Goal: Transaction & Acquisition: Purchase product/service

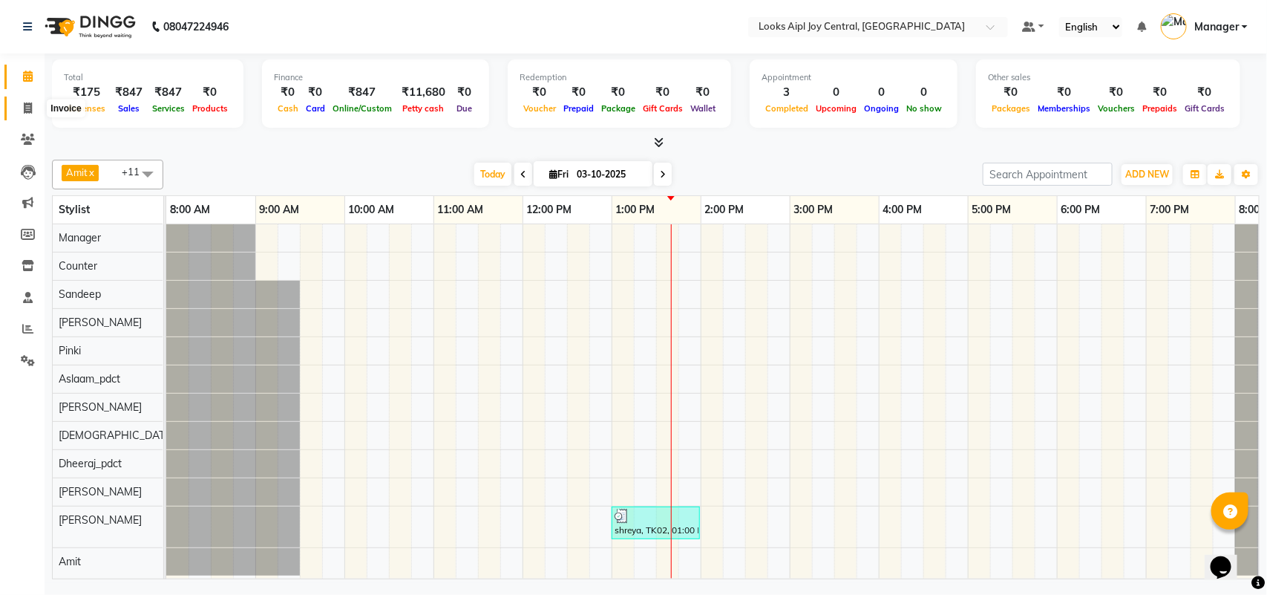
click at [19, 110] on span at bounding box center [28, 108] width 26 height 17
select select "service"
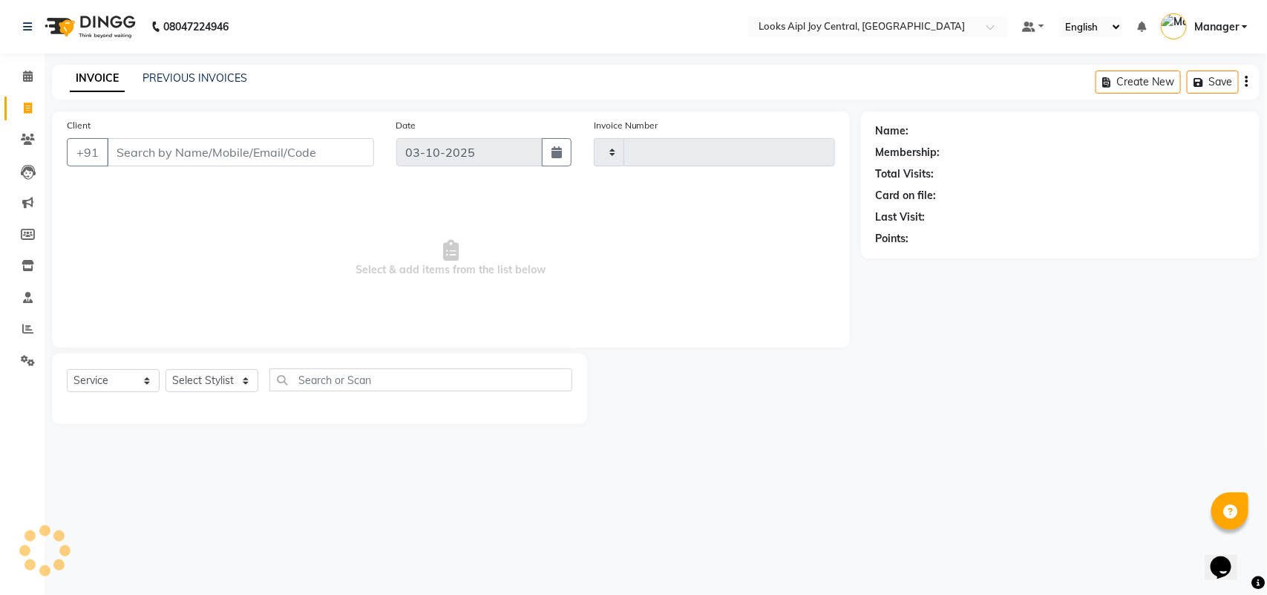
type input "0485"
select select "6032"
click at [163, 82] on link "PREVIOUS INVOICES" at bounding box center [195, 77] width 105 height 13
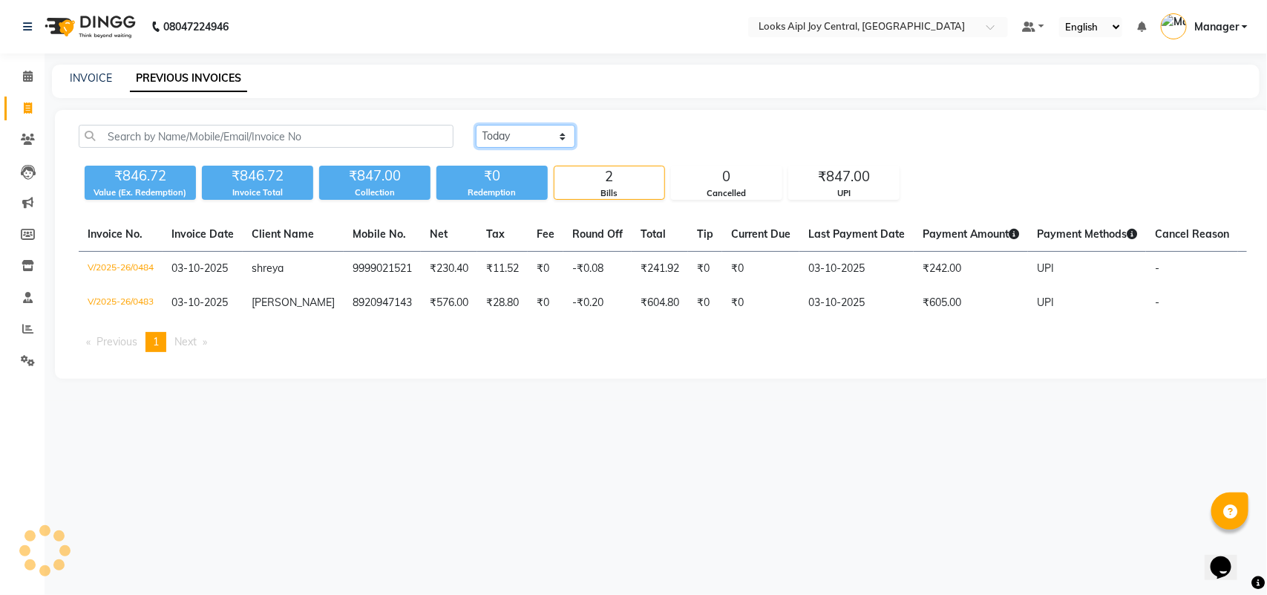
click at [562, 136] on select "Today Yesterday Custom Range" at bounding box center [525, 136] width 99 height 23
select select "range"
click at [476, 125] on select "Today Yesterday Custom Range" at bounding box center [525, 136] width 99 height 23
click at [632, 140] on input "03-10-2025" at bounding box center [647, 136] width 104 height 21
select select "10"
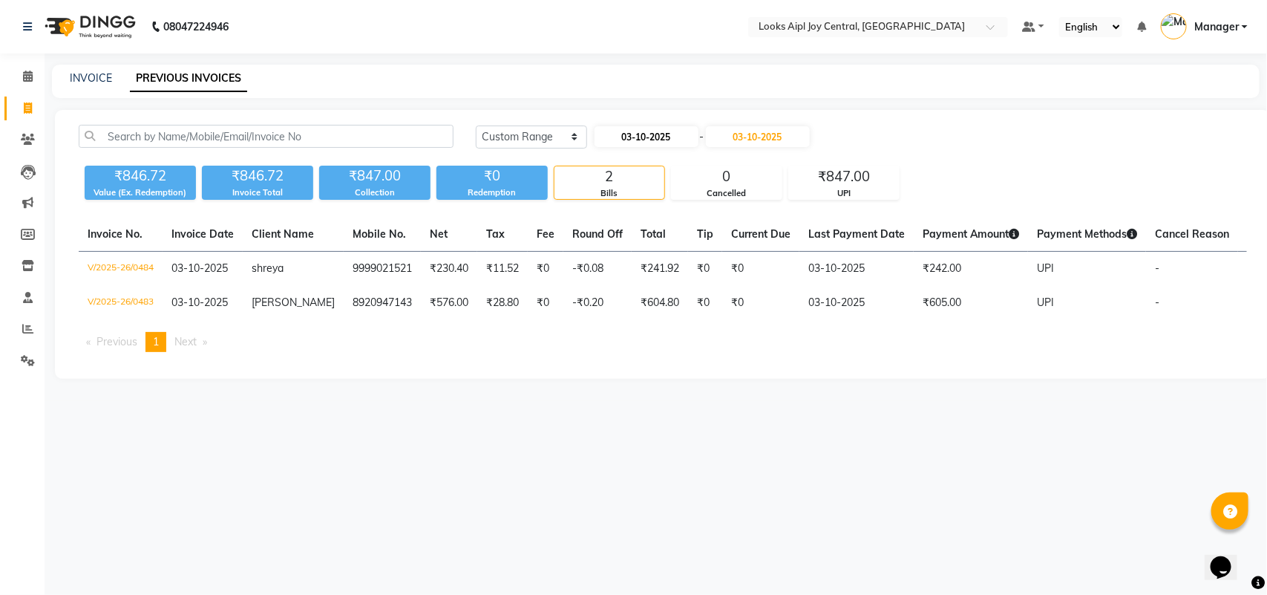
select select "2025"
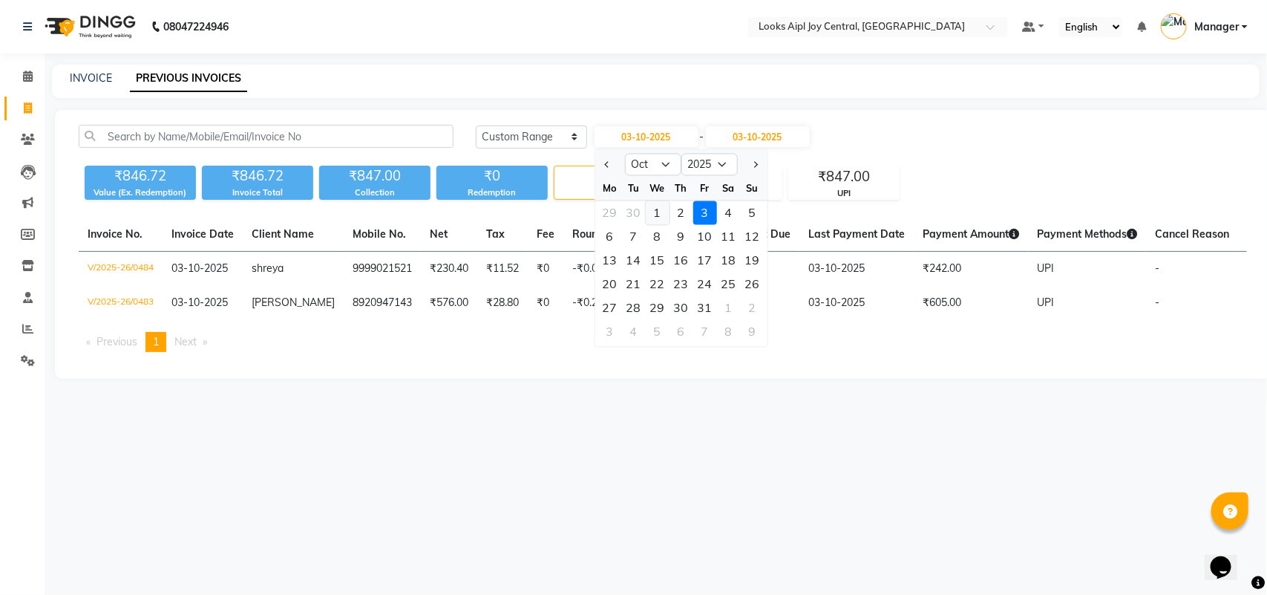
click at [653, 214] on div "1" at bounding box center [658, 213] width 24 height 24
type input "01-10-2025"
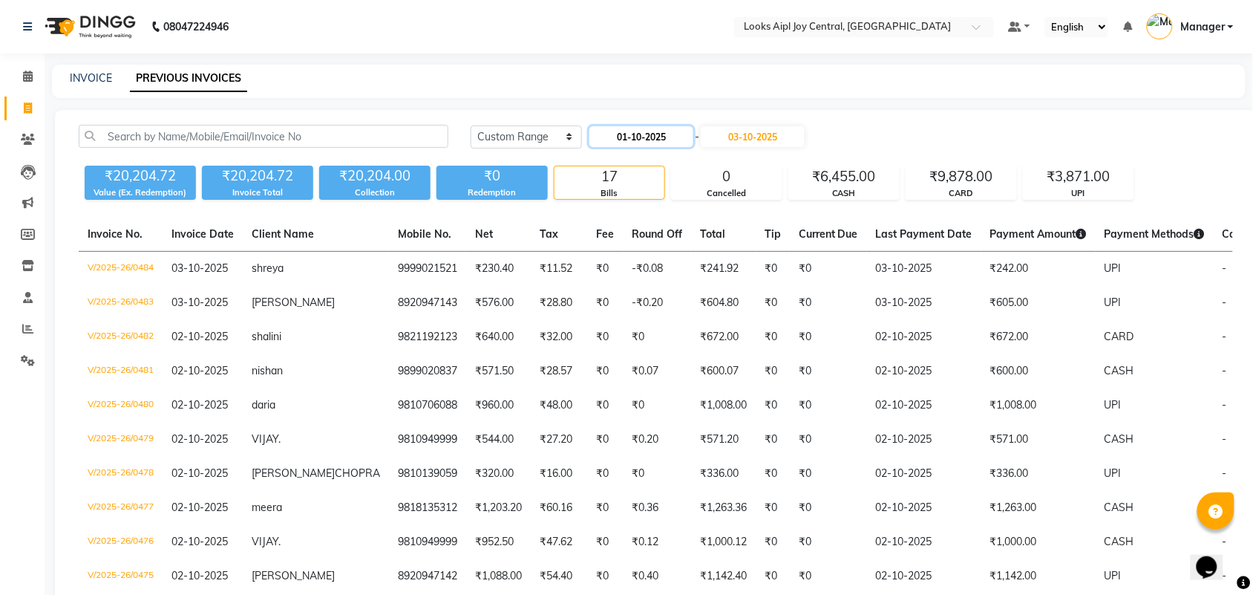
click at [651, 131] on input "01-10-2025" at bounding box center [641, 136] width 104 height 21
select select "10"
select select "2025"
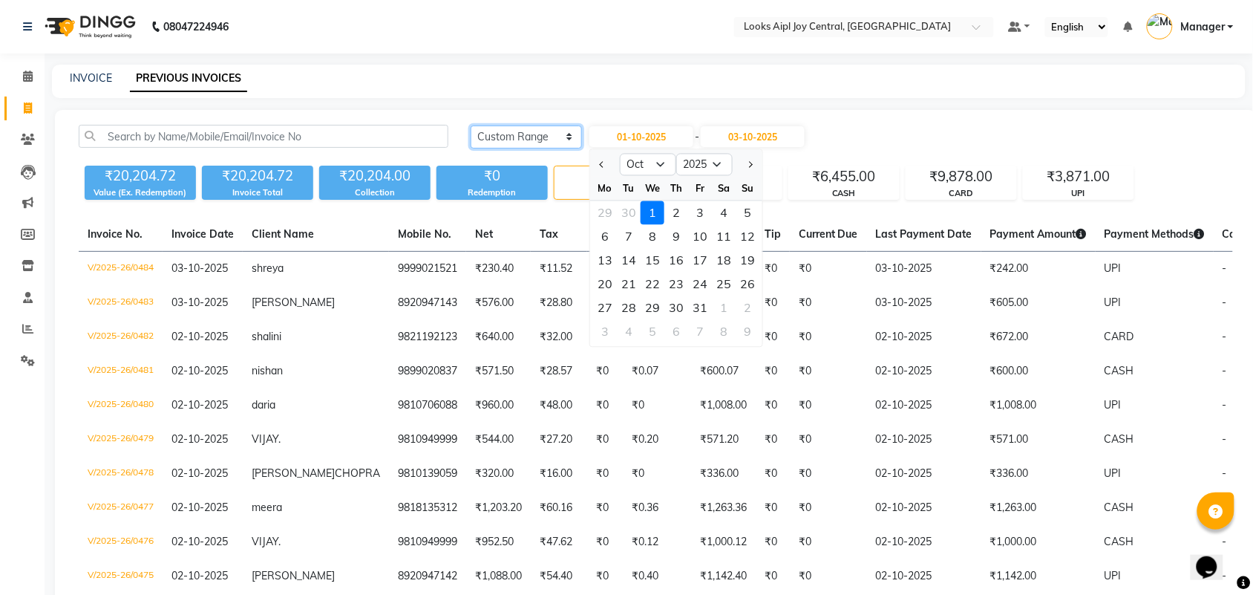
click at [547, 141] on select "Today Yesterday Custom Range" at bounding box center [526, 136] width 111 height 23
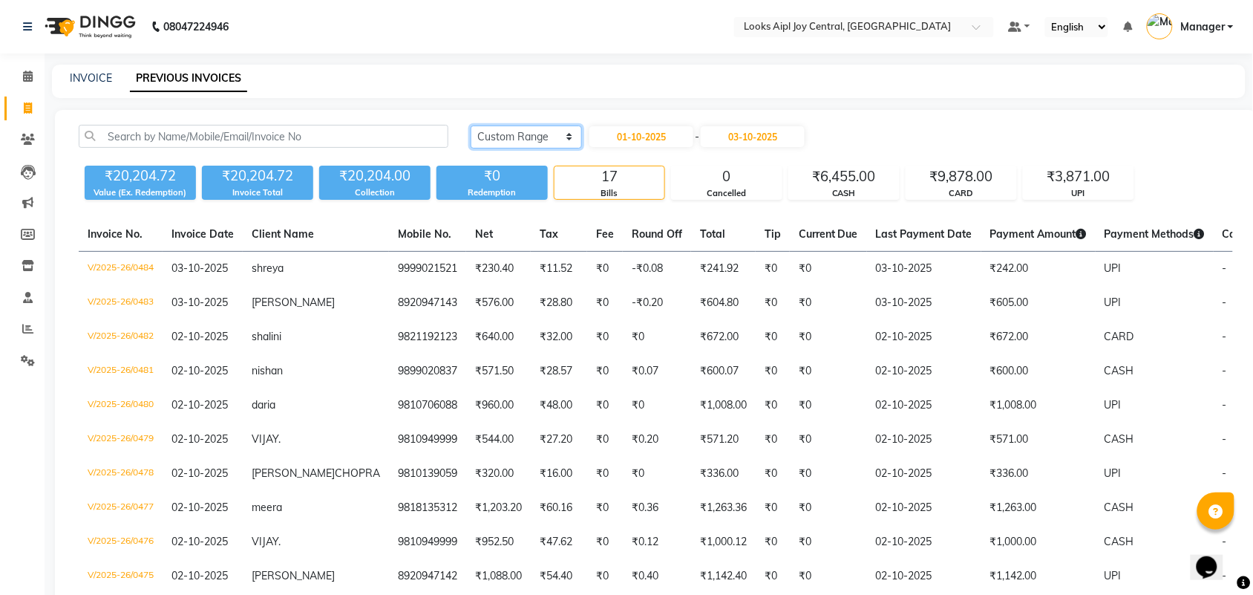
click at [539, 140] on select "Today Yesterday Custom Range" at bounding box center [526, 136] width 111 height 23
select select "today"
click at [471, 125] on select "Today Yesterday Custom Range" at bounding box center [526, 136] width 111 height 23
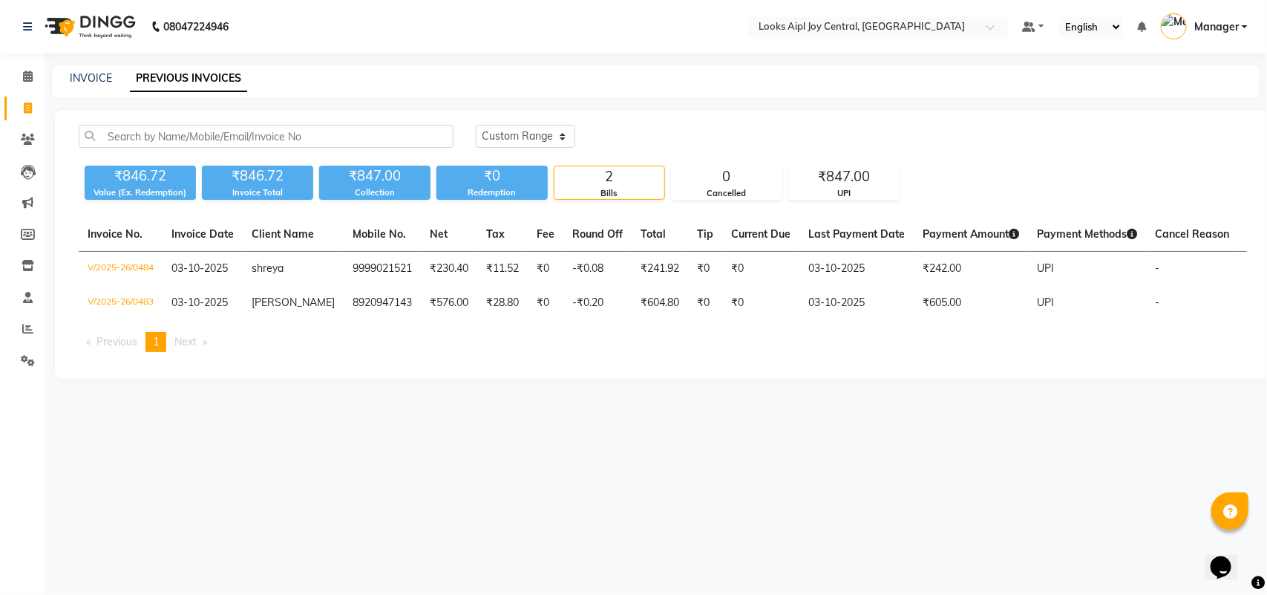
click at [61, 80] on div "INVOICE PREVIOUS INVOICES" at bounding box center [647, 79] width 1190 height 16
click at [95, 79] on link "INVOICE" at bounding box center [91, 77] width 42 height 13
select select "6032"
select select "service"
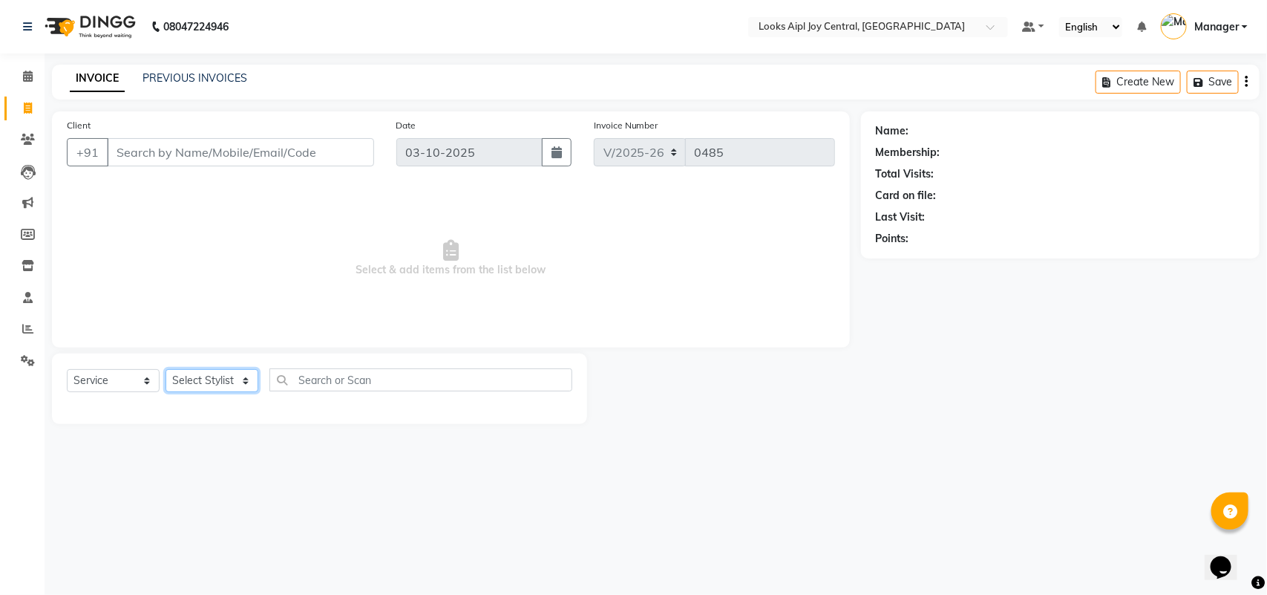
click at [217, 390] on select "Select Stylist [PERSON_NAME] [PERSON_NAME] Counter Deepak_pdct [PERSON_NAME] [P…" at bounding box center [212, 380] width 93 height 23
select select "92841"
click at [166, 369] on select "Select Stylist [PERSON_NAME] [PERSON_NAME] Counter Deepak_pdct [PERSON_NAME] [P…" at bounding box center [212, 380] width 93 height 23
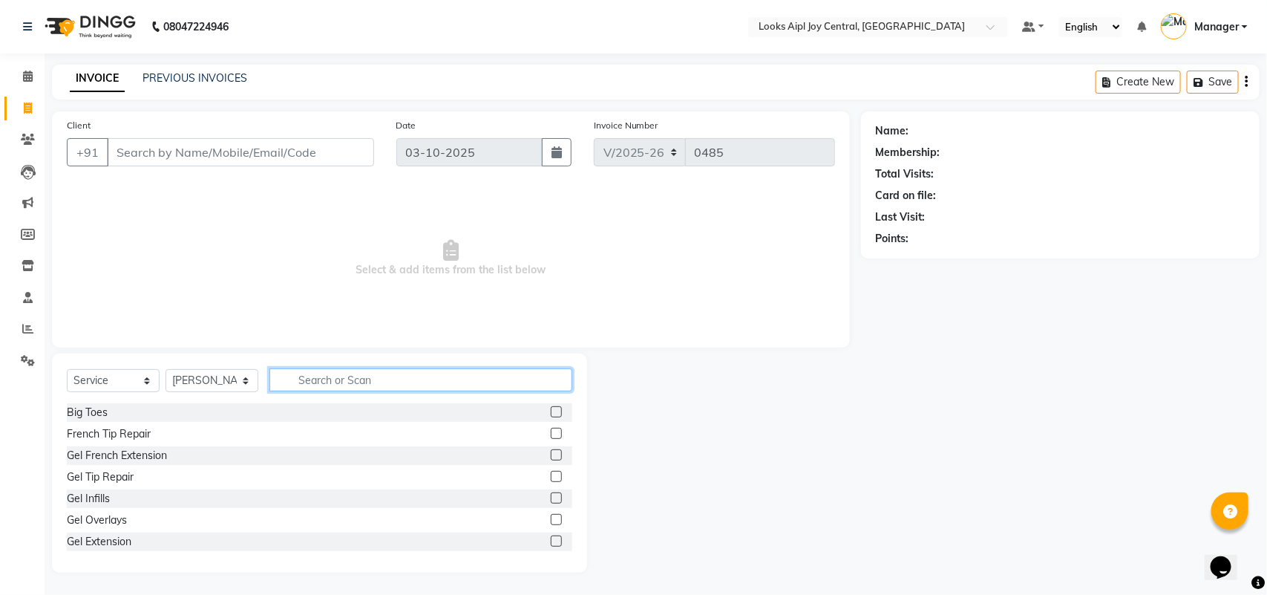
click at [341, 379] on input "text" at bounding box center [420, 379] width 303 height 23
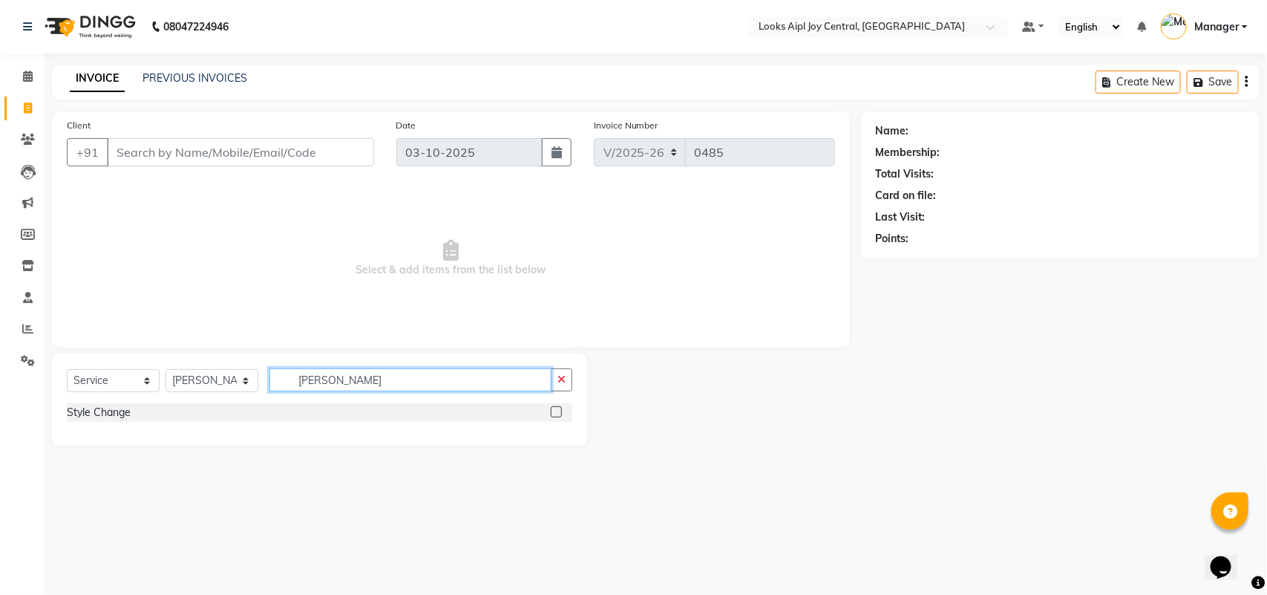
type input "chang"
click at [555, 413] on label at bounding box center [556, 411] width 11 height 11
click at [555, 413] on input "checkbox" at bounding box center [556, 413] width 10 height 10
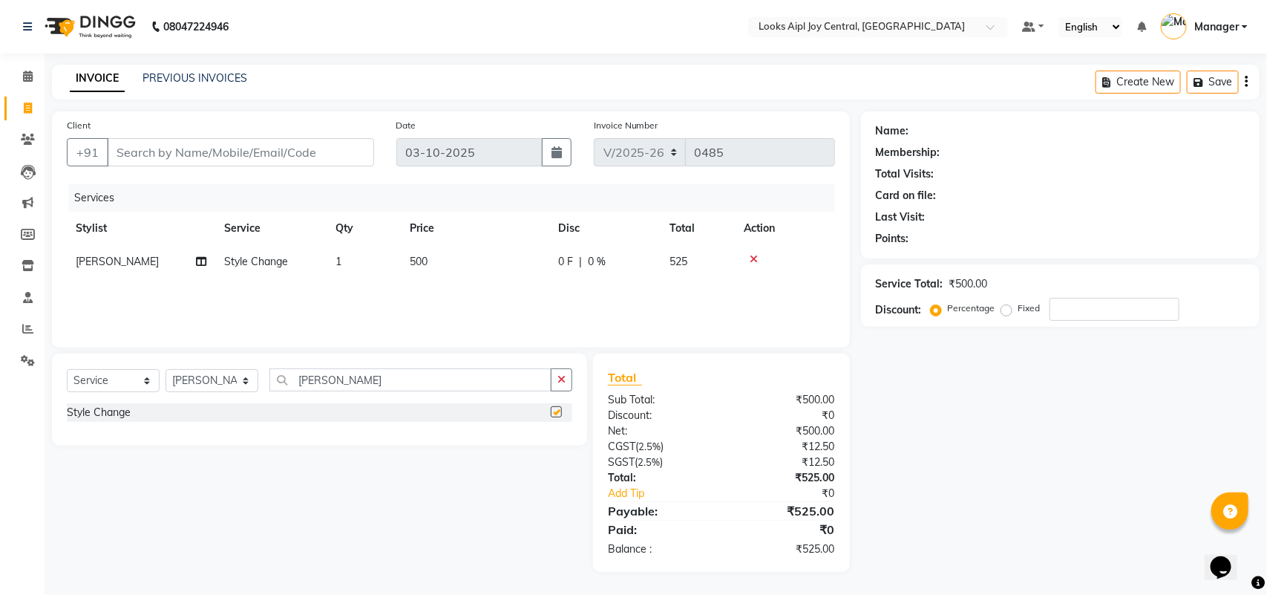
checkbox input "false"
drag, startPoint x: 413, startPoint y: 379, endPoint x: 286, endPoint y: 387, distance: 127.9
click at [286, 387] on input "chang" at bounding box center [410, 379] width 282 height 23
type input "g"
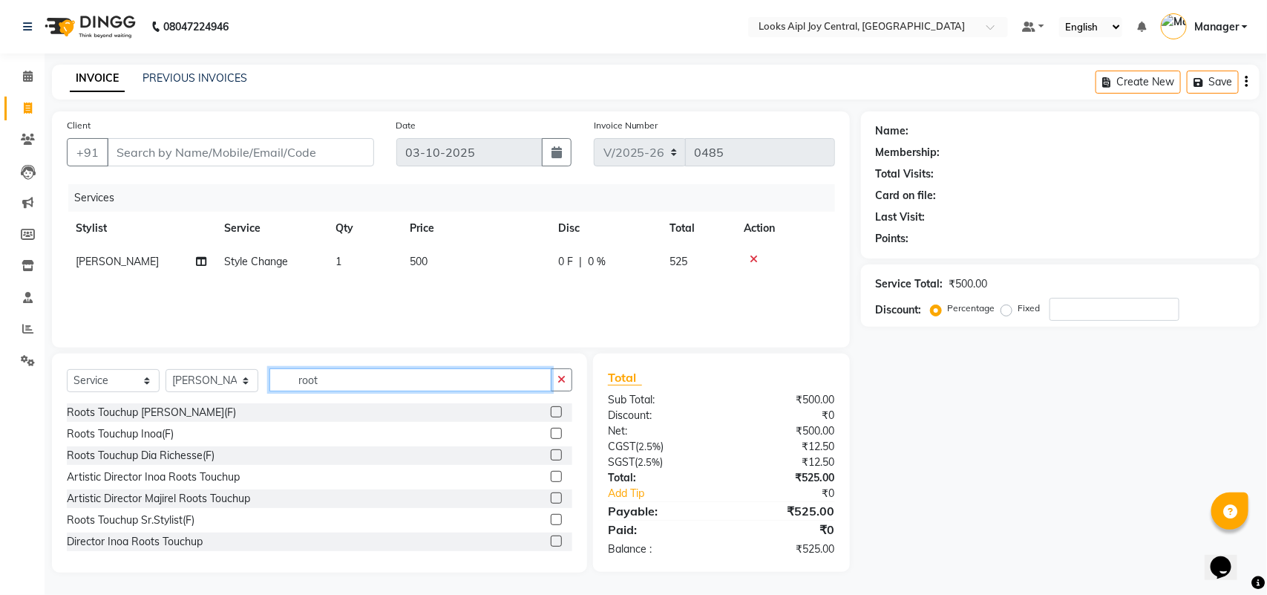
type input "root"
click at [551, 431] on label at bounding box center [556, 433] width 11 height 11
click at [551, 431] on input "checkbox" at bounding box center [556, 434] width 10 height 10
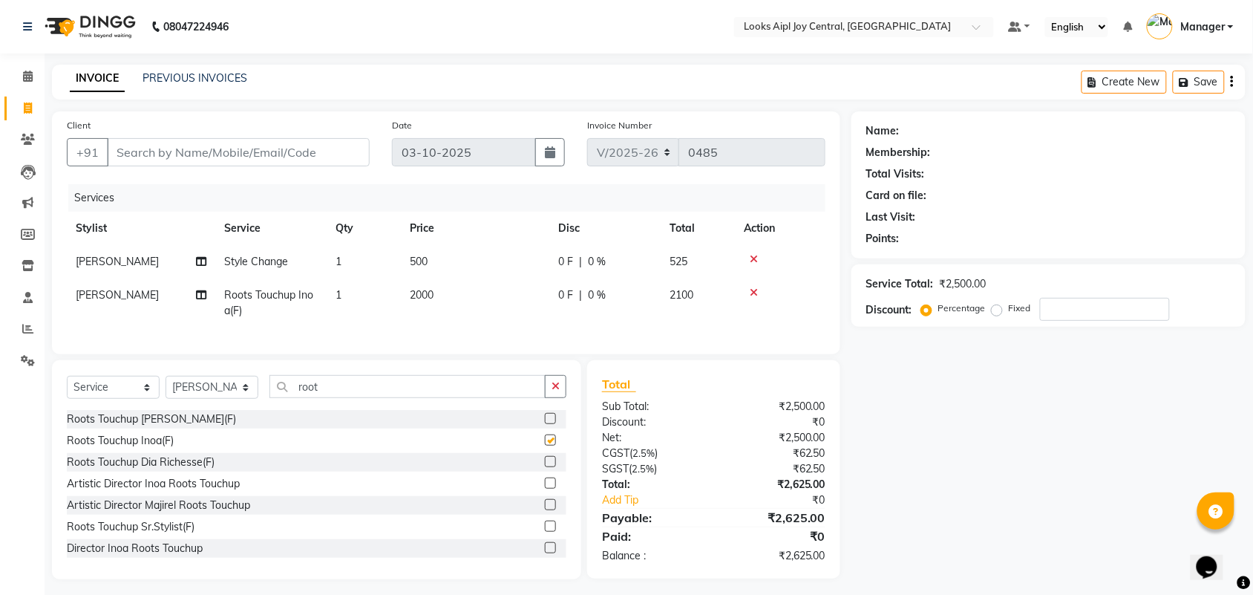
checkbox input "false"
click at [422, 298] on span "2000" at bounding box center [422, 294] width 24 height 13
select select "92841"
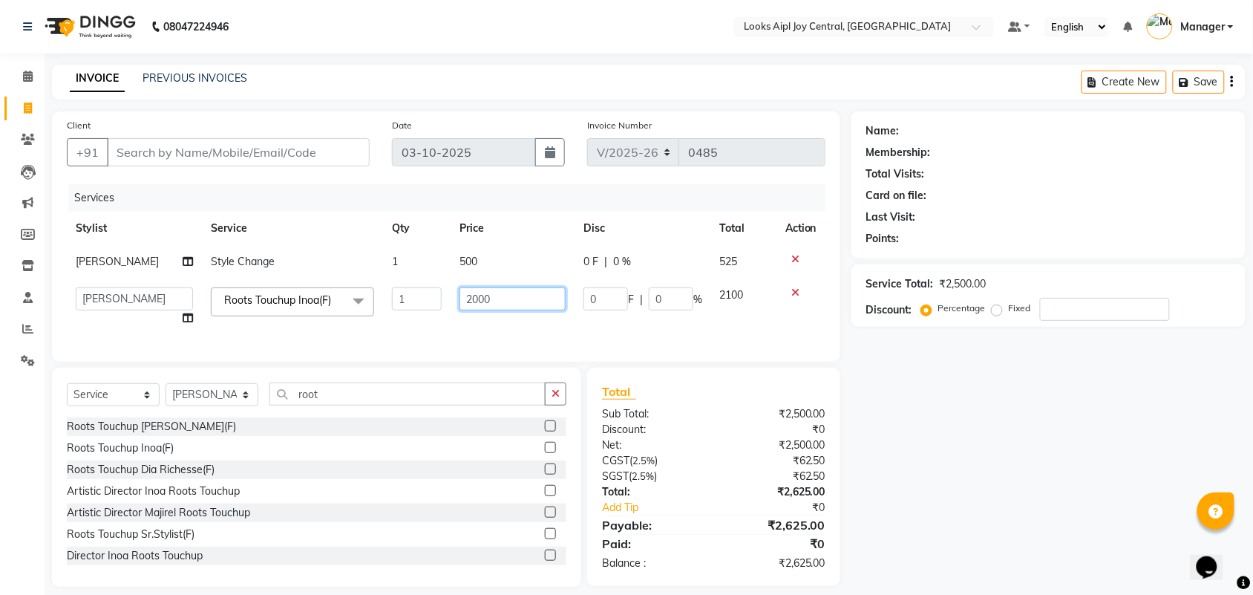
drag, startPoint x: 482, startPoint y: 298, endPoint x: 460, endPoint y: 298, distance: 22.3
click at [462, 298] on input "2000" at bounding box center [512, 298] width 106 height 23
type input "1500"
click at [468, 333] on div "Services Stylist Service Qty Price Disc Total Action Anish Style Change 1 500 0…" at bounding box center [446, 265] width 759 height 163
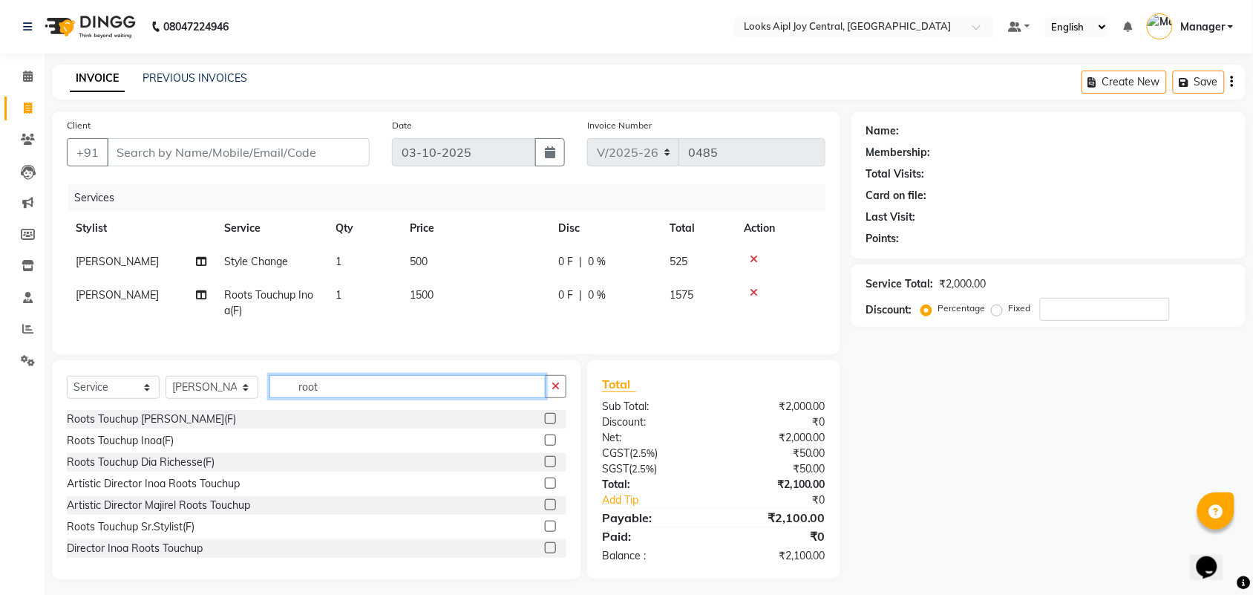
drag, startPoint x: 376, startPoint y: 396, endPoint x: 295, endPoint y: 409, distance: 82.0
click at [298, 398] on input "root" at bounding box center [407, 386] width 276 height 23
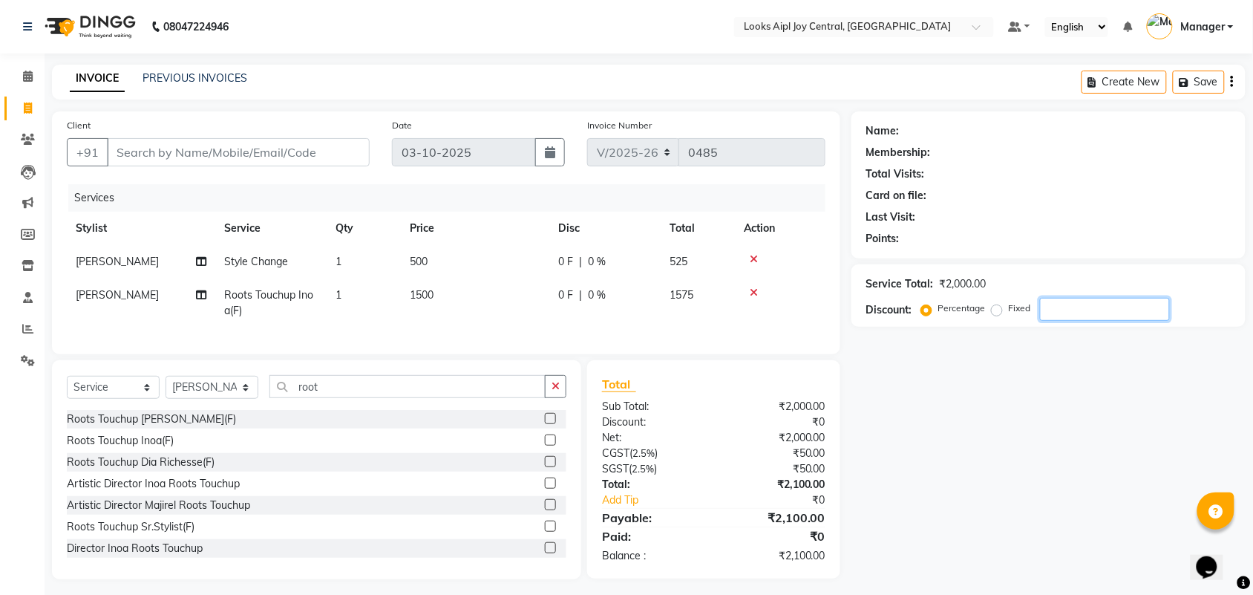
click at [1056, 305] on input "number" at bounding box center [1105, 309] width 130 height 23
type input "3"
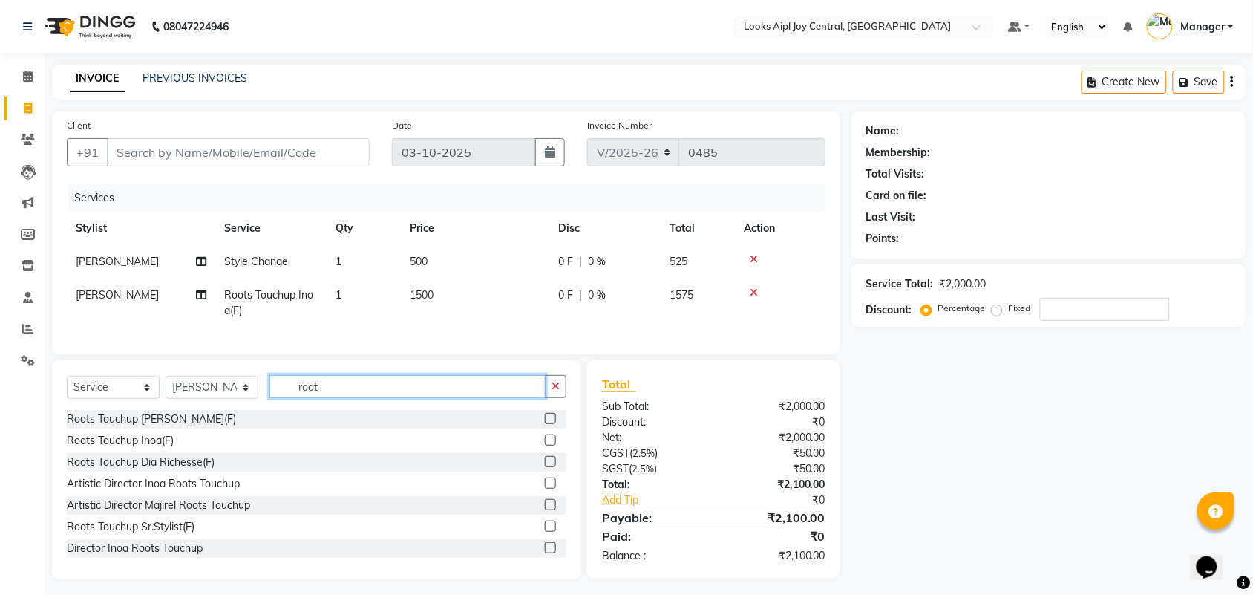
drag, startPoint x: 212, startPoint y: 379, endPoint x: 187, endPoint y: 386, distance: 25.4
click at [187, 386] on div "Select Service Product Membership Package Voucher Prepaid Gift Card Select Styl…" at bounding box center [316, 469] width 529 height 219
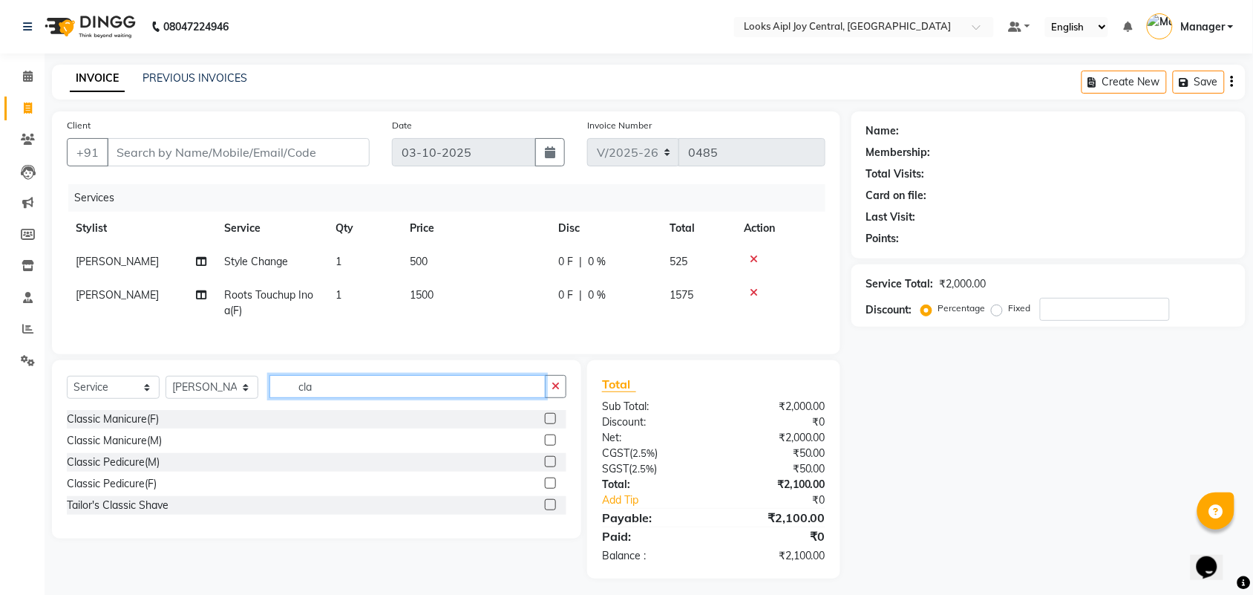
type input "cla"
click at [552, 467] on label at bounding box center [550, 461] width 11 height 11
click at [552, 467] on input "checkbox" at bounding box center [550, 462] width 10 height 10
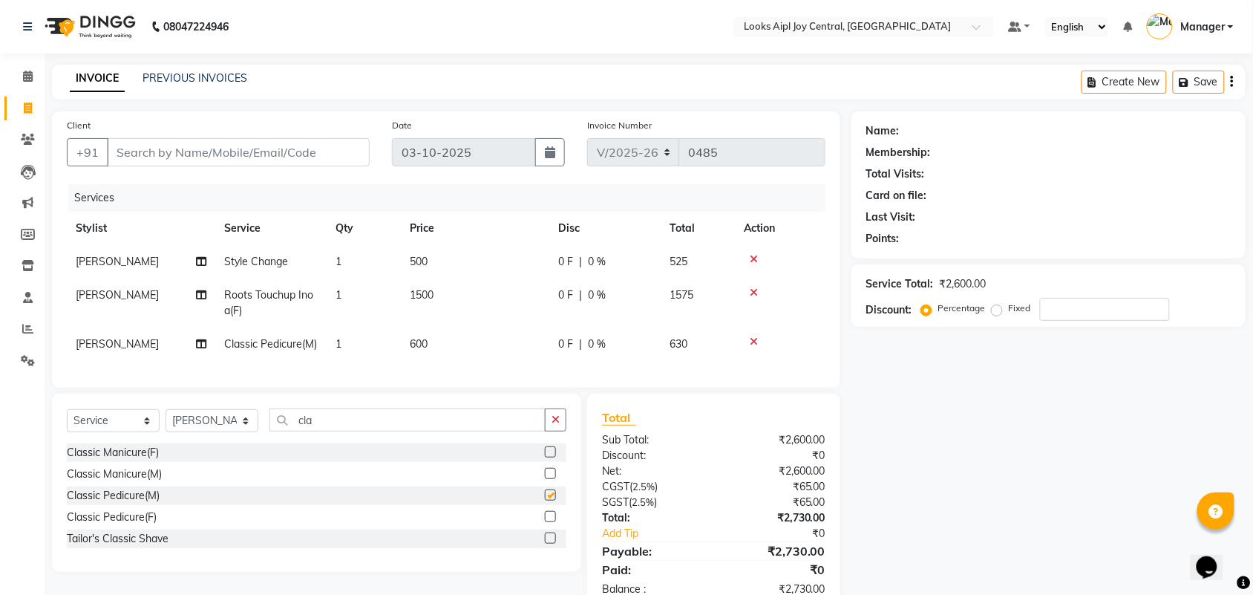
checkbox input "false"
click at [410, 338] on span "600" at bounding box center [419, 343] width 18 height 13
select select "92841"
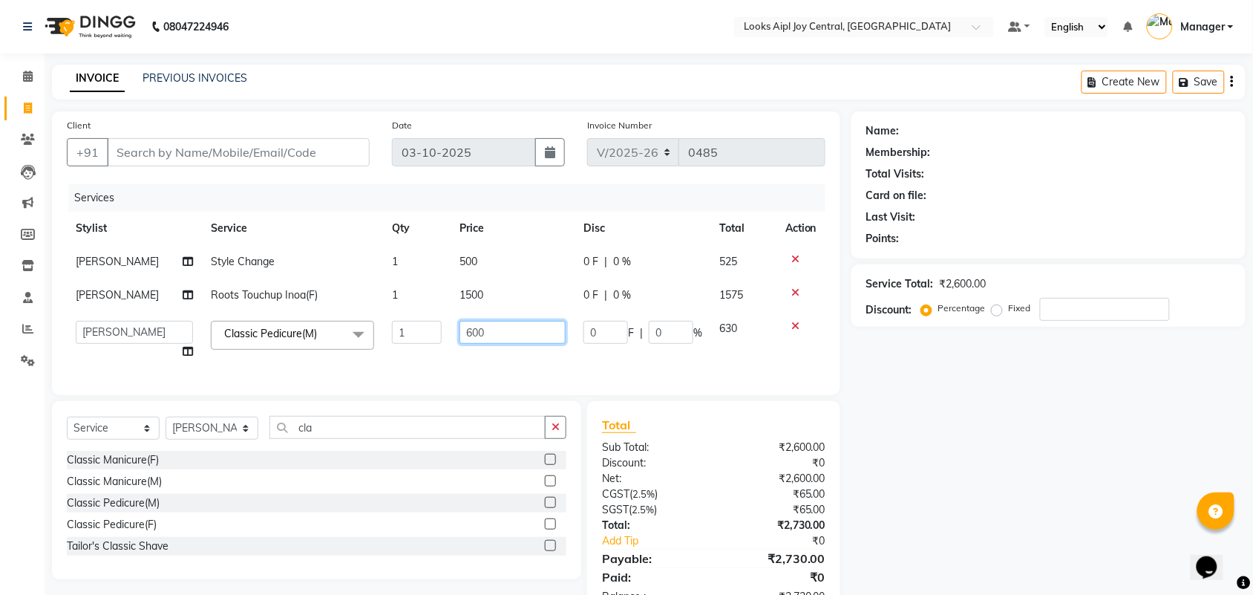
drag, startPoint x: 494, startPoint y: 332, endPoint x: 457, endPoint y: 330, distance: 37.1
click at [459, 330] on input "600" at bounding box center [512, 332] width 106 height 23
type input "850"
click at [529, 368] on div "Services Stylist Service Qty Price Disc Total Action Anish Style Change 1 500 0…" at bounding box center [446, 282] width 759 height 196
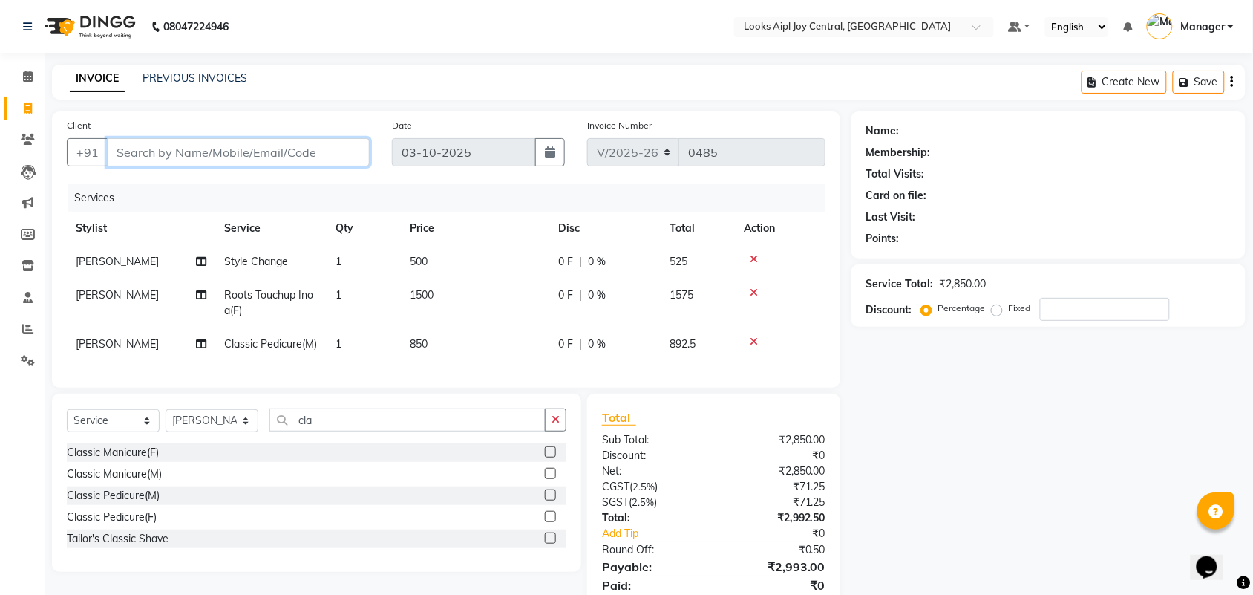
click at [208, 157] on input "Client" at bounding box center [238, 152] width 263 height 28
type input "8"
type input "0"
type input "8085091905"
click at [320, 152] on span "Add Client" at bounding box center [331, 152] width 59 height 15
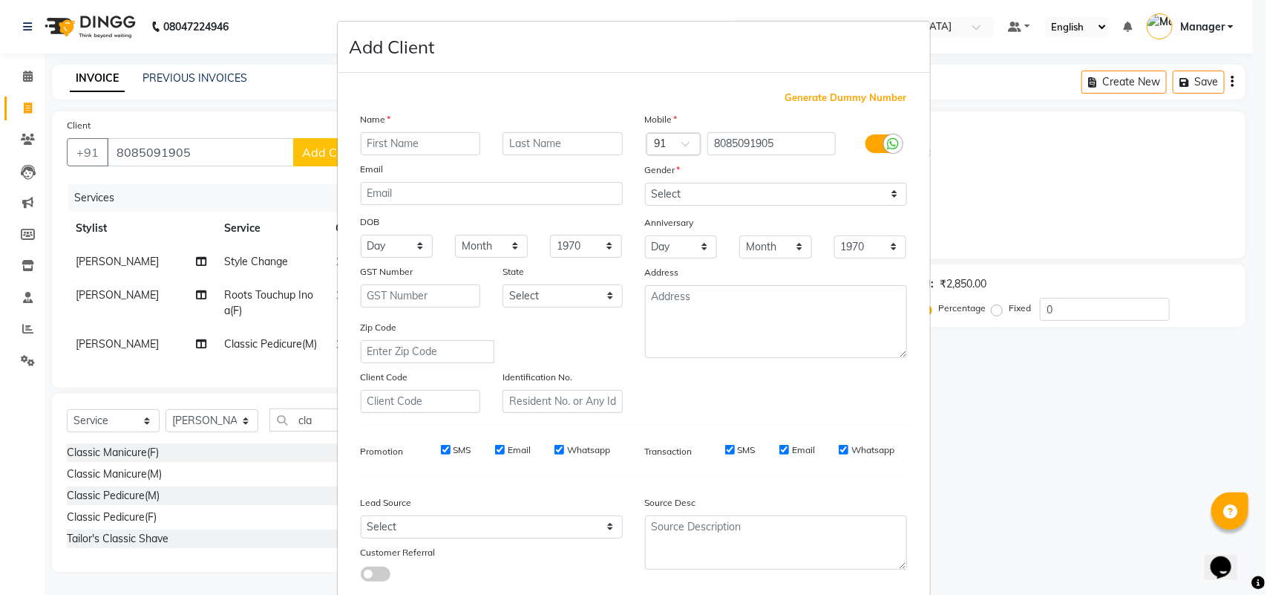
click at [195, 192] on ngb-modal-window "Add Client Generate Dummy Number Name Email DOB Day 01 02 03 04 05 06 07 08 09 …" at bounding box center [633, 297] width 1267 height 595
drag, startPoint x: 200, startPoint y: 146, endPoint x: 97, endPoint y: 145, distance: 103.2
click at [99, 145] on ngb-modal-window "Add Client Generate Dummy Number Name Email DOB Day 01 02 03 04 05 06 07 08 09 …" at bounding box center [633, 297] width 1267 height 595
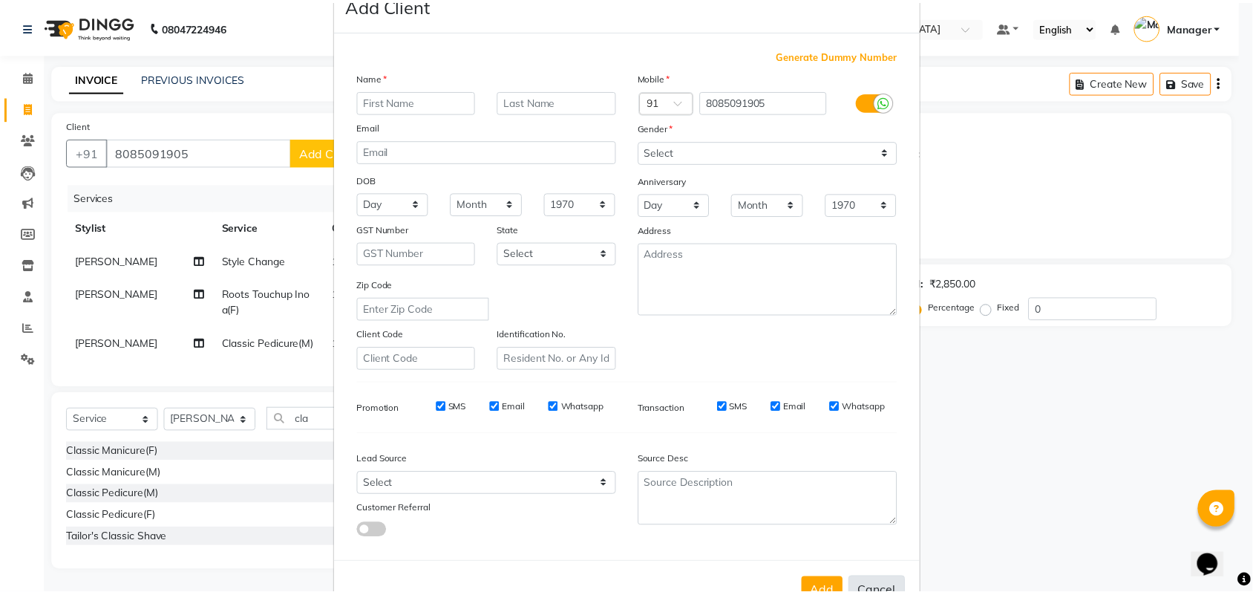
scroll to position [85, 0]
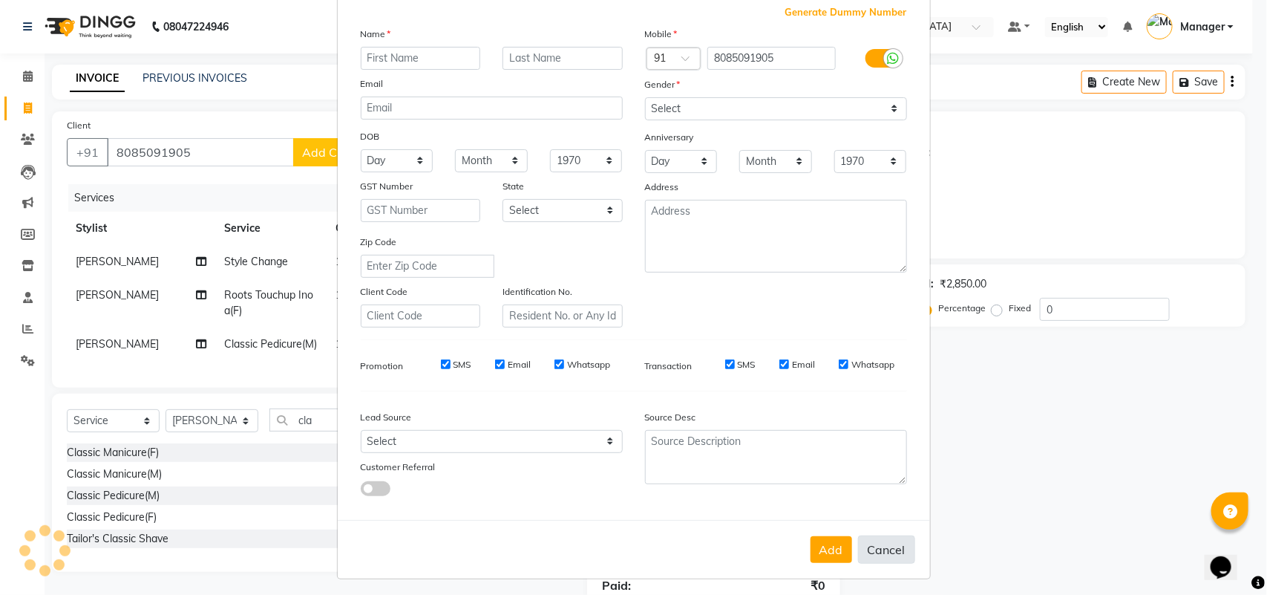
click at [869, 555] on button "Cancel" at bounding box center [886, 549] width 57 height 28
select select
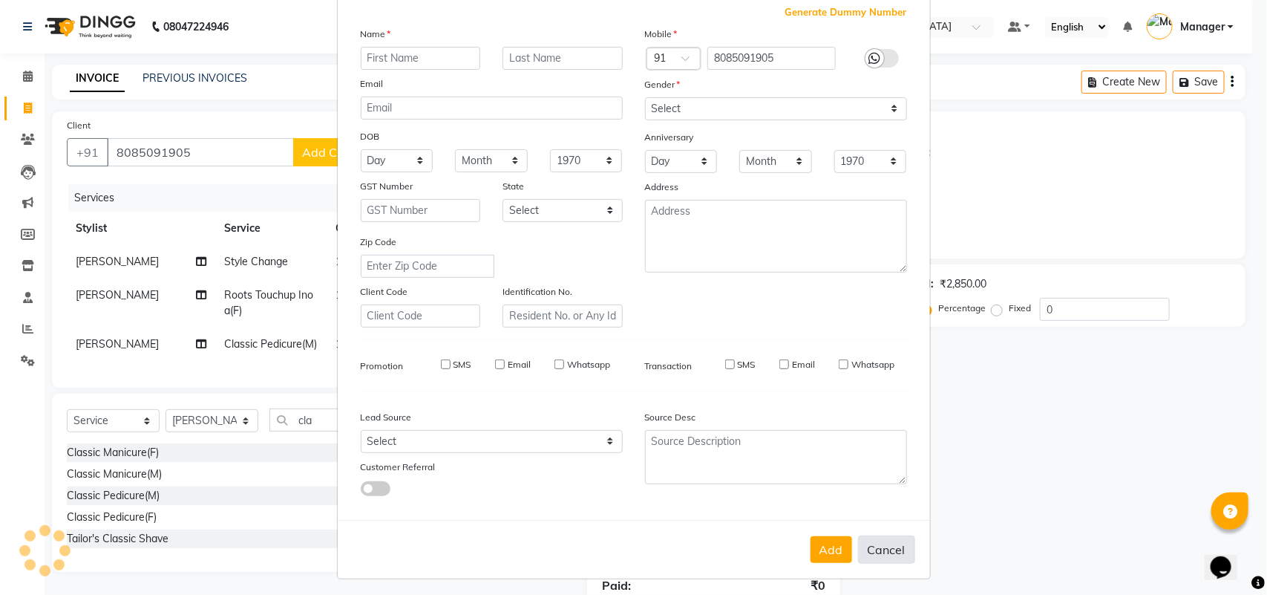
select select
checkbox input "false"
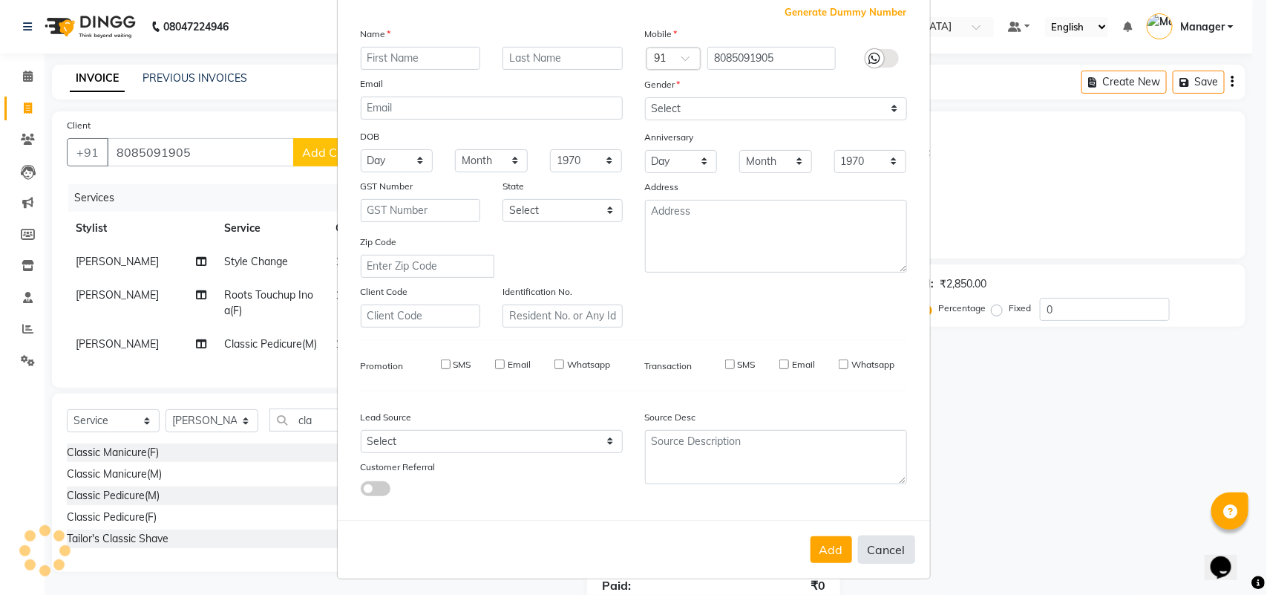
checkbox input "false"
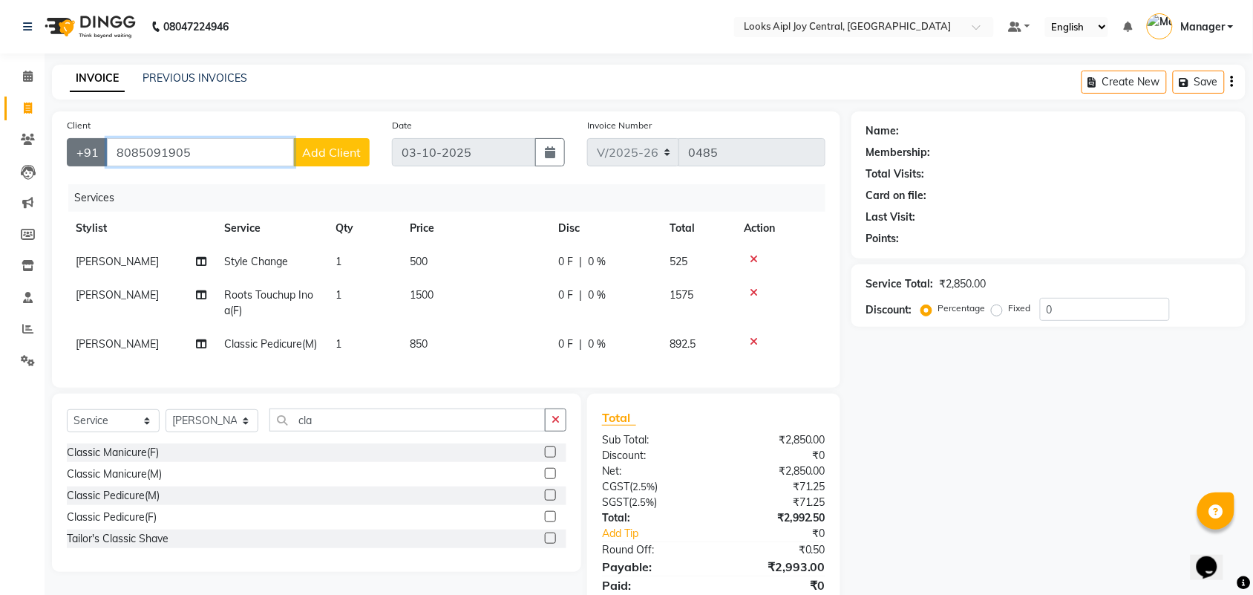
drag, startPoint x: 223, startPoint y: 152, endPoint x: 87, endPoint y: 152, distance: 135.8
click at [87, 152] on div "+91 8085091905 Add Client" at bounding box center [218, 152] width 303 height 28
type input "8050591905"
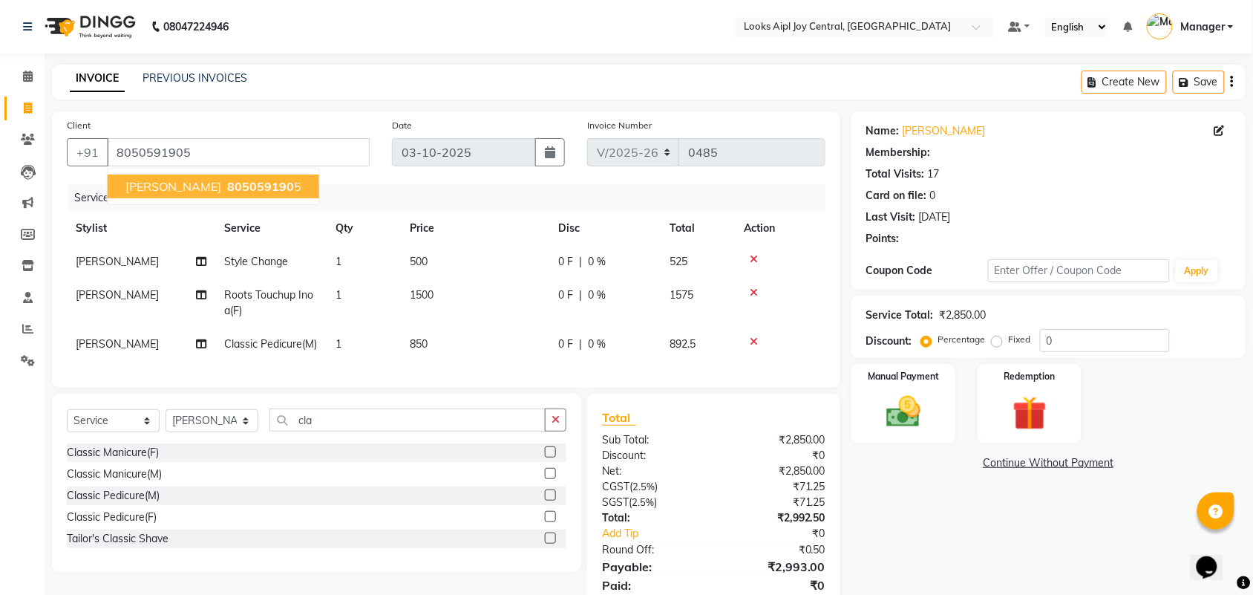
select select "1: Object"
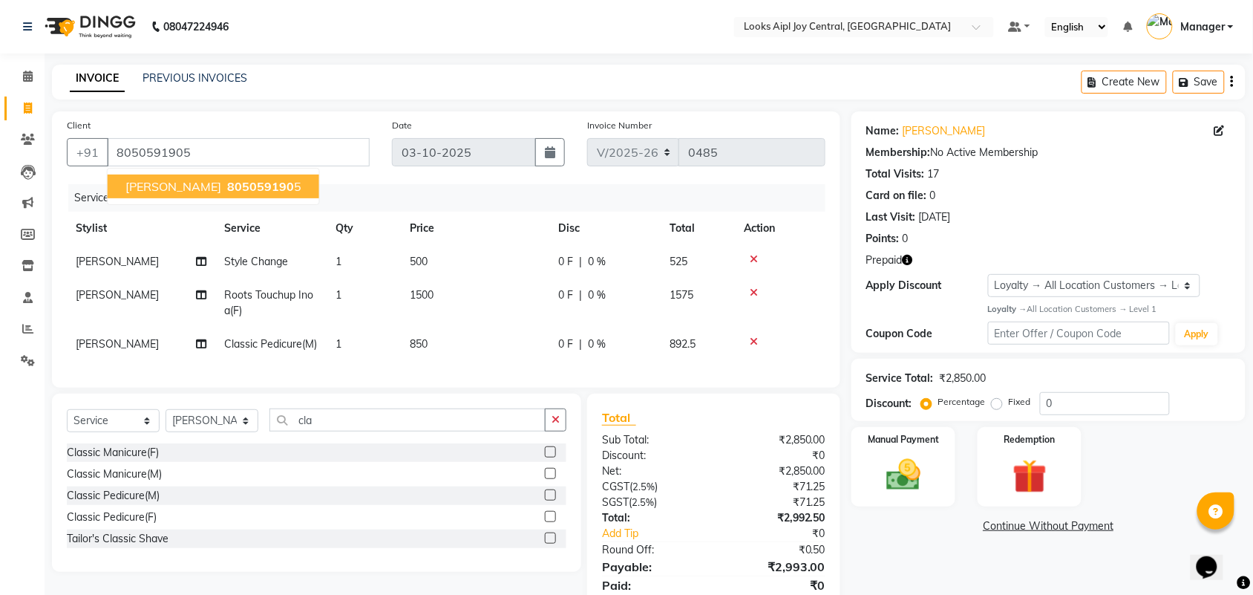
click at [209, 183] on span "ABHINAV CHOWDHRY" at bounding box center [173, 186] width 96 height 15
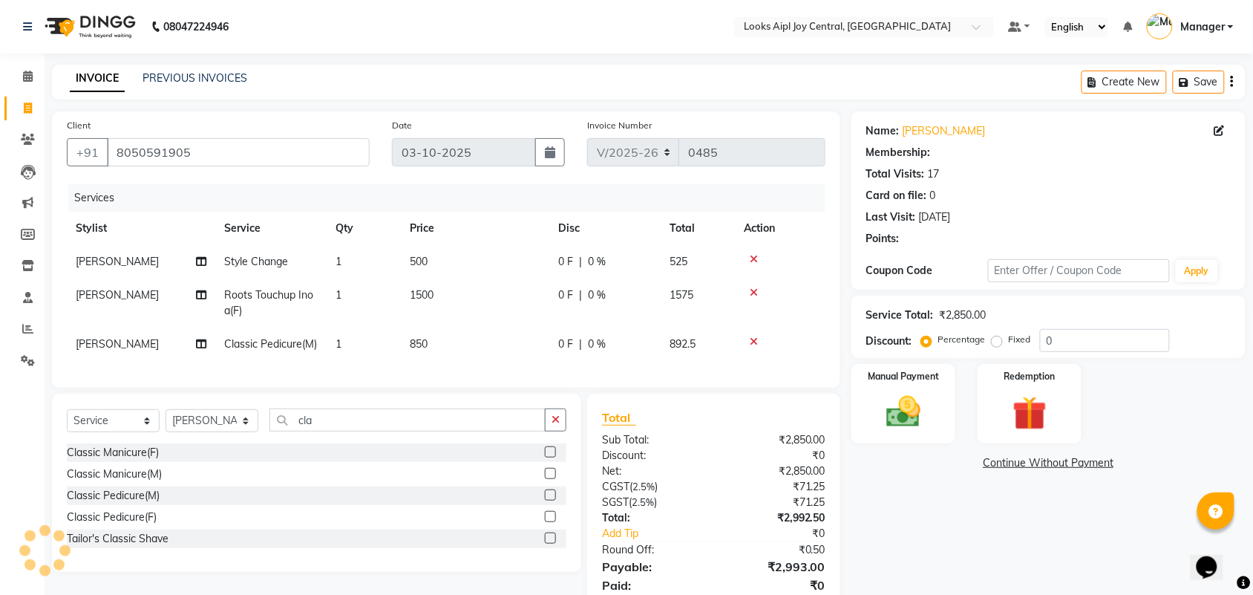
select select "1: Object"
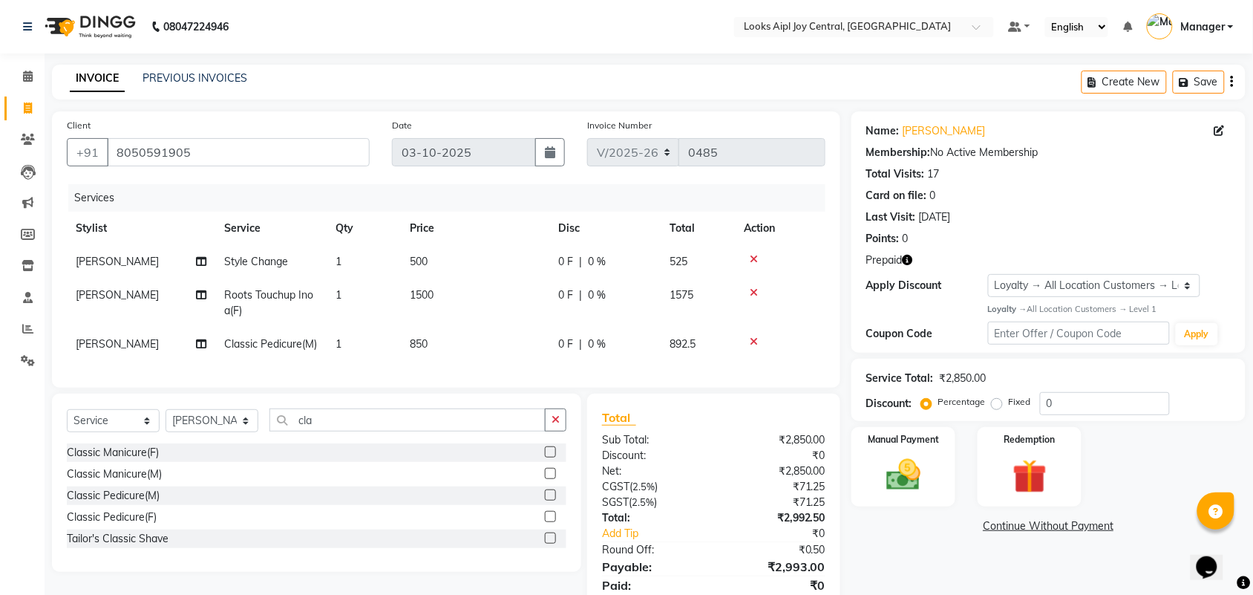
click at [906, 258] on icon "button" at bounding box center [908, 260] width 10 height 10
click at [843, 302] on div "Client +91 8050591905 Date 03-10-2025 Invoice Number V/2025 V/2025-26 0485 Serv…" at bounding box center [446, 369] width 811 height 516
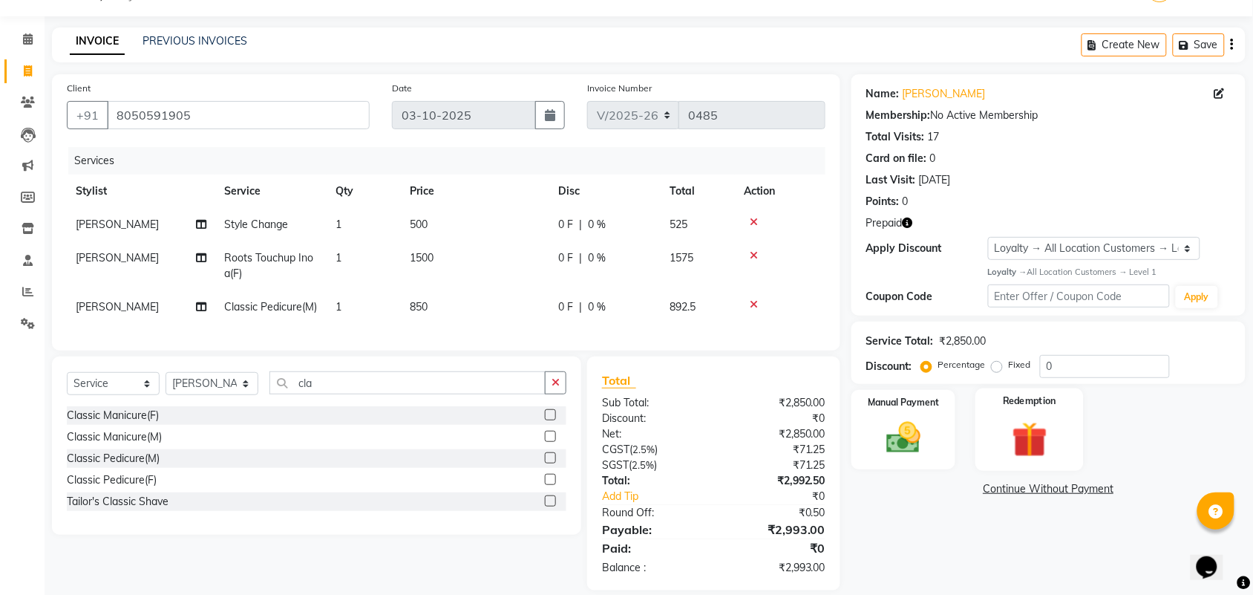
scroll to position [68, 0]
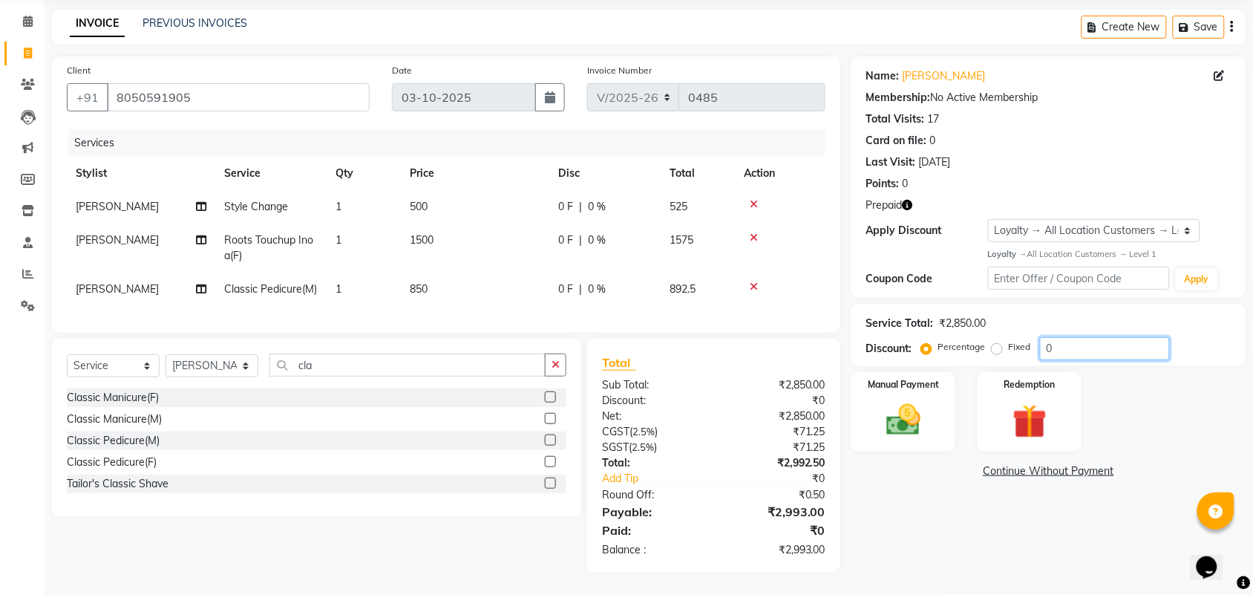
drag, startPoint x: 1099, startPoint y: 332, endPoint x: 982, endPoint y: 332, distance: 117.3
click at [982, 337] on div "Percentage Fixed 0" at bounding box center [1047, 348] width 246 height 23
type input "36"
click at [93, 272] on td "Anish" at bounding box center [141, 288] width 148 height 33
select select "92841"
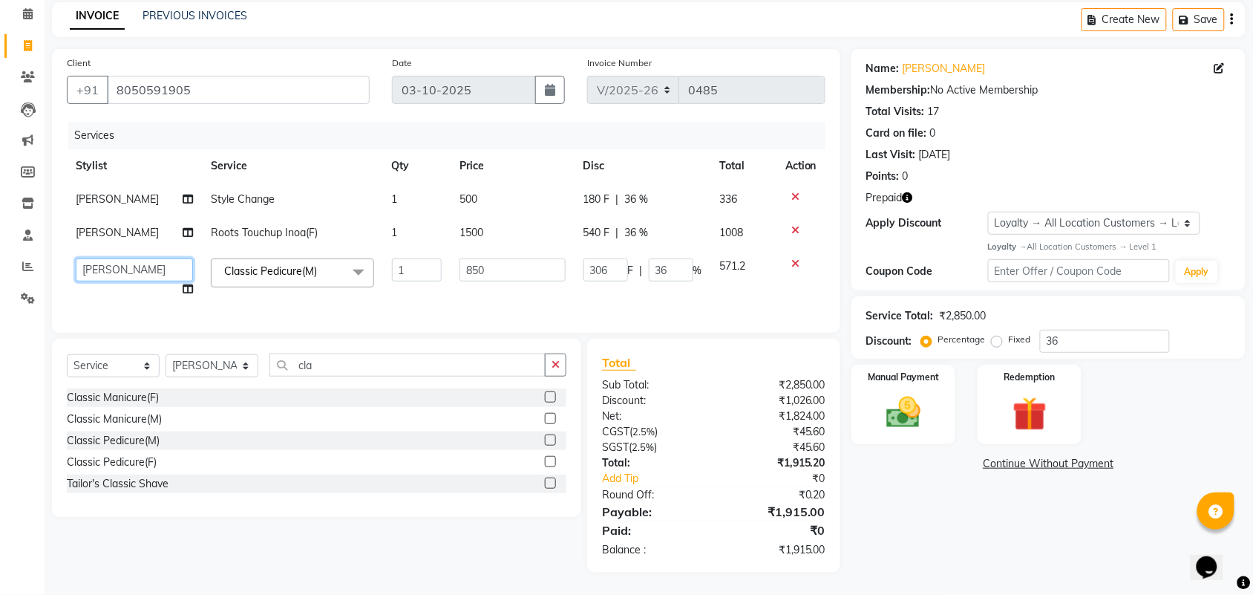
drag, startPoint x: 162, startPoint y: 256, endPoint x: 153, endPoint y: 255, distance: 9.0
click at [162, 258] on select "Amit Anand Anish Anish Aslaam Aslaam_pdct Counter Deepak_pdct Dheeraj_pdct Dhee…" at bounding box center [134, 269] width 117 height 23
select select "93293"
click at [911, 402] on img at bounding box center [903, 412] width 58 height 41
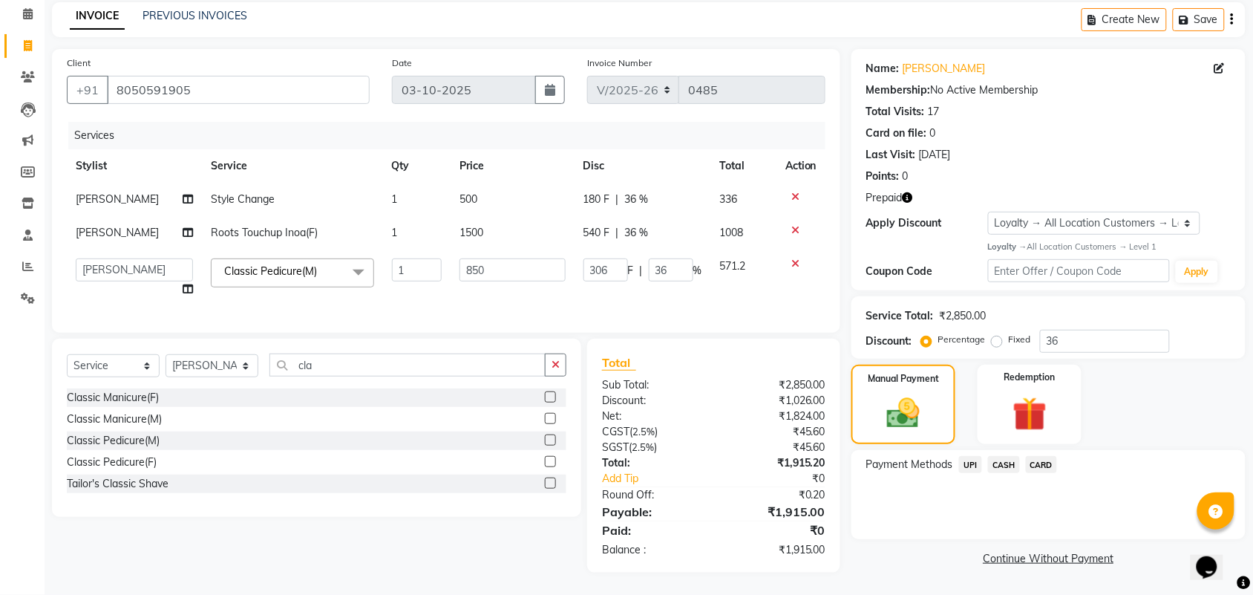
click at [974, 456] on span "UPI" at bounding box center [970, 464] width 23 height 17
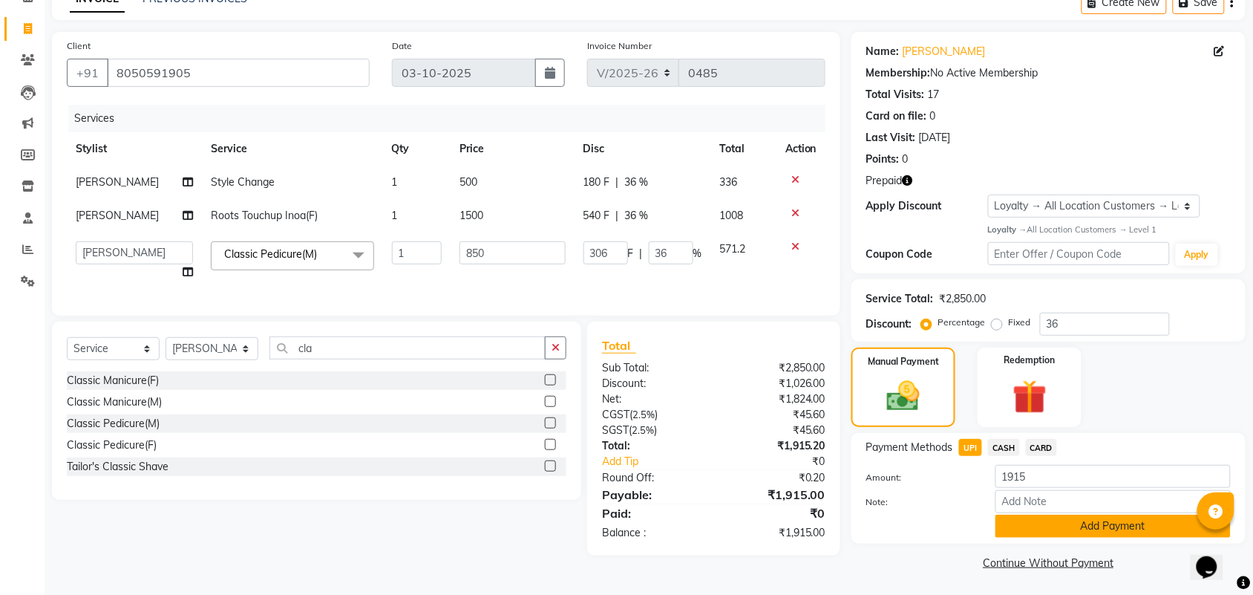
click at [1073, 518] on button "Add Payment" at bounding box center [1112, 525] width 235 height 23
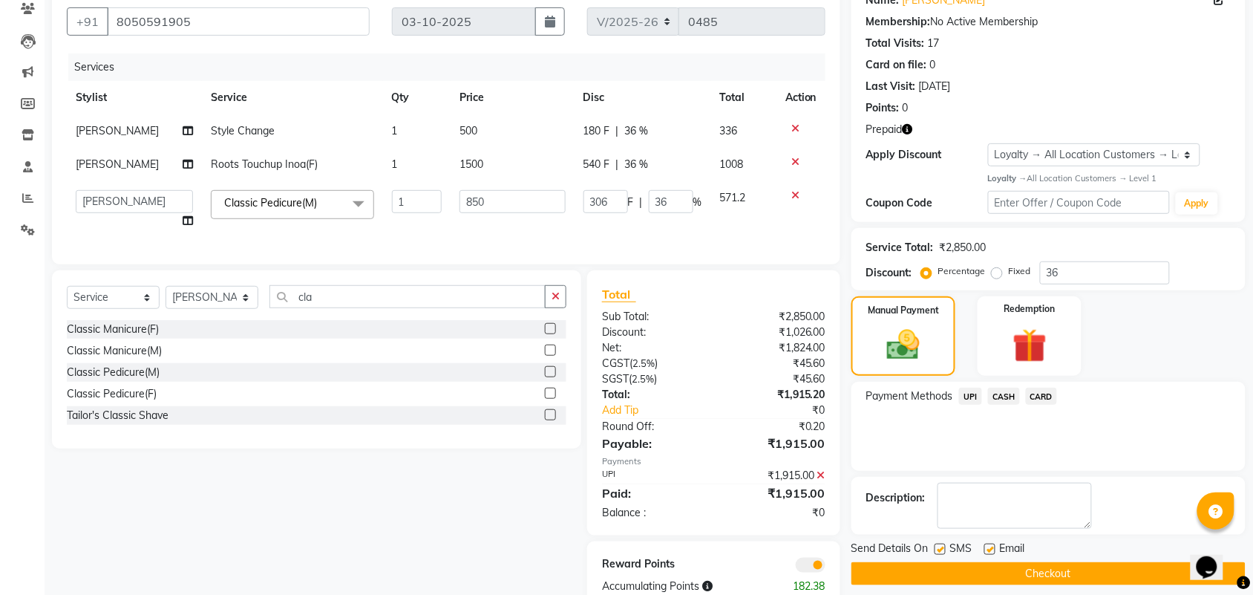
scroll to position [180, 0]
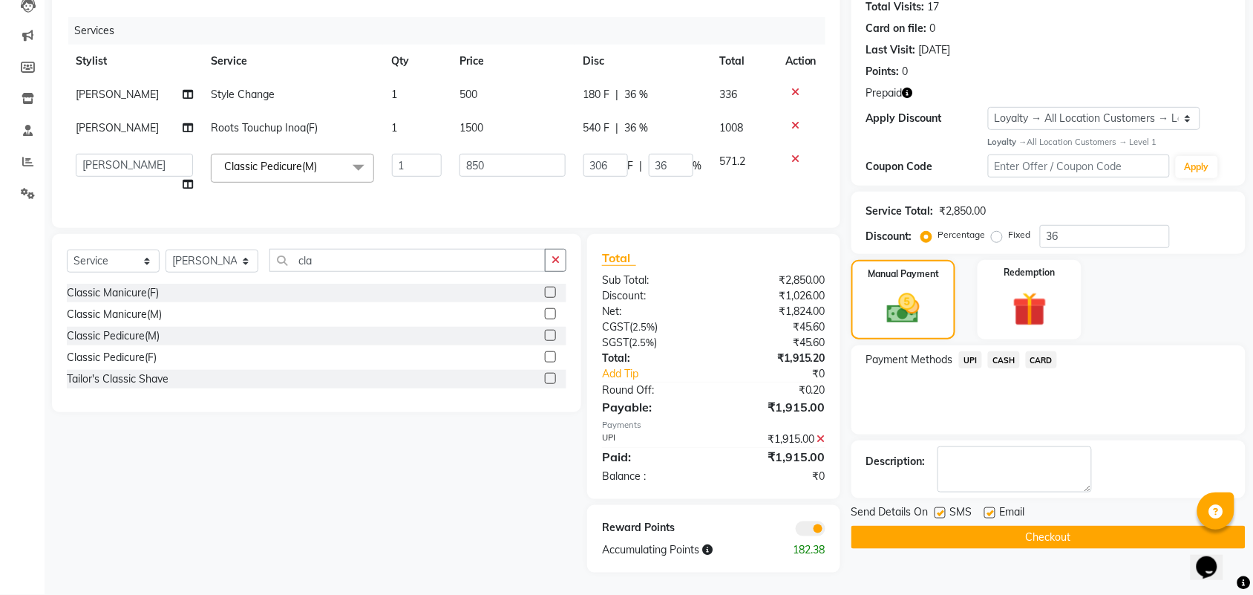
click at [1030, 528] on button "Checkout" at bounding box center [1048, 537] width 394 height 23
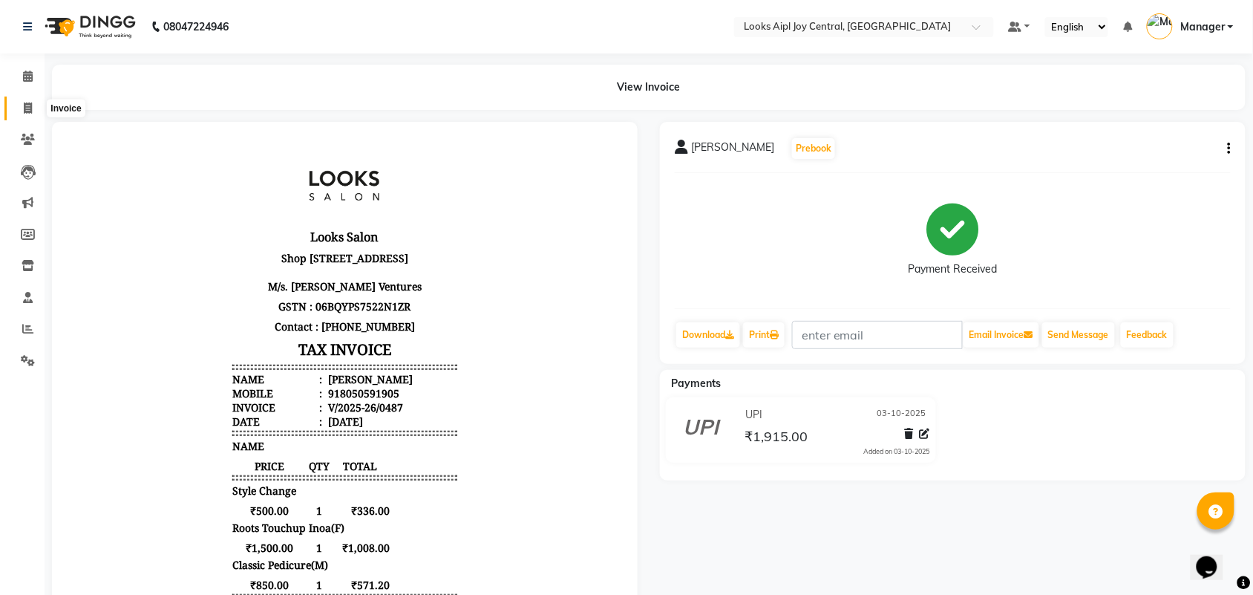
click at [27, 109] on icon at bounding box center [28, 107] width 8 height 11
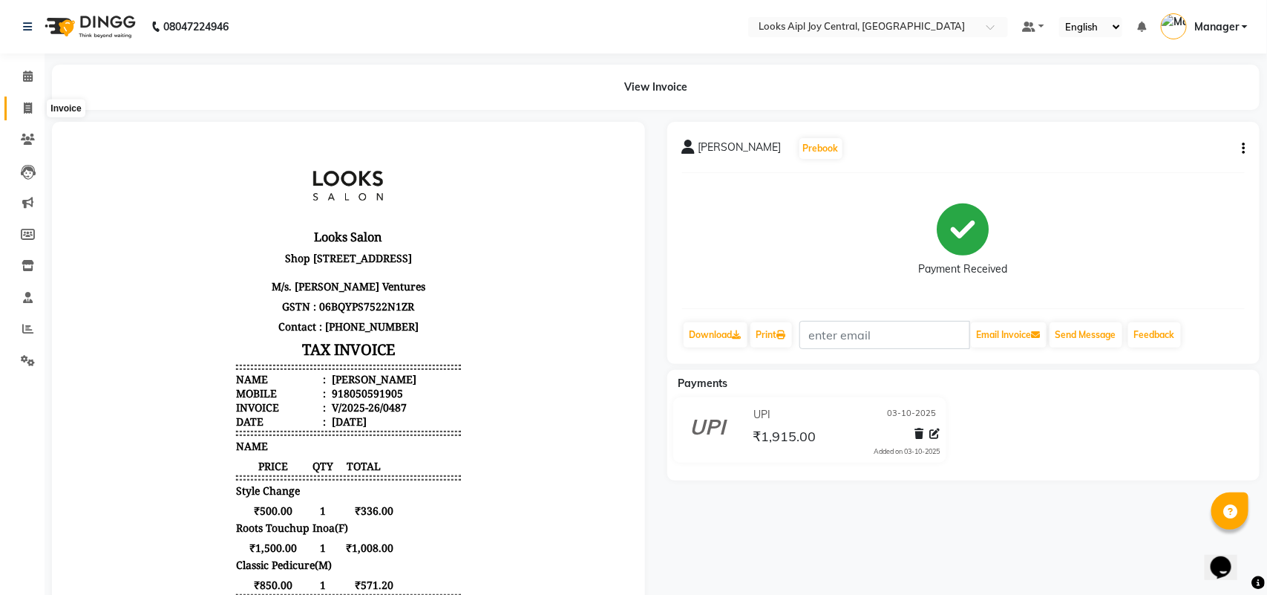
select select "6032"
select select "service"
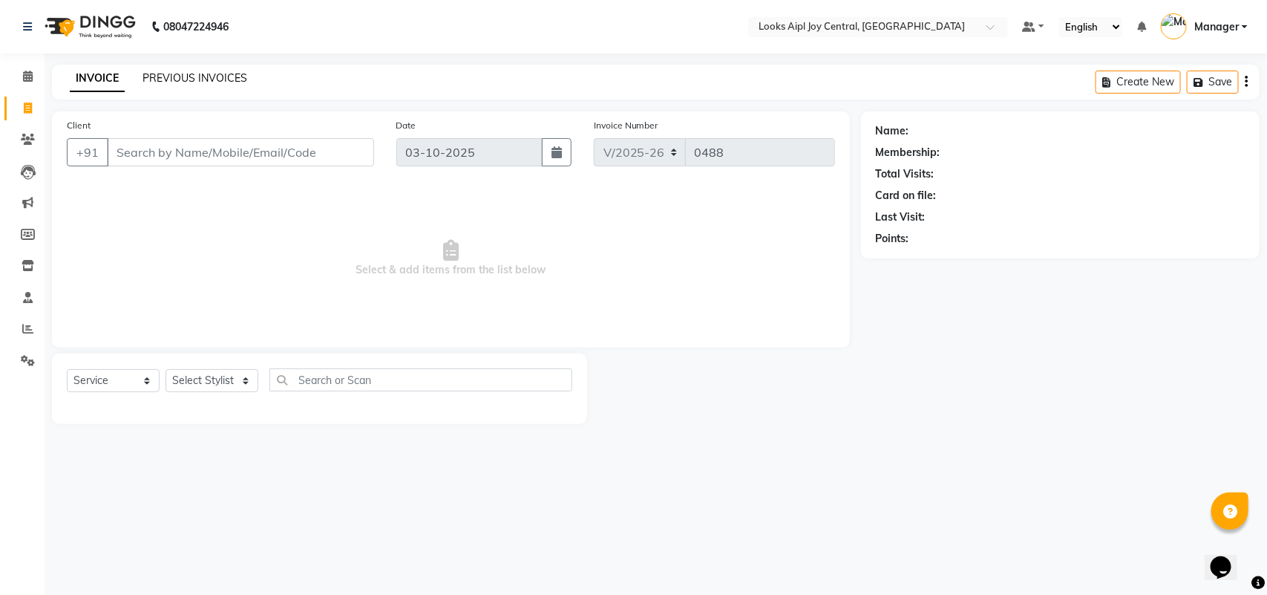
click at [189, 79] on link "PREVIOUS INVOICES" at bounding box center [195, 77] width 105 height 13
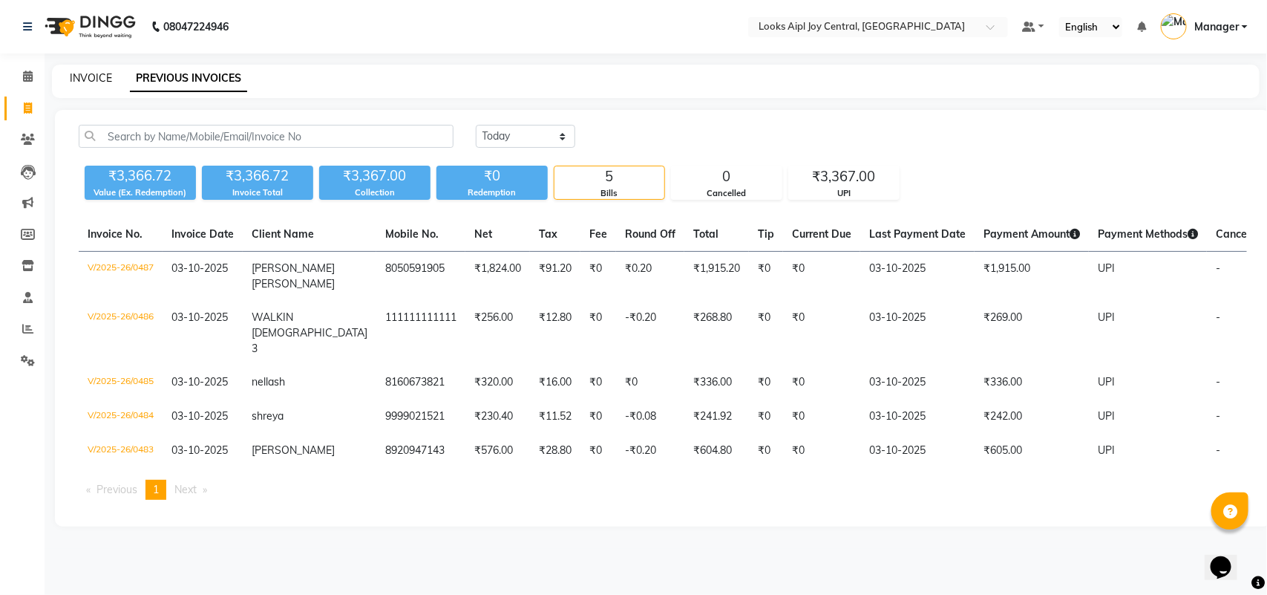
click at [78, 73] on link "INVOICE" at bounding box center [91, 77] width 42 height 13
select select "service"
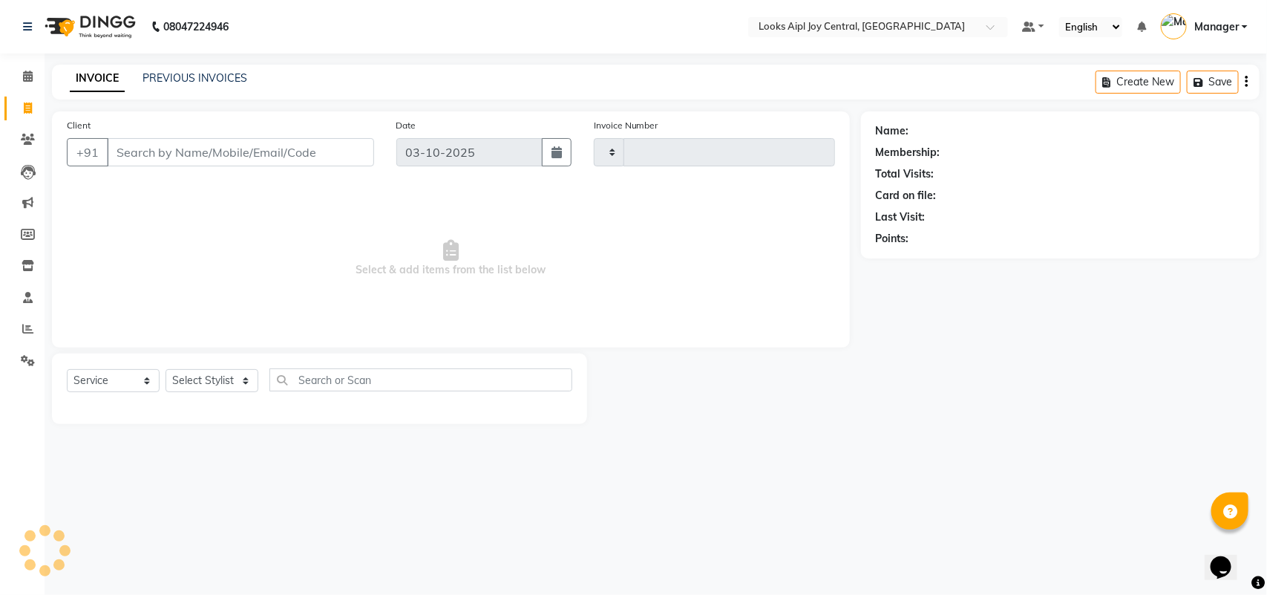
type input "0488"
select select "6032"
click at [189, 71] on link "PREVIOUS INVOICES" at bounding box center [195, 77] width 105 height 13
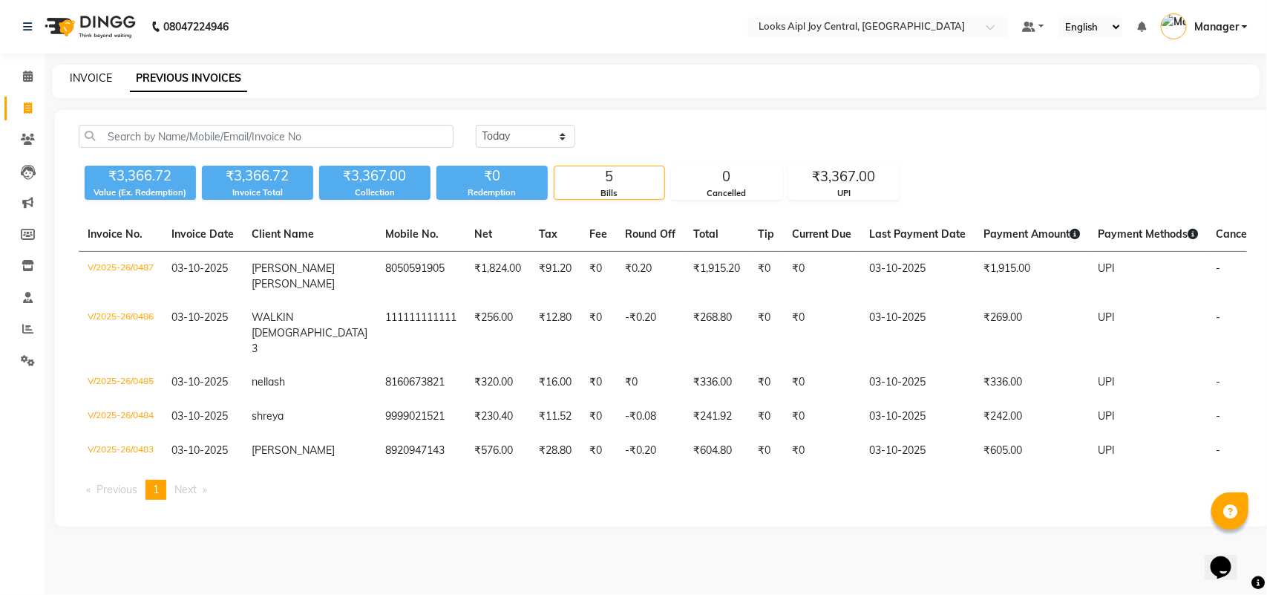
click at [84, 73] on link "INVOICE" at bounding box center [91, 77] width 42 height 13
select select "service"
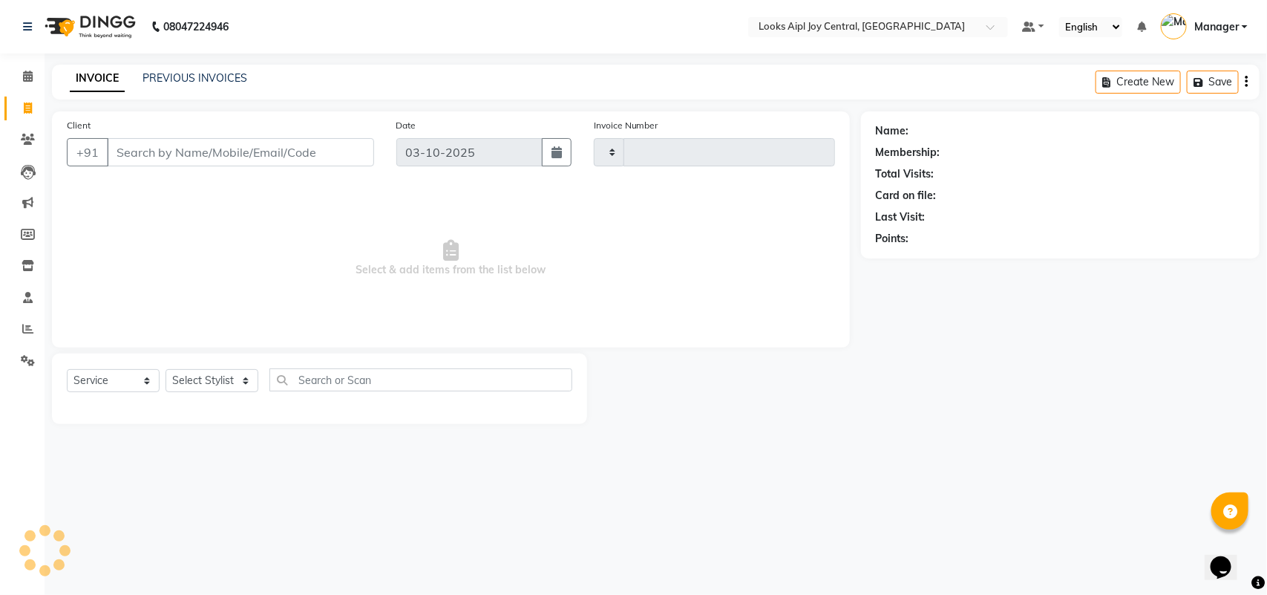
type input "0488"
select select "6032"
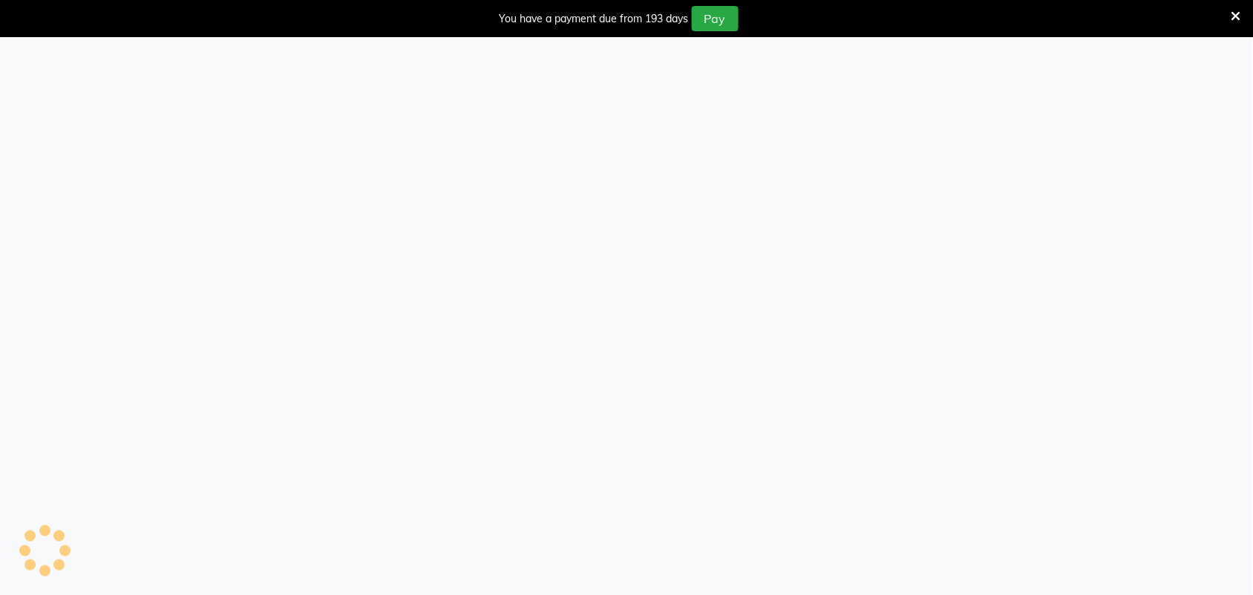
select select "6032"
select select "service"
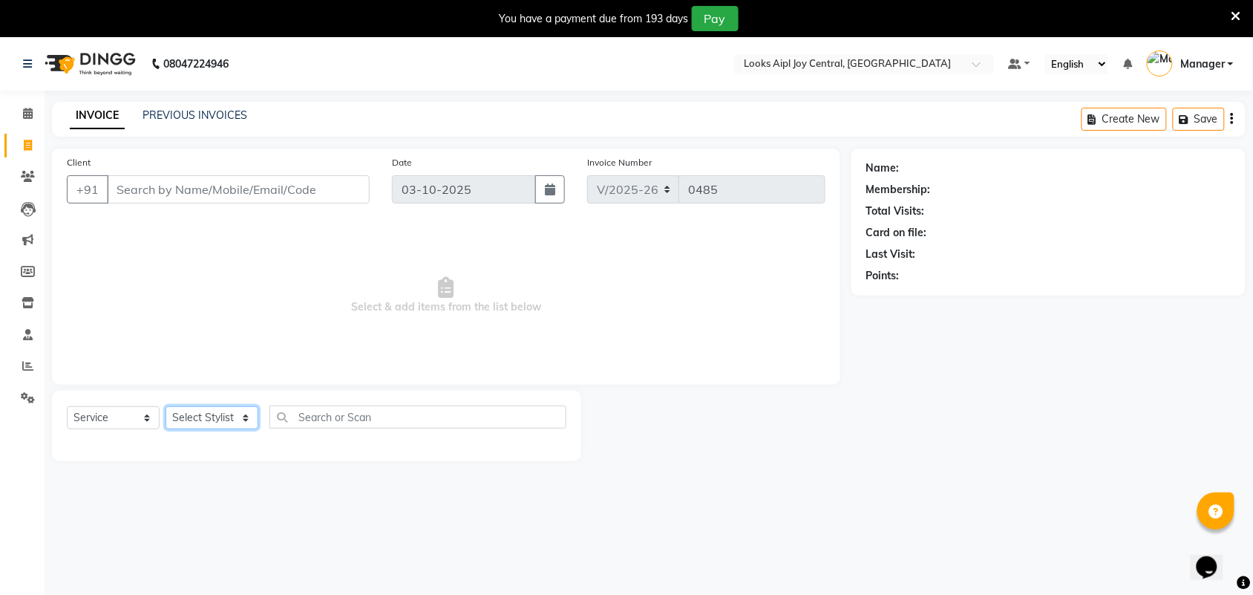
click at [243, 427] on select "Select Stylist [PERSON_NAME] [PERSON_NAME] Counter Deepak_pdct [PERSON_NAME] [P…" at bounding box center [212, 417] width 93 height 23
click at [166, 406] on select "Select Stylist [PERSON_NAME] [PERSON_NAME] Counter Deepak_pdct [PERSON_NAME] [P…" at bounding box center [212, 417] width 93 height 23
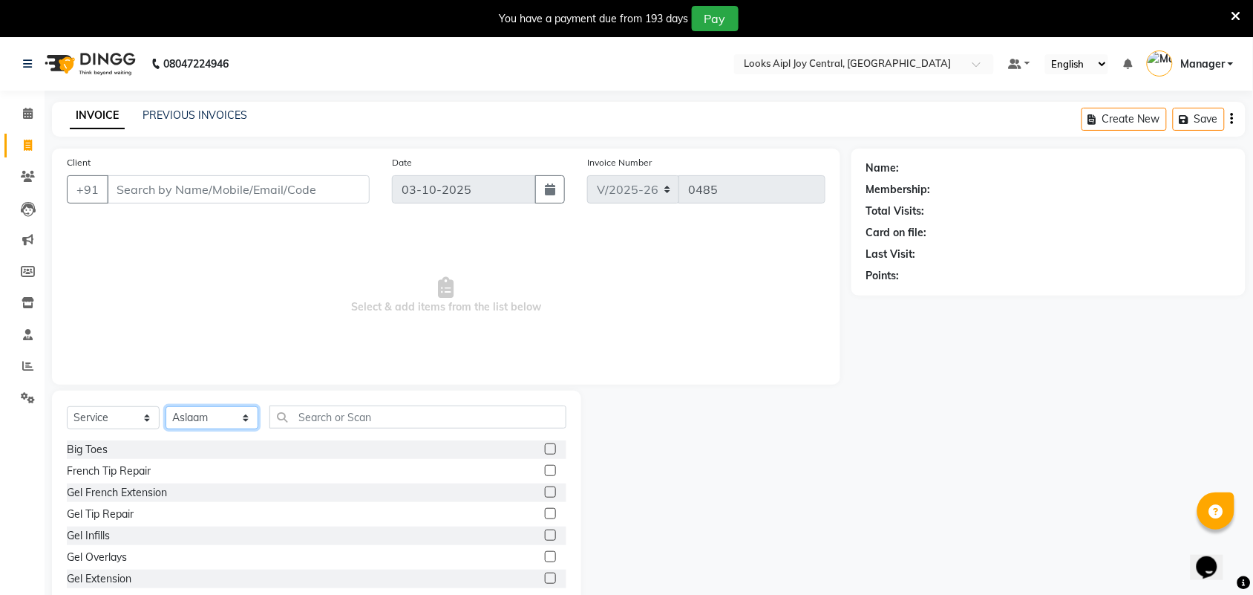
drag, startPoint x: 249, startPoint y: 424, endPoint x: 246, endPoint y: 413, distance: 11.7
click at [249, 424] on select "Select Stylist [PERSON_NAME] [PERSON_NAME] Counter Deepak_pdct [PERSON_NAME] [P…" at bounding box center [212, 417] width 93 height 23
select select "92841"
click at [166, 406] on select "Select Stylist [PERSON_NAME] [PERSON_NAME] Counter Deepak_pdct [PERSON_NAME] [P…" at bounding box center [212, 417] width 93 height 23
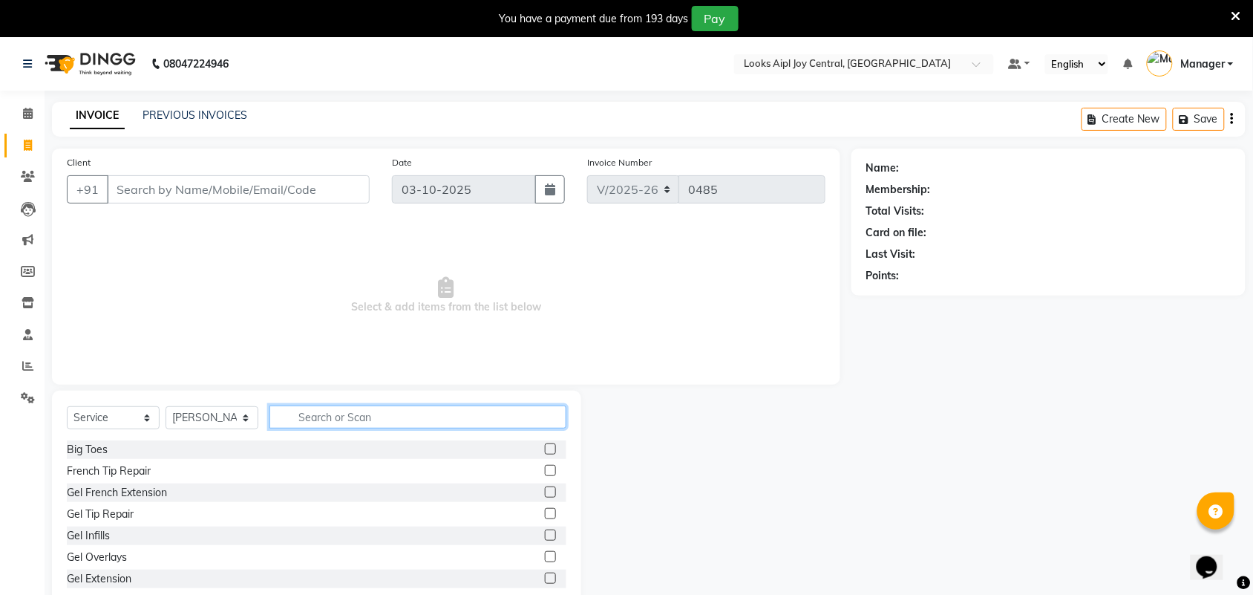
click at [418, 419] on input "text" at bounding box center [417, 416] width 297 height 23
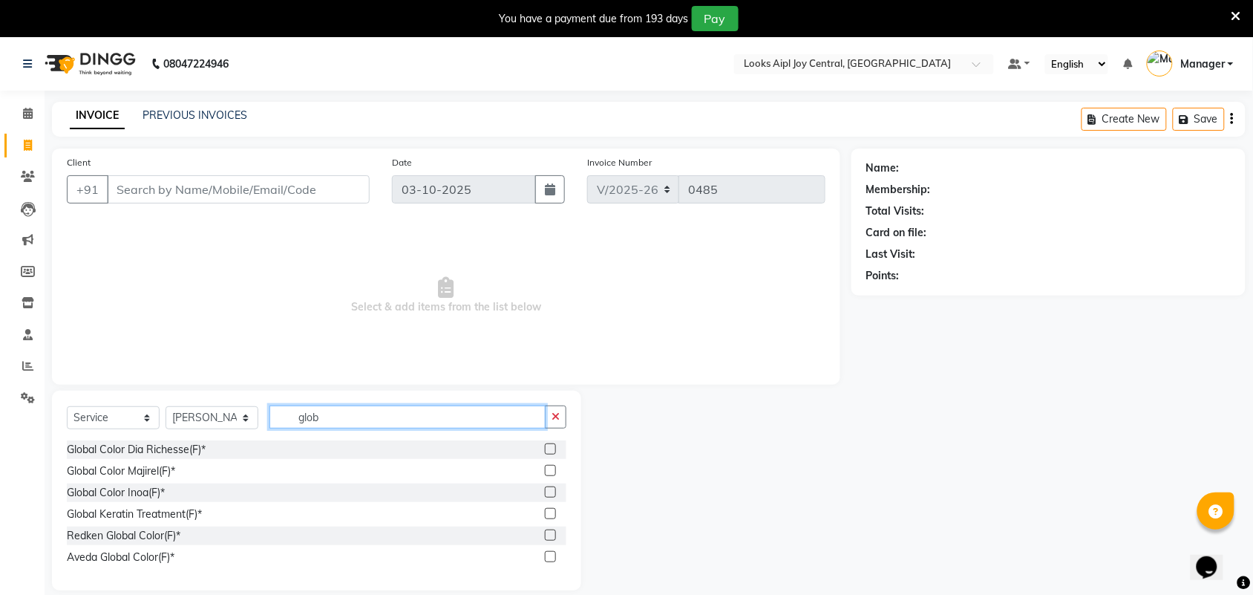
type input "glob"
click at [553, 495] on label at bounding box center [550, 491] width 11 height 11
click at [553, 495] on input "checkbox" at bounding box center [550, 493] width 10 height 10
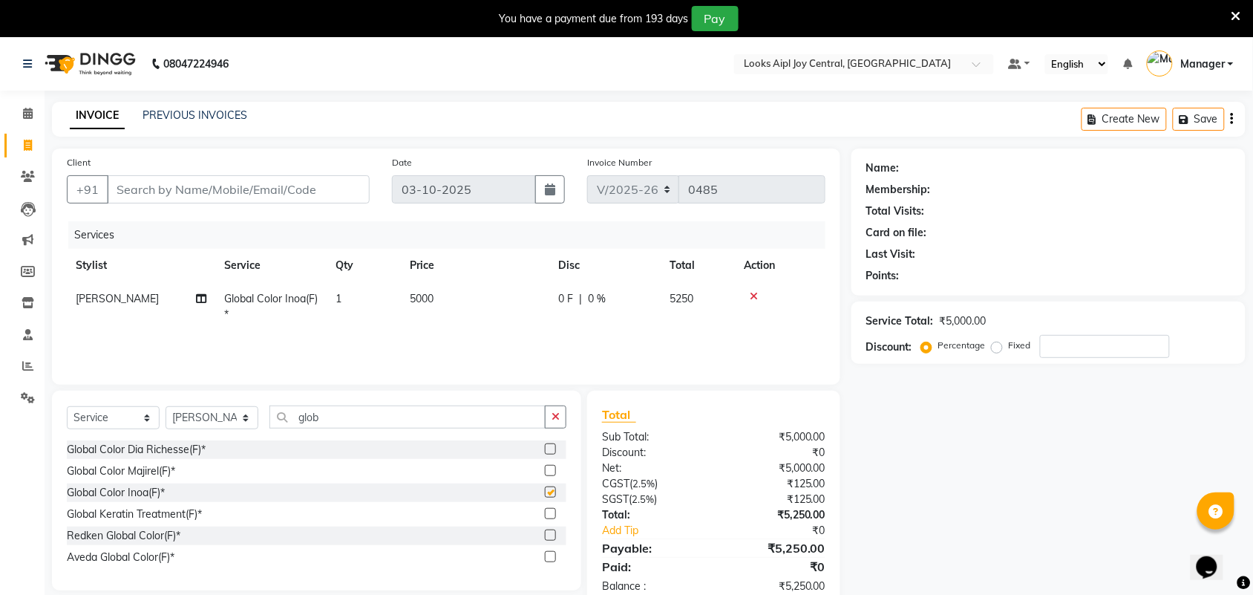
checkbox input "false"
drag, startPoint x: 409, startPoint y: 413, endPoint x: 284, endPoint y: 413, distance: 124.7
click at [284, 413] on input "glob" at bounding box center [407, 416] width 276 height 23
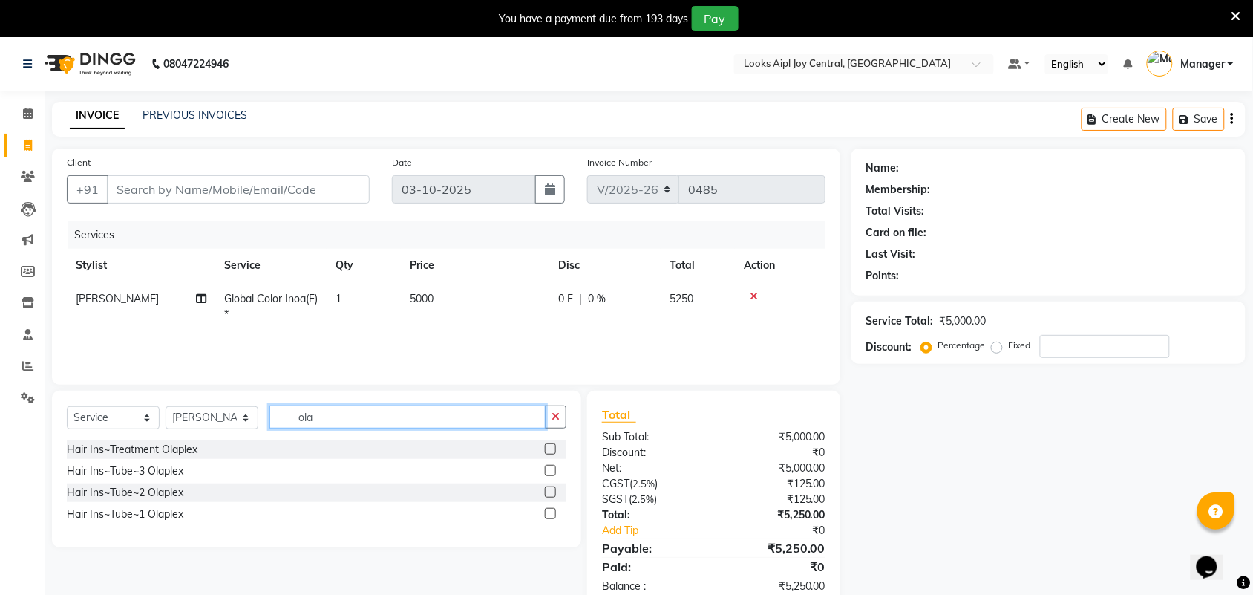
type input "ola"
click at [551, 472] on label at bounding box center [550, 470] width 11 height 11
click at [551, 472] on input "checkbox" at bounding box center [550, 471] width 10 height 10
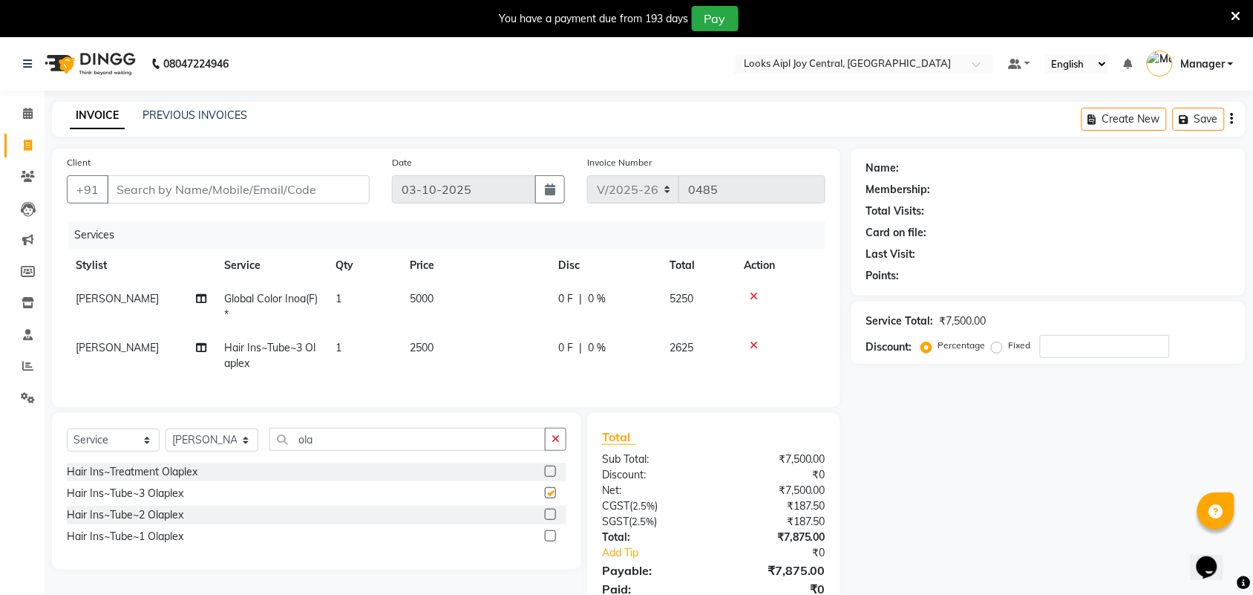
checkbox input "false"
click at [422, 347] on span "2500" at bounding box center [422, 347] width 24 height 13
select select "92841"
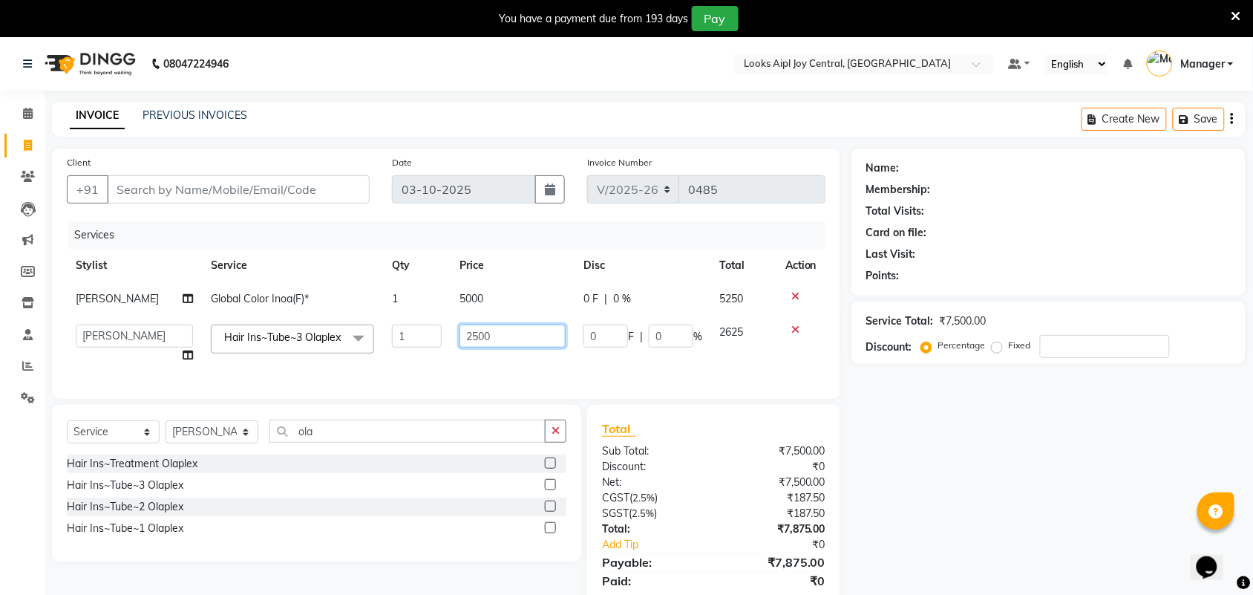
drag, startPoint x: 495, startPoint y: 336, endPoint x: 401, endPoint y: 330, distance: 94.4
click at [401, 330] on tr "Amit Anand Anish Anish Aslaam Aslaam_pdct Counter Deepak_pdct Dheeraj_pdct Dhee…" at bounding box center [446, 343] width 759 height 56
type input "300"
click at [451, 372] on td "300" at bounding box center [513, 343] width 124 height 56
select select "92841"
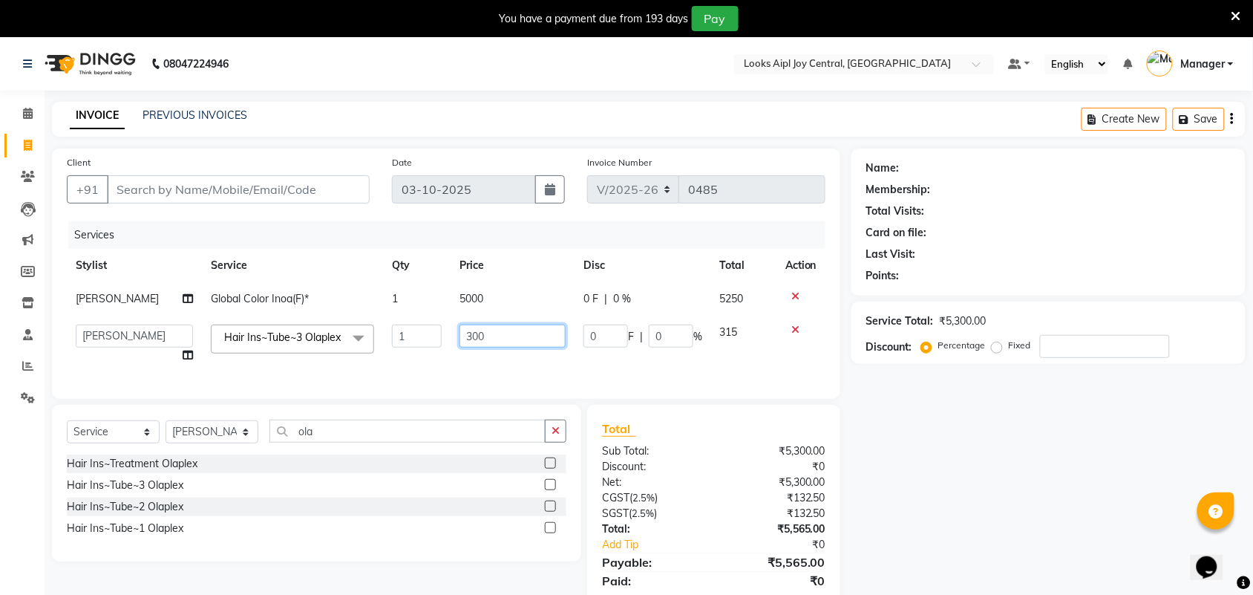
click at [498, 336] on input "300" at bounding box center [512, 335] width 106 height 23
type input "3000"
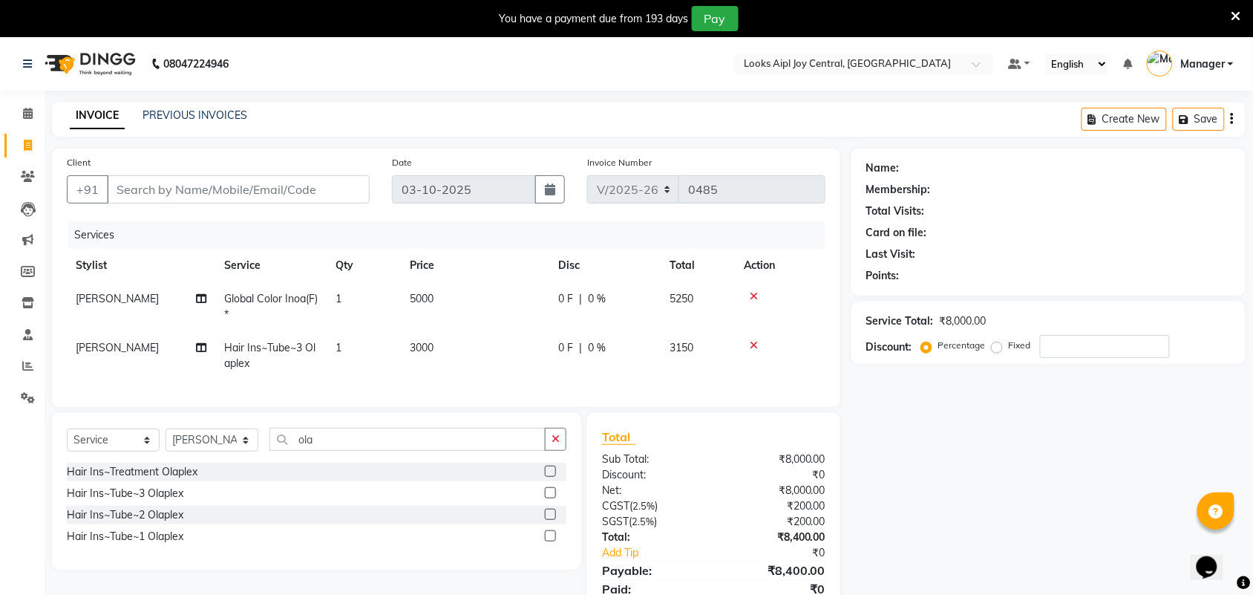
click at [522, 360] on td "3000" at bounding box center [475, 355] width 148 height 49
select select "92841"
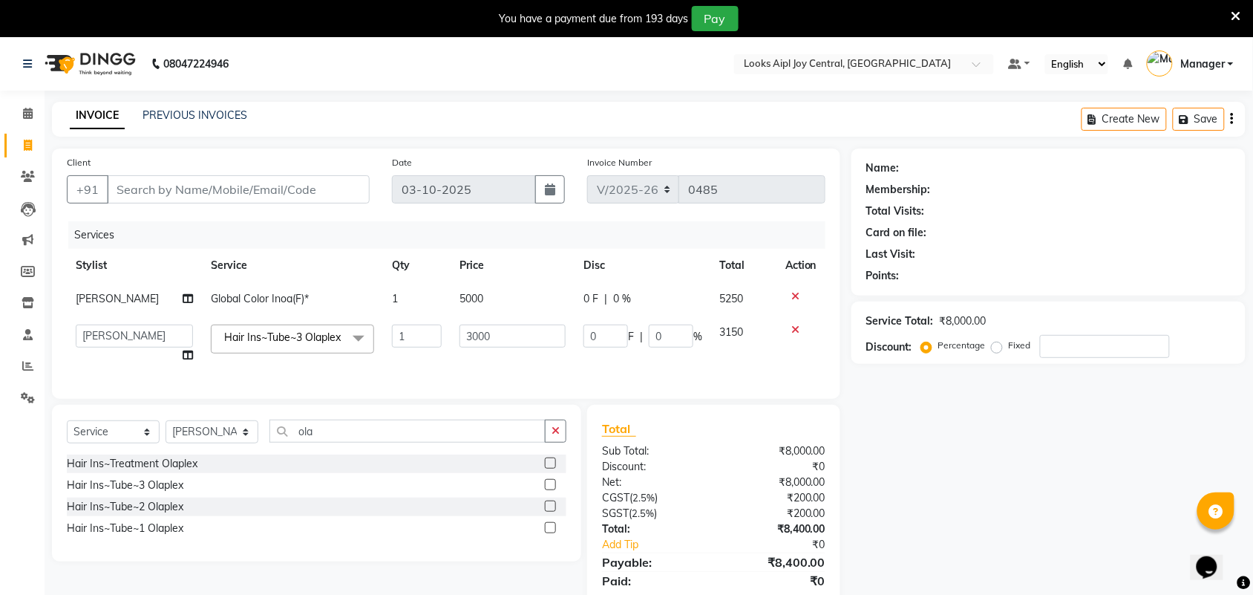
click at [887, 459] on div "Name: Membership: Total Visits: Card on file: Last Visit: Points: Service Total…" at bounding box center [1053, 385] width 405 height 474
click at [761, 364] on td "3150" at bounding box center [743, 343] width 65 height 56
drag, startPoint x: 342, startPoint y: 457, endPoint x: 269, endPoint y: 445, distance: 74.3
click at [269, 442] on input "ola" at bounding box center [407, 430] width 276 height 23
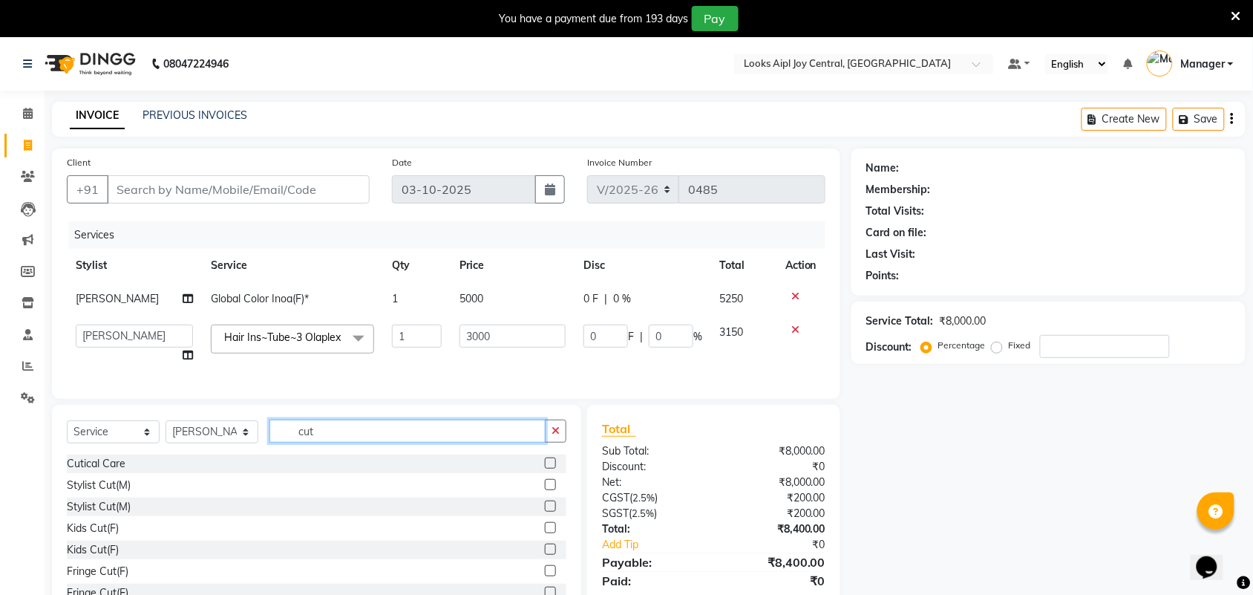
scroll to position [93, 0]
type input "cut"
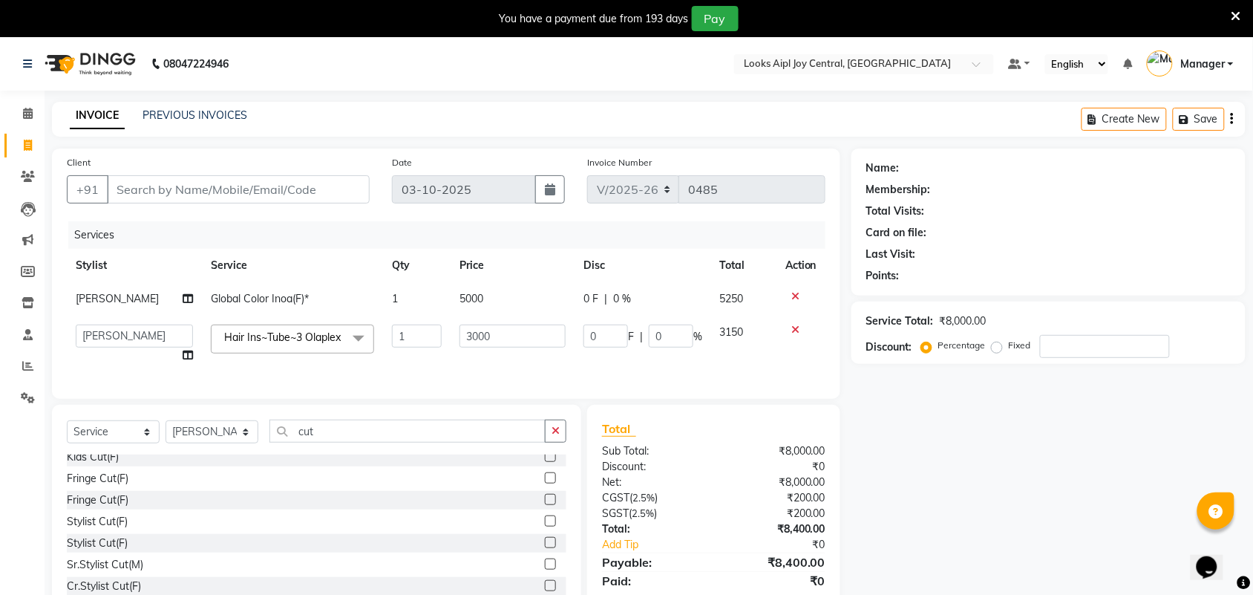
click at [545, 548] on label at bounding box center [550, 542] width 11 height 11
click at [545, 548] on input "checkbox" at bounding box center [550, 543] width 10 height 10
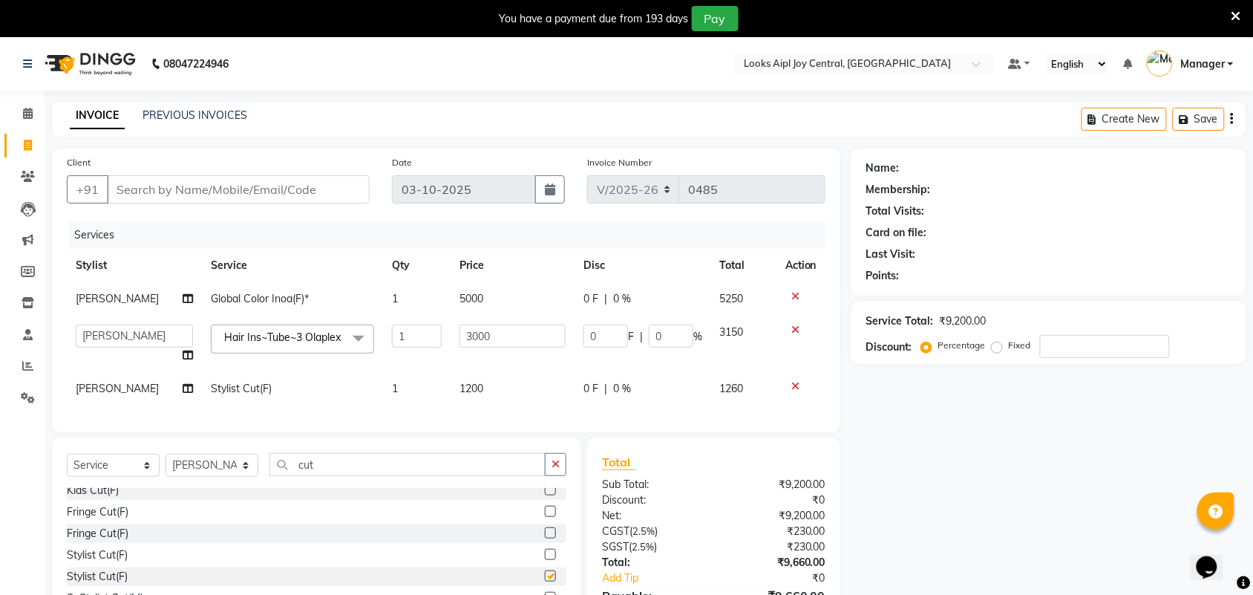
checkbox input "false"
click at [470, 387] on span "1200" at bounding box center [471, 388] width 24 height 13
select select "92841"
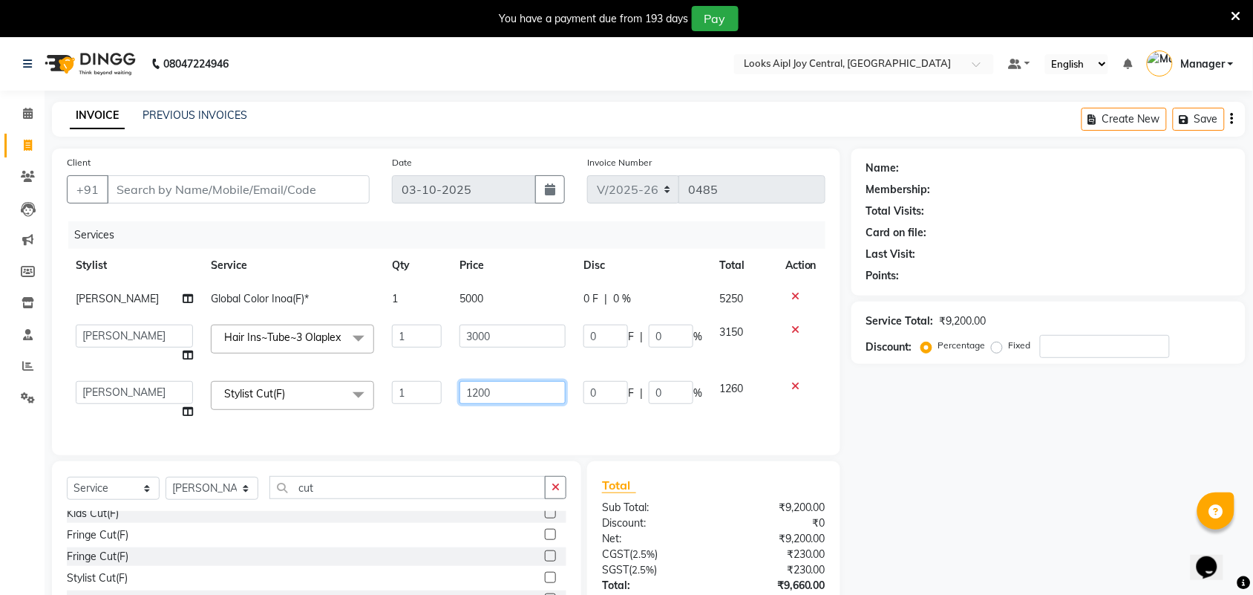
drag, startPoint x: 468, startPoint y: 392, endPoint x: 448, endPoint y: 392, distance: 20.0
click at [451, 392] on td "1200" at bounding box center [513, 400] width 124 height 56
type input "1000"
click at [520, 413] on div "Services Stylist Service Qty Price Disc Total Action Anish Global Color Inoa(F)…" at bounding box center [446, 330] width 759 height 219
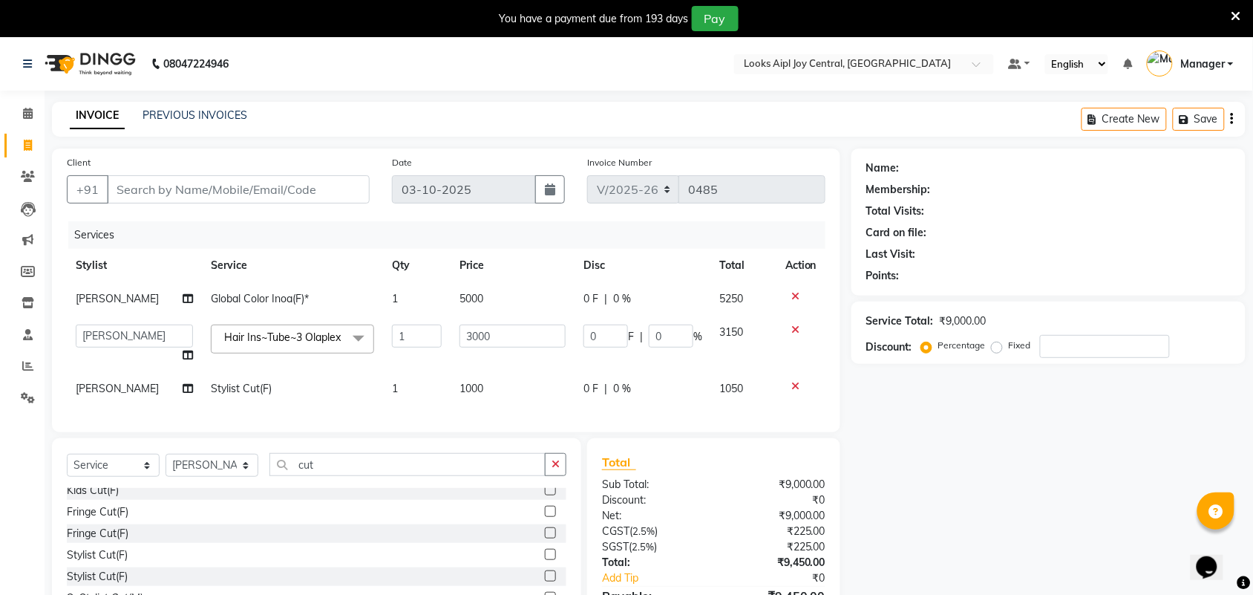
click at [505, 362] on td "3000" at bounding box center [513, 343] width 124 height 56
click at [505, 391] on td "1000" at bounding box center [513, 388] width 124 height 33
select select "92841"
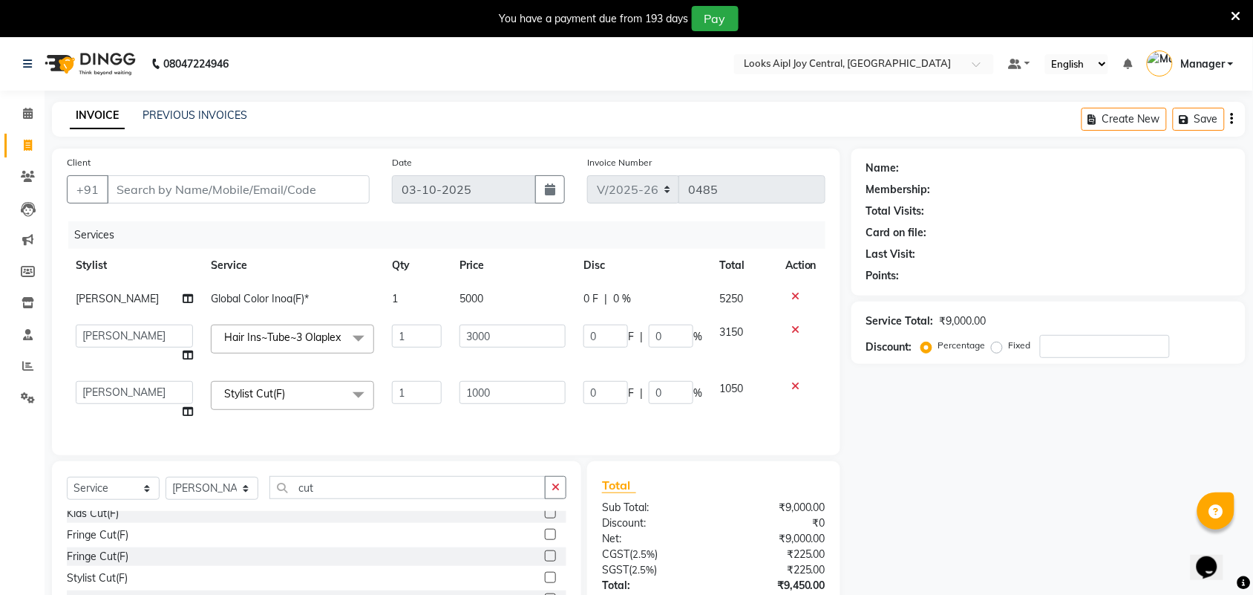
click at [491, 301] on td "5000" at bounding box center [513, 298] width 124 height 33
select select "92841"
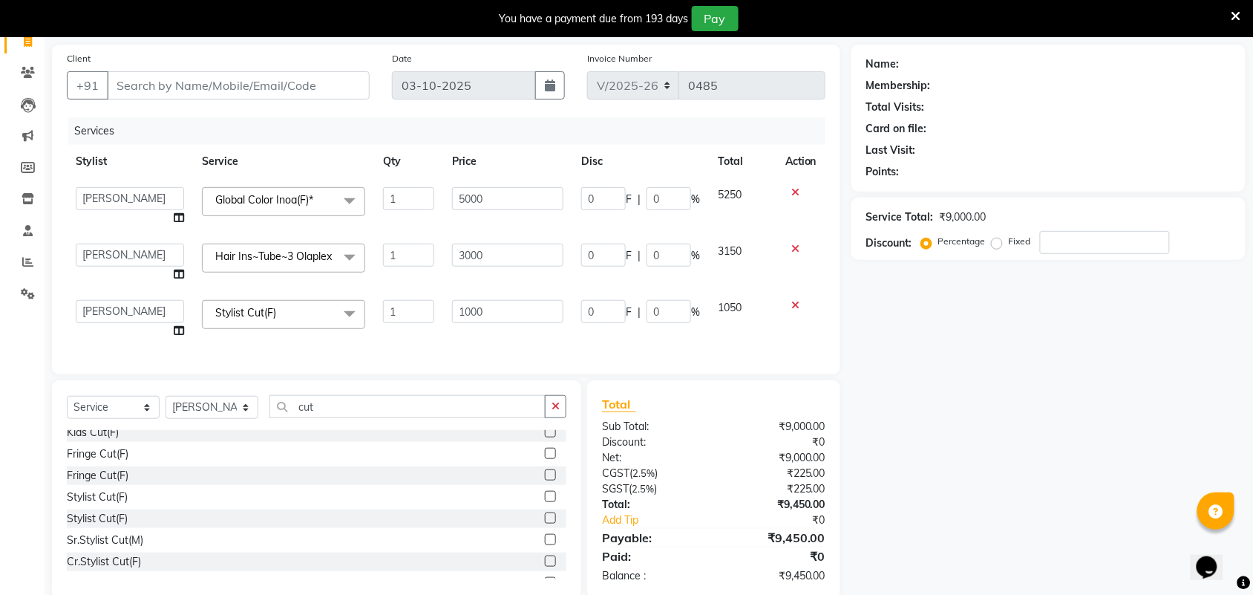
scroll to position [58, 0]
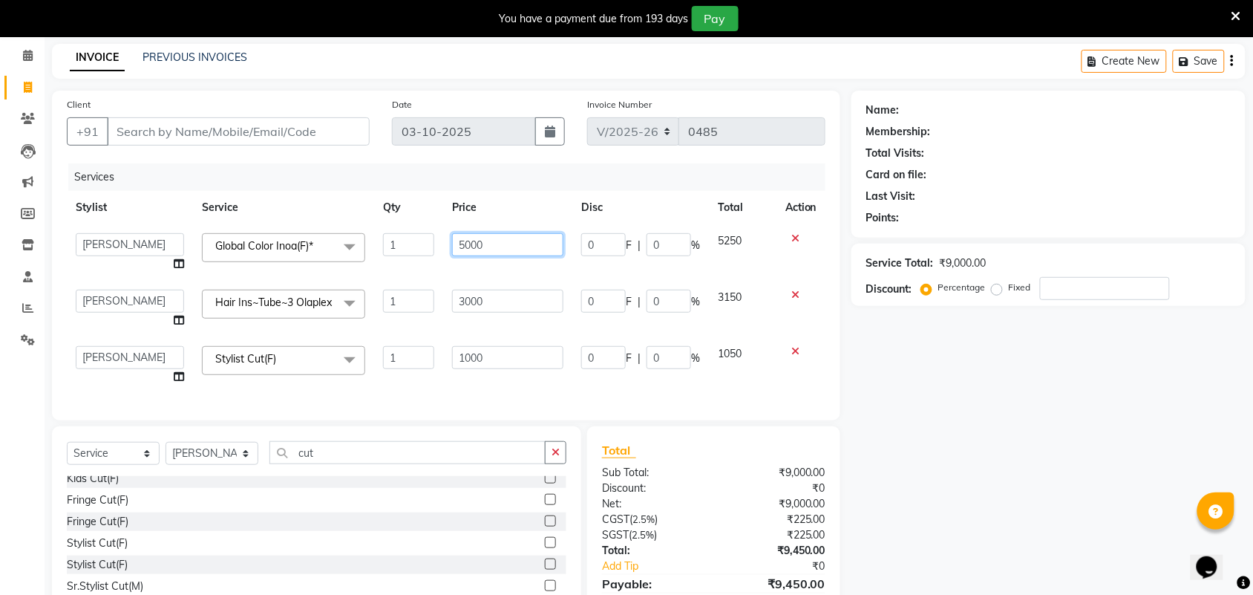
drag, startPoint x: 491, startPoint y: 242, endPoint x: 454, endPoint y: 232, distance: 38.3
click at [454, 233] on input "5000" at bounding box center [507, 244] width 111 height 23
type input "8000"
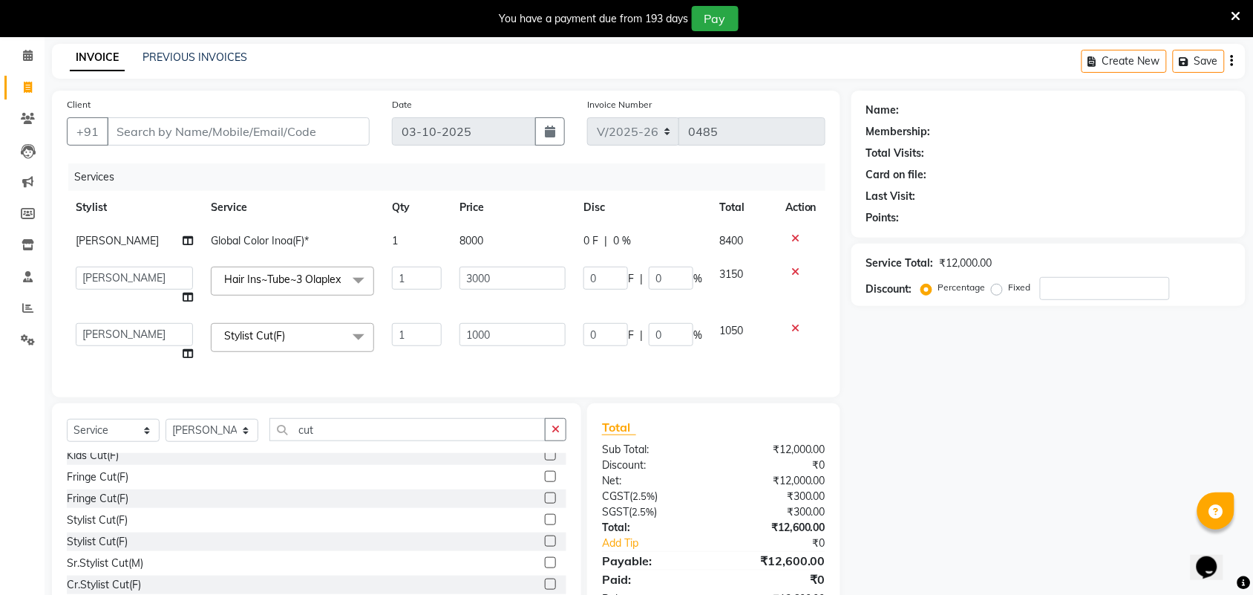
click at [828, 379] on div "Client +91 Date 03-10-2025 Invoice Number V/2025 V/2025-26 0485 Services Stylis…" at bounding box center [446, 244] width 788 height 307
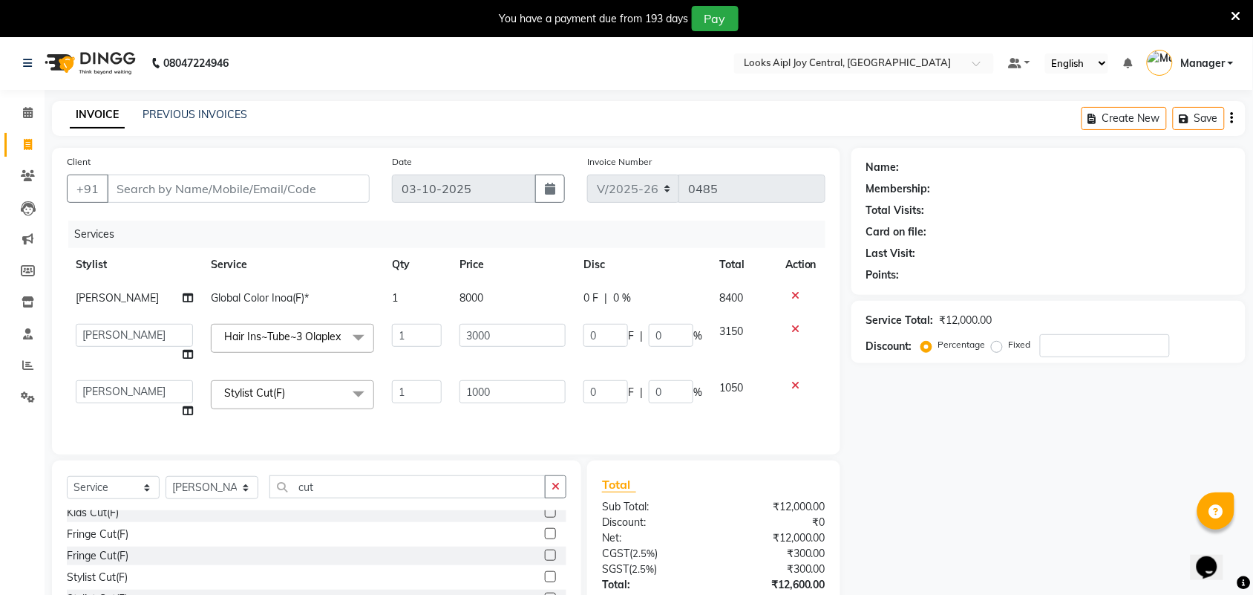
scroll to position [0, 0]
click at [681, 341] on input "0" at bounding box center [671, 335] width 45 height 23
type input "5"
type input "18"
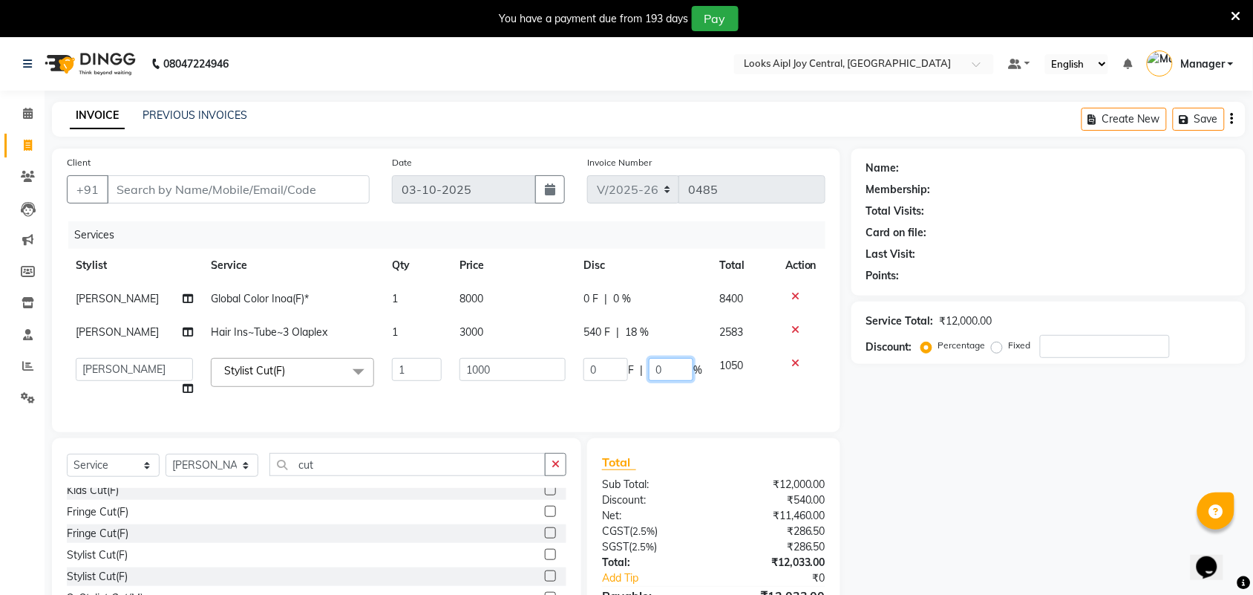
click at [663, 403] on td "0 F | 0 %" at bounding box center [643, 377] width 137 height 56
type input "18"
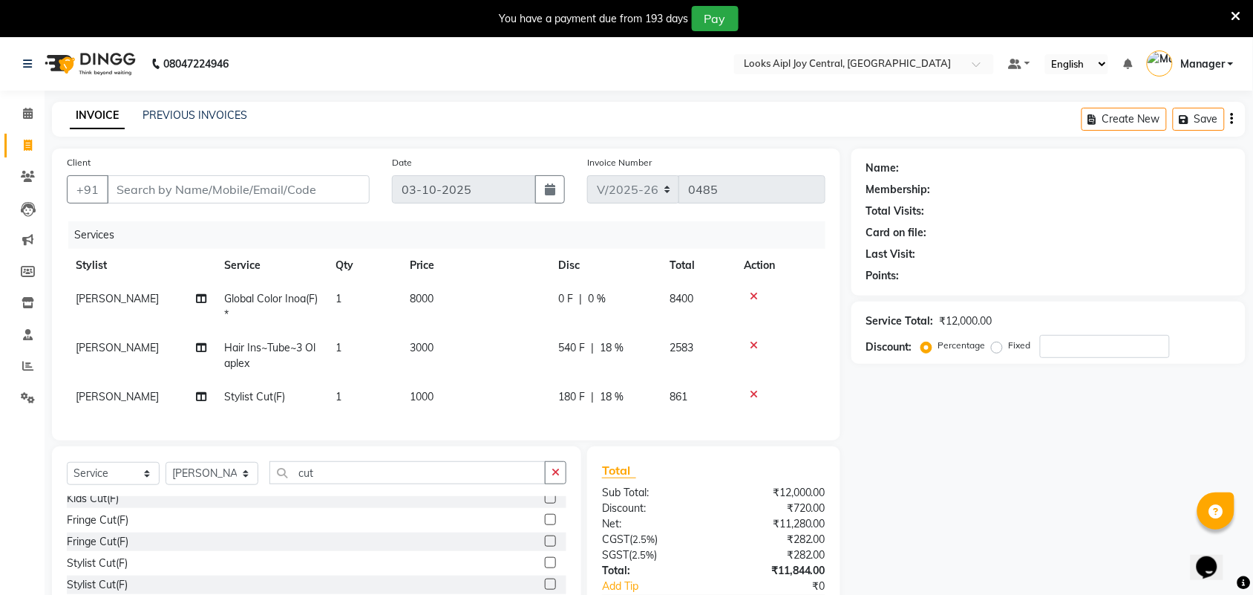
click at [659, 393] on td "180 F | 18 %" at bounding box center [604, 396] width 111 height 33
select select "92841"
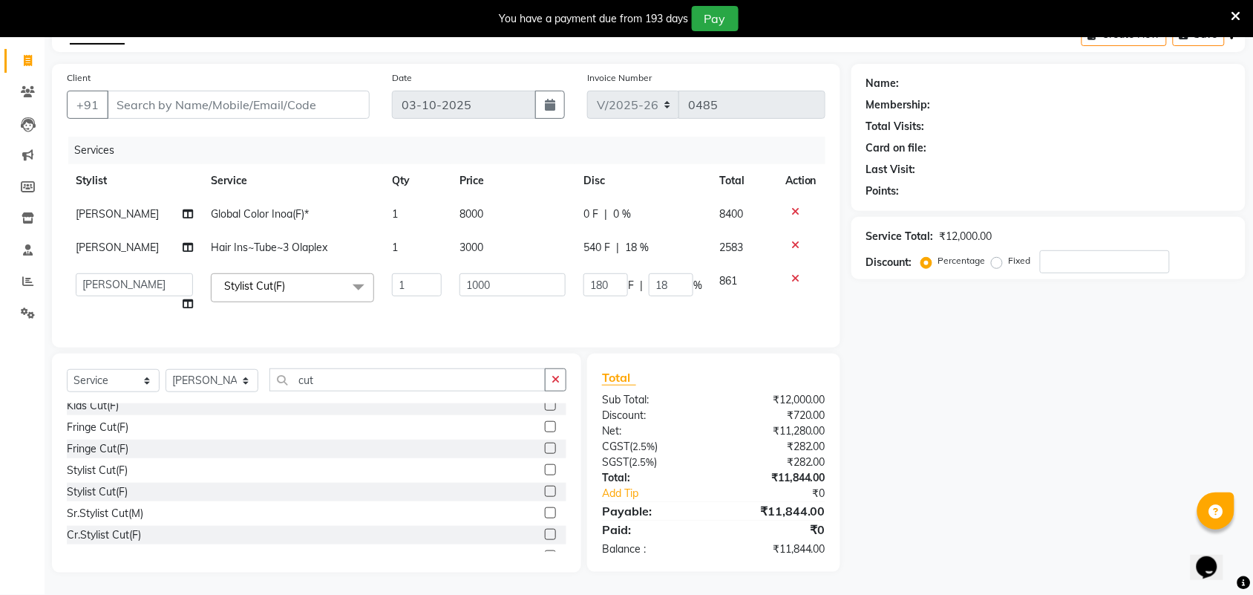
scroll to position [98, 0]
click at [674, 273] on input "18" at bounding box center [671, 284] width 45 height 23
type input "1"
click at [762, 301] on tr "Amit Anand Anish Anish Aslaam Aslaam_pdct Counter Deepak_pdct Dheeraj_pdct Dhee…" at bounding box center [446, 292] width 759 height 56
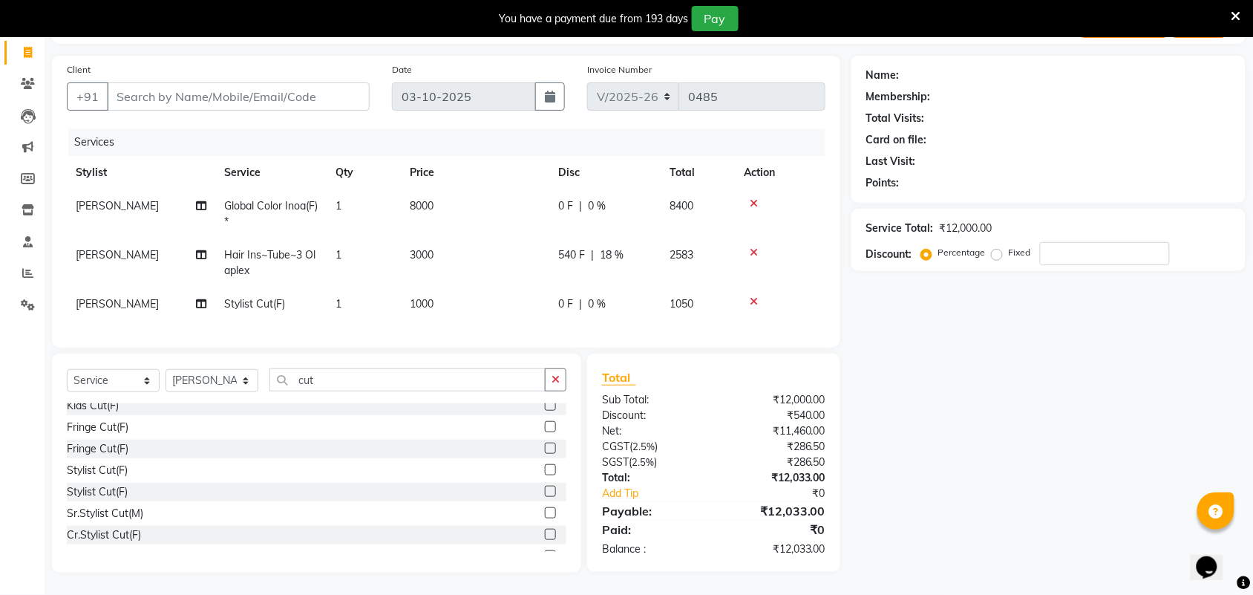
click at [609, 249] on span "18 %" at bounding box center [612, 255] width 24 height 16
select select "92841"
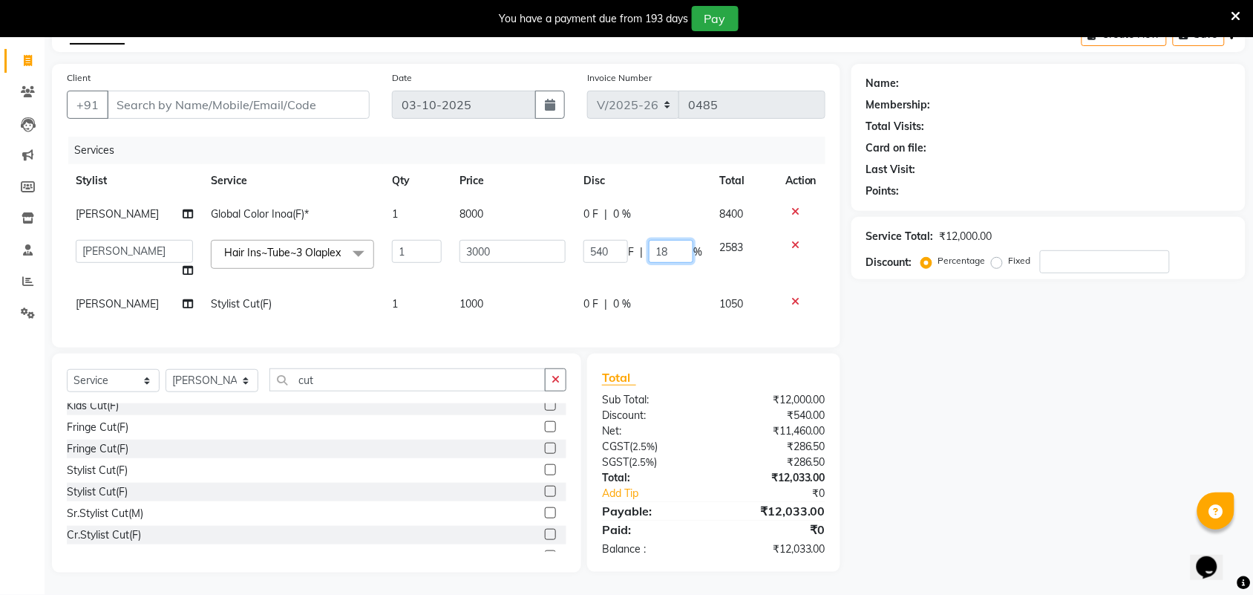
click at [659, 240] on input "18" at bounding box center [671, 251] width 45 height 23
type input "1"
click at [681, 280] on tbody "Anish Global Color Inoa(F)* 1 8000 0 F | 0 % 8400 Amit Anand Anish Anish Aslaam…" at bounding box center [446, 258] width 759 height 123
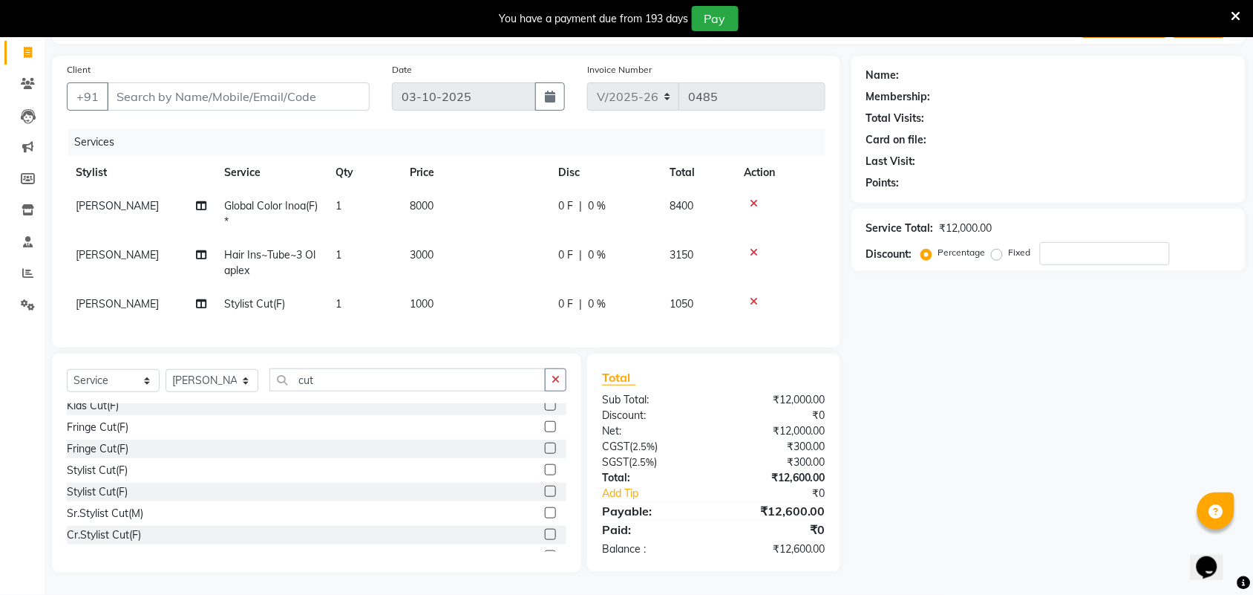
scroll to position [106, 0]
click at [1051, 242] on input "number" at bounding box center [1105, 253] width 130 height 23
type input "3"
type input "6"
type input "1"
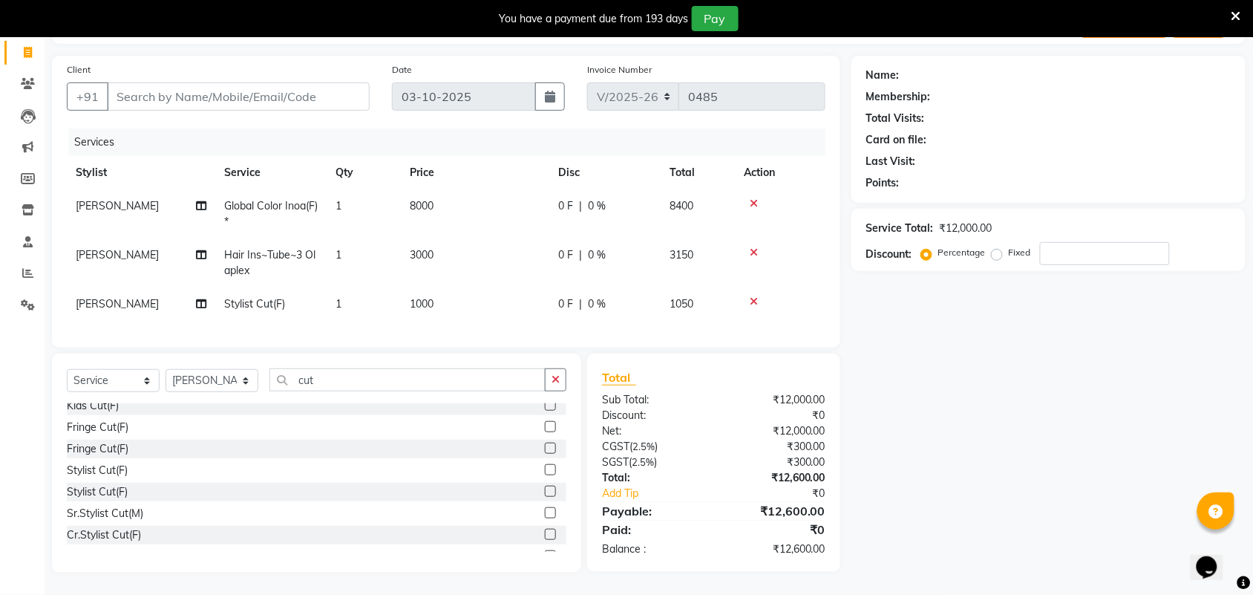
click at [424, 199] on span "8000" at bounding box center [422, 205] width 24 height 13
select select "92841"
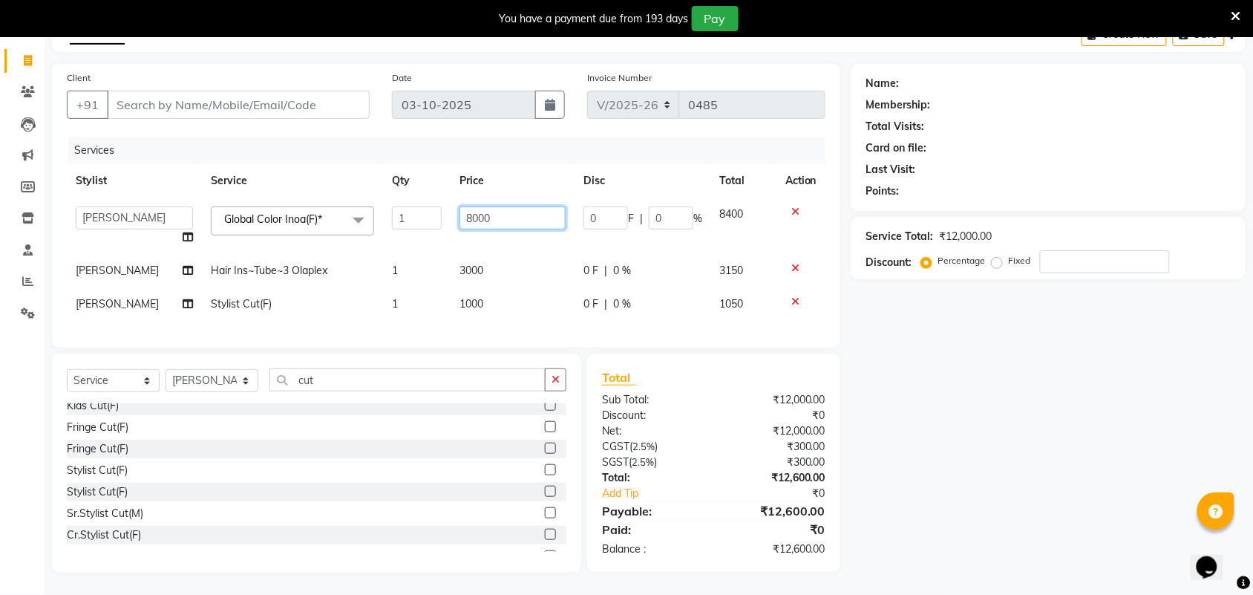
drag, startPoint x: 488, startPoint y: 204, endPoint x: 402, endPoint y: 206, distance: 85.4
click at [402, 206] on tr "Amit Anand Anish Anish Aslaam Aslaam_pdct Counter Deepak_pdct Dheeraj_pdct Dhee…" at bounding box center [446, 225] width 759 height 56
type input "12000"
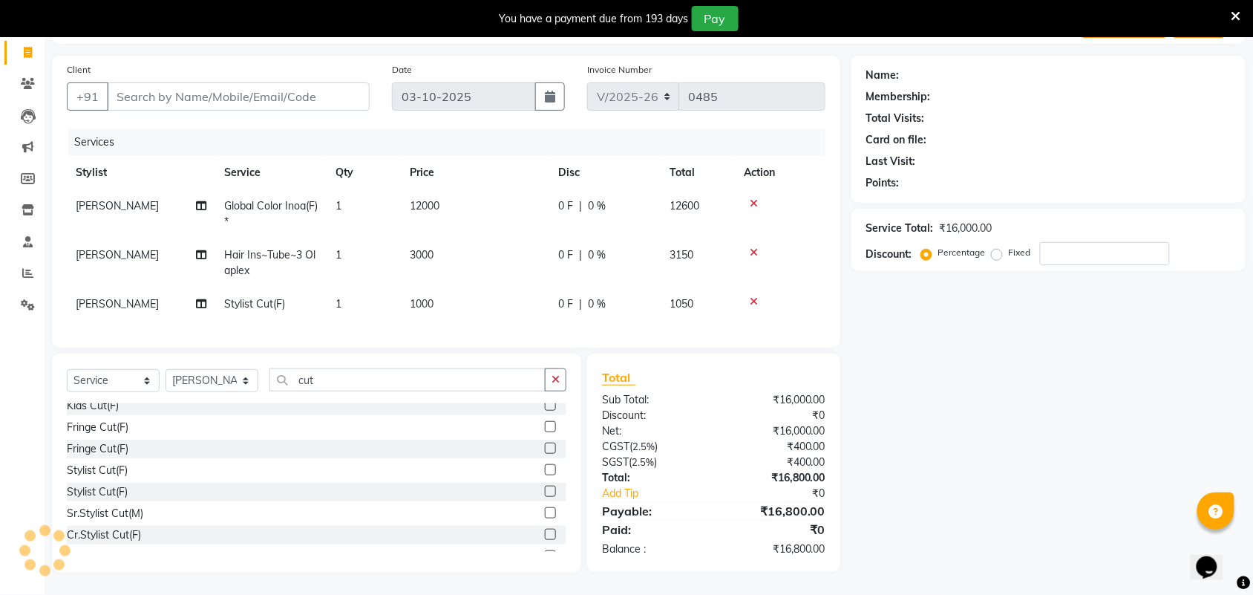
click at [554, 243] on tr "Anish Hair Ins~Tube~3 Olaplex 1 3000 0 F | 0 % 3150" at bounding box center [446, 262] width 759 height 49
click at [433, 199] on span "12000" at bounding box center [425, 205] width 30 height 13
select select "92841"
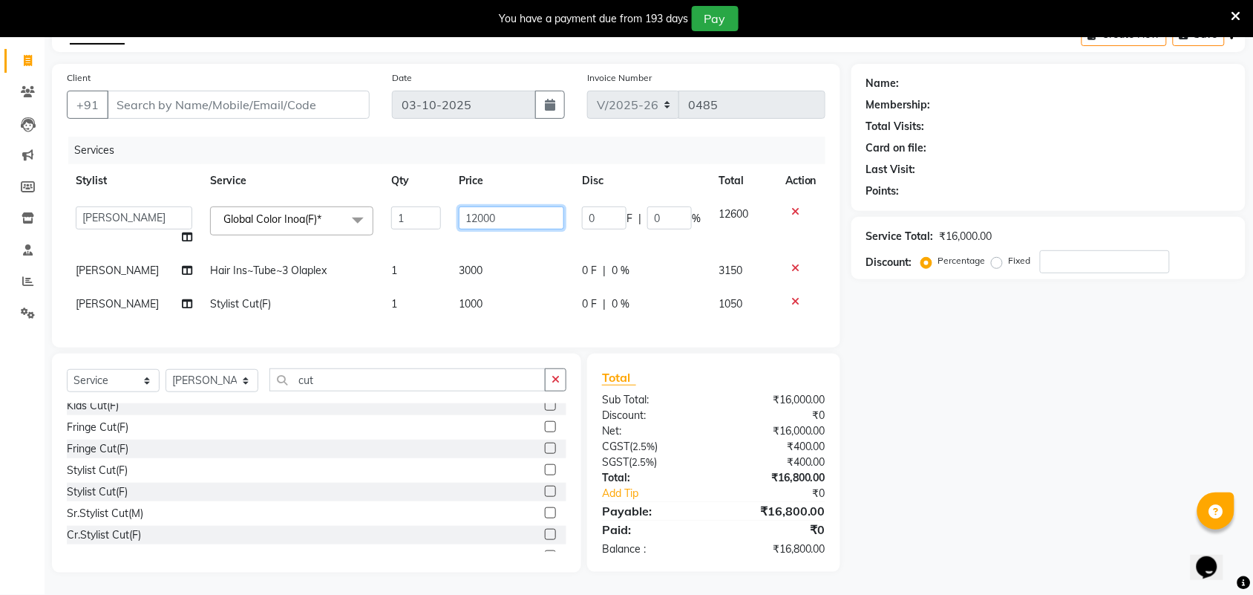
drag, startPoint x: 487, startPoint y: 206, endPoint x: 438, endPoint y: 199, distance: 49.5
click at [438, 199] on tr "Amit Anand Anish Anish Aslaam Aslaam_pdct Counter Deepak_pdct Dheeraj_pdct Dhee…" at bounding box center [446, 225] width 759 height 56
type input "8000"
click at [537, 254] on td "3000" at bounding box center [511, 270] width 123 height 33
select select "92841"
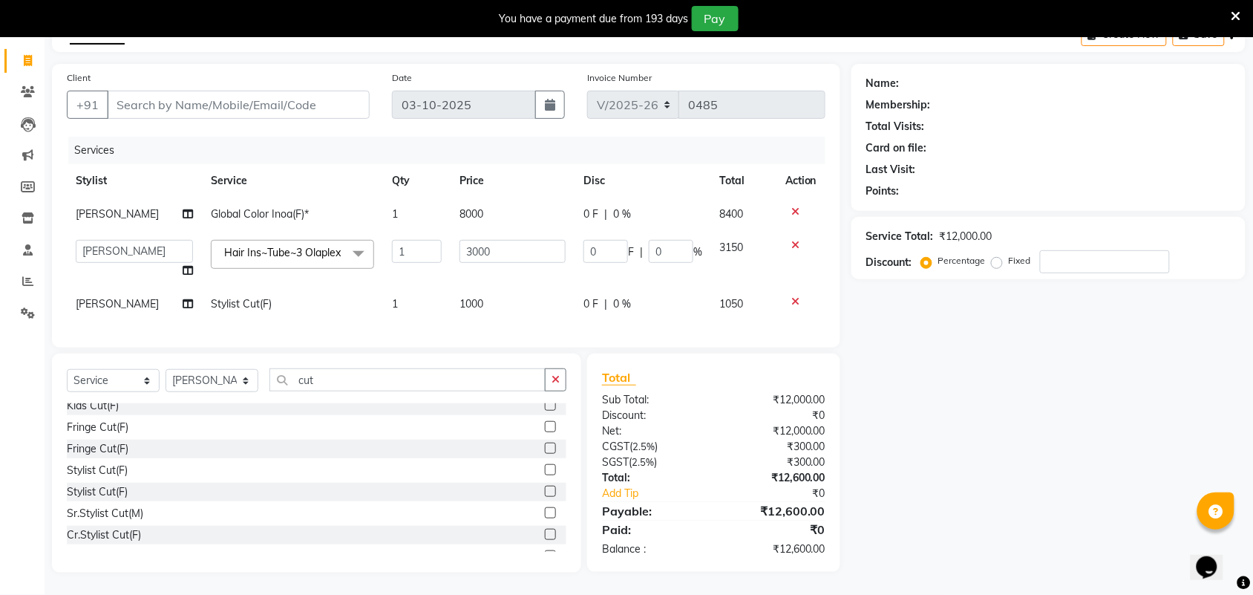
scroll to position [105, 0]
click at [1067, 250] on input "number" at bounding box center [1105, 261] width 130 height 23
type input "3"
type input "90"
type input "3"
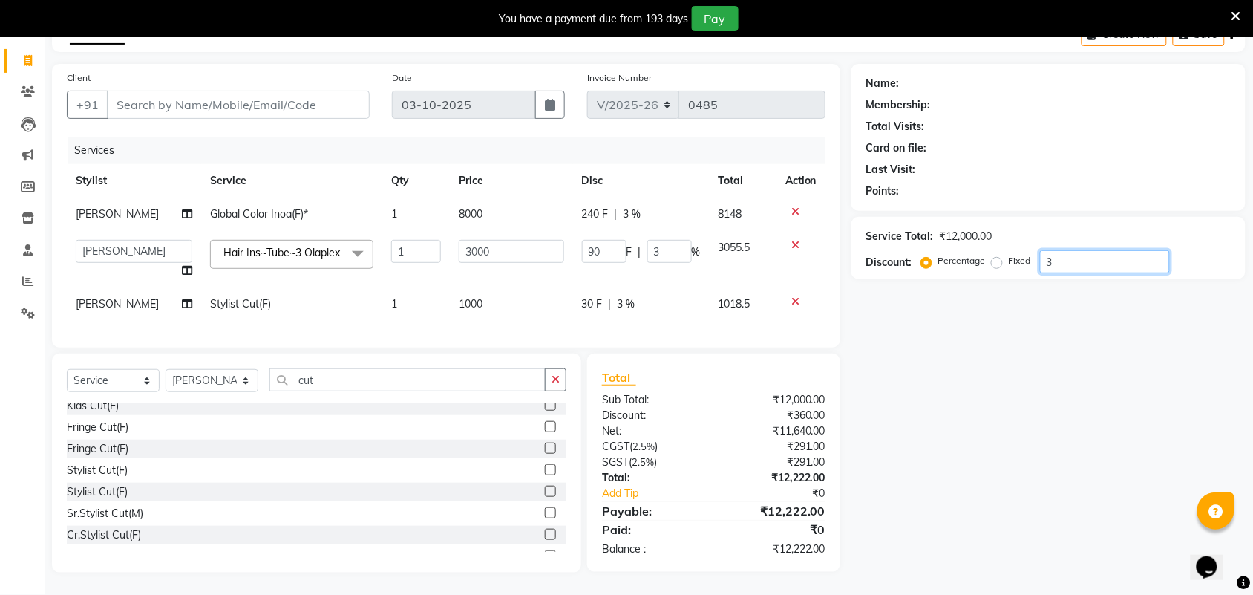
type input "30"
type input "900"
type input "30"
type input "3"
type input "90"
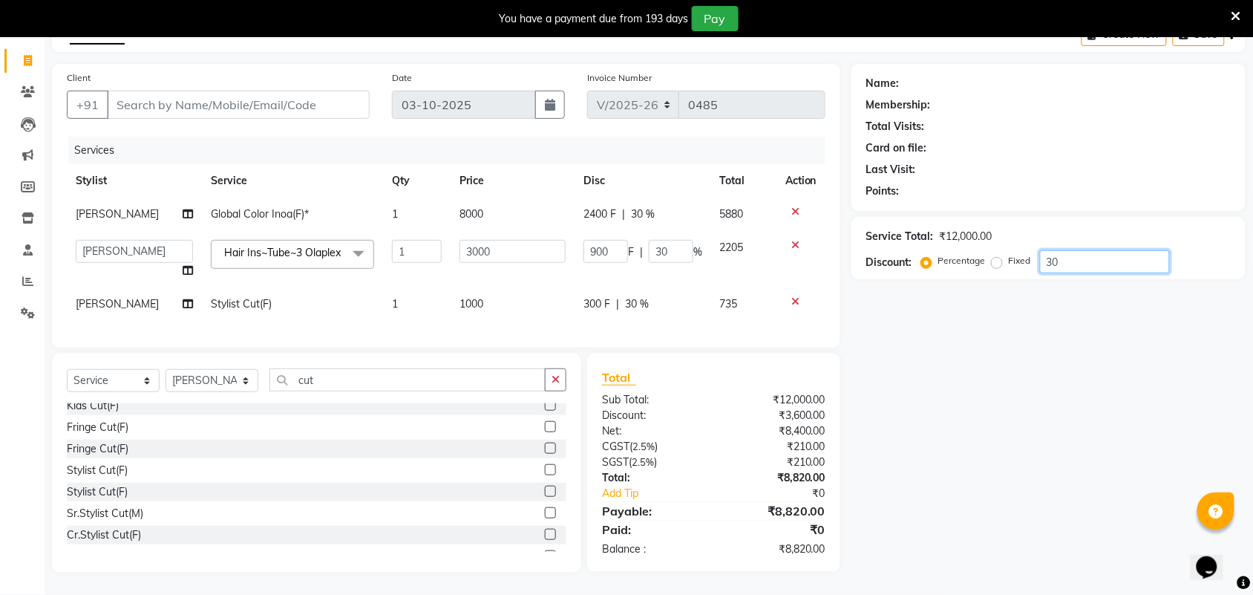
type input "3"
type input "36"
type input "1080"
type input "36"
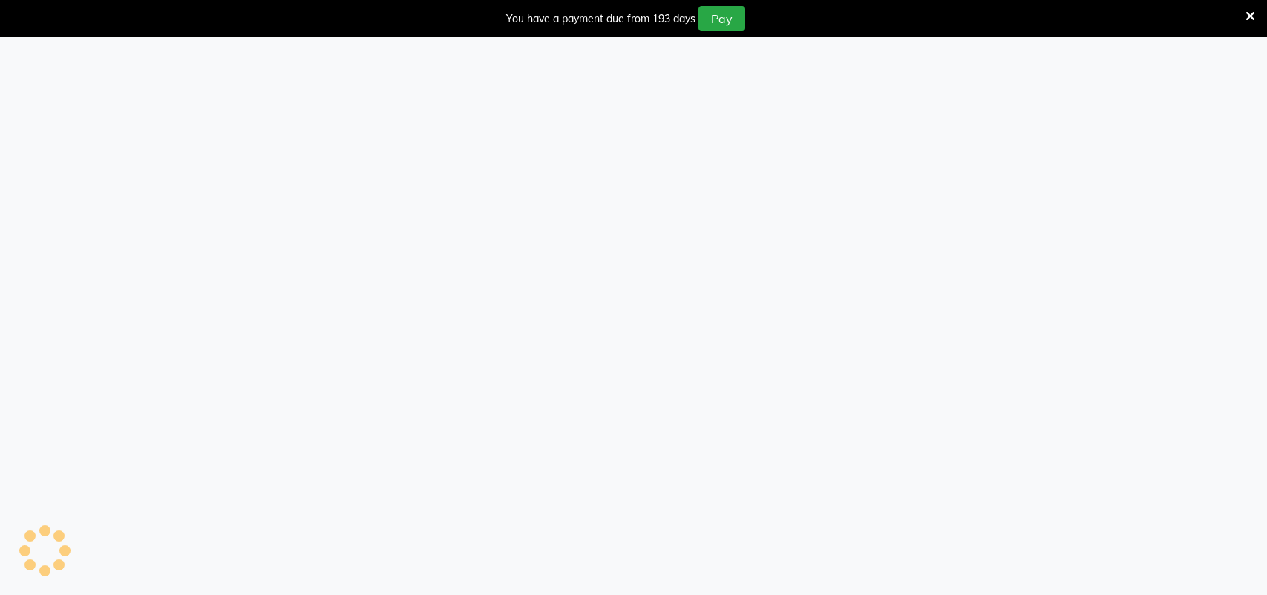
select select "6032"
select select "service"
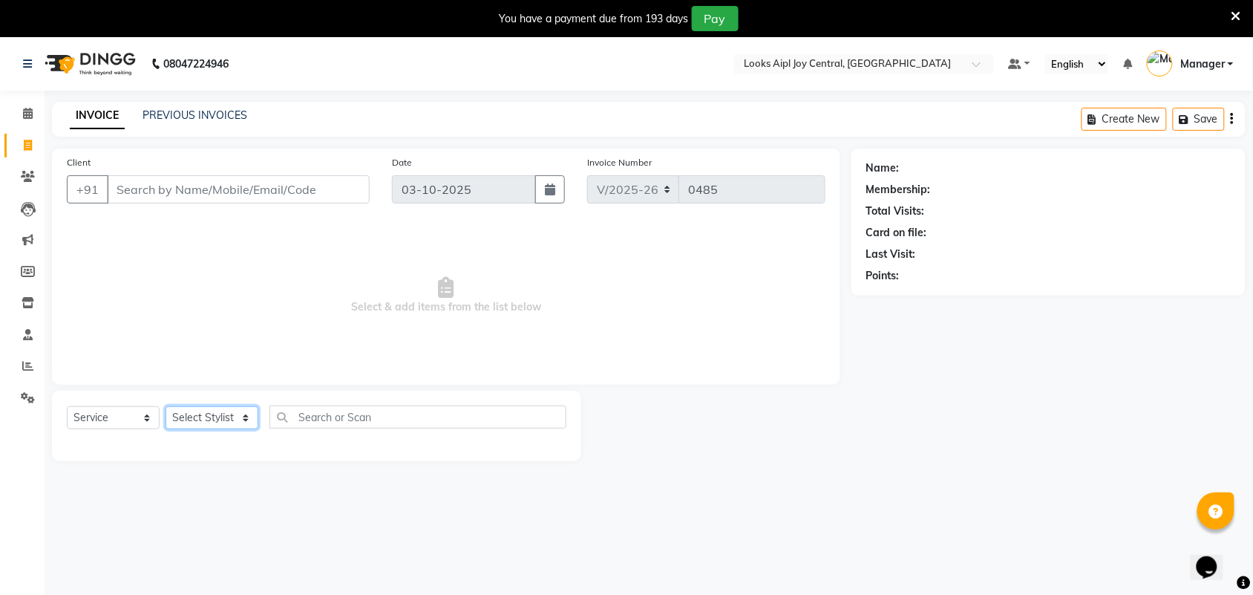
click at [223, 422] on select "Select Stylist [PERSON_NAME] [PERSON_NAME] Counter Deepak_pdct [PERSON_NAME] [P…" at bounding box center [212, 417] width 93 height 23
select select "92840"
click at [166, 406] on select "Select Stylist [PERSON_NAME] [PERSON_NAME] Counter Deepak_pdct [PERSON_NAME] [P…" at bounding box center [212, 417] width 93 height 23
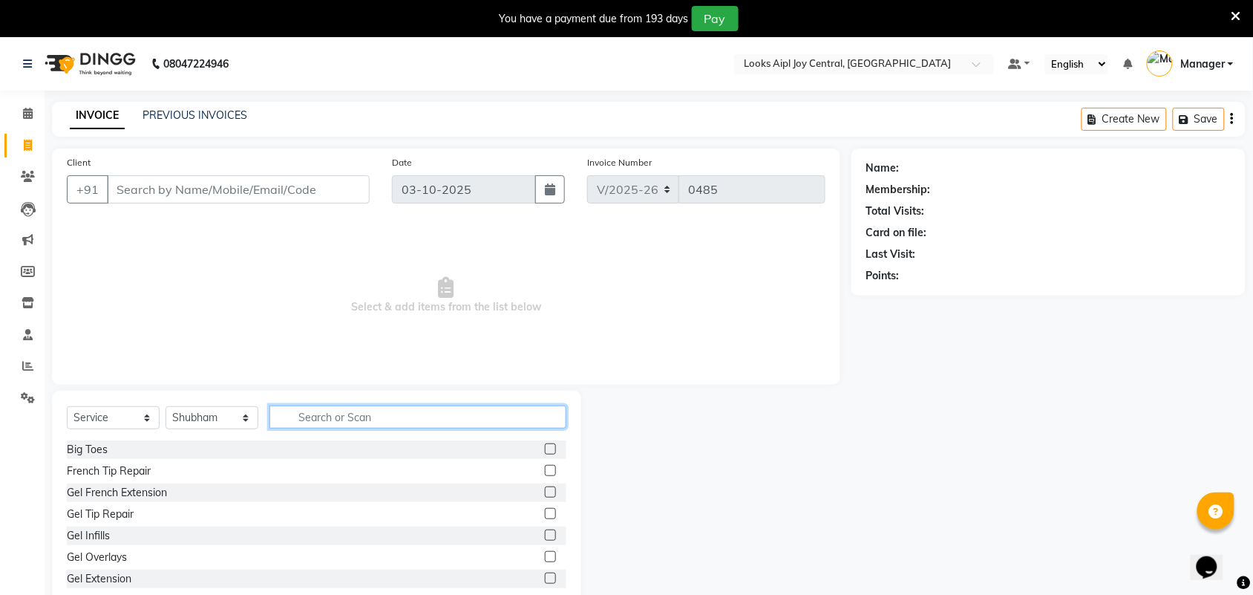
click at [324, 424] on input "text" at bounding box center [417, 416] width 297 height 23
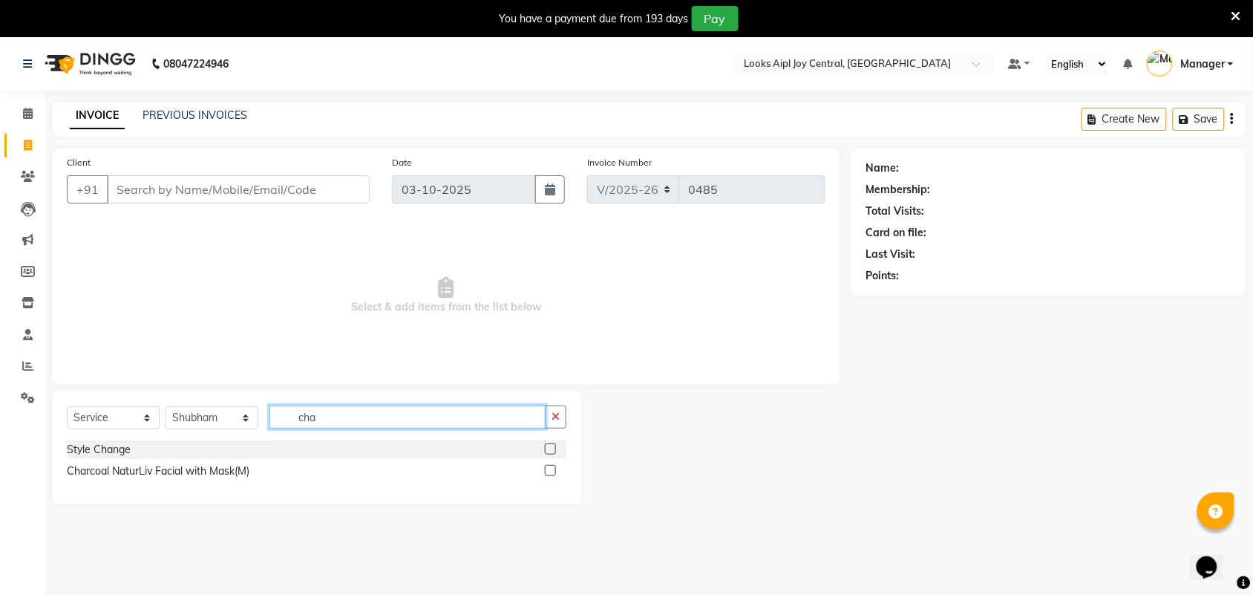
type input "cha"
click at [550, 442] on div at bounding box center [556, 449] width 22 height 19
click at [551, 445] on label at bounding box center [550, 448] width 11 height 11
click at [551, 445] on input "checkbox" at bounding box center [550, 450] width 10 height 10
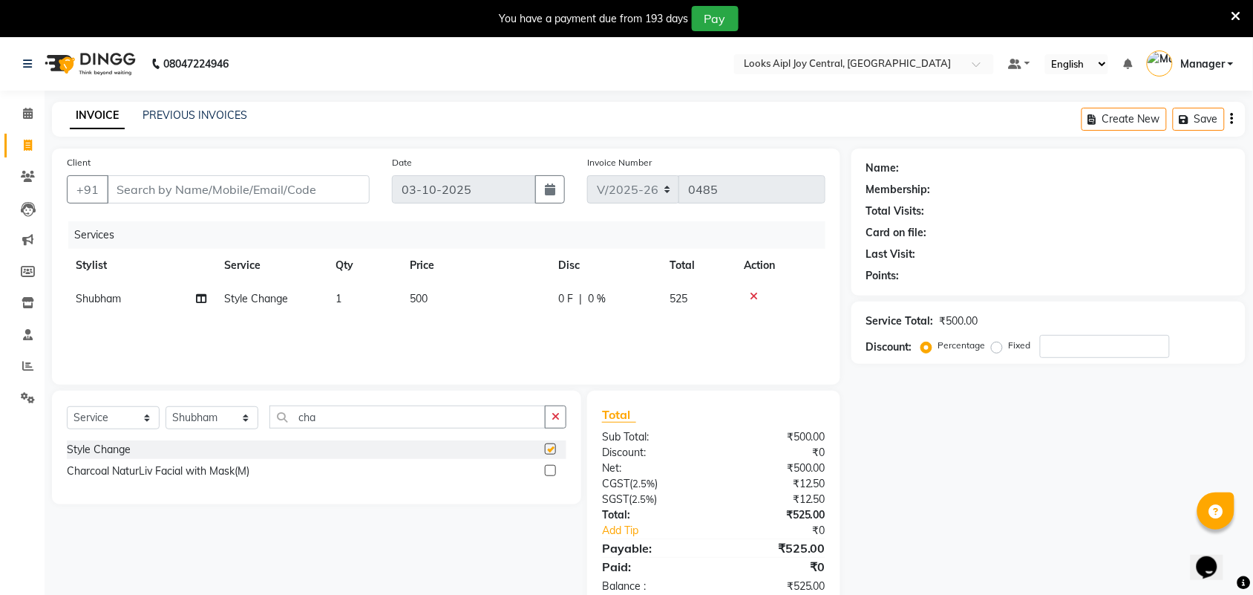
checkbox input "false"
click at [117, 417] on select "Select Service Product Membership Package Voucher Prepaid Gift Card" at bounding box center [113, 417] width 93 height 23
click at [320, 372] on div "Client +91 Date 03-10-2025 Invoice Number V/2025 V/2025-26 0485 Services Stylis…" at bounding box center [446, 266] width 788 height 236
click at [215, 186] on input "Client" at bounding box center [238, 189] width 263 height 28
type input "8"
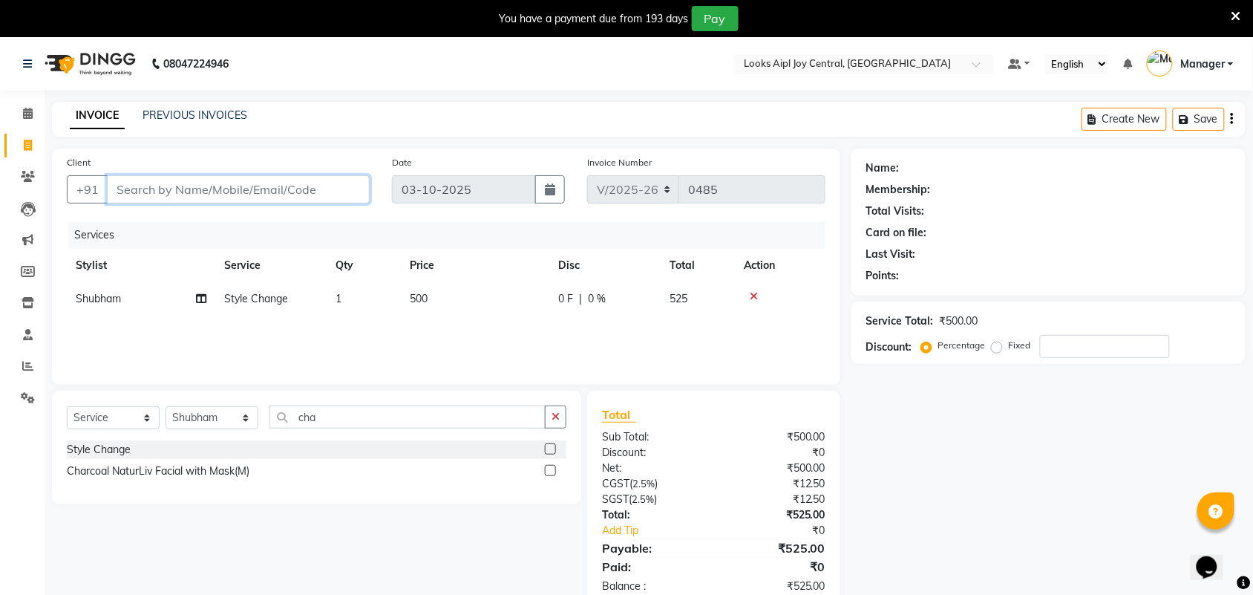
type input "0"
type input "8160673821"
click at [355, 198] on button "Add Client" at bounding box center [331, 189] width 76 height 28
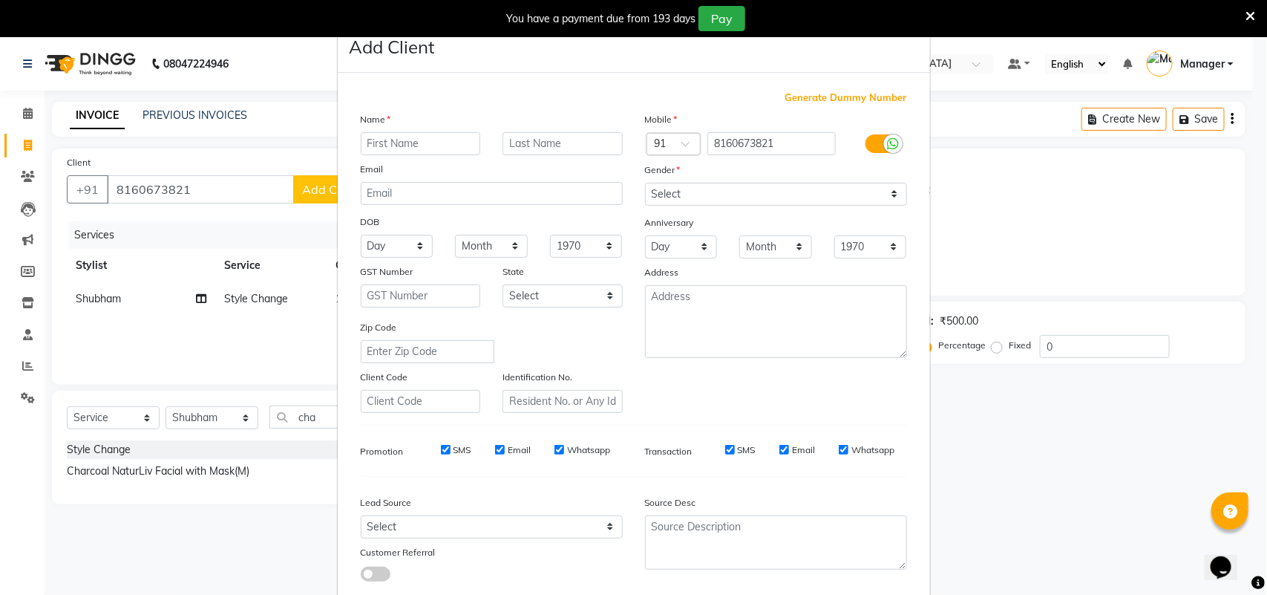
click at [408, 143] on input "text" at bounding box center [421, 143] width 120 height 23
type input "nellash"
click at [687, 195] on select "Select Male Female Other Prefer Not To Say" at bounding box center [776, 194] width 262 height 23
select select "male"
click at [645, 183] on select "Select Male Female Other Prefer Not To Say" at bounding box center [776, 194] width 262 height 23
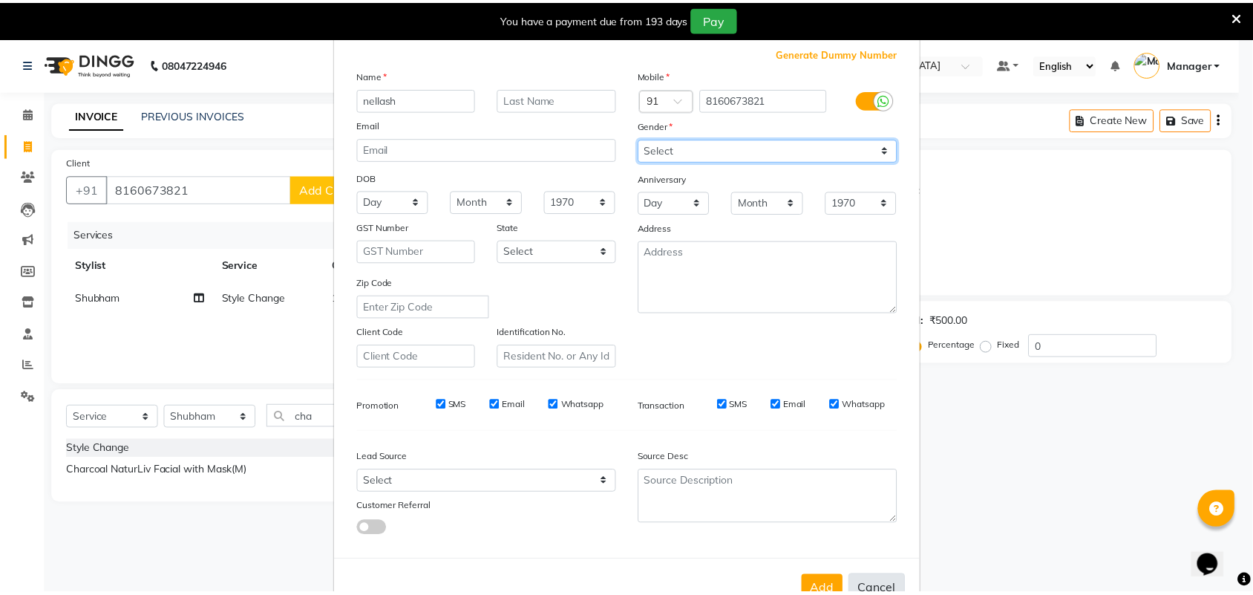
scroll to position [85, 0]
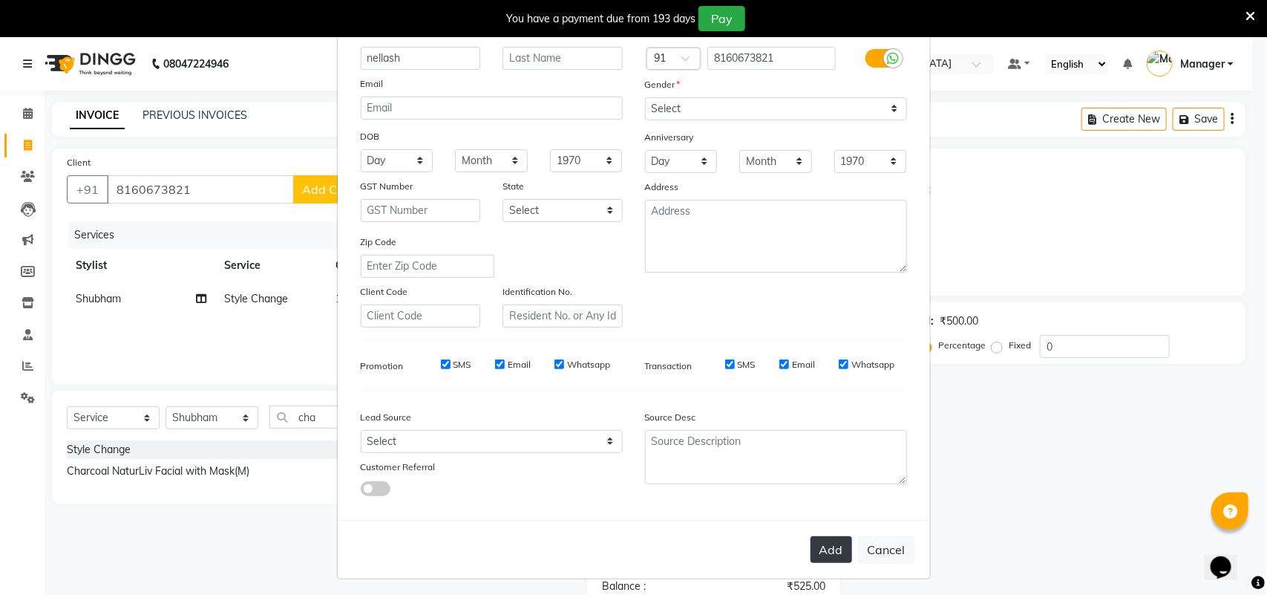
click at [813, 543] on button "Add" at bounding box center [832, 549] width 42 height 27
select select
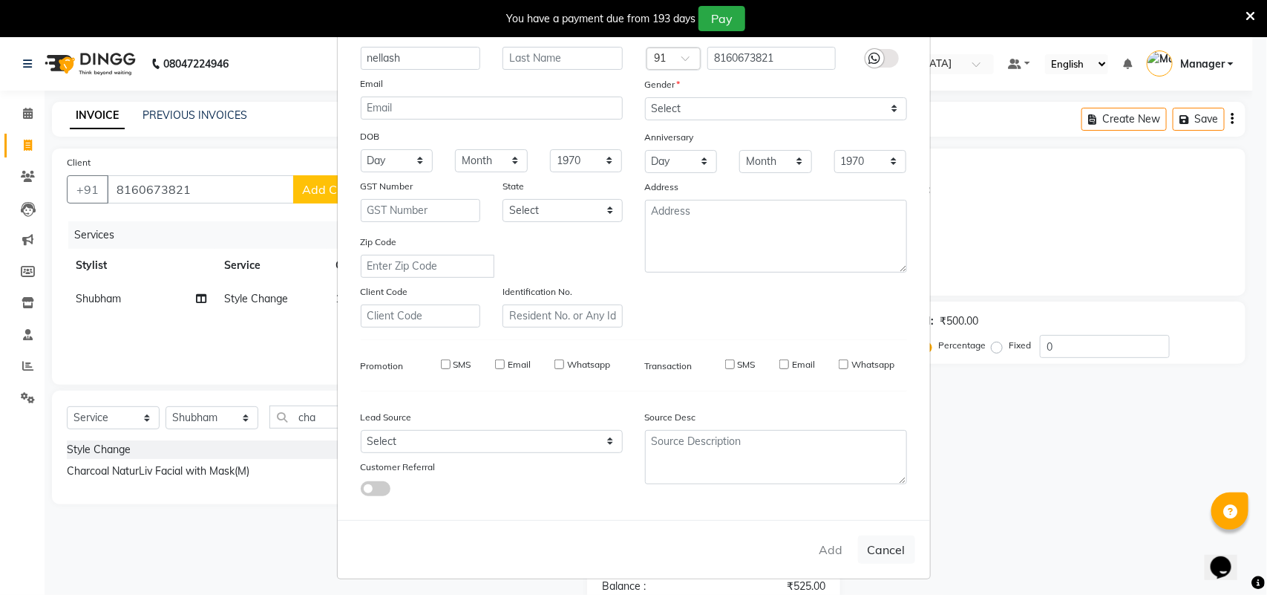
select select
checkbox input "false"
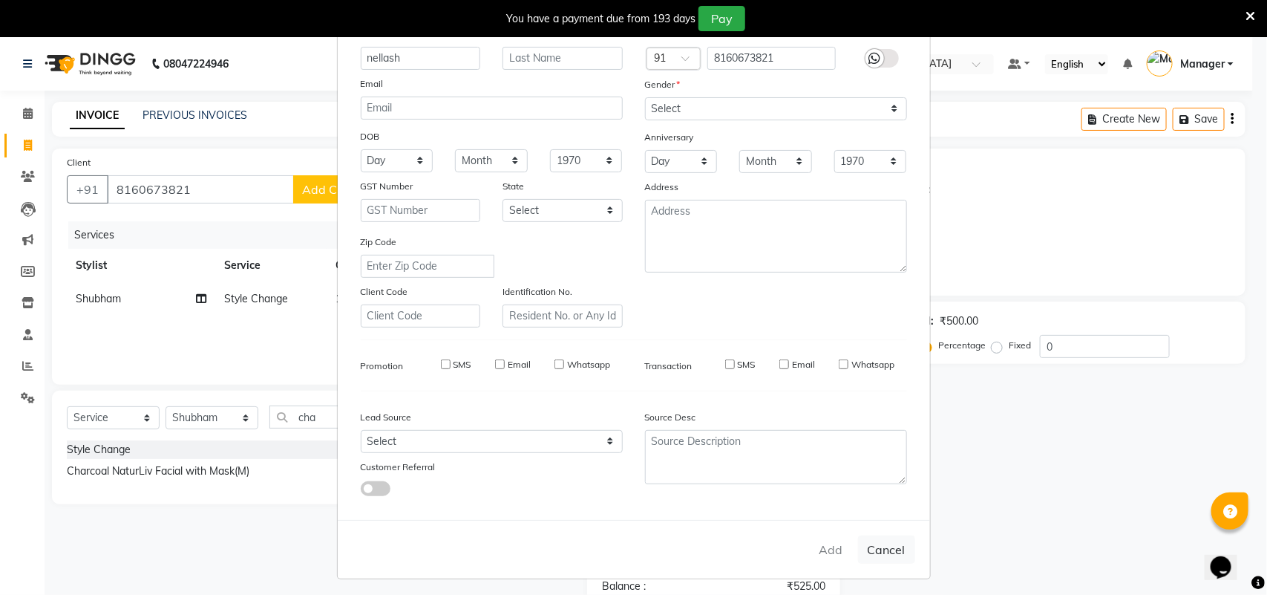
checkbox input "false"
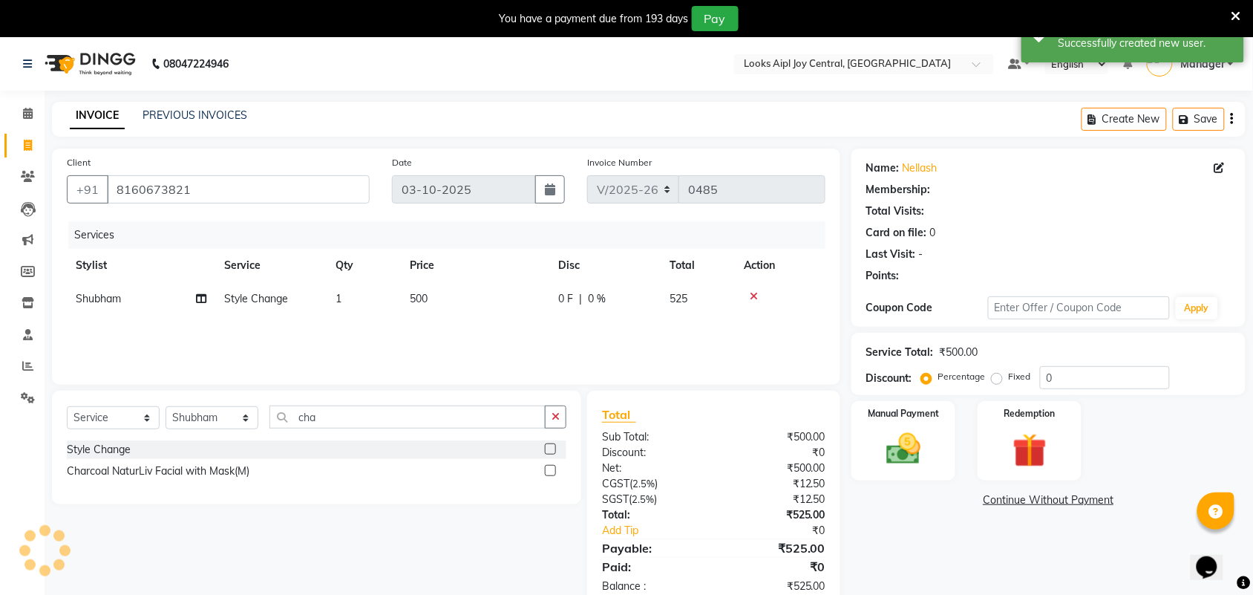
select select "1: Object"
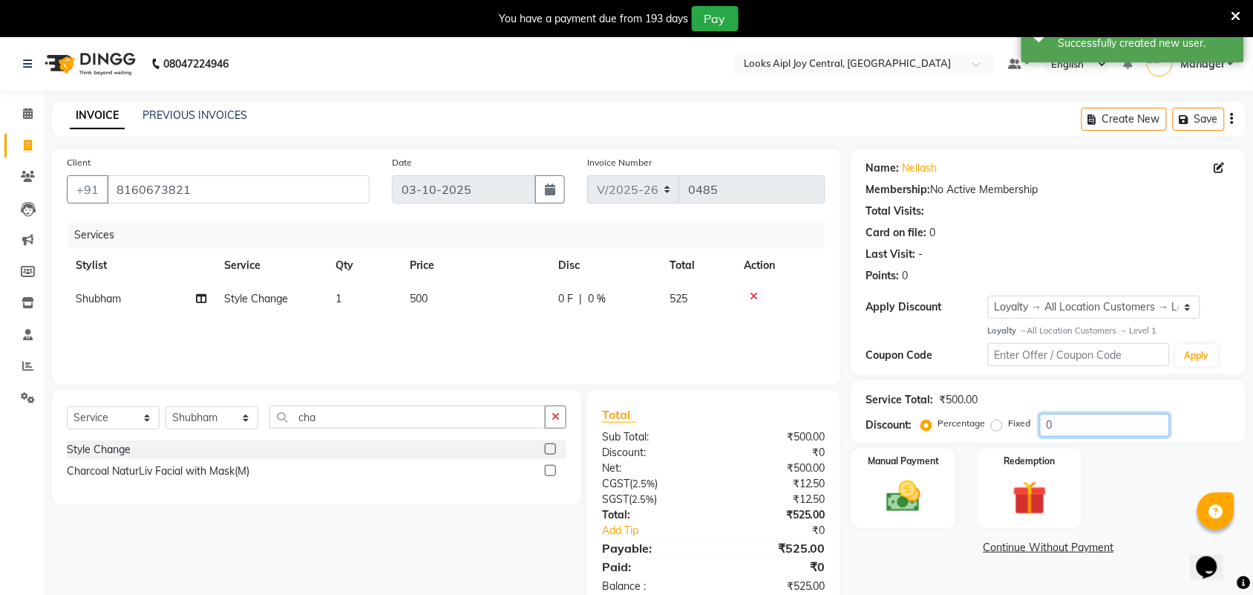
drag, startPoint x: 1095, startPoint y: 425, endPoint x: 885, endPoint y: 428, distance: 210.1
click at [885, 428] on div "Discount: Percentage Fixed 0" at bounding box center [1048, 424] width 364 height 23
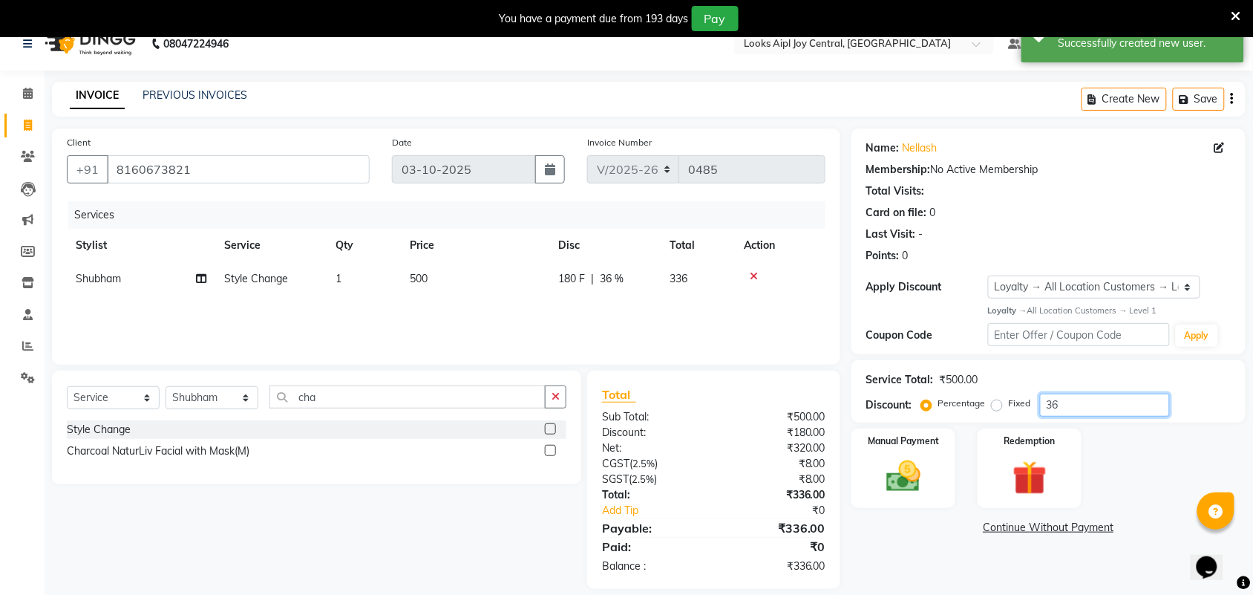
scroll to position [37, 0]
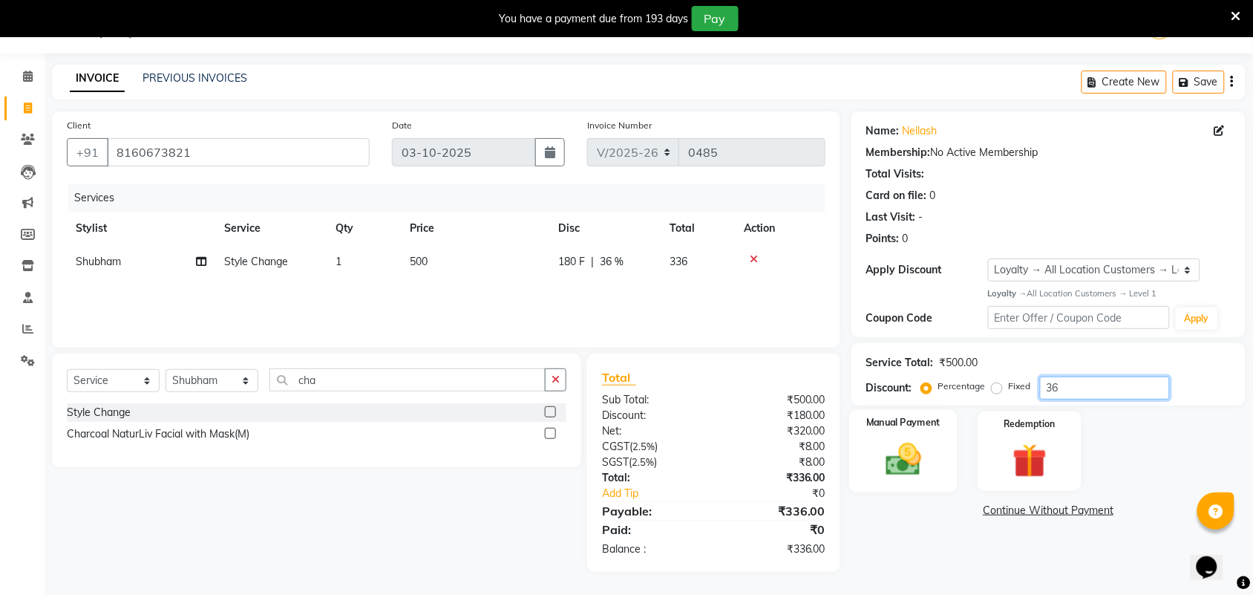
type input "36"
click at [902, 453] on img at bounding box center [903, 459] width 58 height 41
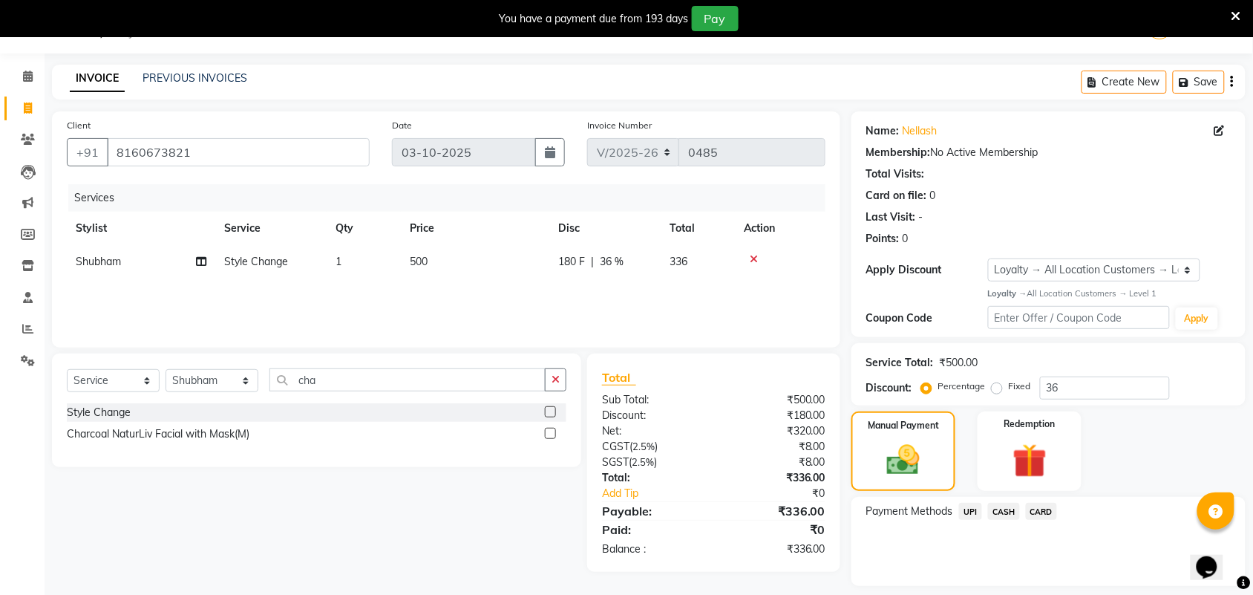
click at [972, 507] on span "UPI" at bounding box center [970, 511] width 23 height 17
click at [1070, 580] on button "Add Payment" at bounding box center [1112, 589] width 235 height 23
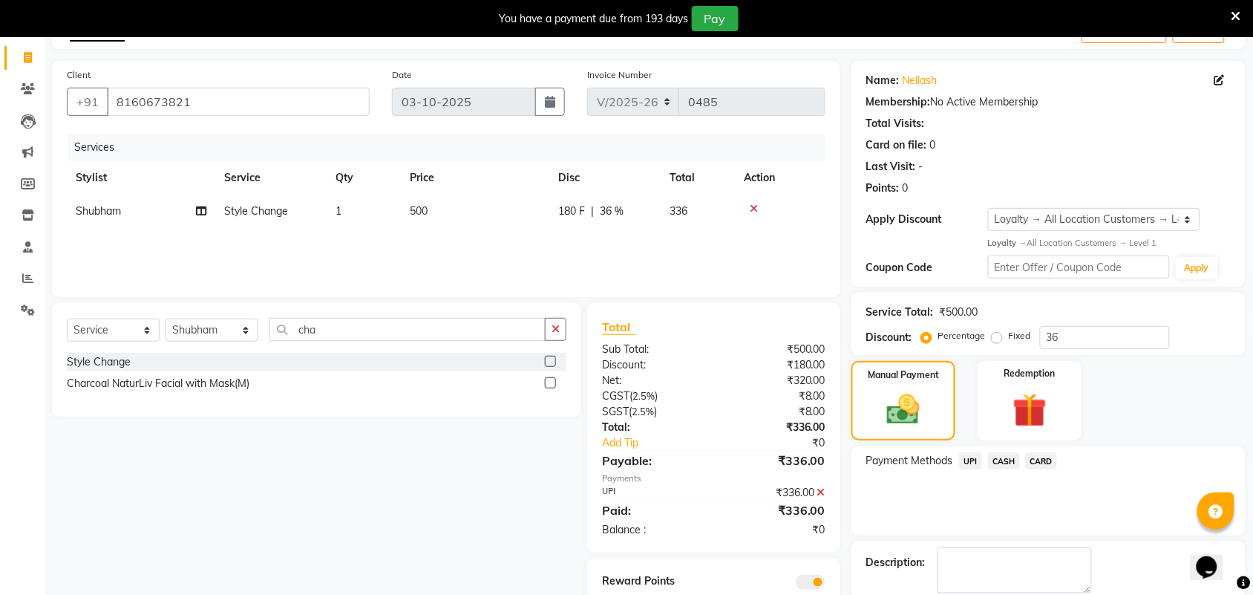
scroll to position [165, 0]
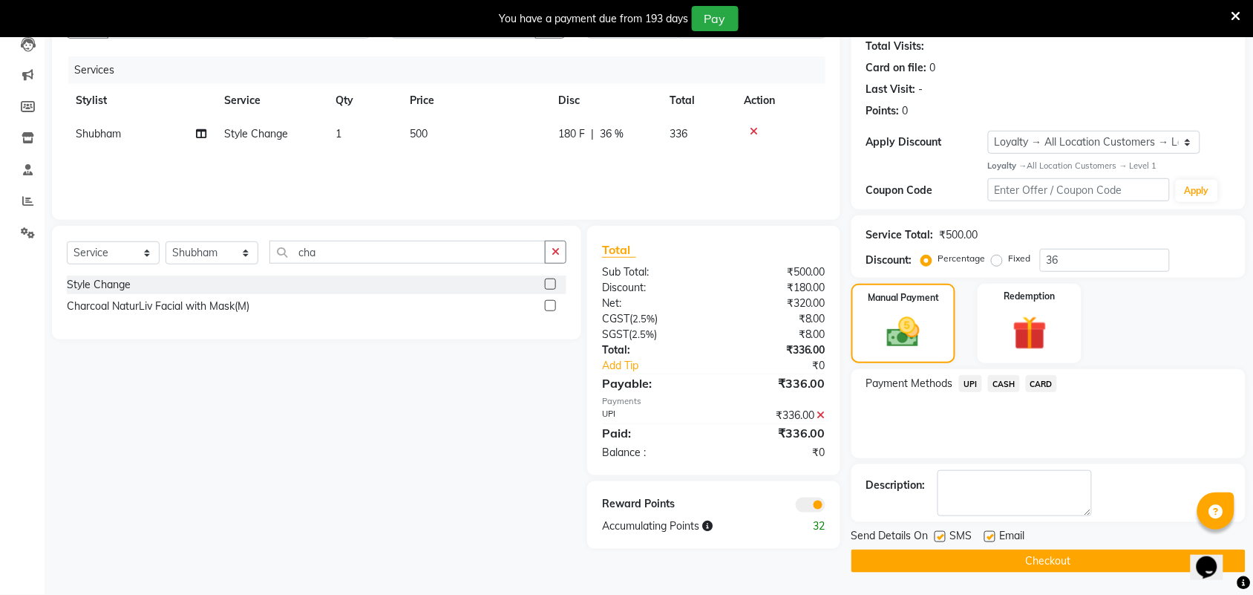
click at [989, 557] on button "Checkout" at bounding box center [1048, 560] width 394 height 23
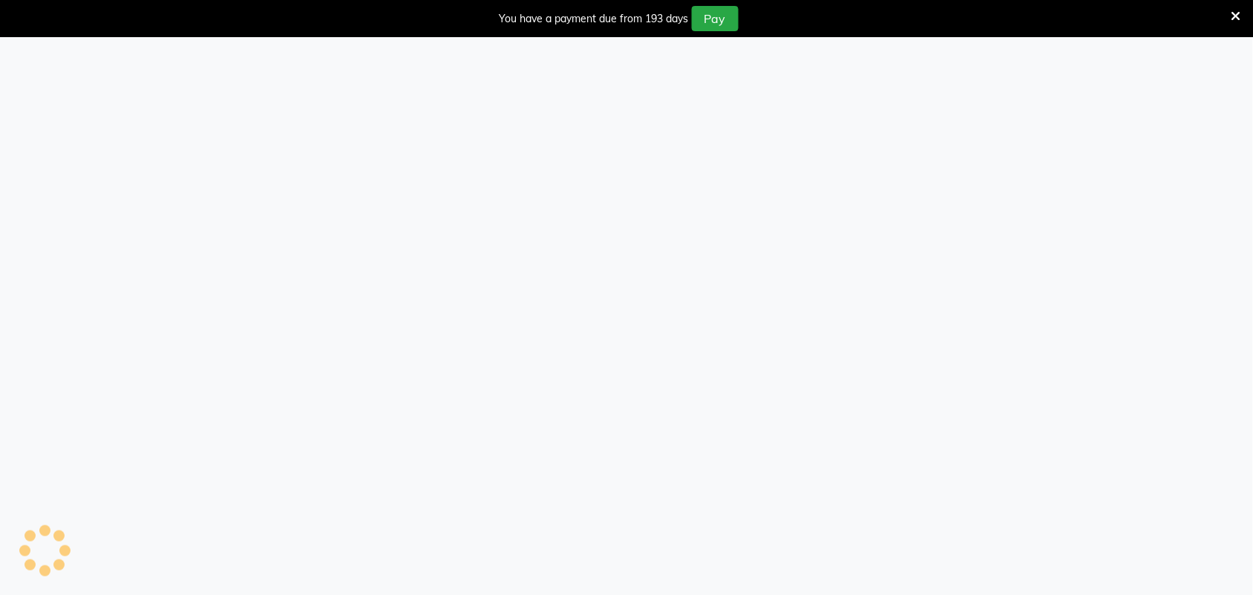
select select "6032"
select select "service"
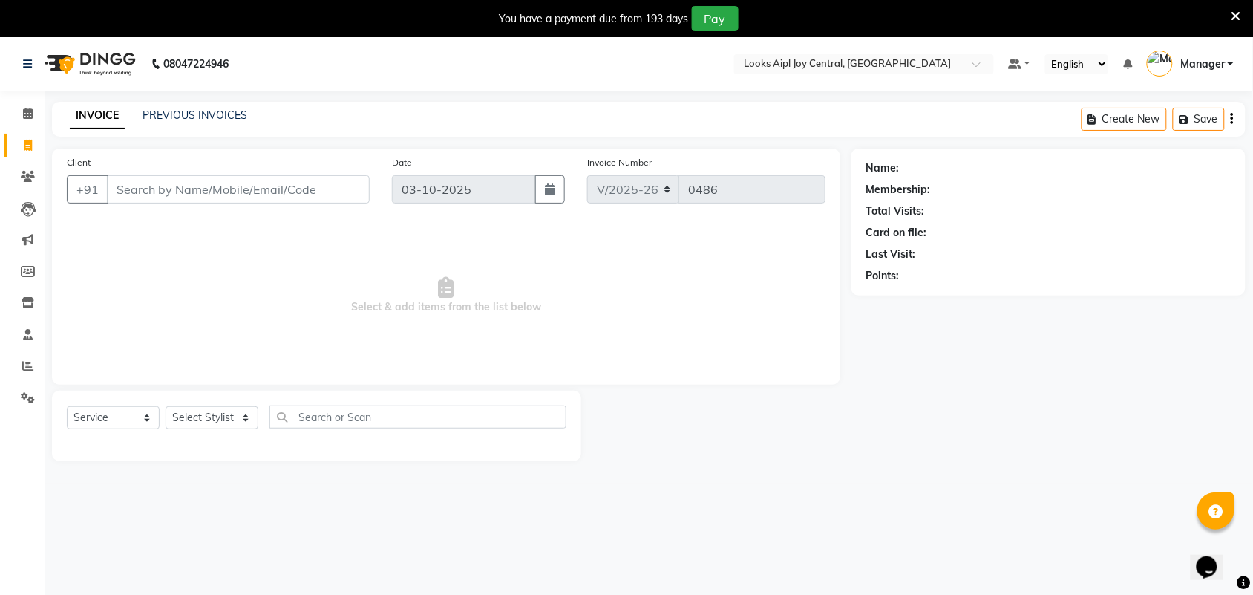
click at [289, 191] on input "Client" at bounding box center [238, 189] width 263 height 28
click at [193, 413] on select "Select Stylist [PERSON_NAME] [PERSON_NAME] Counter Deepak_pdct [PERSON_NAME] [P…" at bounding box center [212, 417] width 93 height 23
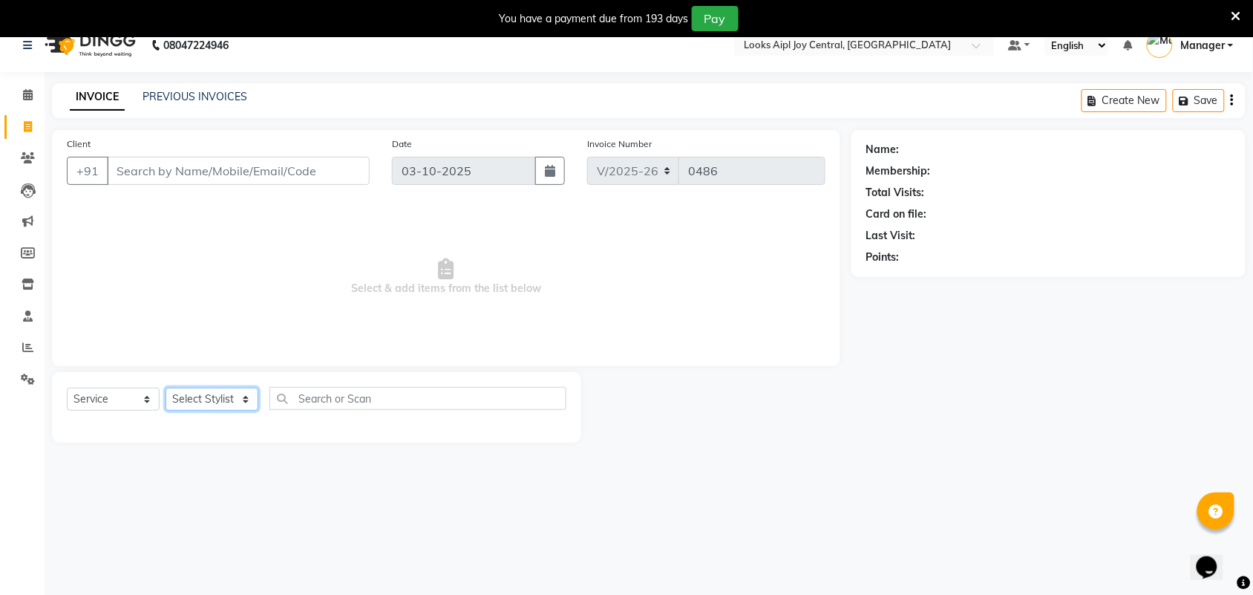
scroll to position [37, 0]
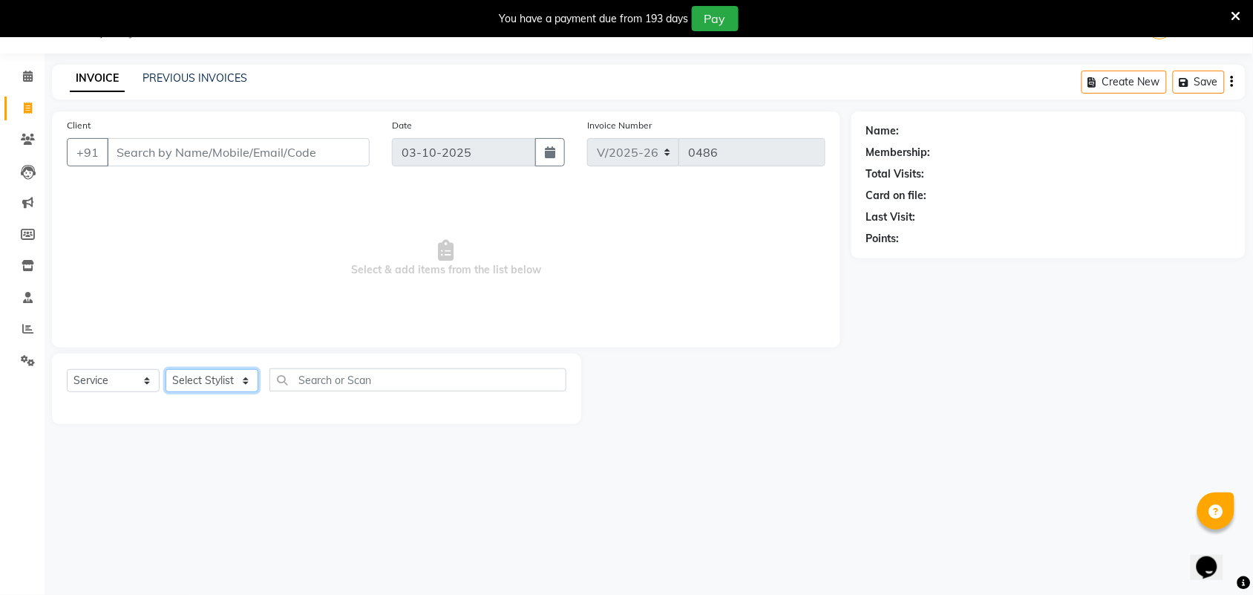
click at [194, 386] on select "Select Stylist [PERSON_NAME] [PERSON_NAME] Counter Deepak_pdct [PERSON_NAME] [P…" at bounding box center [212, 380] width 93 height 23
select select "92840"
click at [166, 369] on select "Select Stylist [PERSON_NAME] [PERSON_NAME] Counter Deepak_pdct [PERSON_NAME] [P…" at bounding box center [212, 380] width 93 height 23
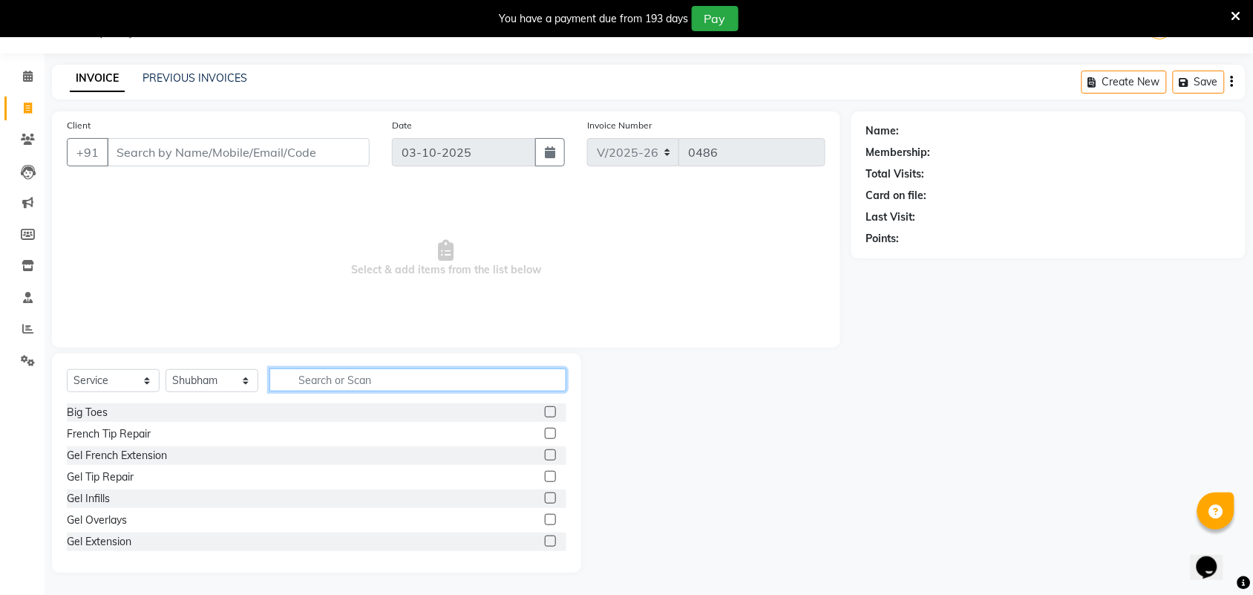
click at [319, 382] on input "text" at bounding box center [417, 379] width 297 height 23
type input "bear"
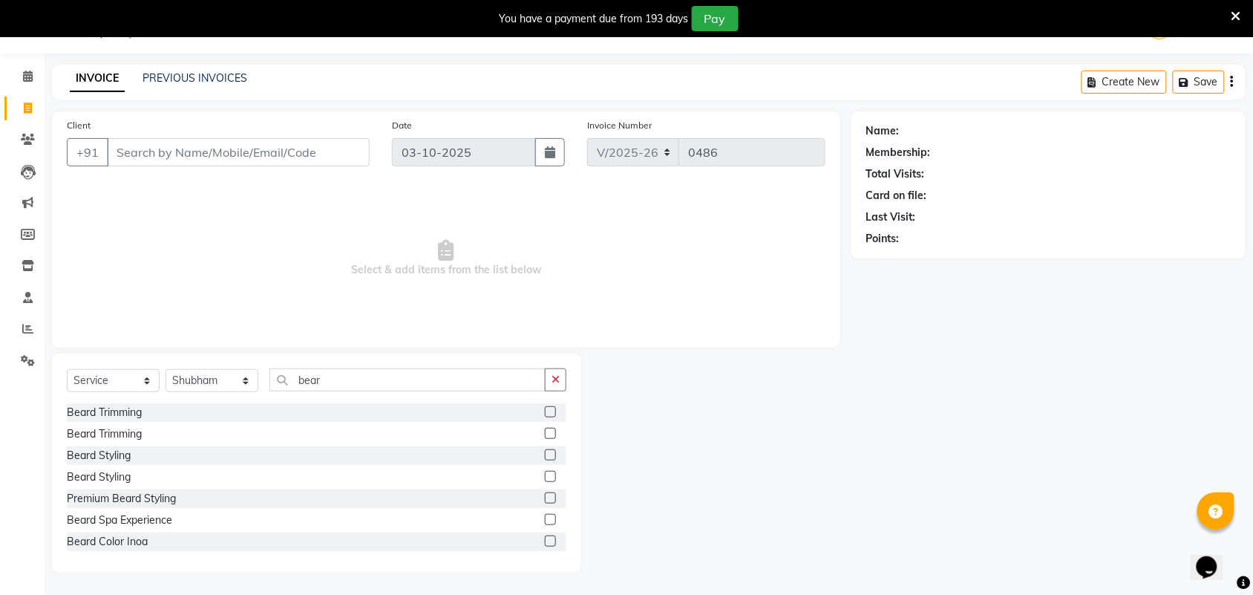
click at [545, 434] on label at bounding box center [550, 433] width 11 height 11
click at [545, 434] on input "checkbox" at bounding box center [550, 434] width 10 height 10
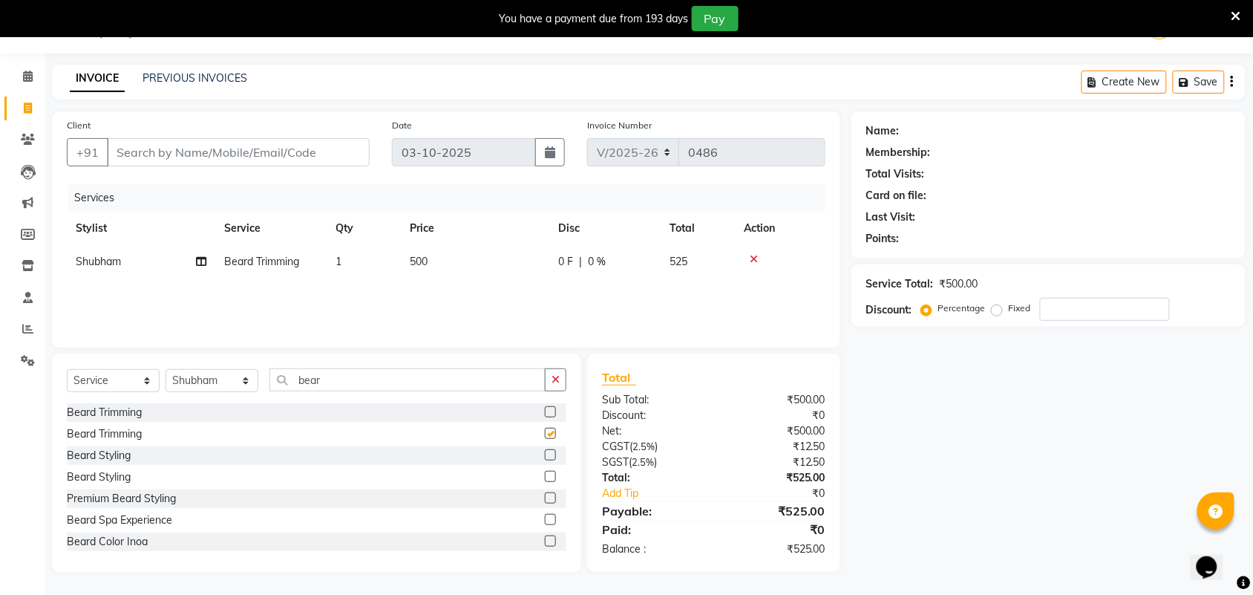
checkbox input "false"
click at [421, 264] on span "500" at bounding box center [419, 261] width 18 height 13
select select "92840"
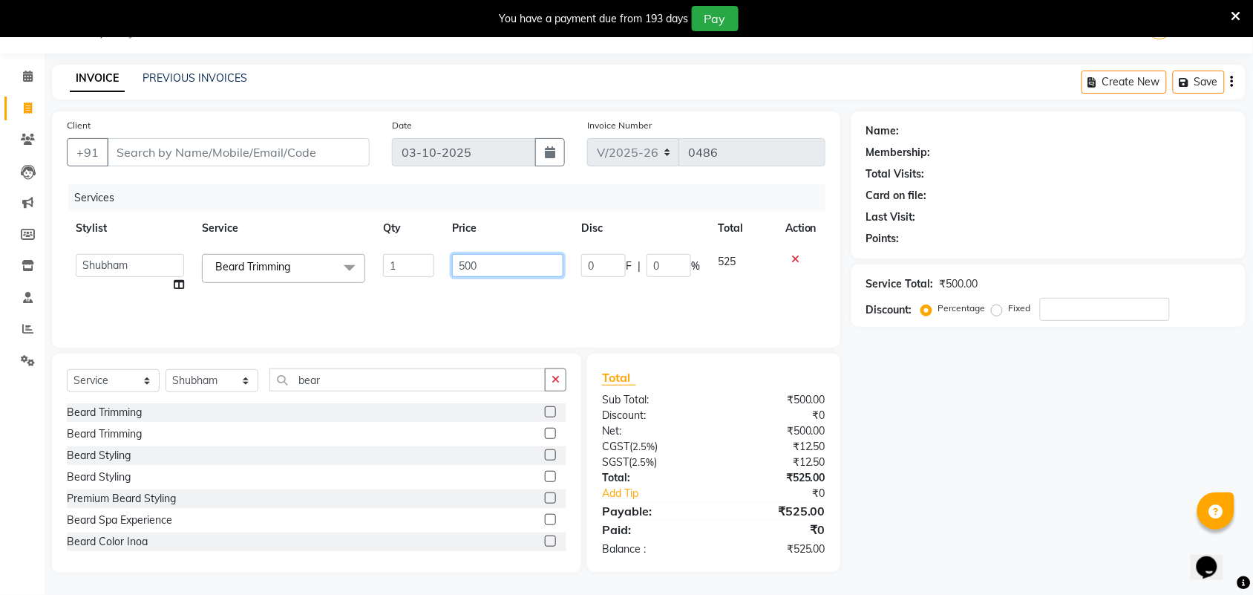
drag, startPoint x: 476, startPoint y: 265, endPoint x: 443, endPoint y: 271, distance: 33.2
click at [443, 271] on td "500" at bounding box center [507, 273] width 129 height 56
type input "400"
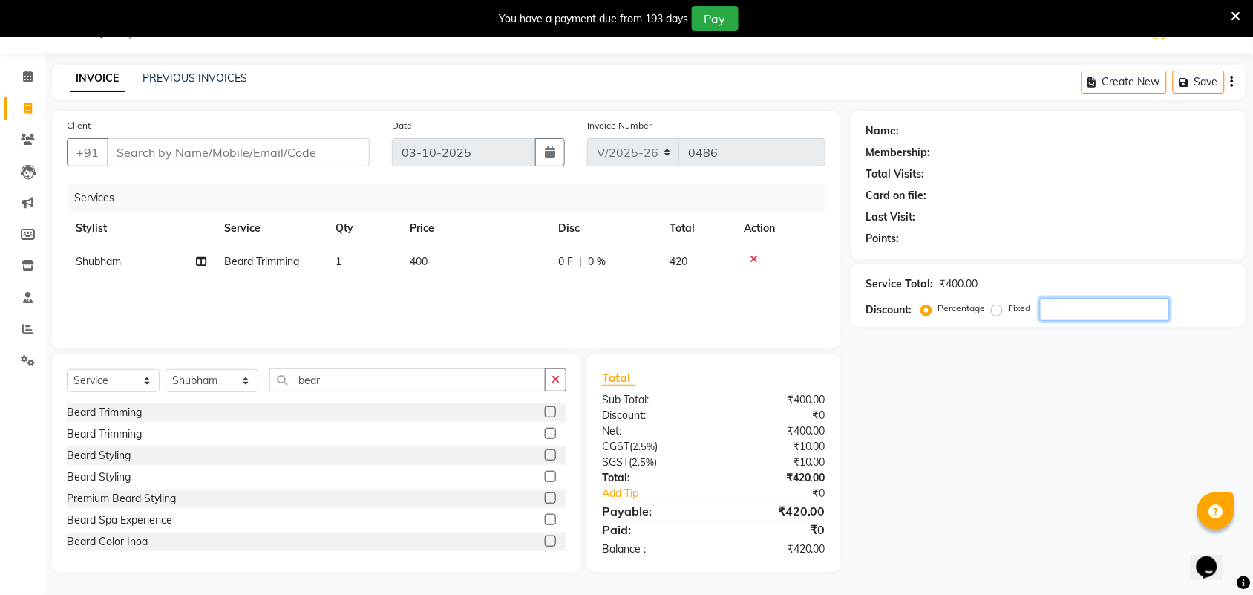
click at [1070, 307] on input "number" at bounding box center [1105, 309] width 130 height 23
type input "36"
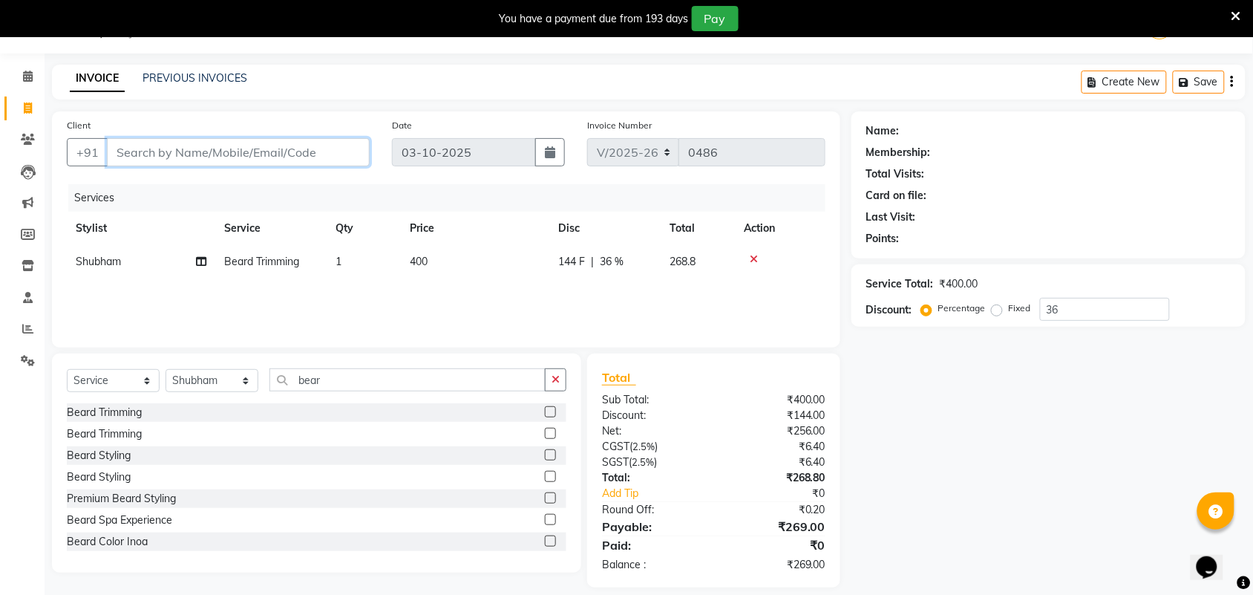
click at [201, 157] on input "Client" at bounding box center [238, 152] width 263 height 28
type input "1"
type input "0"
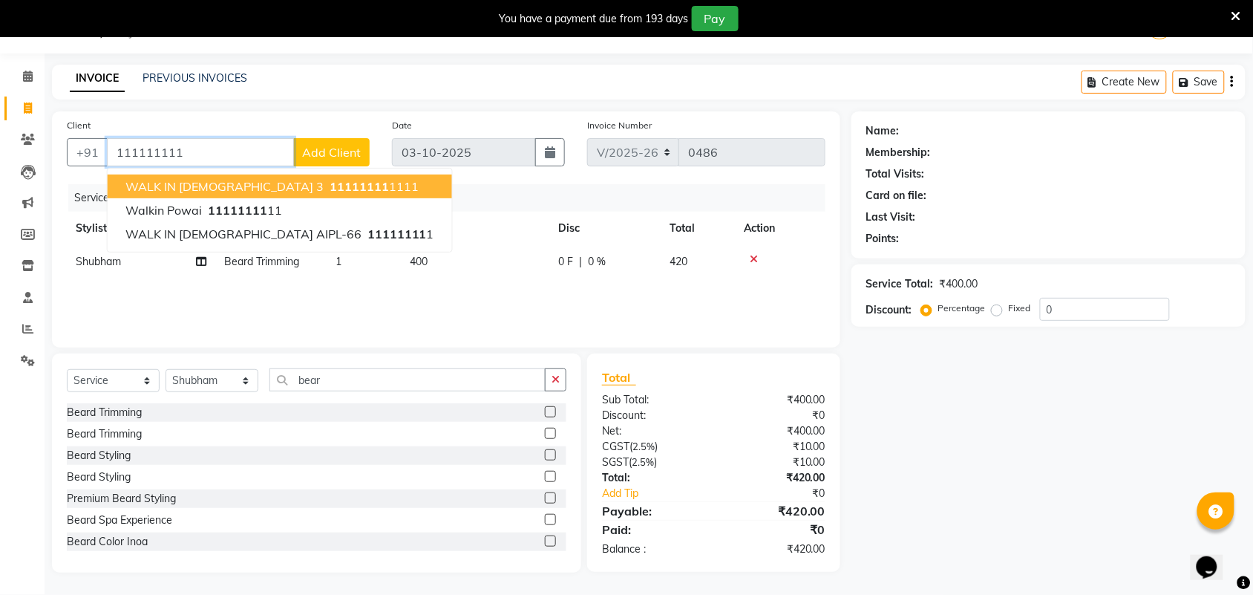
type input "111111111"
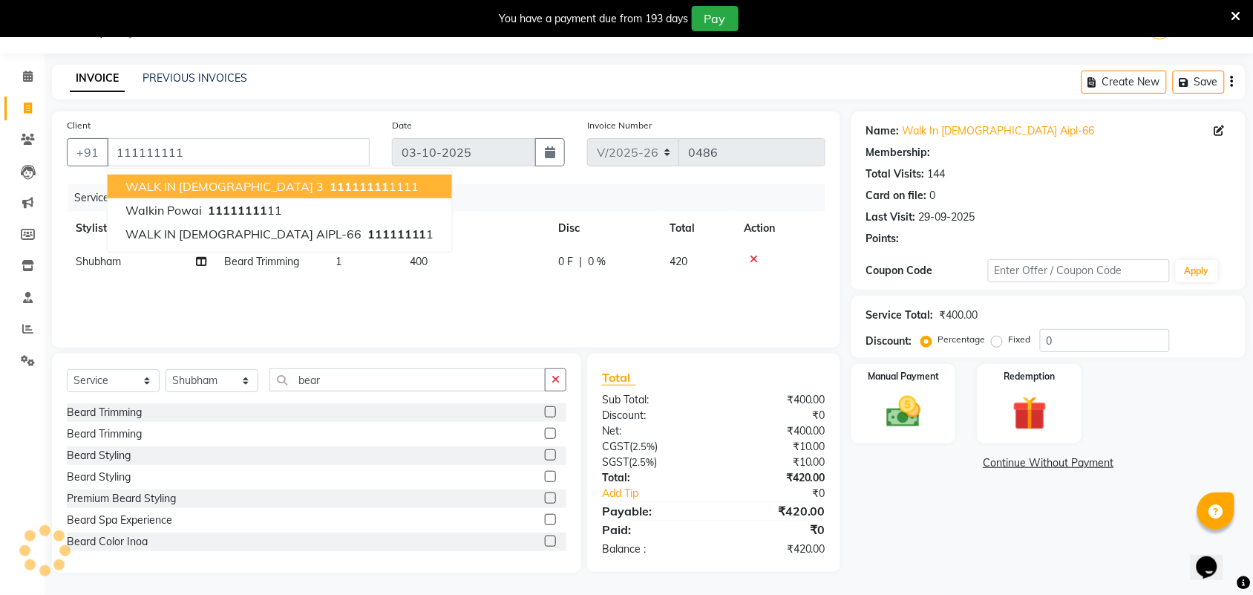
select select "1: Object"
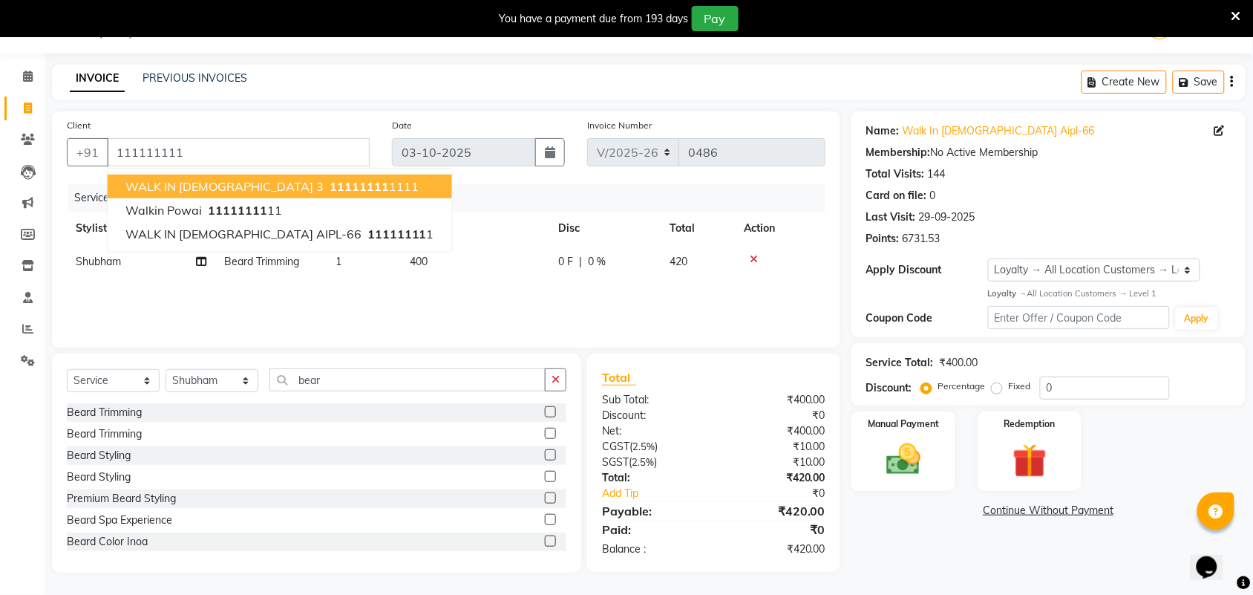
click at [330, 187] on span "11111111" at bounding box center [359, 186] width 59 height 15
type input "111111111111"
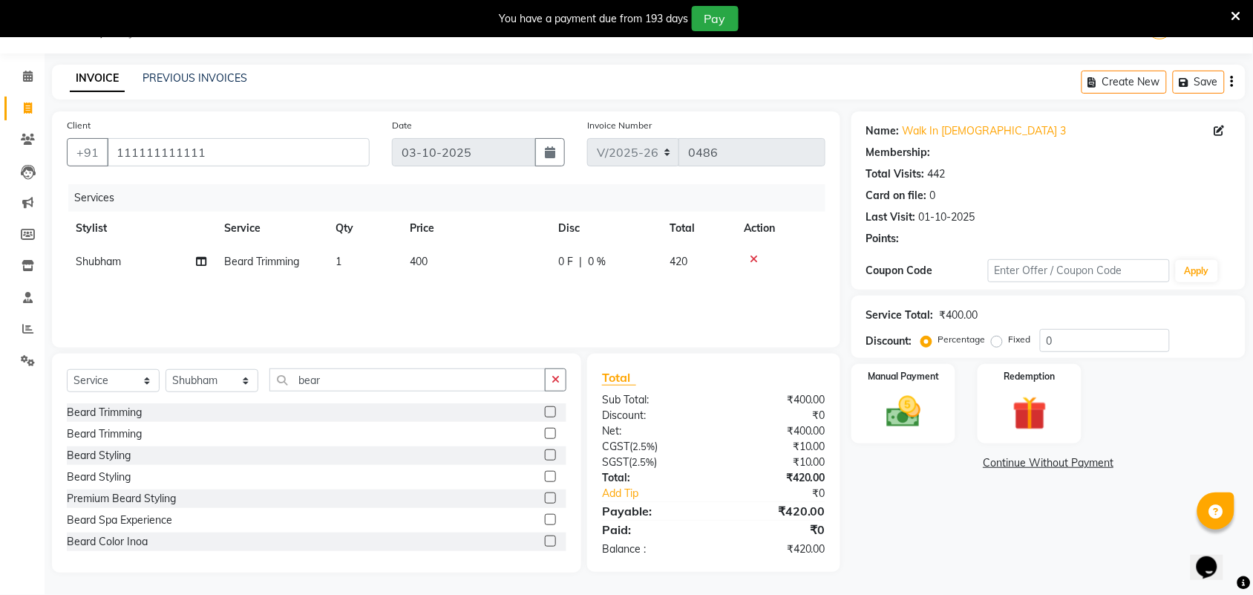
select select "1: Object"
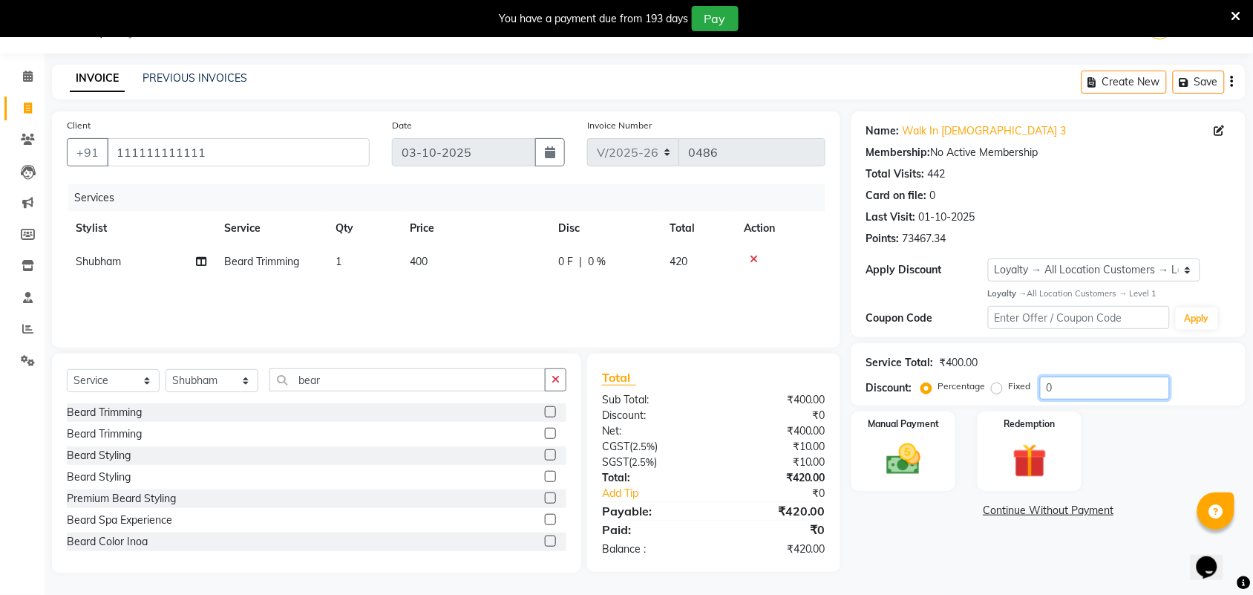
drag, startPoint x: 1079, startPoint y: 384, endPoint x: 918, endPoint y: 393, distance: 160.6
click at [917, 396] on div "Discount: Percentage Fixed 0" at bounding box center [1048, 387] width 364 height 23
type input "36"
click at [929, 471] on img at bounding box center [903, 459] width 58 height 41
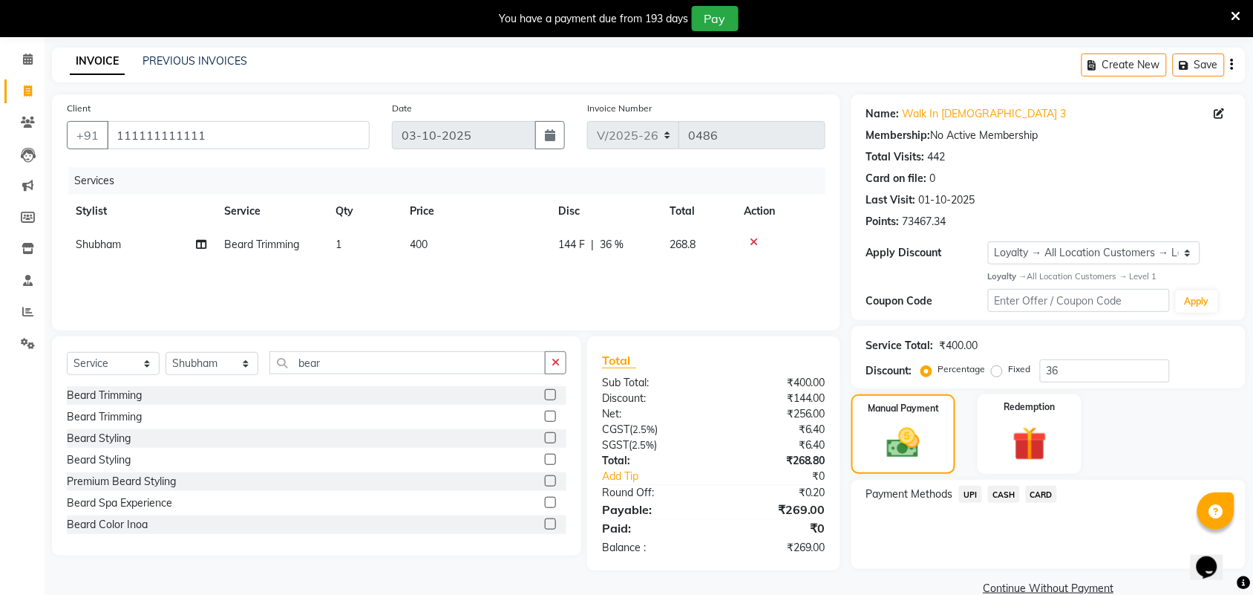
scroll to position [80, 0]
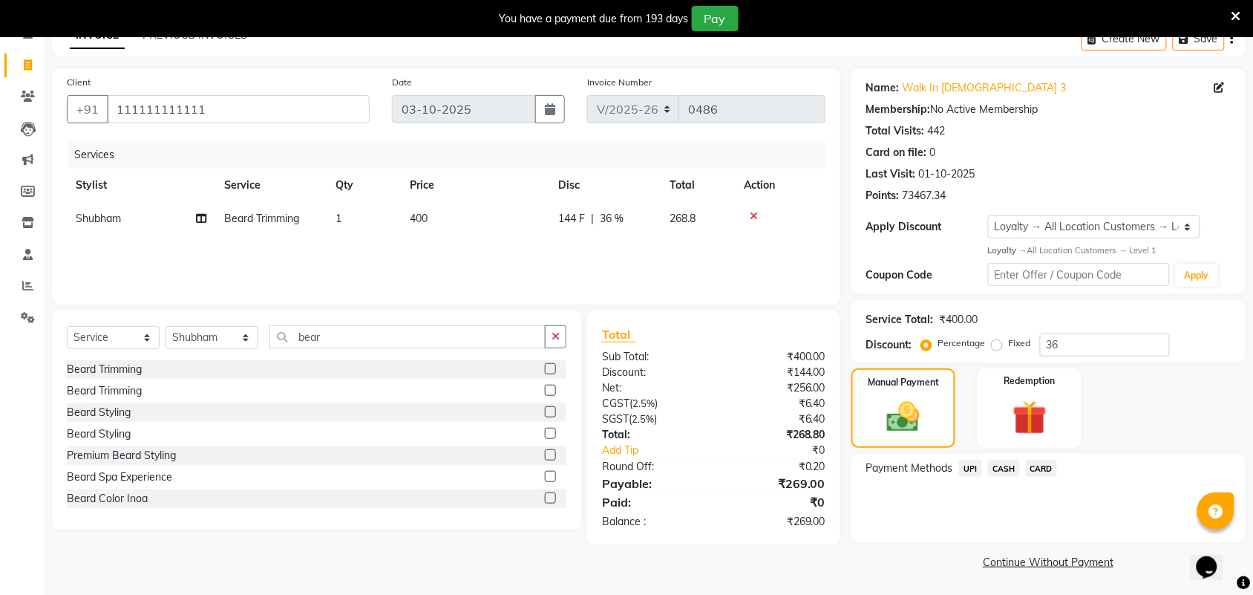
click at [969, 470] on span "UPI" at bounding box center [970, 467] width 23 height 17
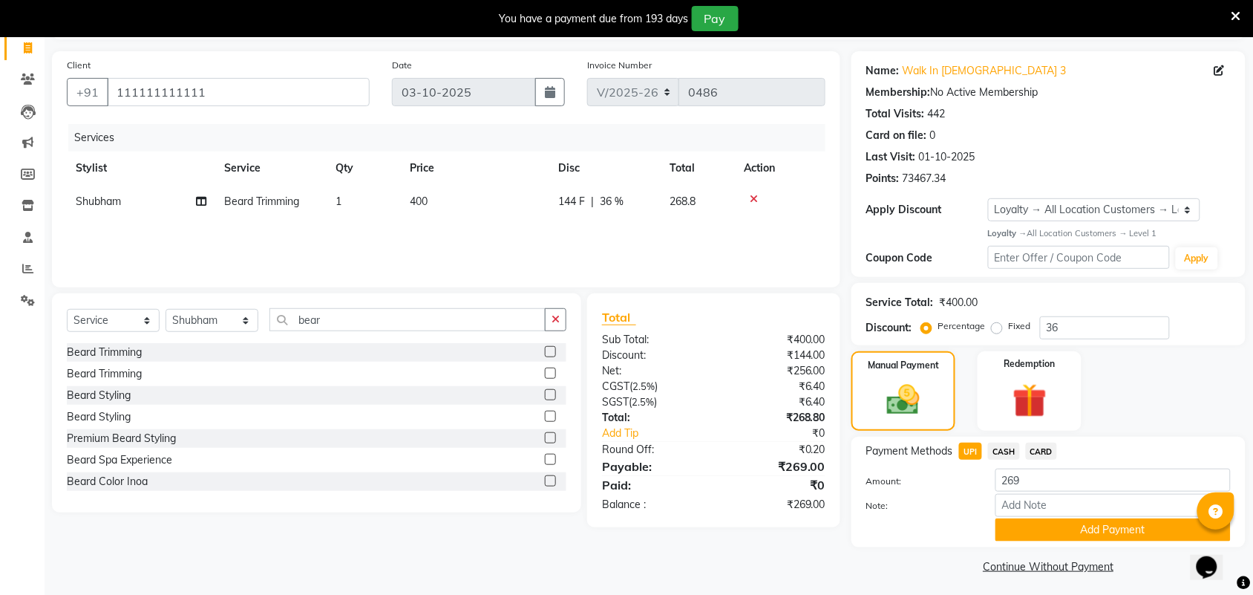
scroll to position [102, 0]
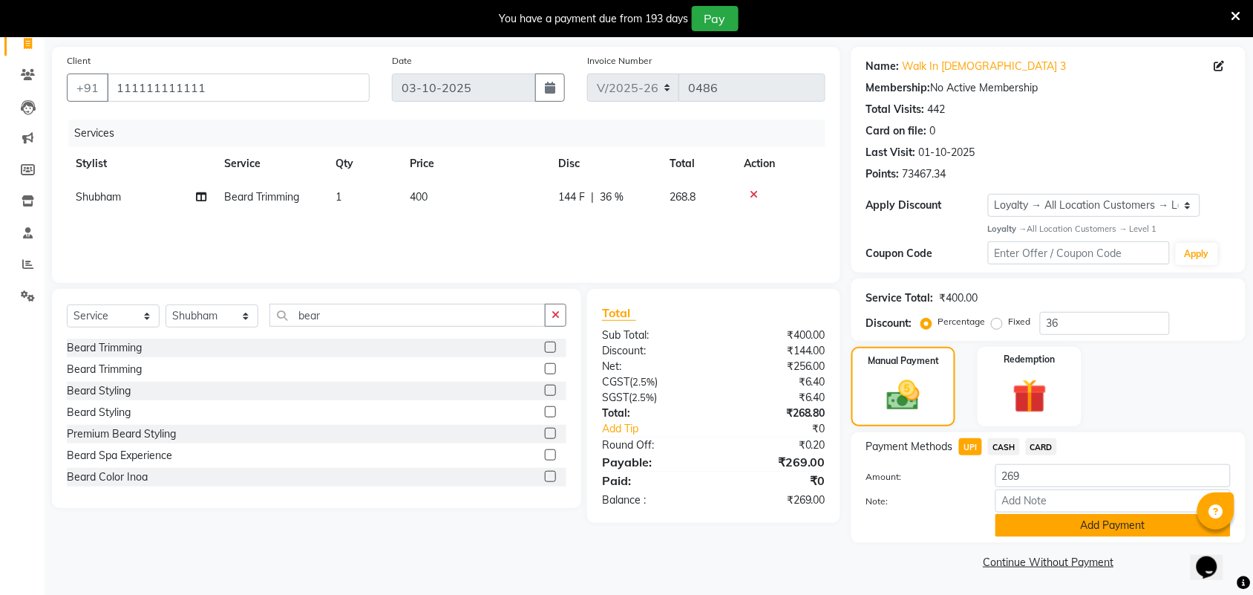
click at [1099, 528] on button "Add Payment" at bounding box center [1112, 525] width 235 height 23
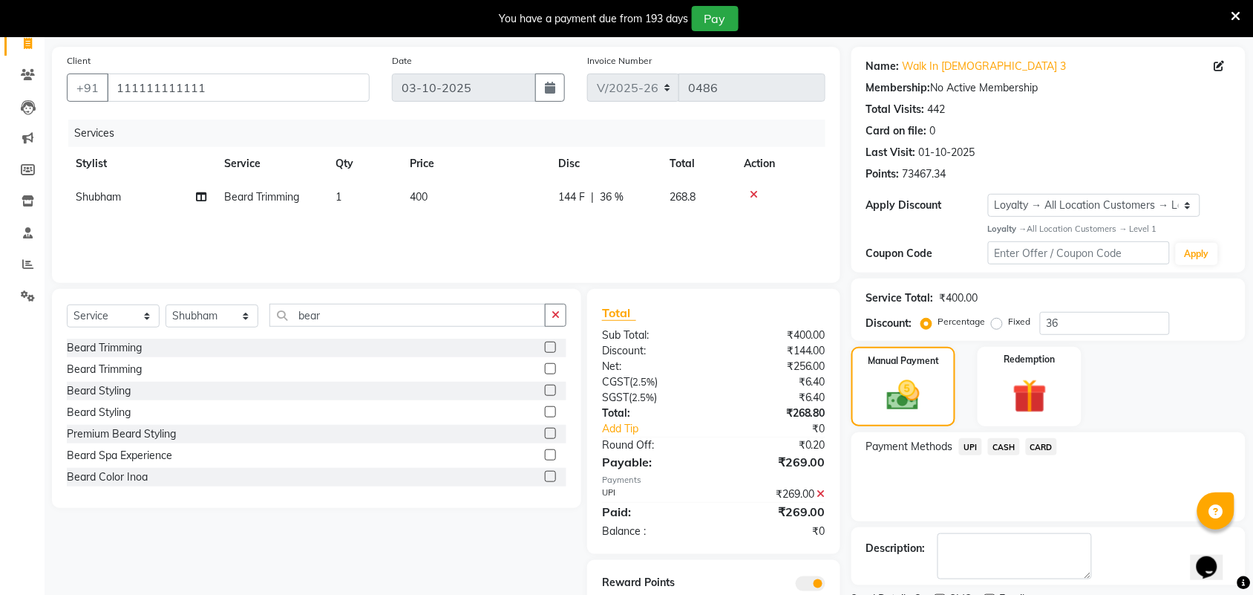
scroll to position [165, 0]
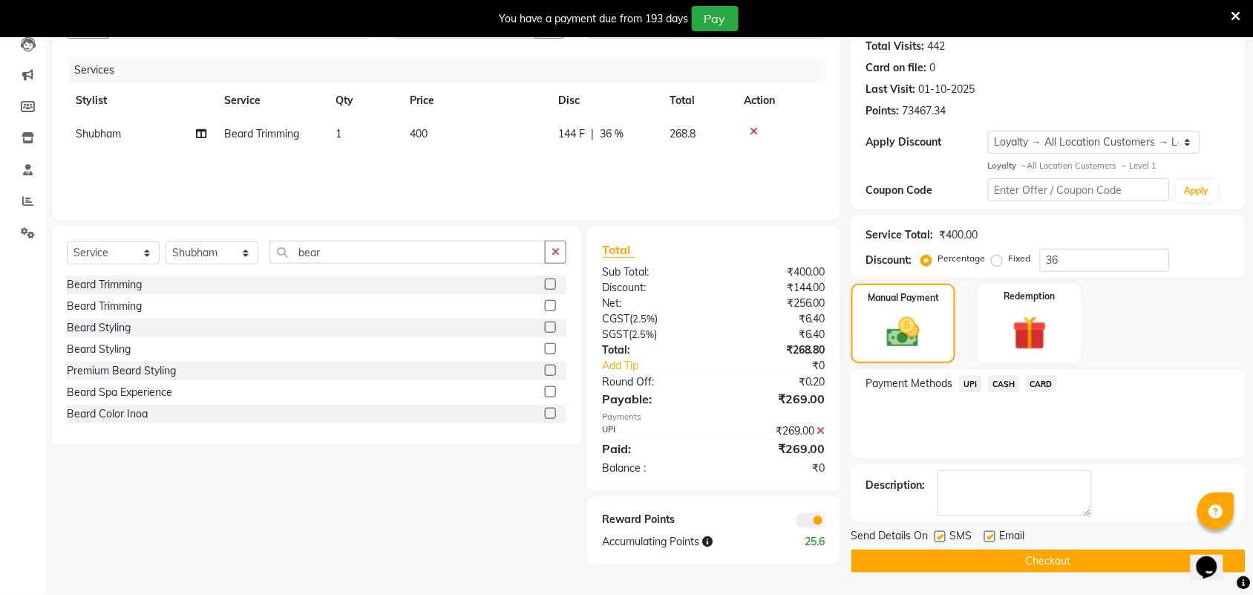
click at [1112, 564] on button "Checkout" at bounding box center [1048, 560] width 394 height 23
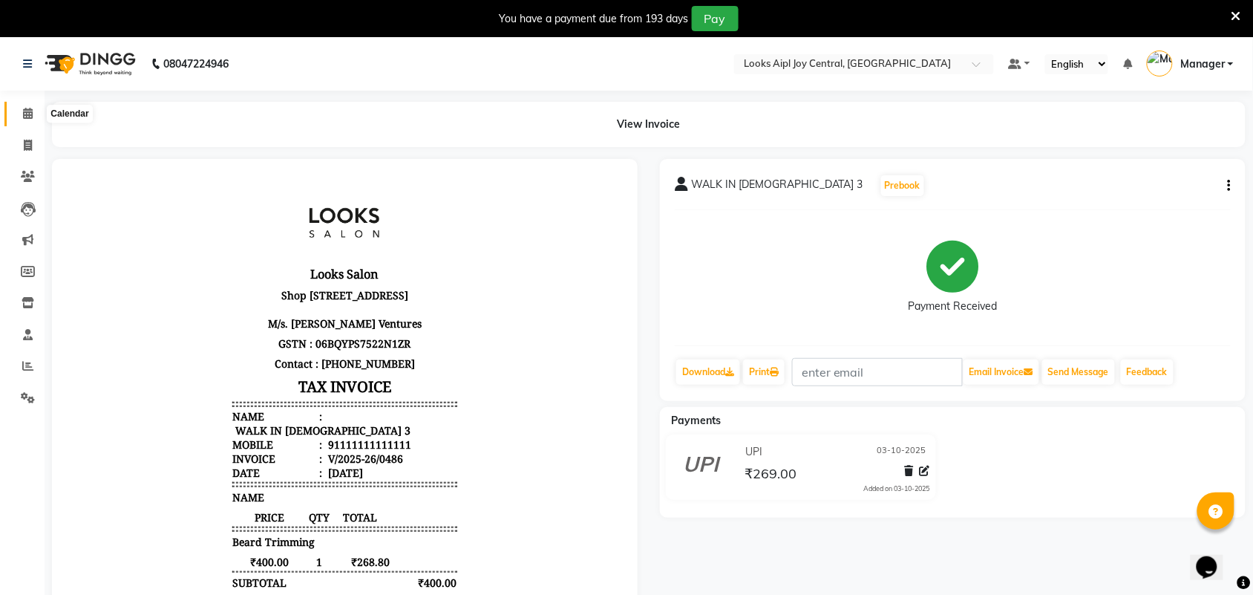
click at [23, 113] on icon at bounding box center [28, 113] width 10 height 11
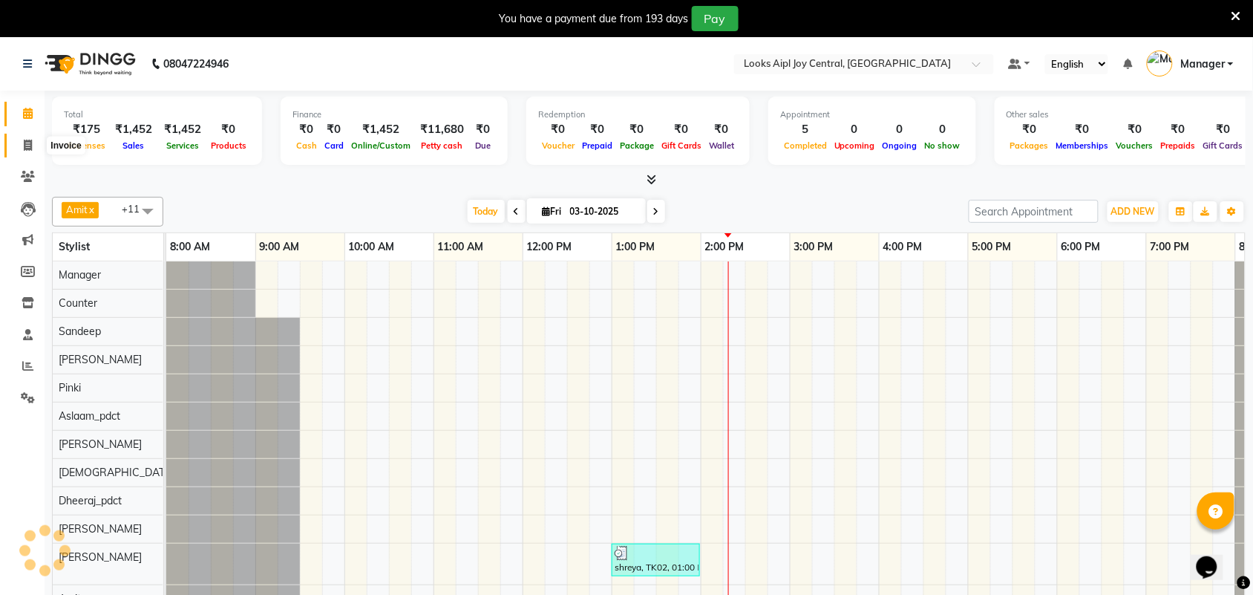
scroll to position [0, 79]
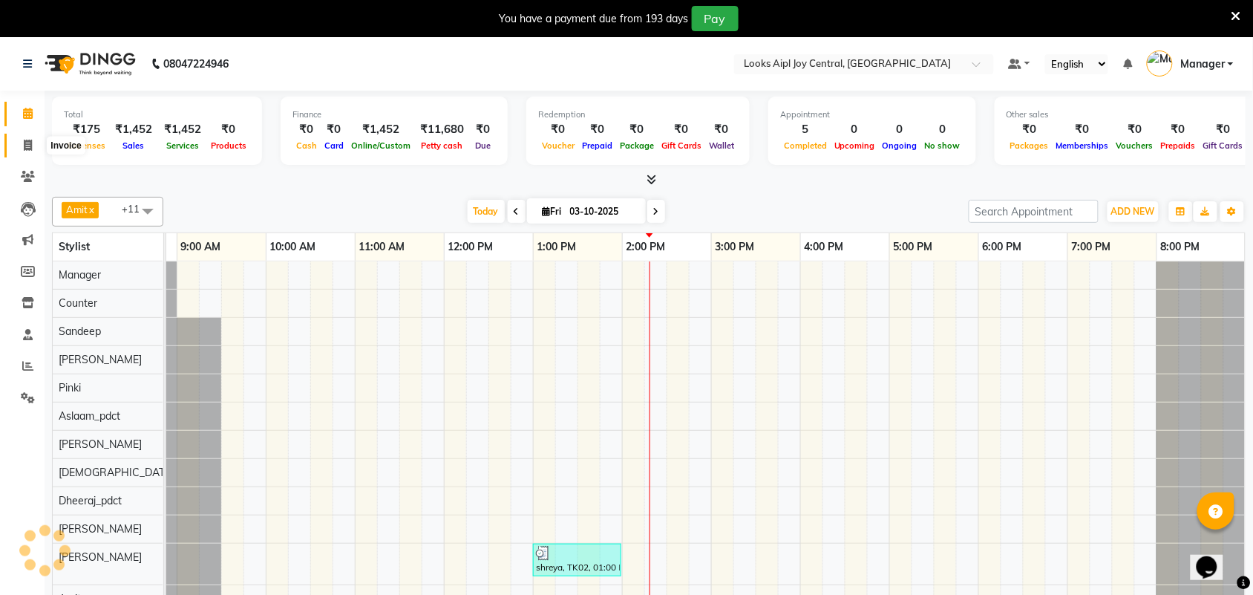
click at [19, 145] on span at bounding box center [28, 145] width 26 height 17
select select "service"
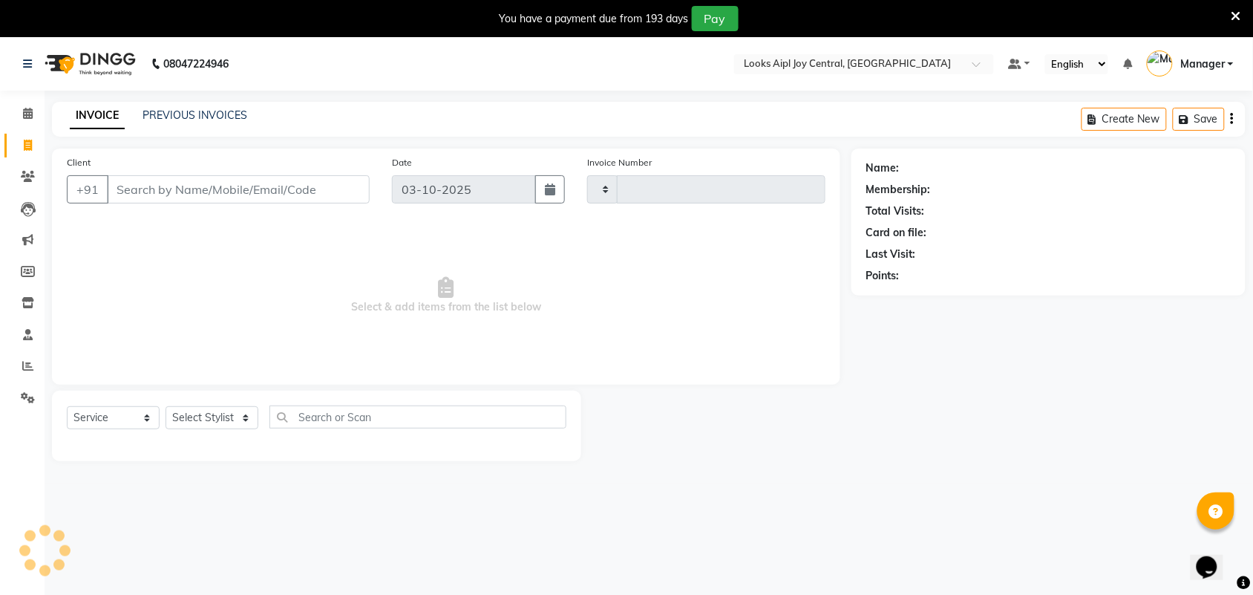
type input "0487"
select select "6032"
click at [186, 114] on link "PREVIOUS INVOICES" at bounding box center [195, 114] width 105 height 13
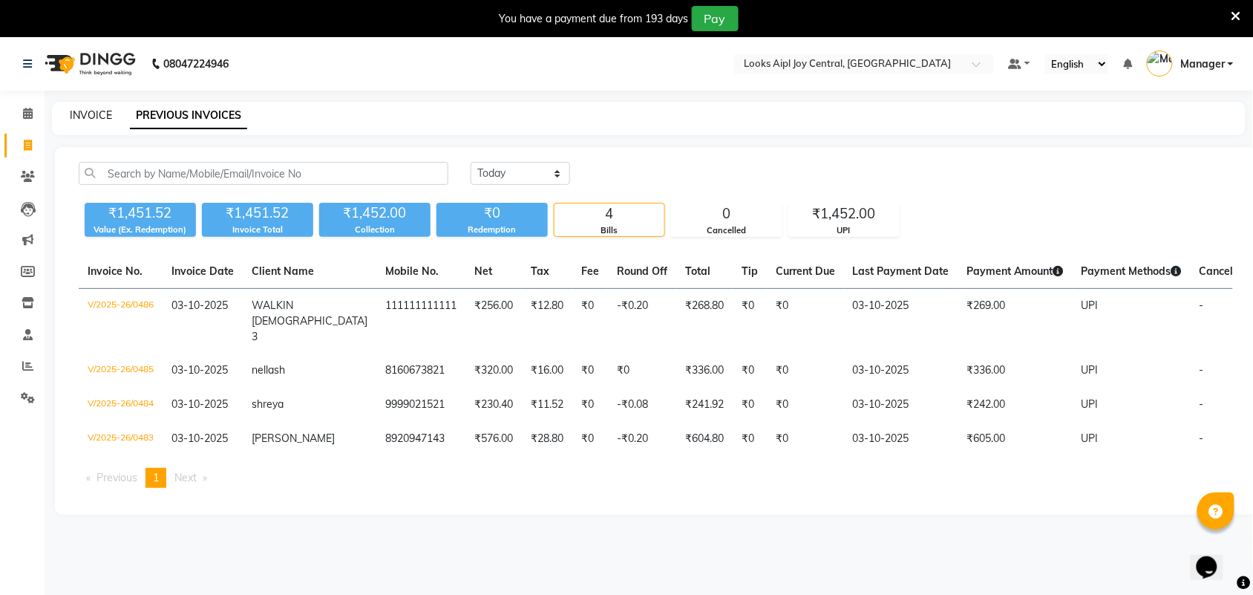
click at [84, 109] on link "INVOICE" at bounding box center [91, 114] width 42 height 13
select select "service"
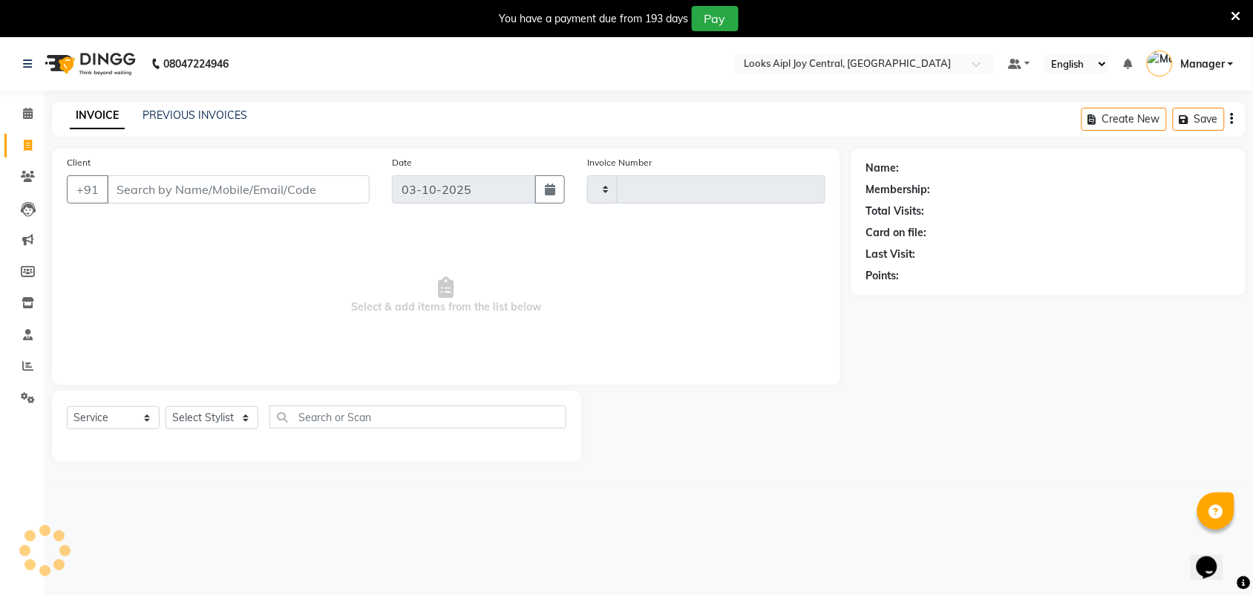
scroll to position [37, 0]
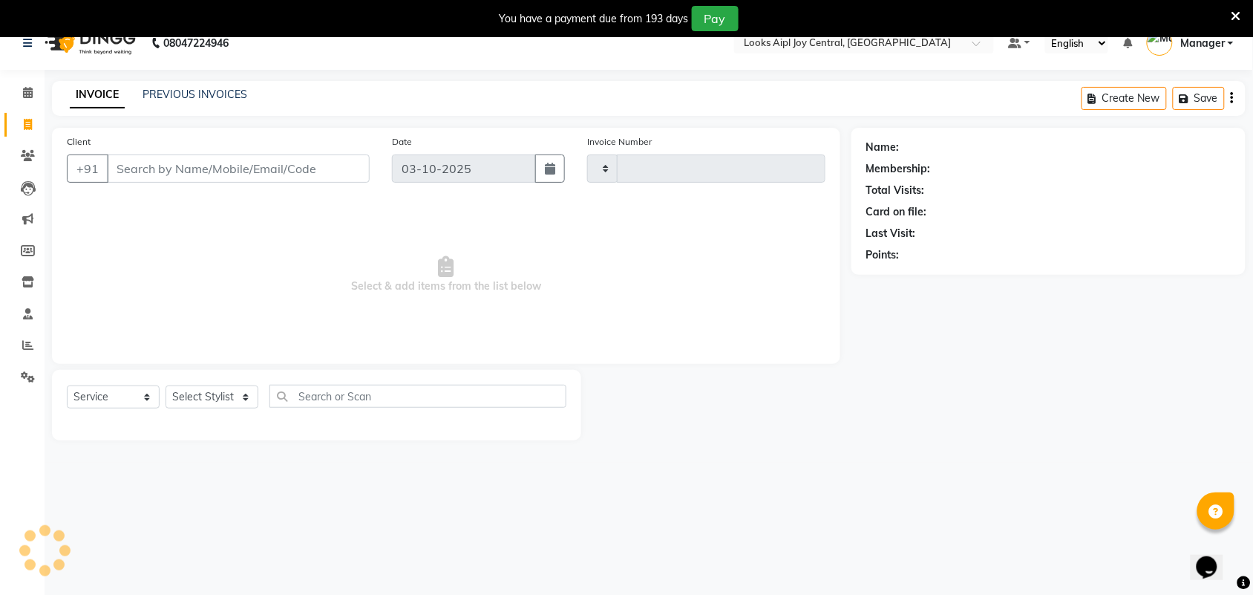
type input "0487"
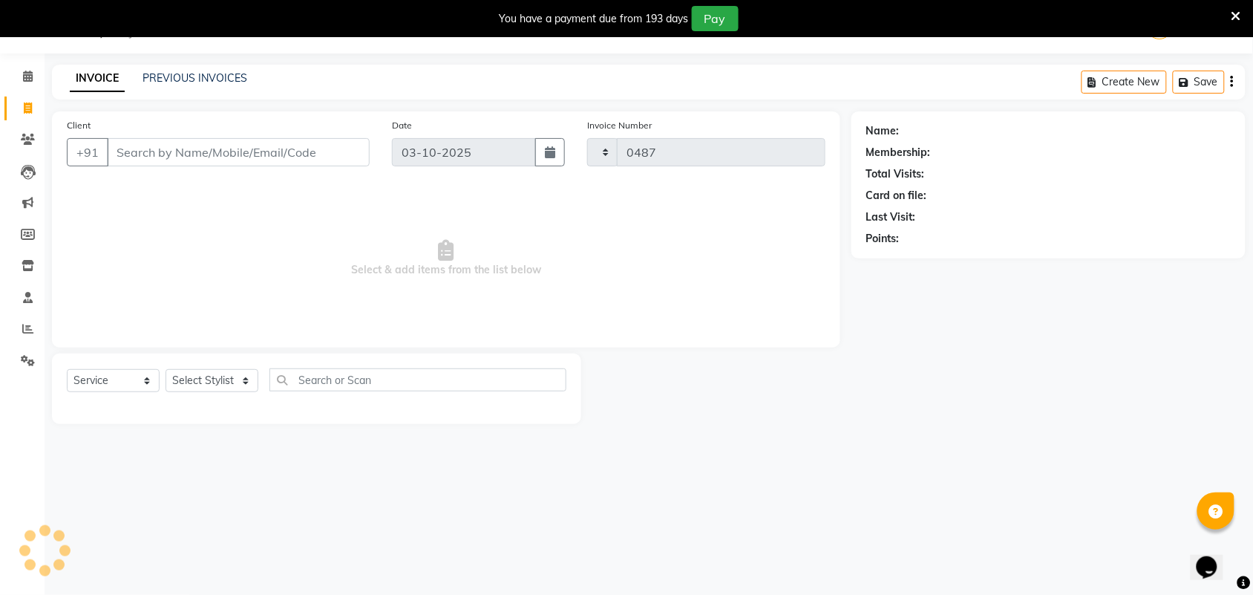
select select "6032"
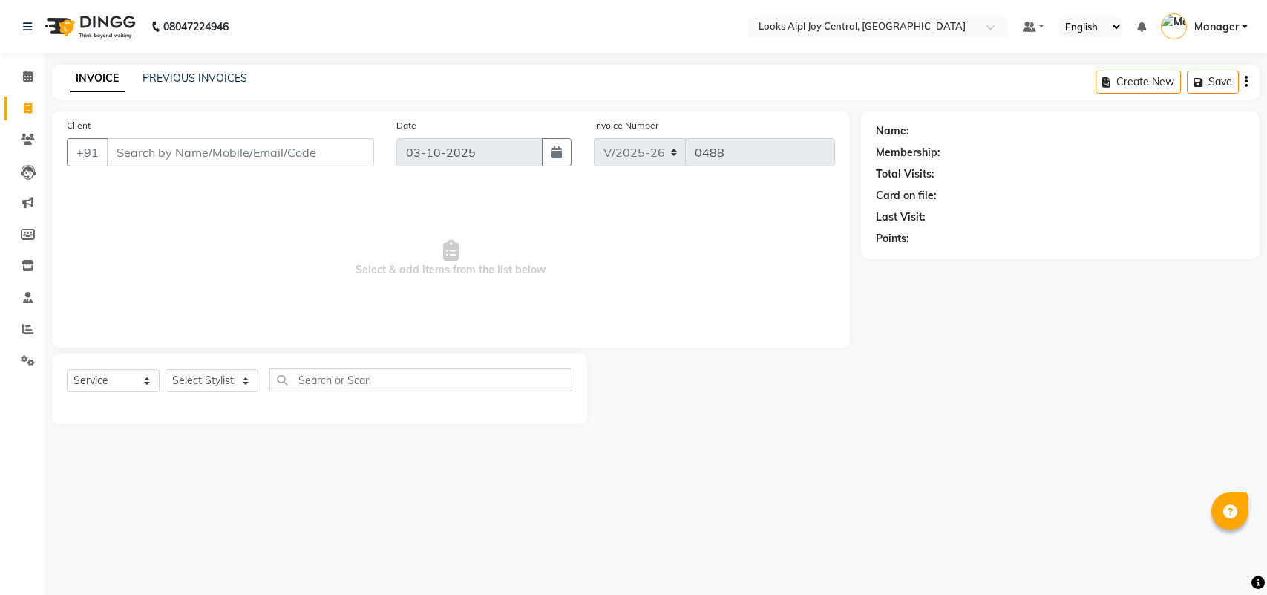
select select "6032"
select select "service"
click at [217, 382] on select "Select Stylist [PERSON_NAME] [PERSON_NAME] Counter Deepak_pdct [PERSON_NAME] [P…" at bounding box center [212, 380] width 93 height 23
select select "92840"
click at [166, 369] on select "Select Stylist [PERSON_NAME] [PERSON_NAME] Counter Deepak_pdct [PERSON_NAME] [P…" at bounding box center [212, 380] width 93 height 23
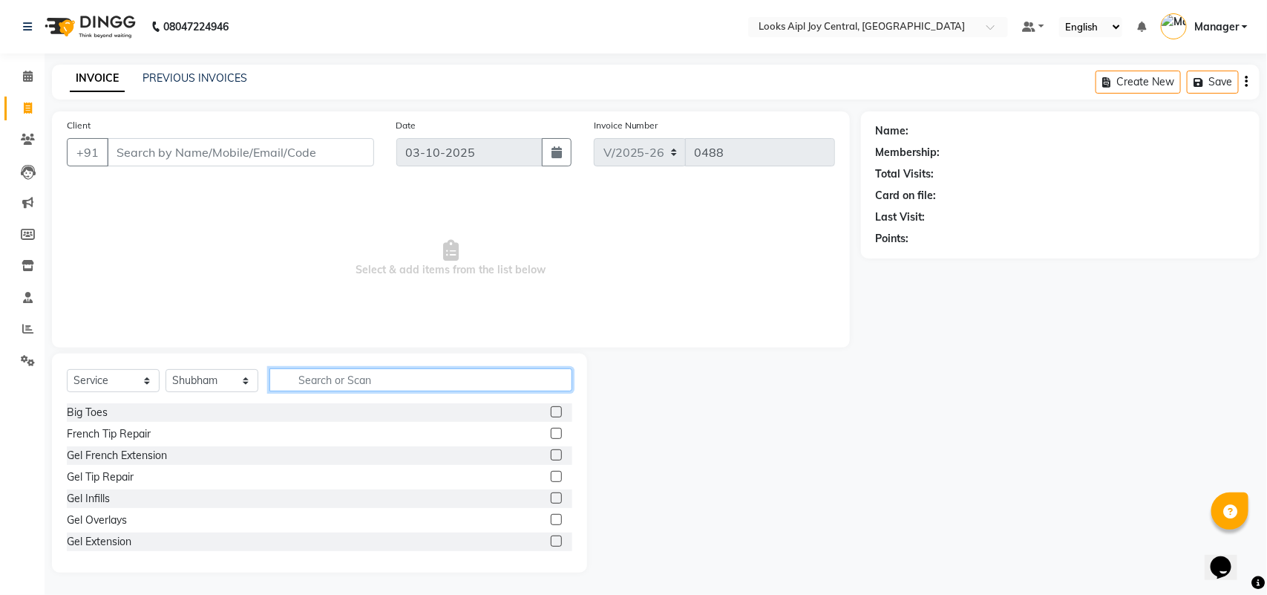
click at [298, 379] on input "text" at bounding box center [420, 379] width 303 height 23
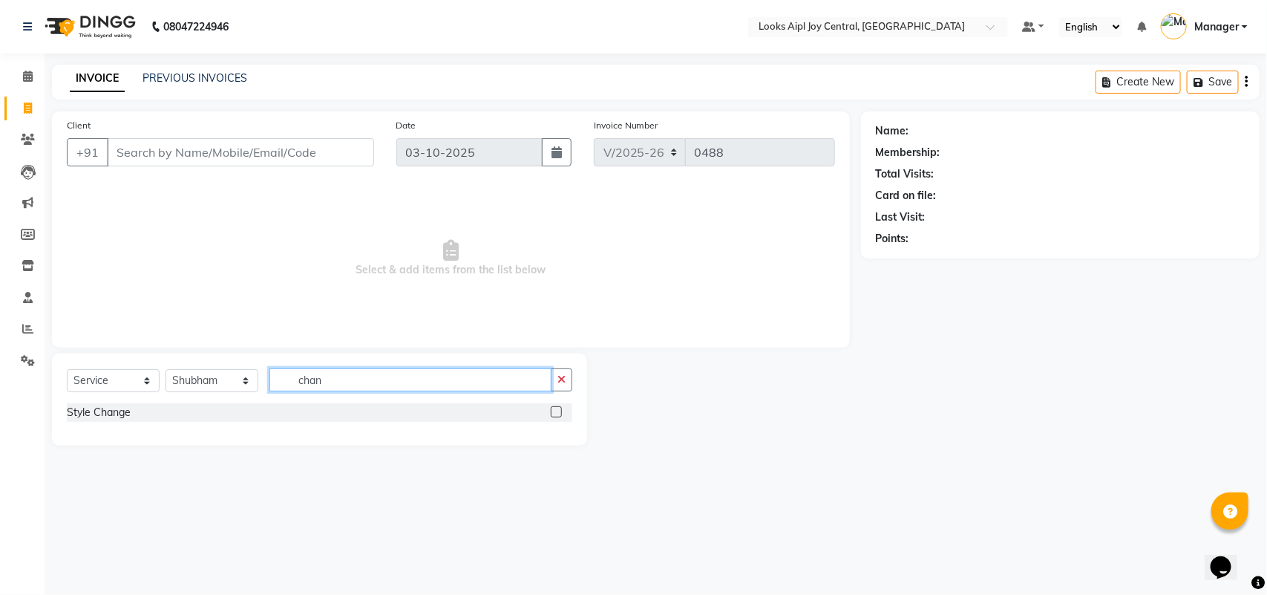
type input "chan"
click at [559, 416] on label at bounding box center [556, 411] width 11 height 11
click at [559, 416] on input "checkbox" at bounding box center [556, 413] width 10 height 10
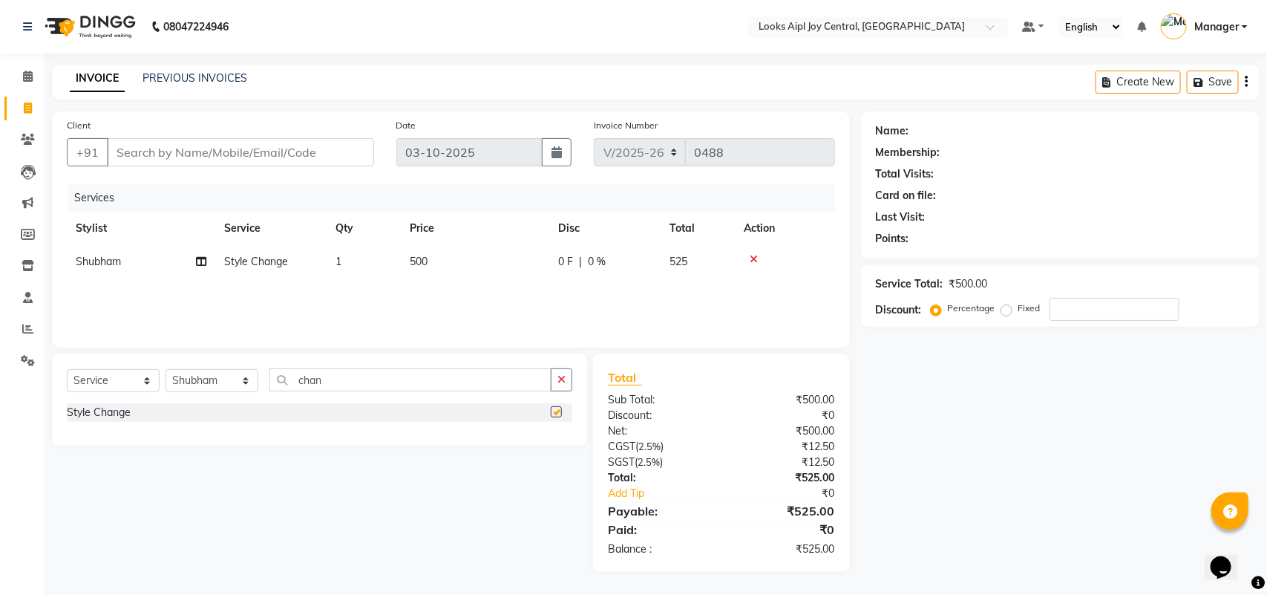
checkbox input "false"
drag, startPoint x: 364, startPoint y: 373, endPoint x: 284, endPoint y: 375, distance: 80.2
click at [284, 375] on input "chan" at bounding box center [410, 379] width 282 height 23
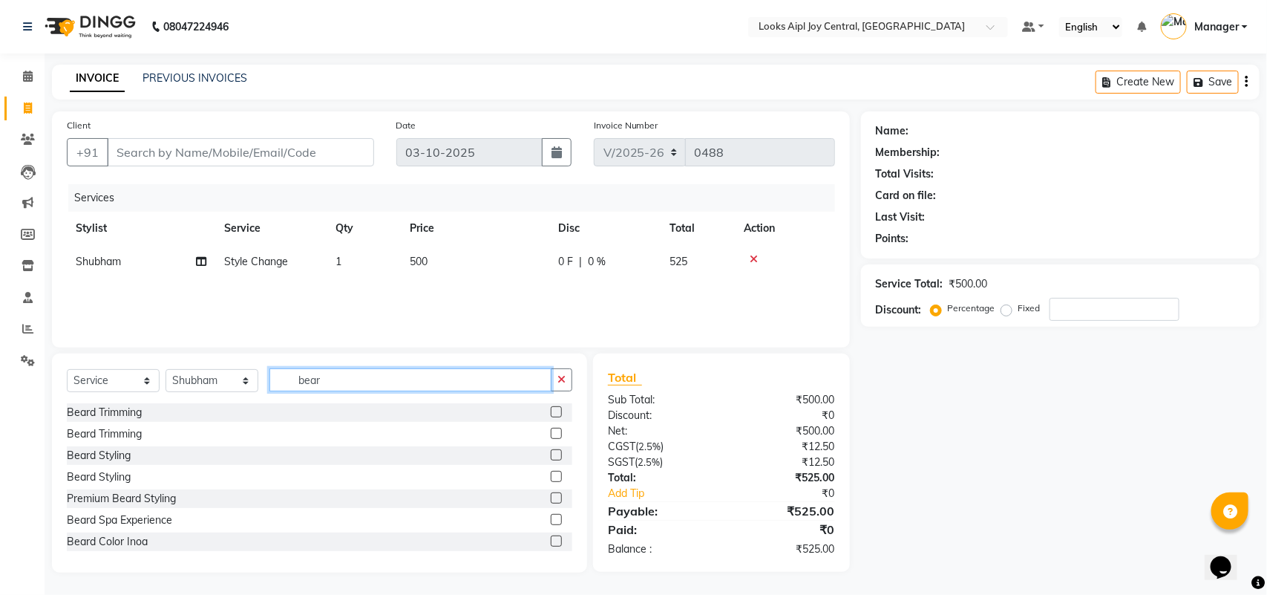
type input "bear"
click at [551, 432] on label at bounding box center [556, 433] width 11 height 11
click at [551, 432] on input "checkbox" at bounding box center [556, 434] width 10 height 10
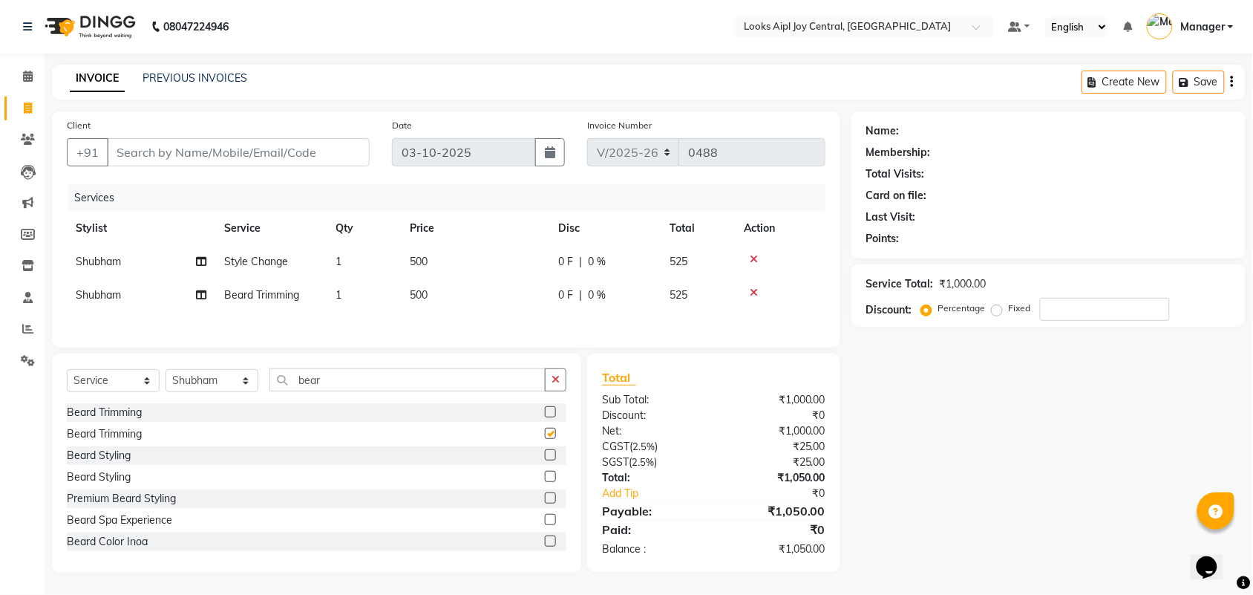
checkbox input "false"
click at [421, 286] on td "500" at bounding box center [475, 294] width 148 height 33
select select "92840"
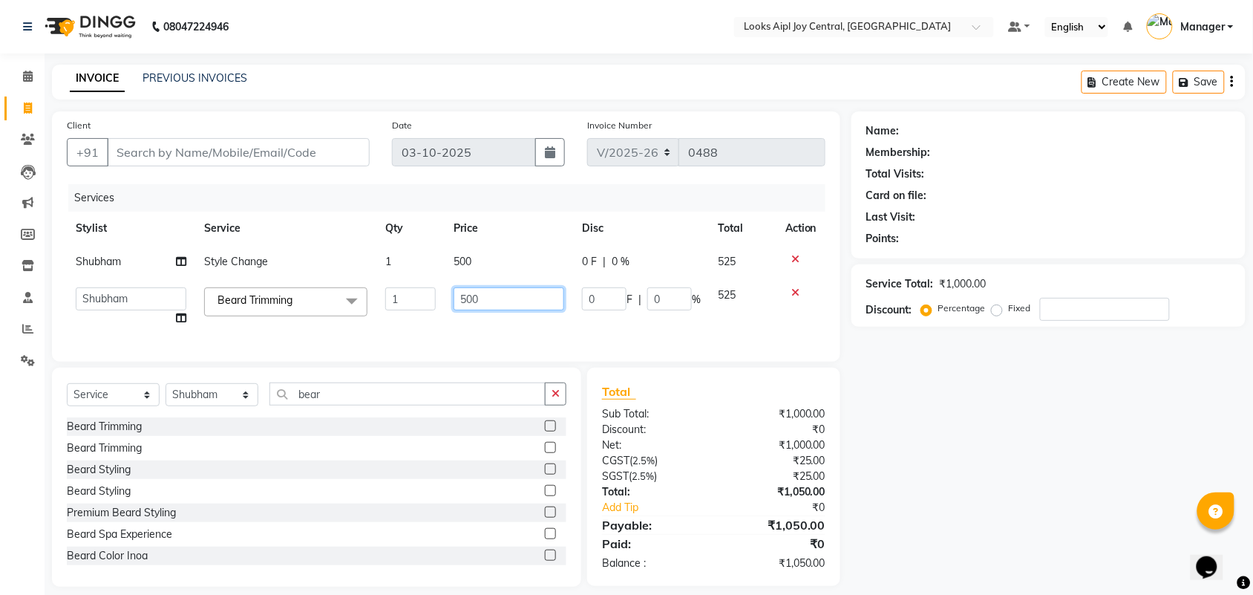
drag, startPoint x: 477, startPoint y: 287, endPoint x: 457, endPoint y: 287, distance: 20.0
click at [457, 287] on input "500" at bounding box center [509, 298] width 111 height 23
type input "400"
click at [536, 324] on div "Services Stylist Service Qty Price Disc Total Action [PERSON_NAME] Style Change…" at bounding box center [446, 265] width 759 height 163
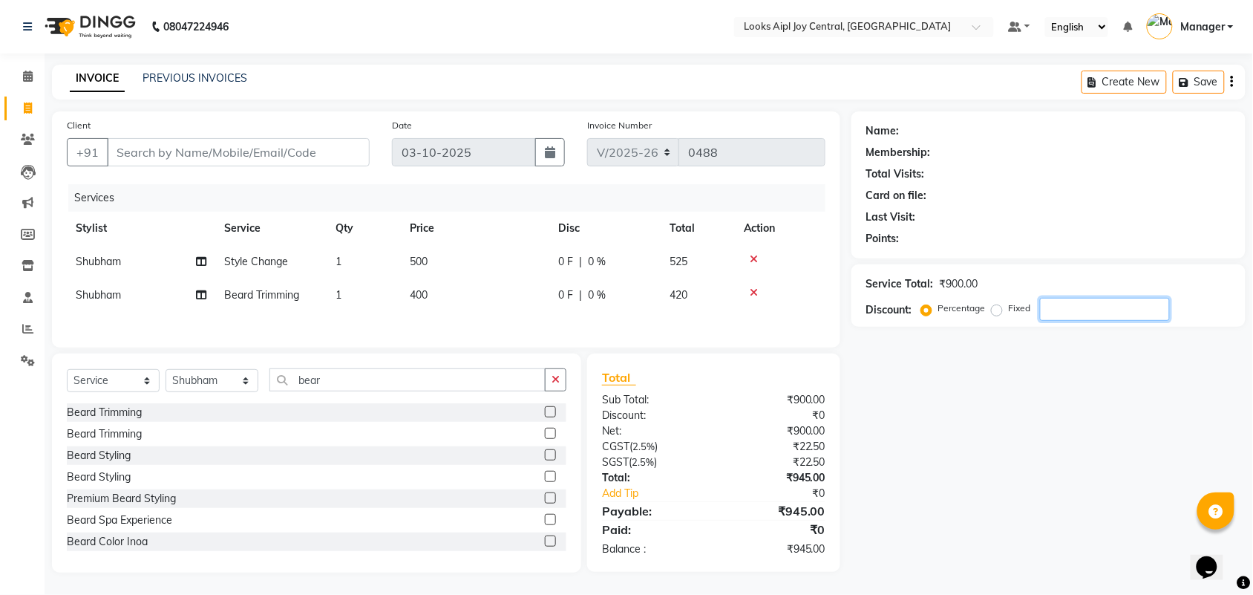
click at [1070, 312] on input "number" at bounding box center [1105, 309] width 130 height 23
type input "3"
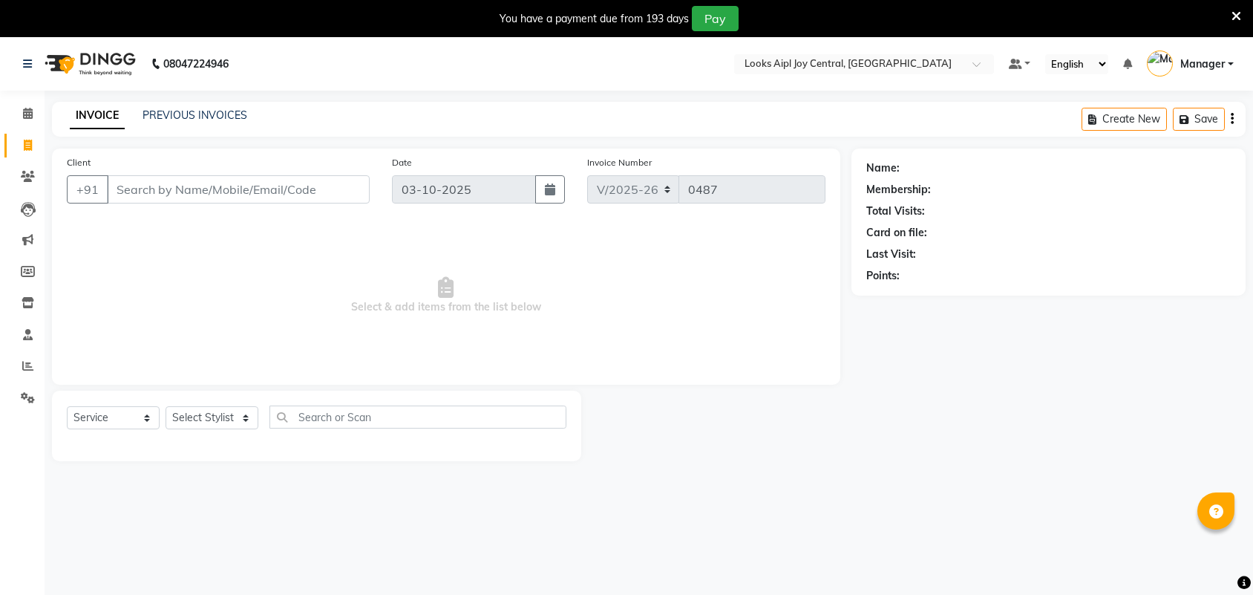
select select "6032"
select select "service"
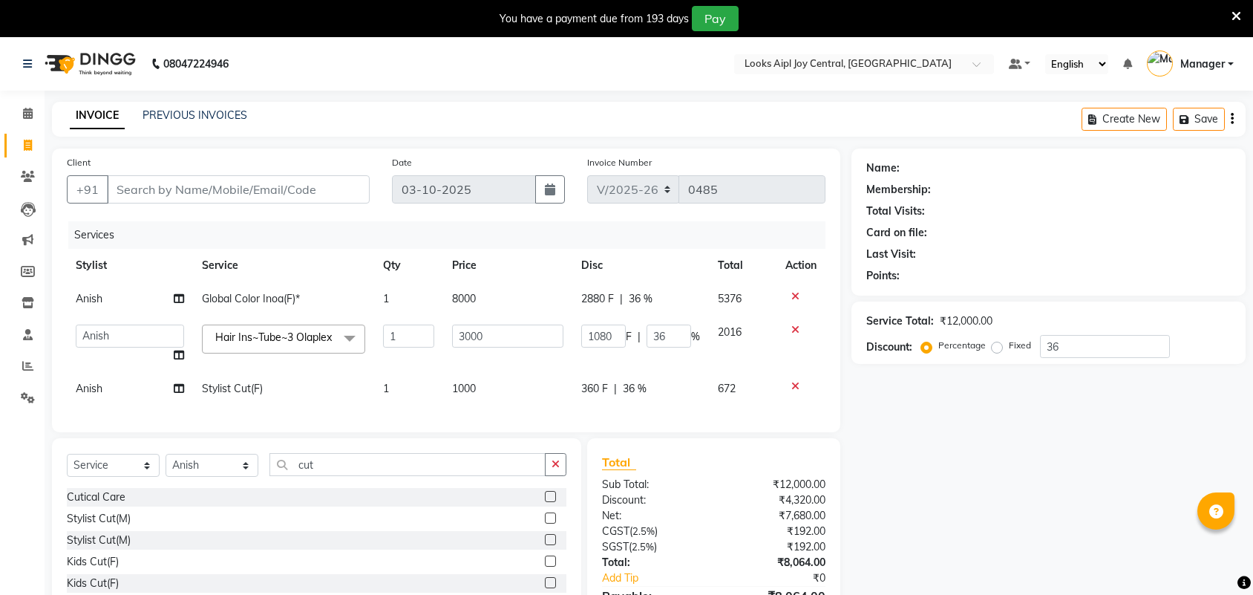
select select "6032"
select select "92841"
select select "service"
select select "92841"
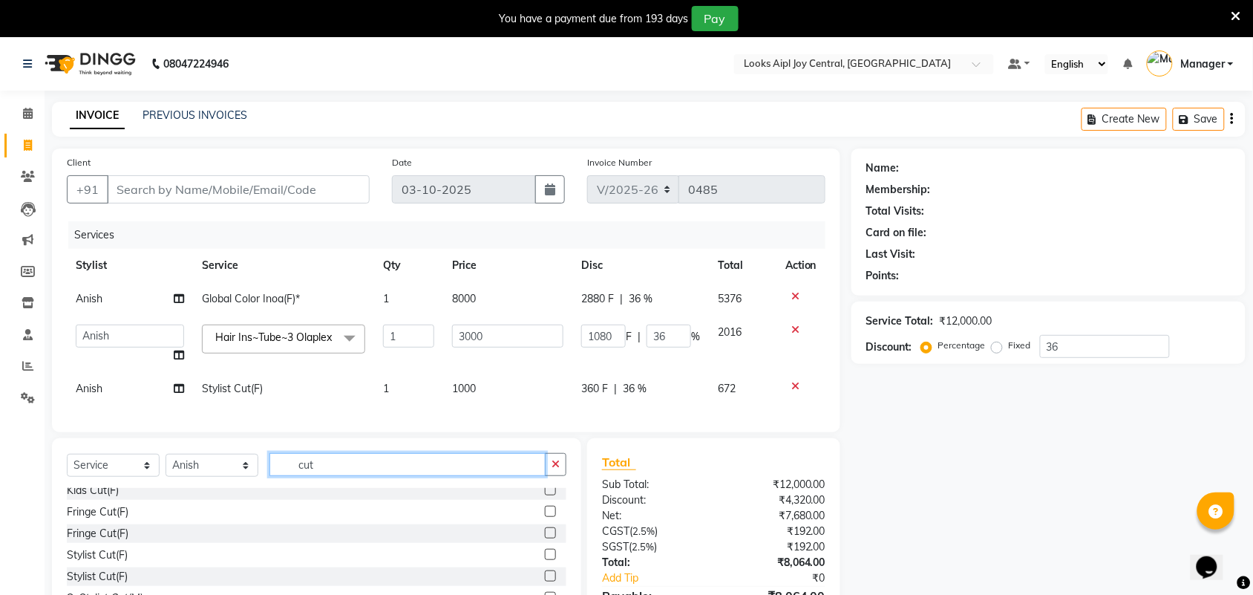
drag, startPoint x: 347, startPoint y: 479, endPoint x: 293, endPoint y: 474, distance: 54.4
click at [293, 474] on input "cut" at bounding box center [407, 464] width 276 height 23
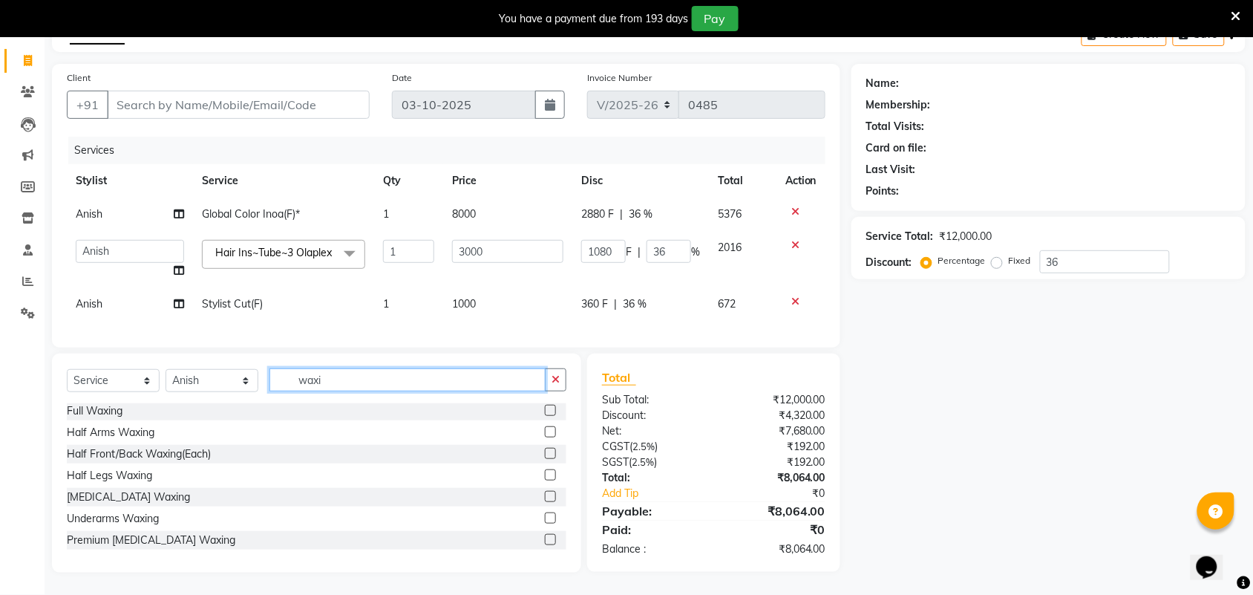
scroll to position [93, 0]
type input "waxi"
click at [545, 545] on label at bounding box center [550, 539] width 11 height 11
click at [545, 545] on input "checkbox" at bounding box center [550, 540] width 10 height 10
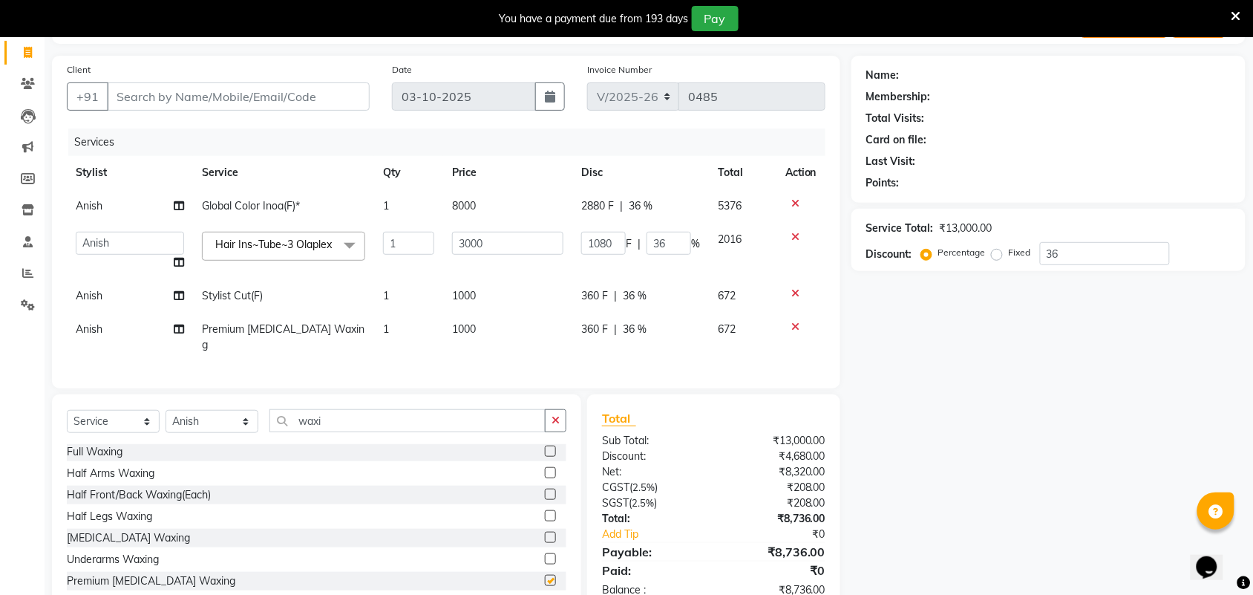
checkbox input "false"
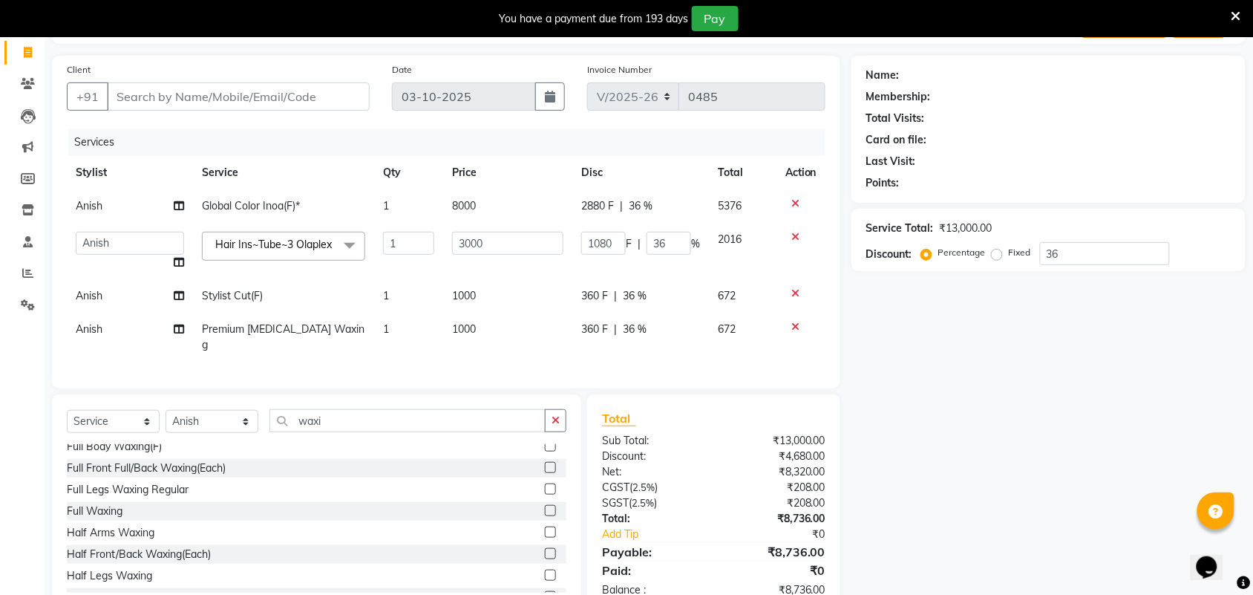
scroll to position [38, 0]
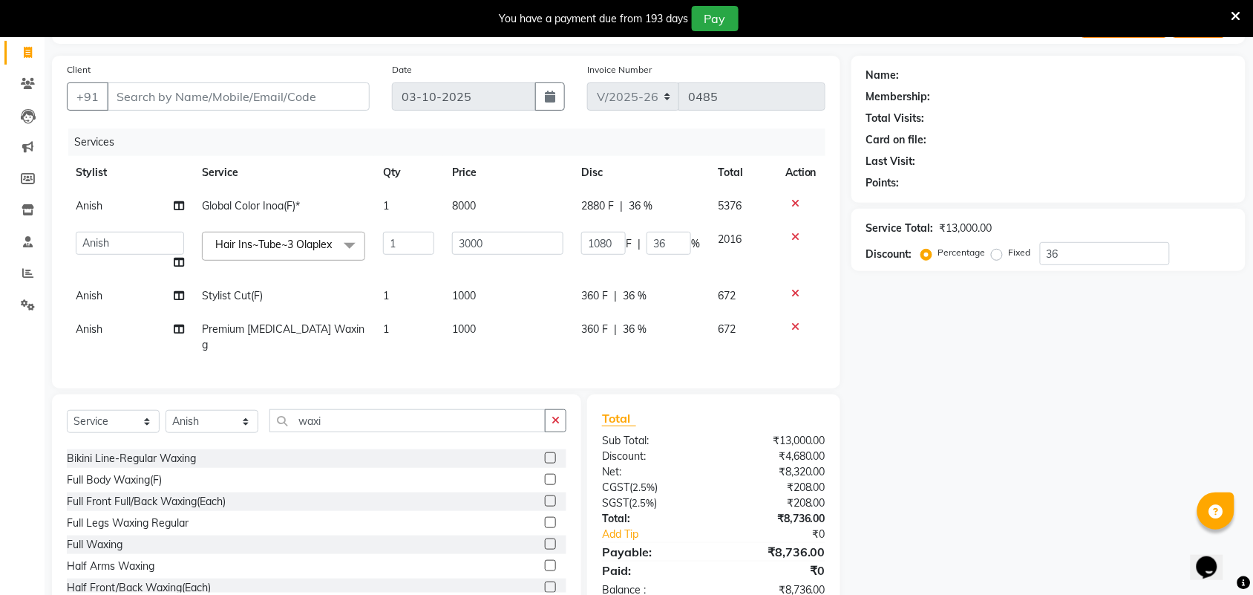
click at [545, 549] on label at bounding box center [550, 543] width 11 height 11
click at [545, 549] on input "checkbox" at bounding box center [550, 545] width 10 height 10
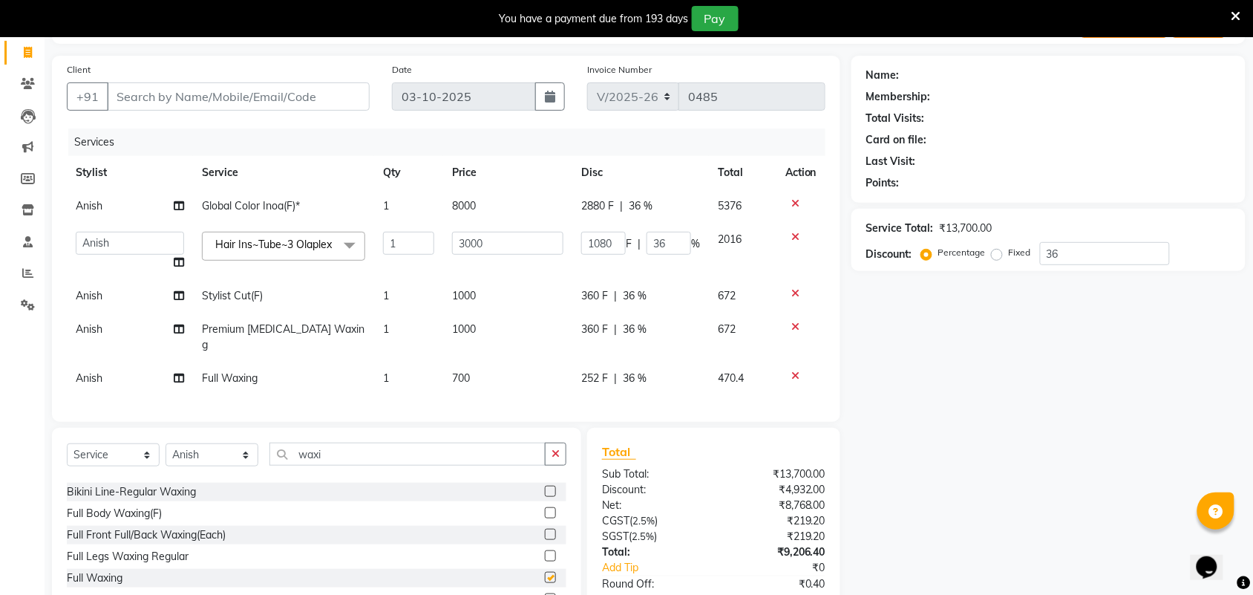
checkbox input "false"
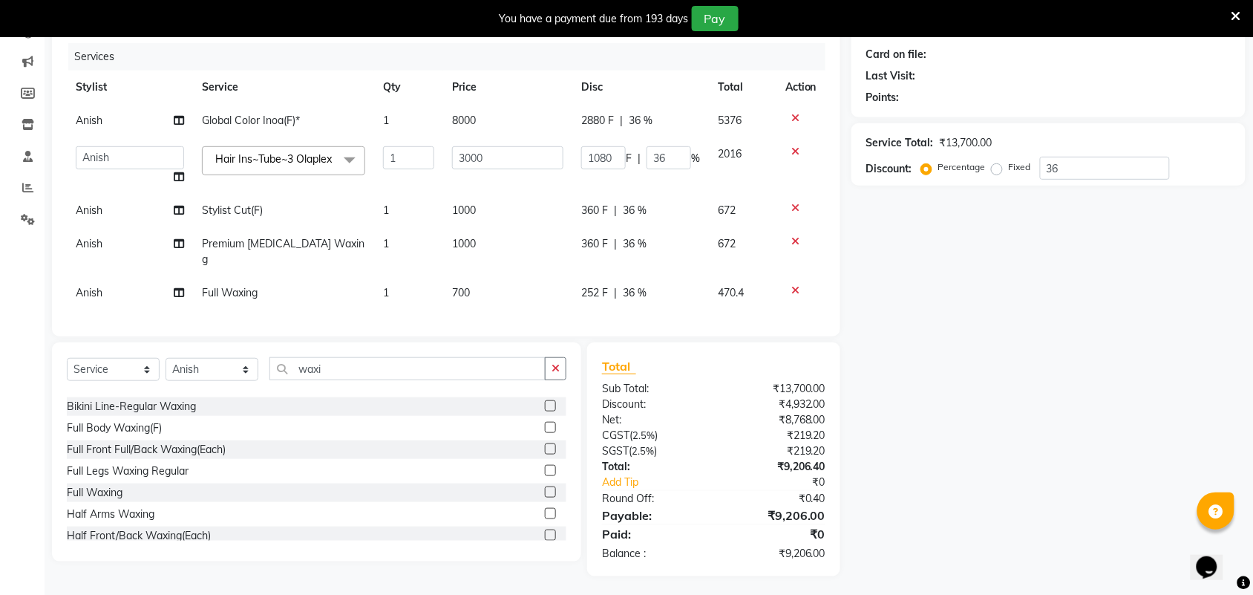
scroll to position [186, 0]
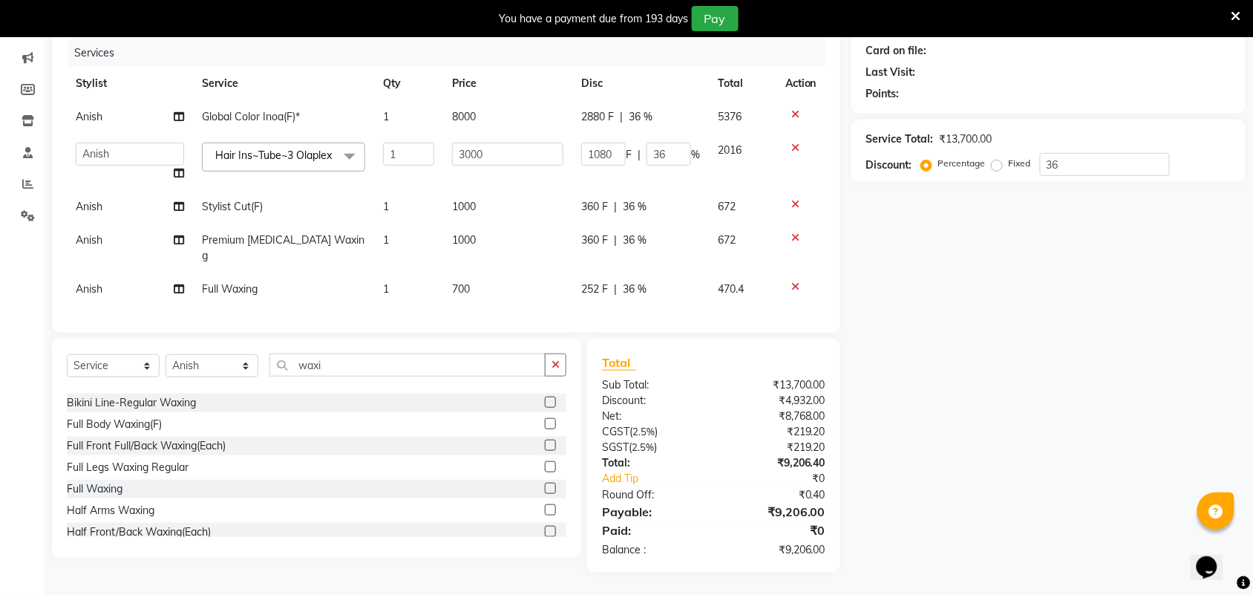
click at [455, 282] on span "700" at bounding box center [461, 288] width 18 height 13
select select "92841"
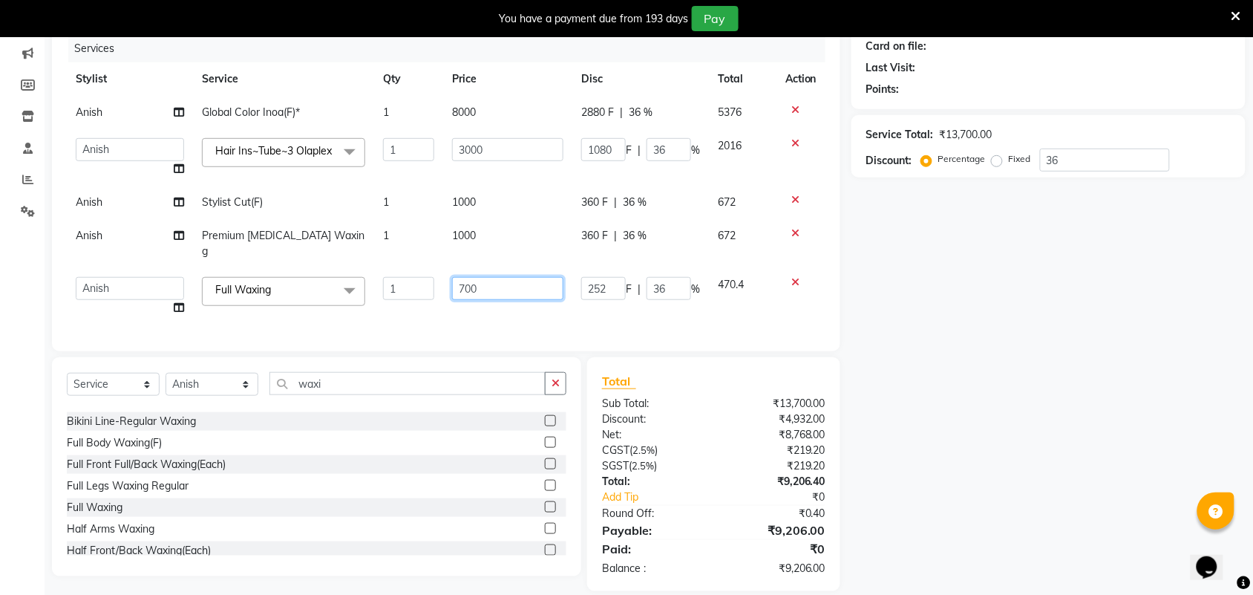
drag, startPoint x: 487, startPoint y: 275, endPoint x: 454, endPoint y: 279, distance: 32.9
click at [454, 279] on input "700" at bounding box center [507, 288] width 111 height 23
type input "1500"
click at [459, 231] on tbody "[PERSON_NAME] Global Color Inoa(F)* 1 8000 2880 F | 36 % 5376 [PERSON_NAME] [PE…" at bounding box center [446, 210] width 759 height 229
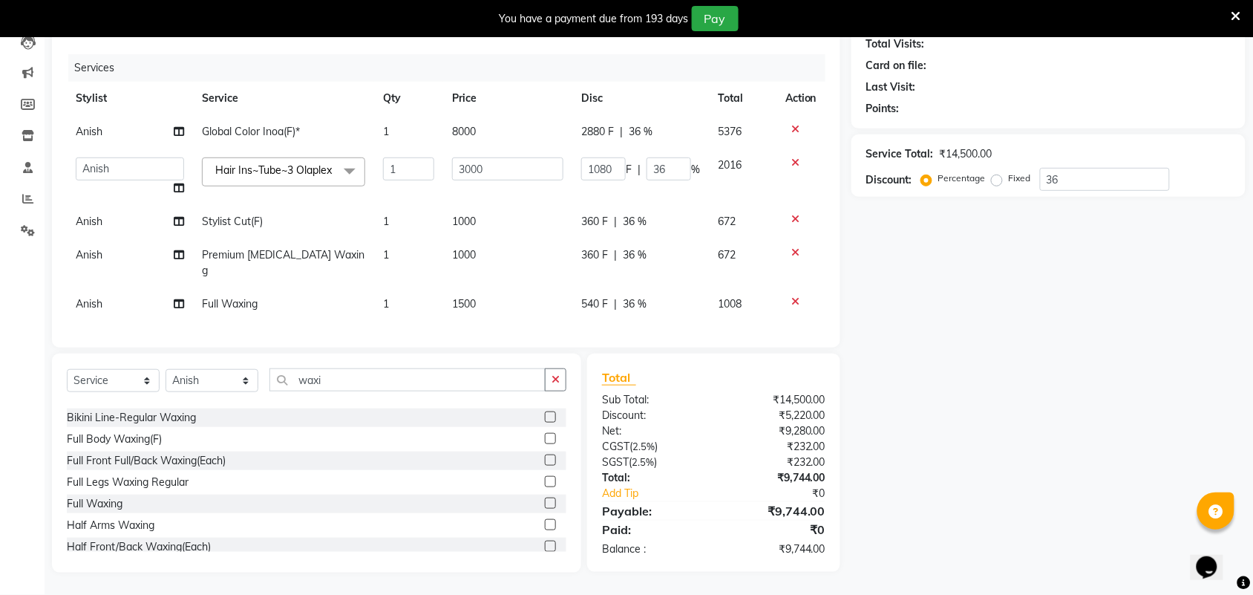
click at [473, 254] on span "1000" at bounding box center [464, 254] width 24 height 13
select select "92841"
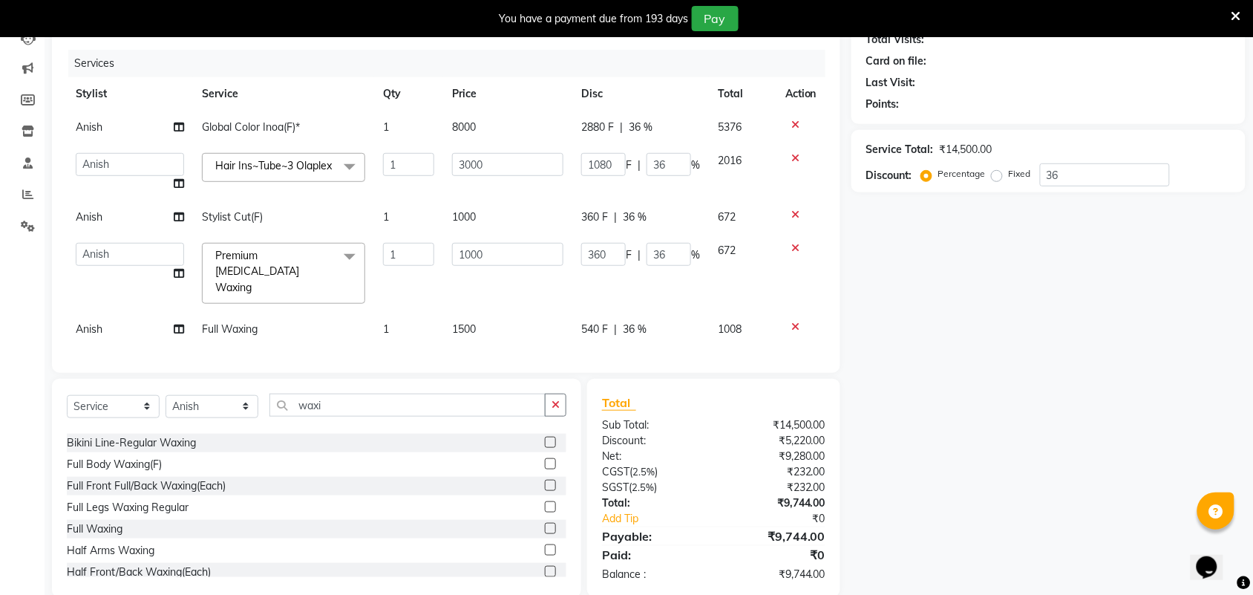
scroll to position [186, 0]
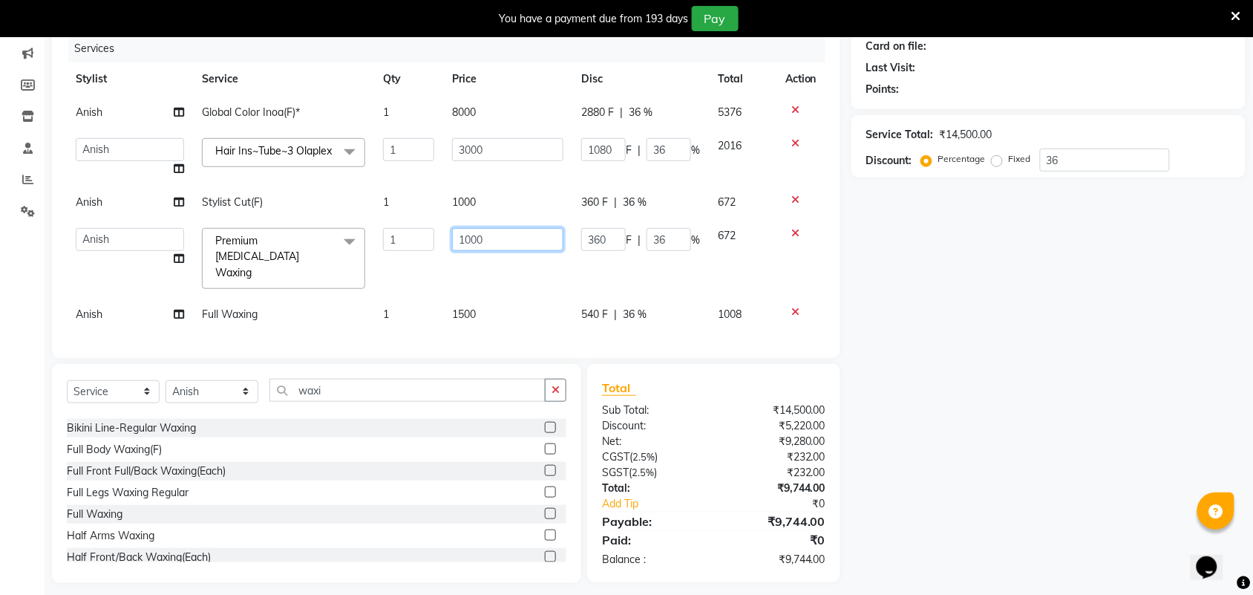
drag, startPoint x: 486, startPoint y: 249, endPoint x: 435, endPoint y: 238, distance: 52.4
click at [435, 238] on tr "[PERSON_NAME] [PERSON_NAME] Aslaam_pdct Counter Deepak_pdct Dheeraj_pdct Dheera…" at bounding box center [446, 258] width 759 height 79
type input "700"
click at [520, 278] on tbody "[PERSON_NAME] Global Color Inoa(F)* 1 8000 2880 F | 36 % 5376 [PERSON_NAME] [PE…" at bounding box center [446, 213] width 759 height 235
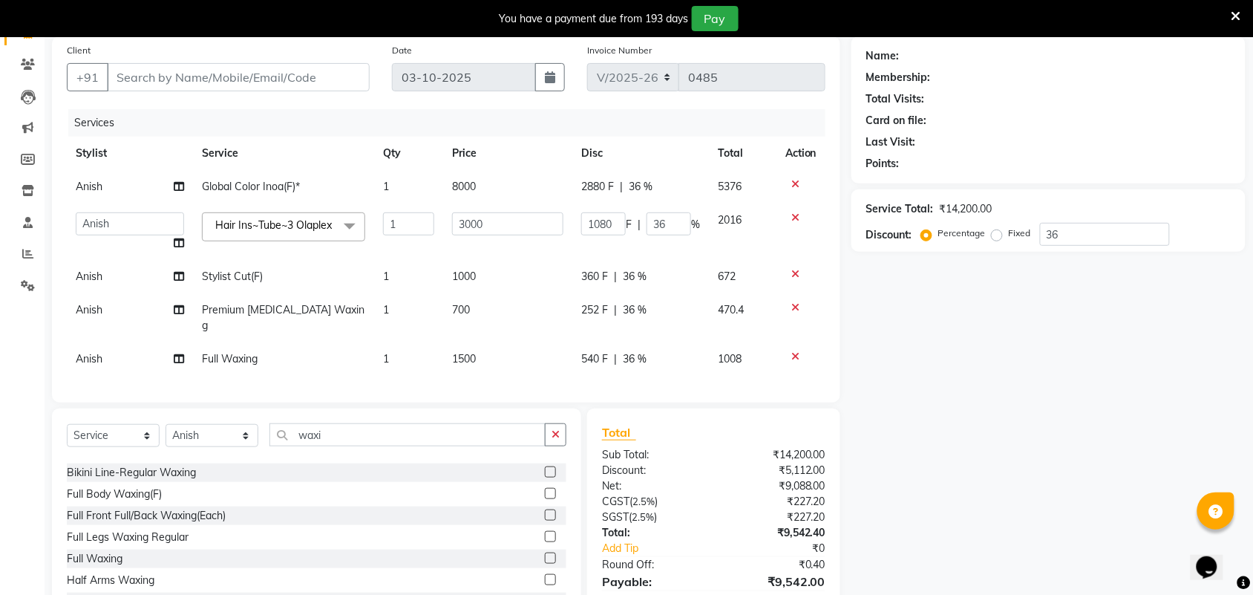
scroll to position [1, 0]
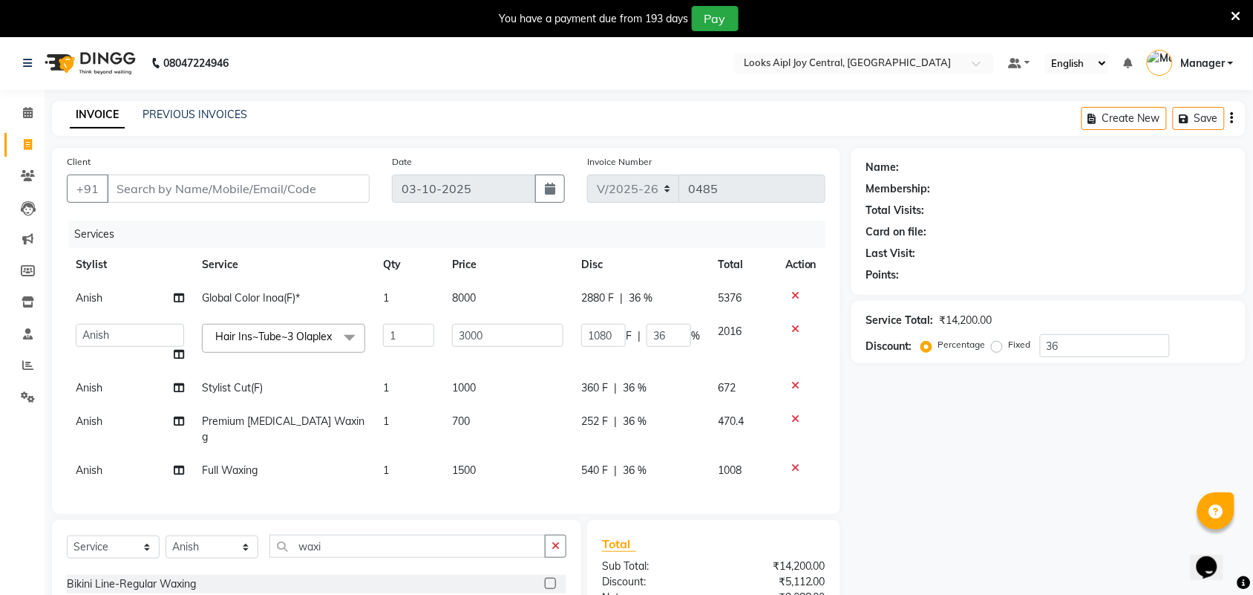
click at [460, 463] on span "1500" at bounding box center [464, 469] width 24 height 13
select select "92841"
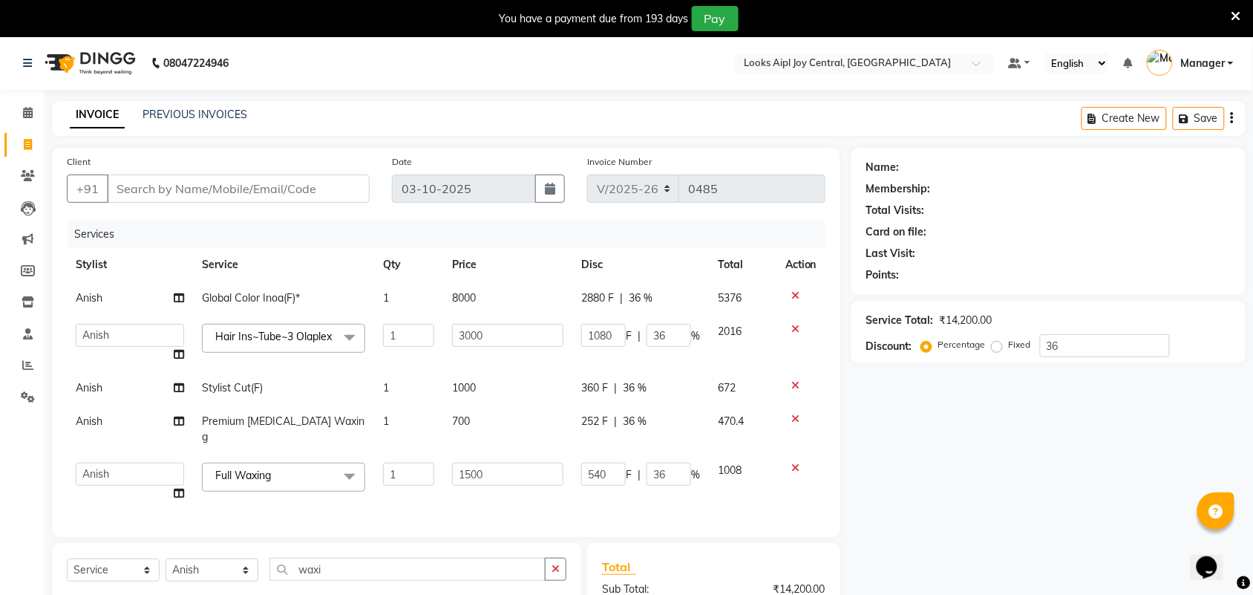
click at [474, 425] on td "700" at bounding box center [507, 429] width 129 height 49
select select "92841"
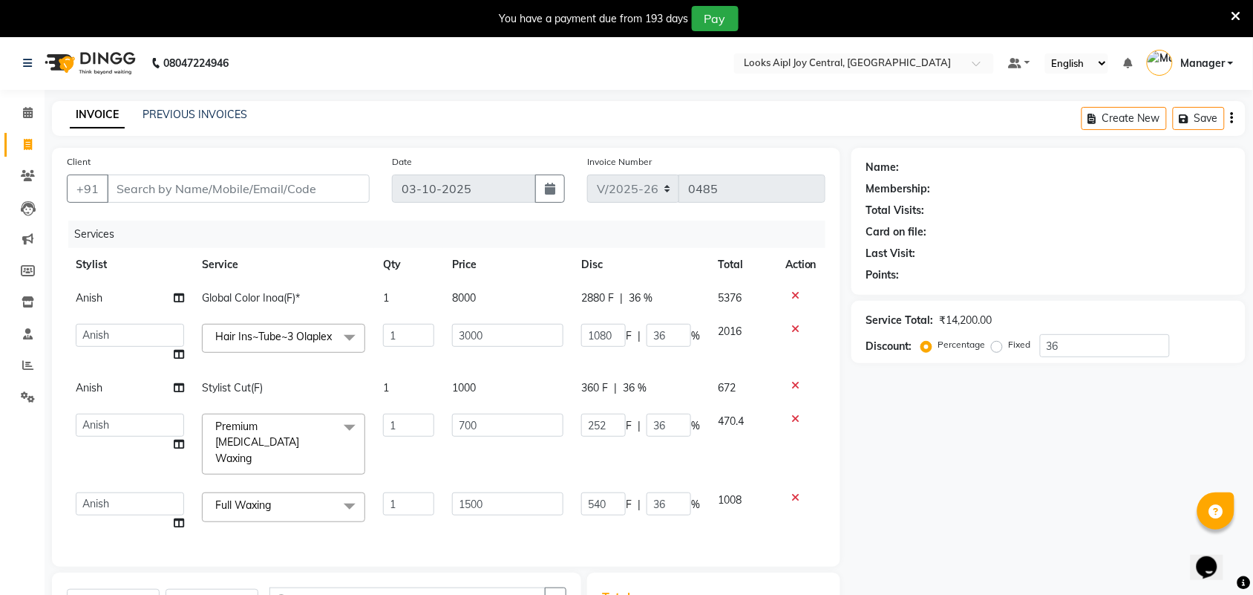
click at [484, 403] on td "1000" at bounding box center [507, 387] width 129 height 33
select select "92841"
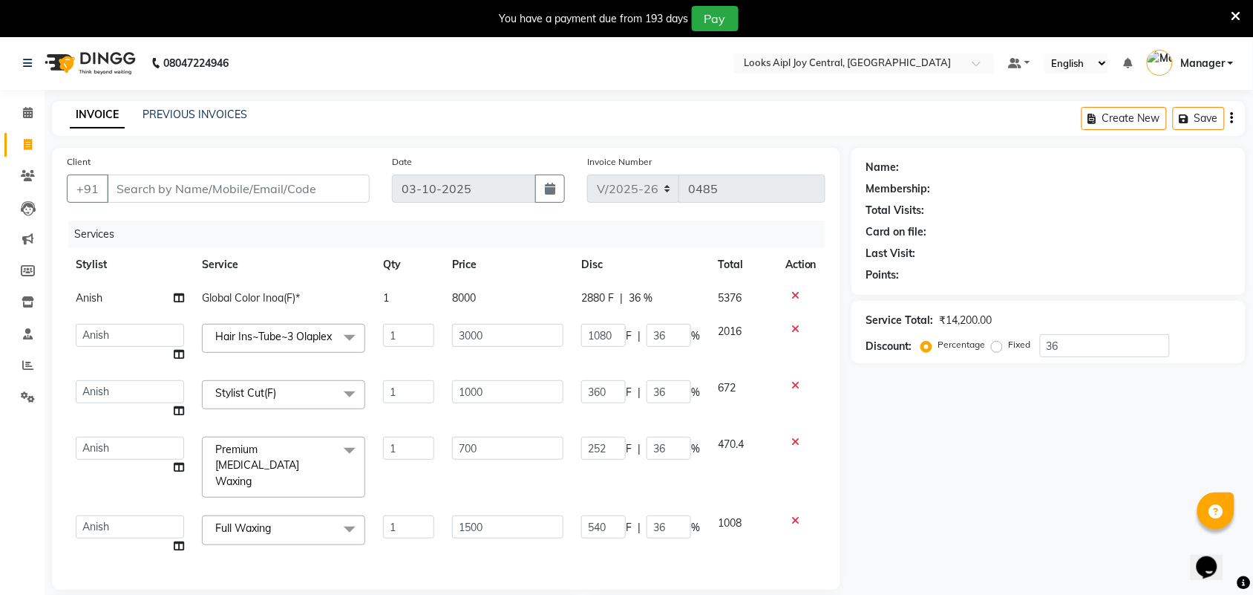
click at [481, 294] on td "8000" at bounding box center [507, 297] width 129 height 33
select select "92841"
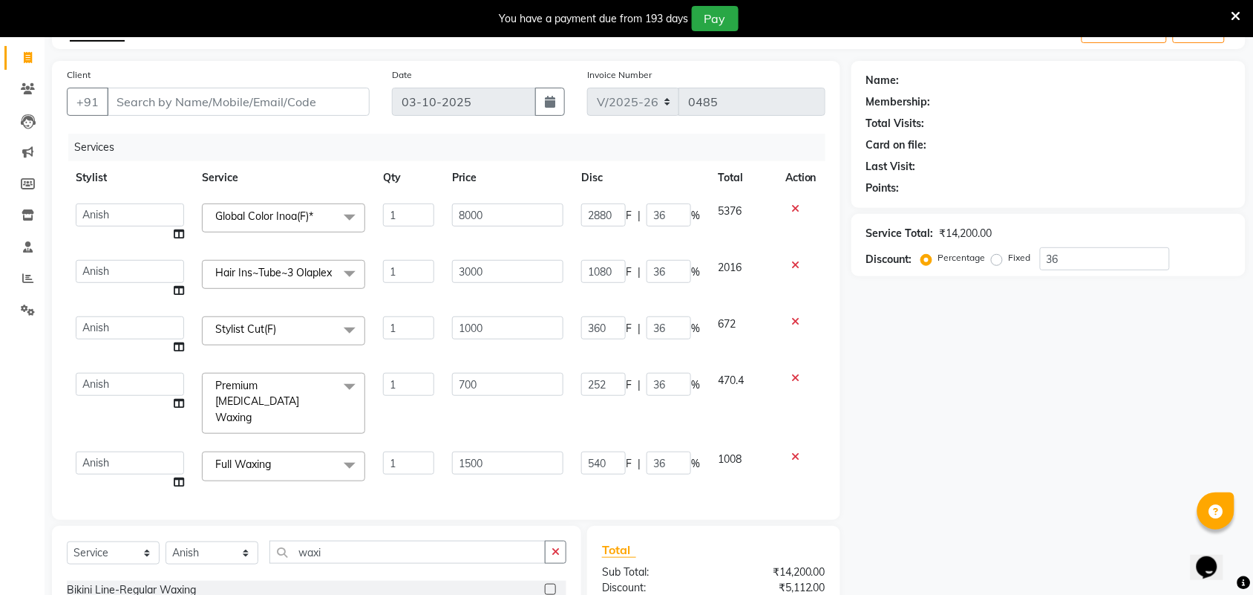
scroll to position [86, 0]
drag, startPoint x: 1082, startPoint y: 256, endPoint x: 1015, endPoint y: 261, distance: 67.7
click at [1015, 261] on div "Percentage Fixed 36" at bounding box center [1047, 260] width 246 height 23
type input "0"
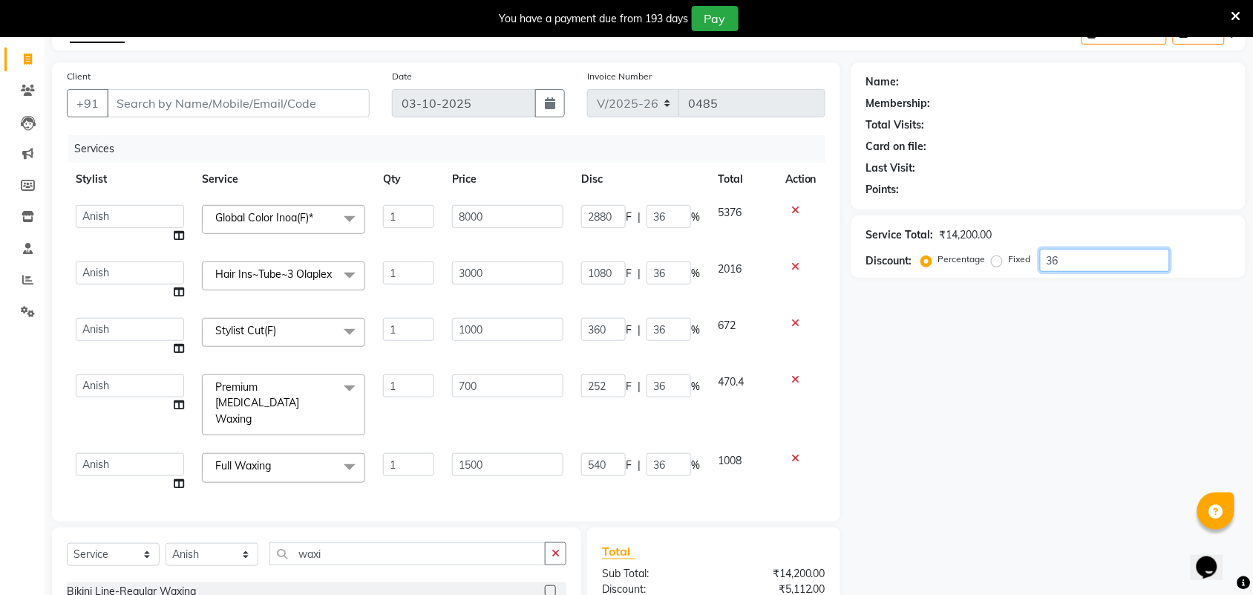
type input "0"
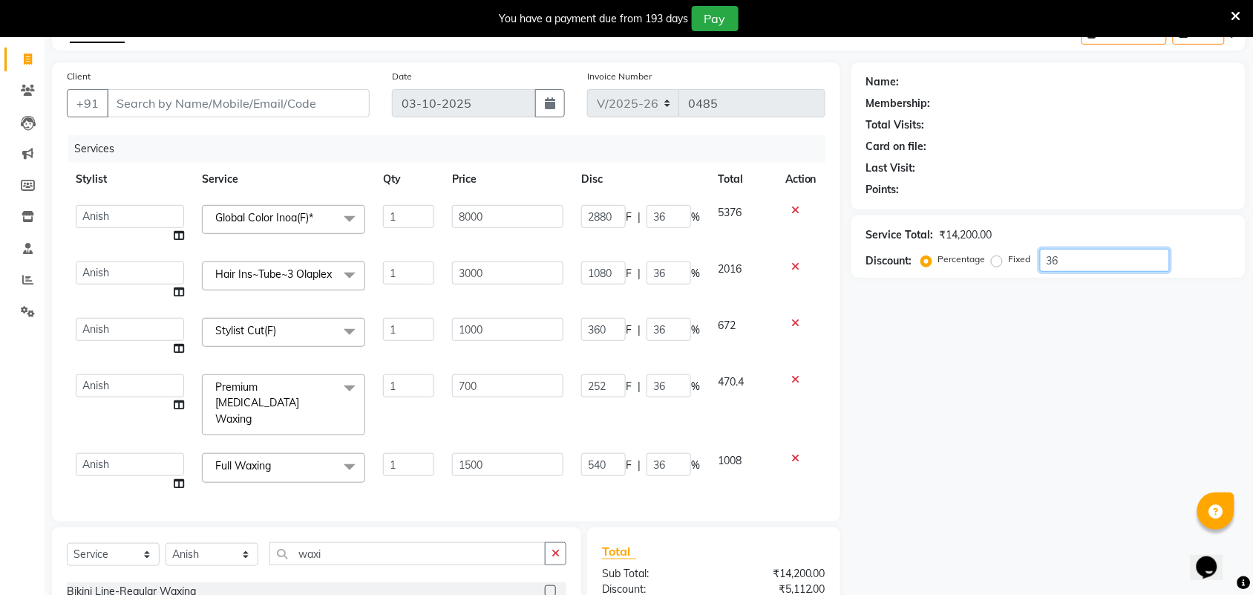
type input "0"
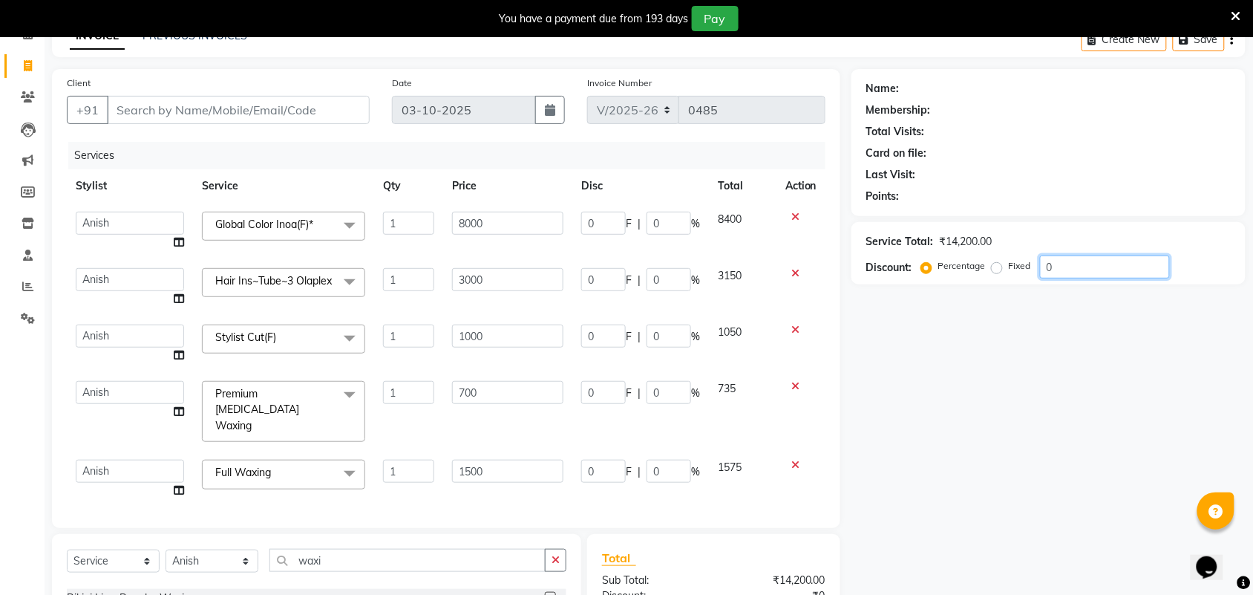
scroll to position [71, 0]
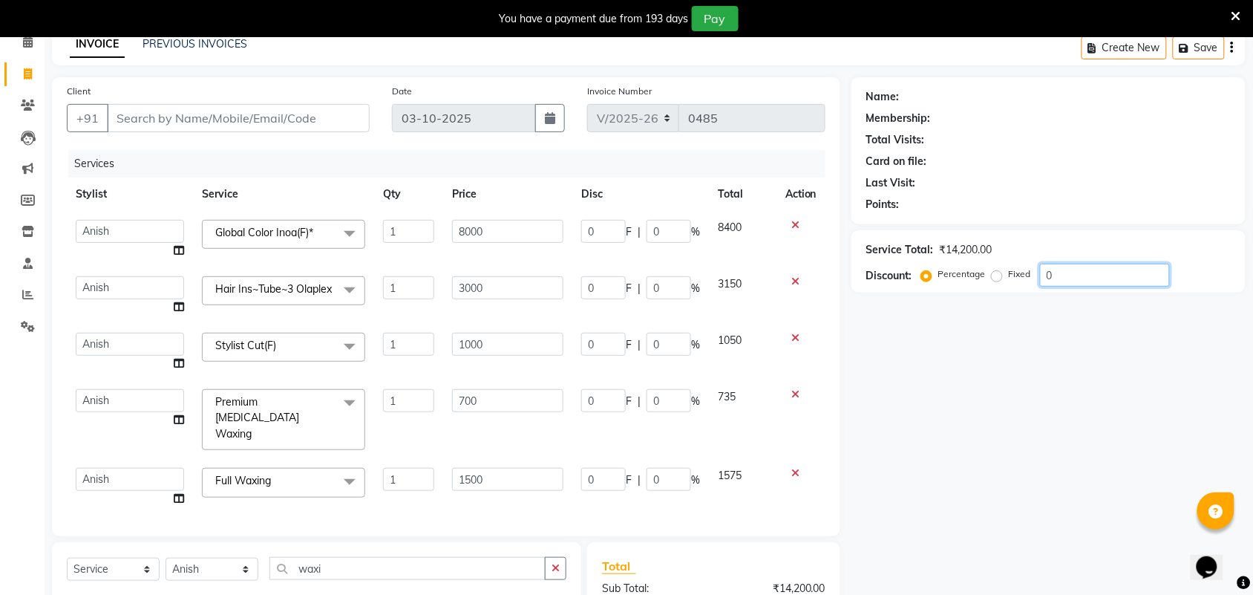
type input "0"
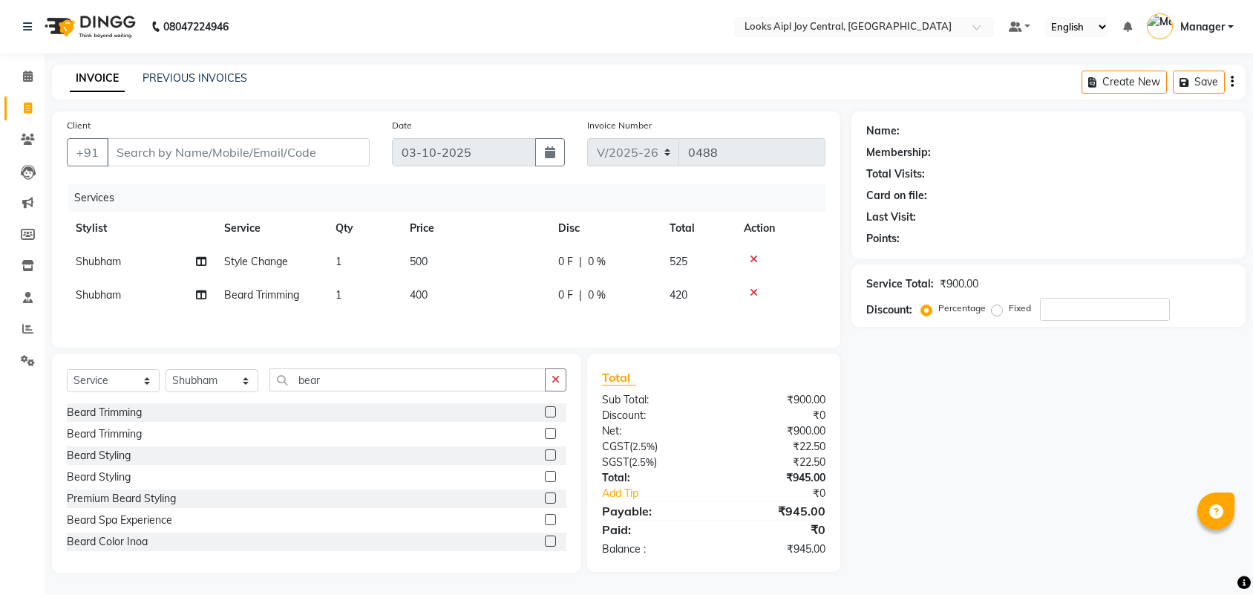
select select "6032"
select select "service"
select select "92840"
click at [286, 147] on input "Client" at bounding box center [238, 152] width 263 height 28
type input "8"
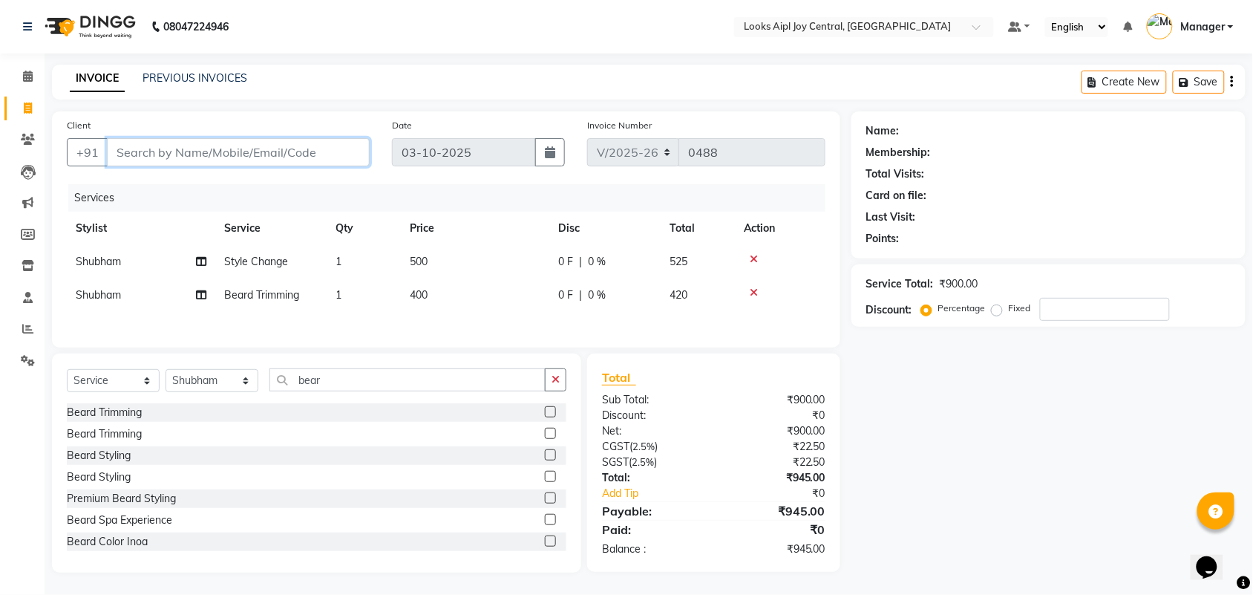
type input "0"
type input "8810420030"
click at [327, 150] on span "Add Client" at bounding box center [331, 152] width 59 height 15
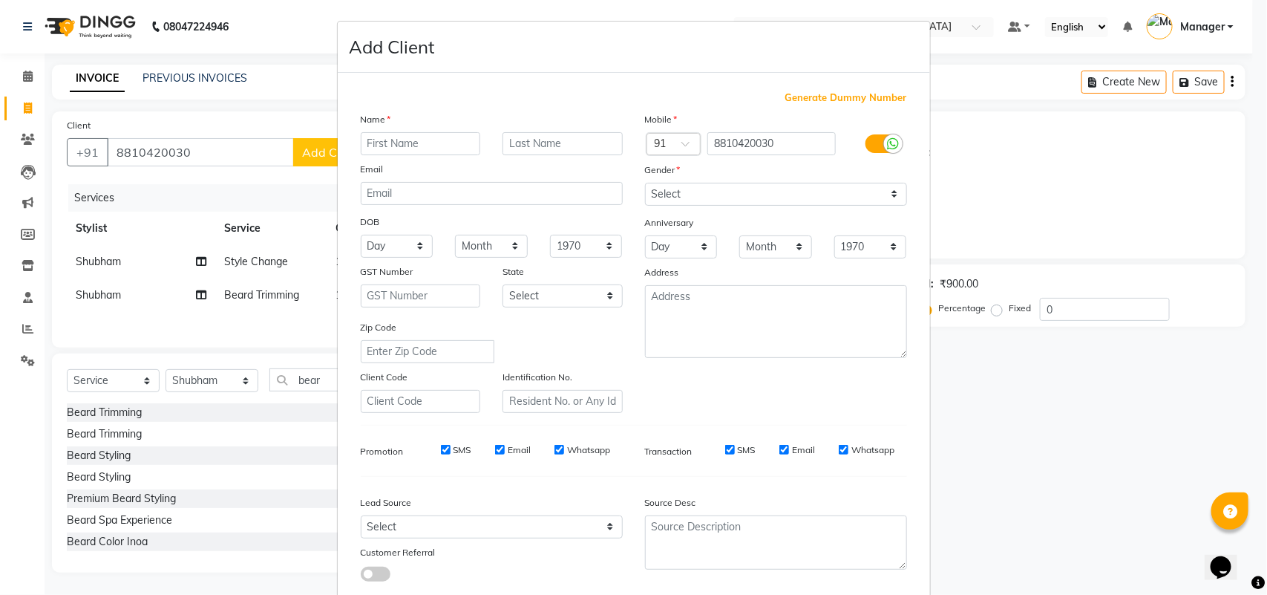
click at [440, 145] on input "text" at bounding box center [421, 143] width 120 height 23
type input "ashish"
click at [480, 192] on input "email" at bounding box center [492, 193] width 262 height 23
click at [800, 201] on select "Select Male Female Other Prefer Not To Say" at bounding box center [776, 194] width 262 height 23
select select "male"
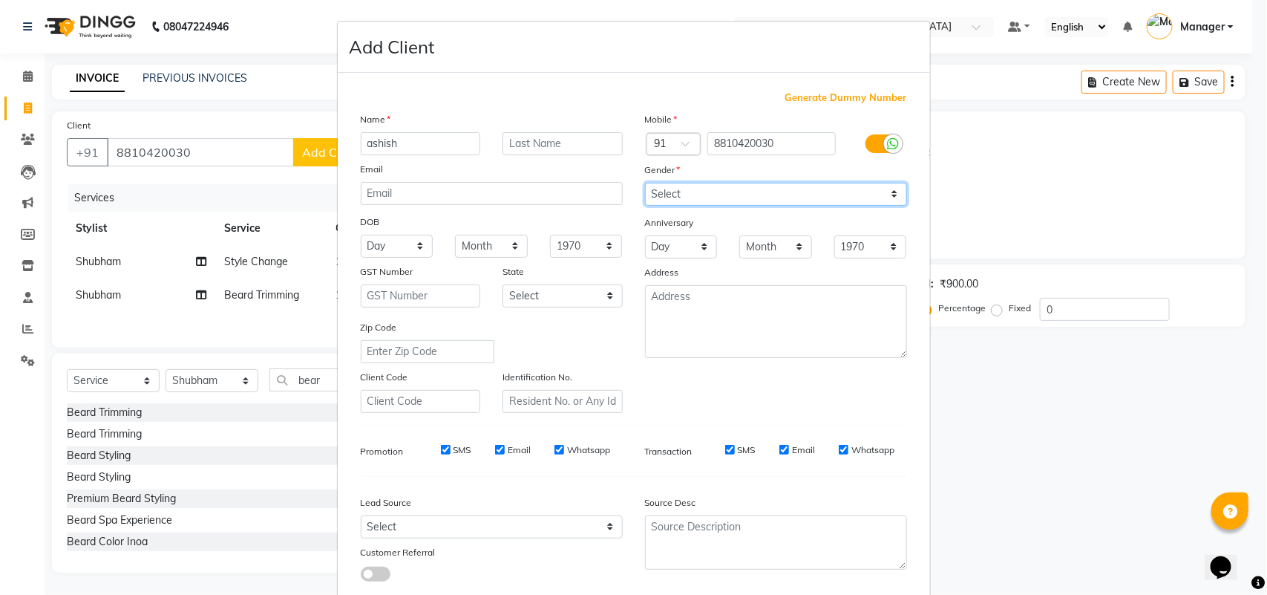
click at [645, 183] on select "Select Male Female Other Prefer Not To Say" at bounding box center [776, 194] width 262 height 23
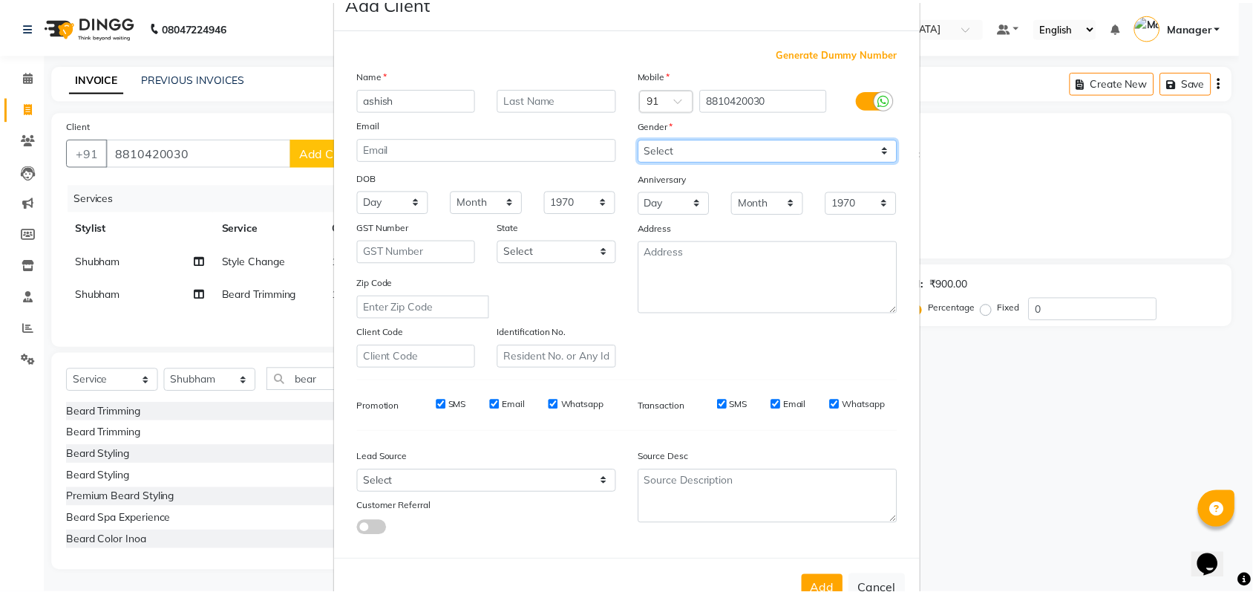
scroll to position [85, 0]
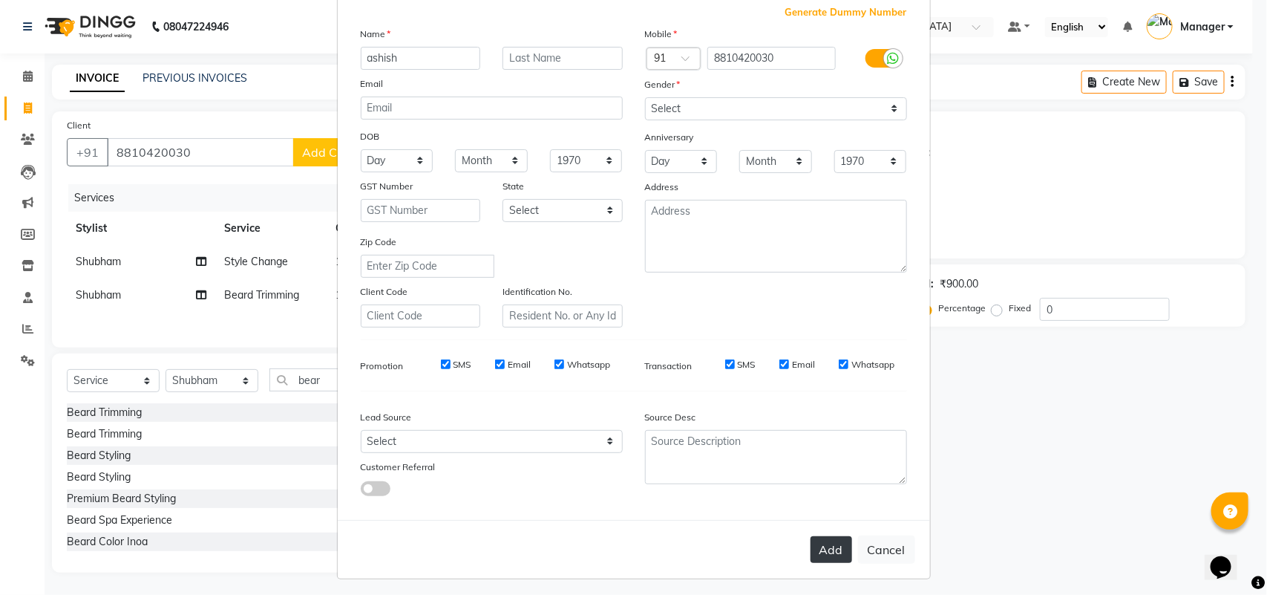
click at [829, 546] on button "Add" at bounding box center [832, 549] width 42 height 27
select select
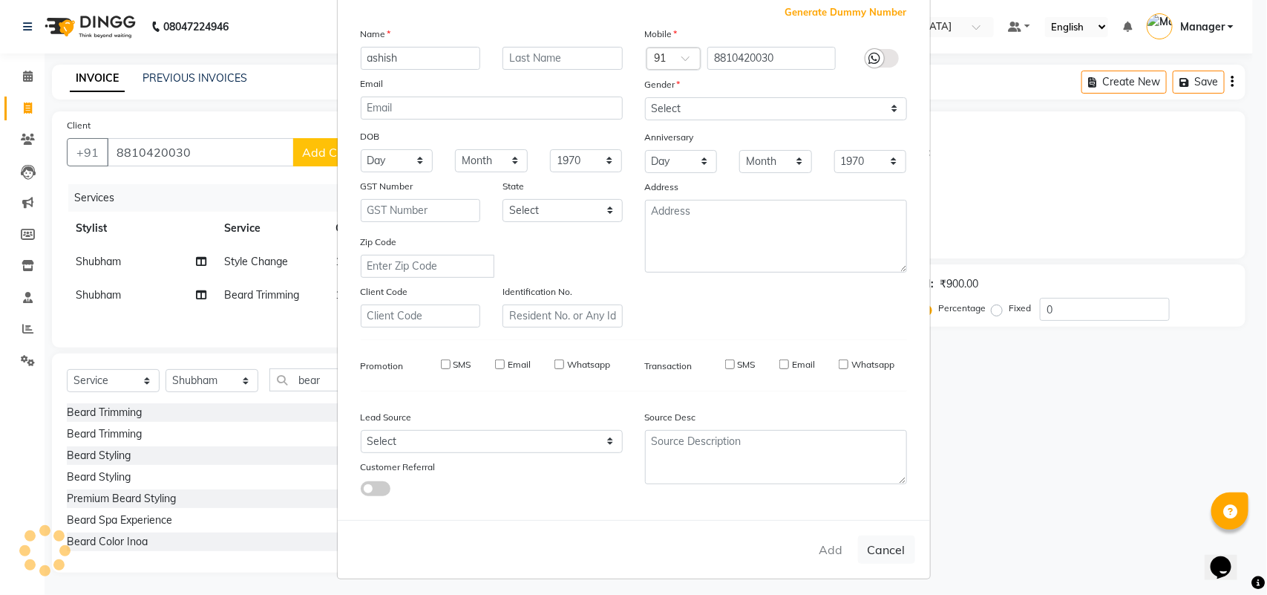
select select
checkbox input "false"
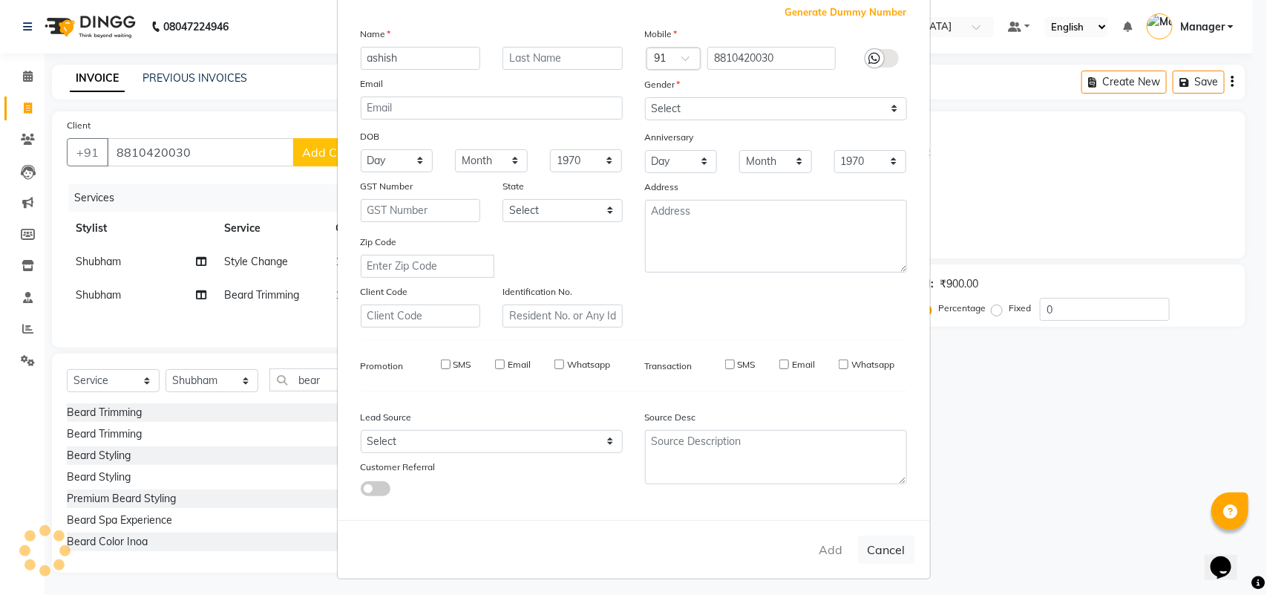
checkbox input "false"
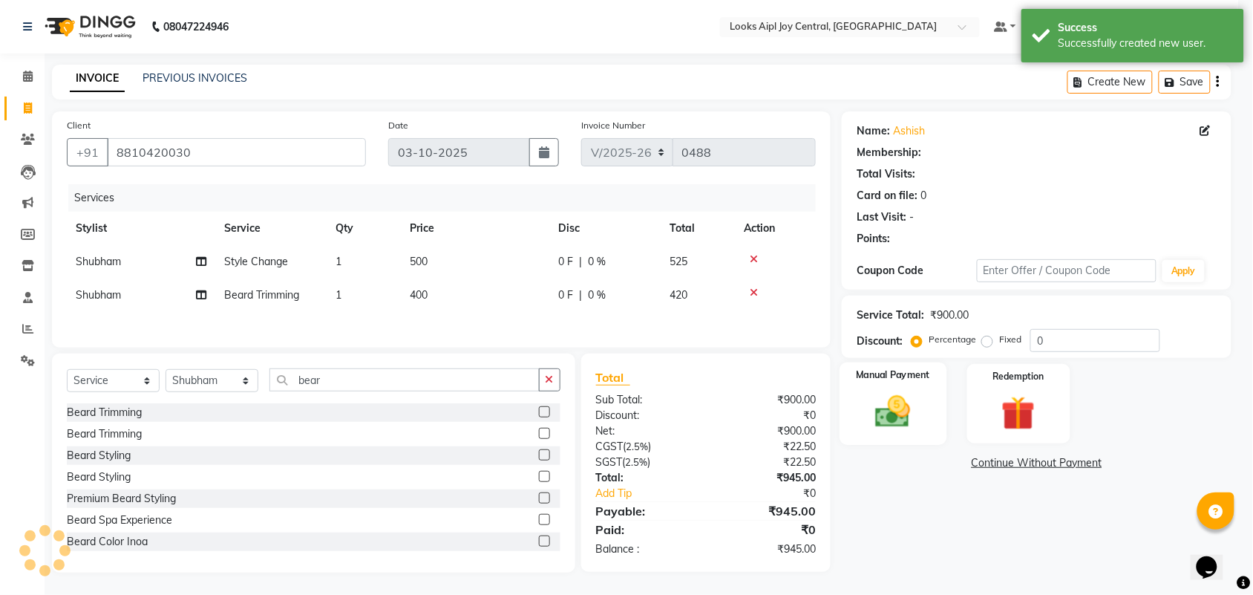
select select "1: Object"
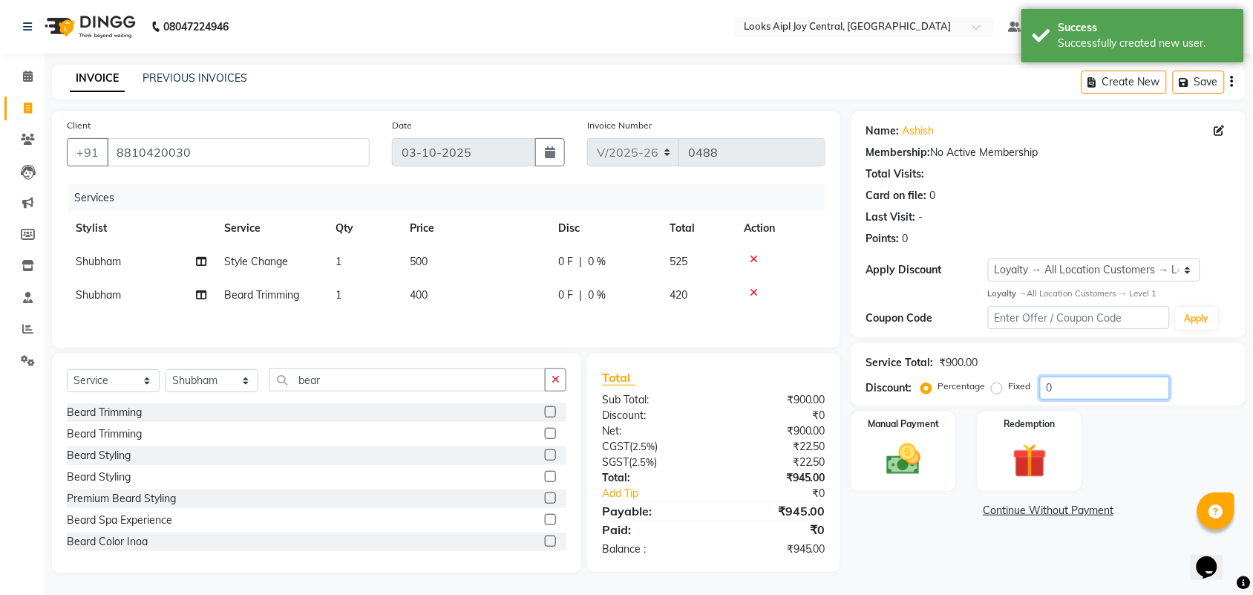
drag, startPoint x: 1079, startPoint y: 386, endPoint x: 995, endPoint y: 387, distance: 83.9
click at [995, 387] on div "Percentage Fixed 0" at bounding box center [1047, 387] width 246 height 23
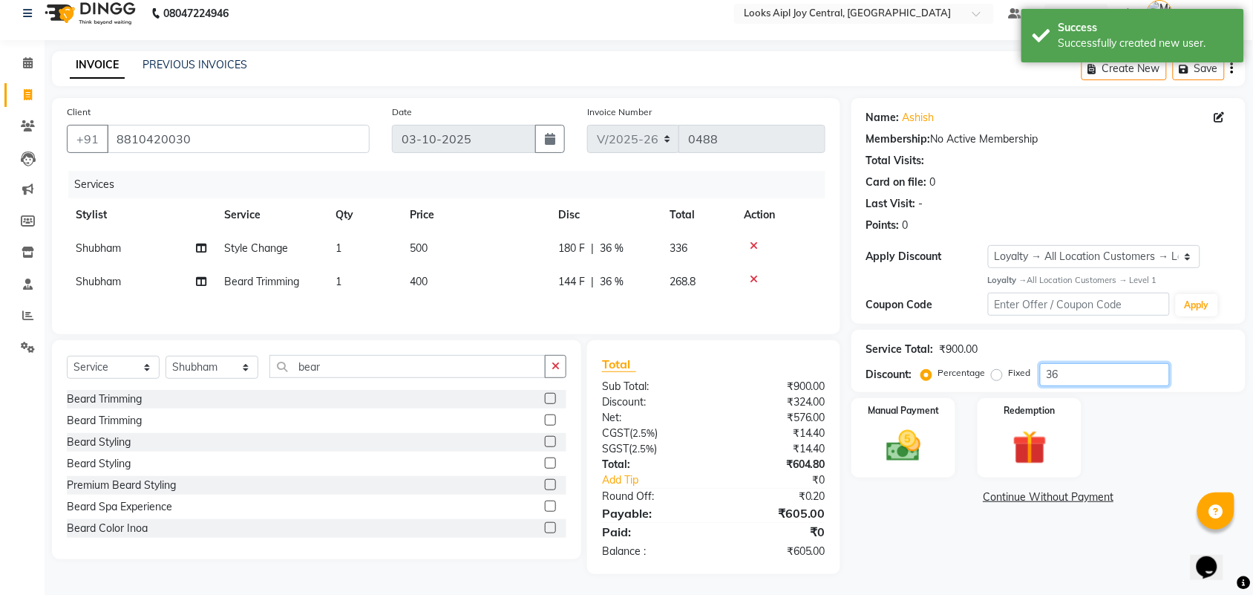
scroll to position [19, 0]
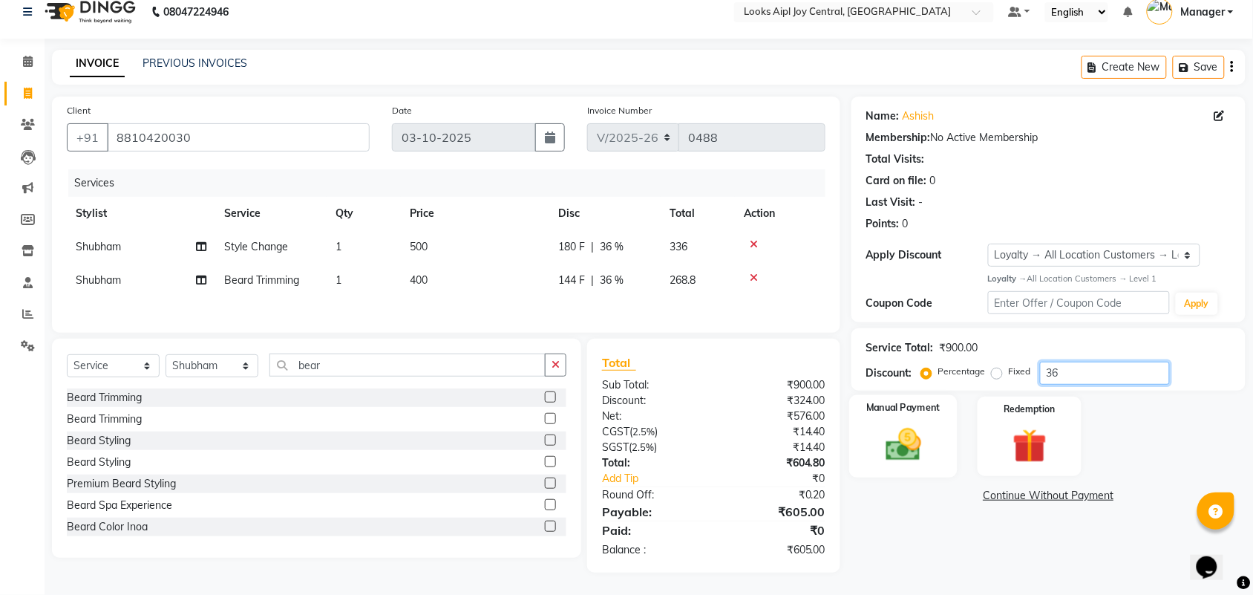
type input "36"
click at [889, 455] on img at bounding box center [903, 444] width 58 height 41
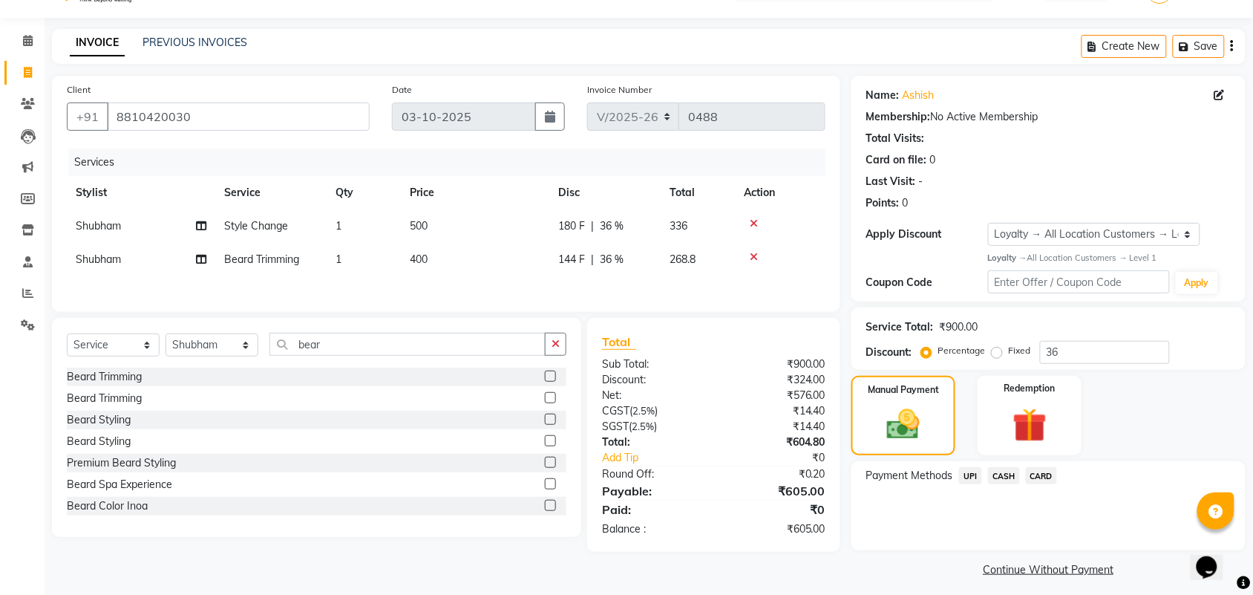
scroll to position [43, 0]
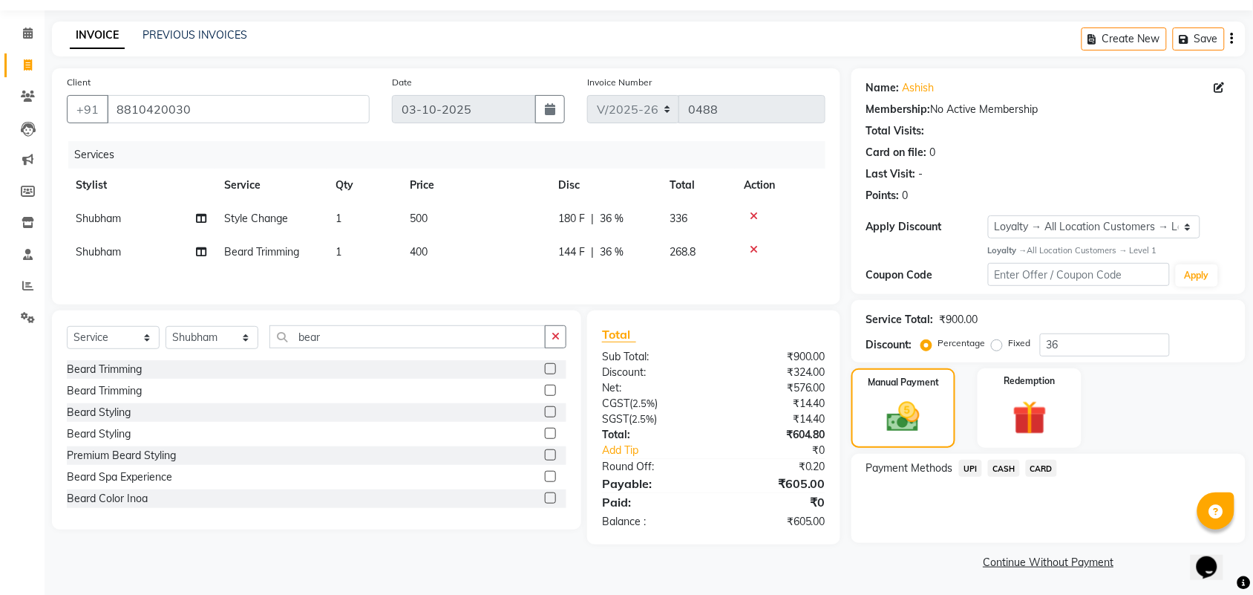
click at [967, 466] on span "UPI" at bounding box center [970, 467] width 23 height 17
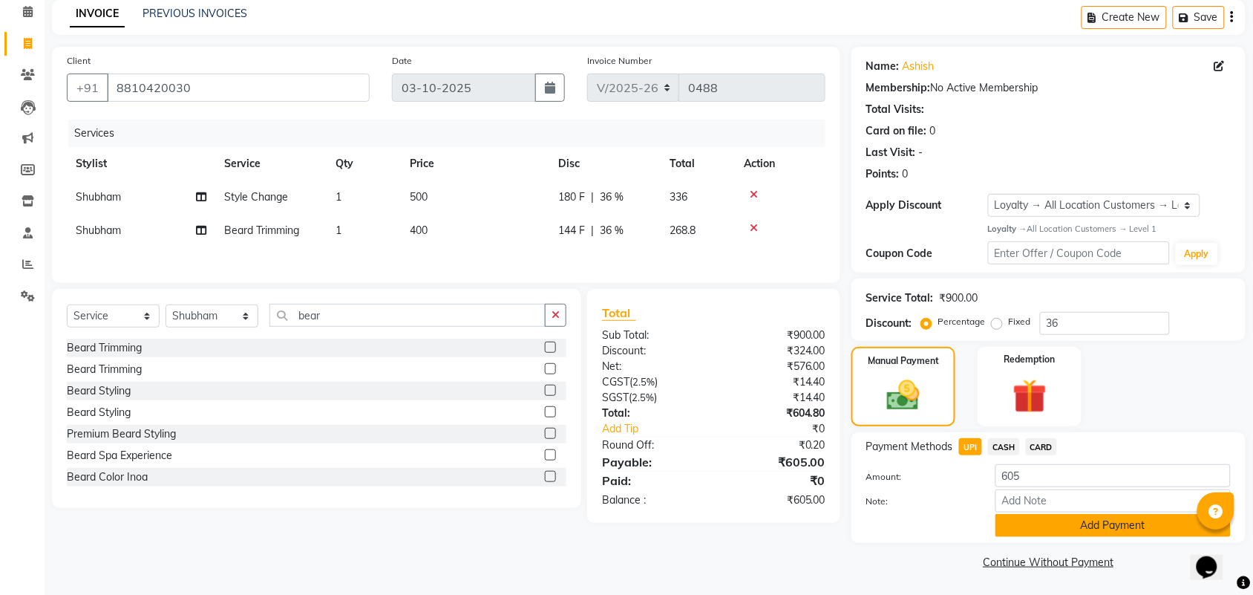
click at [1067, 514] on button "Add Payment" at bounding box center [1112, 525] width 235 height 23
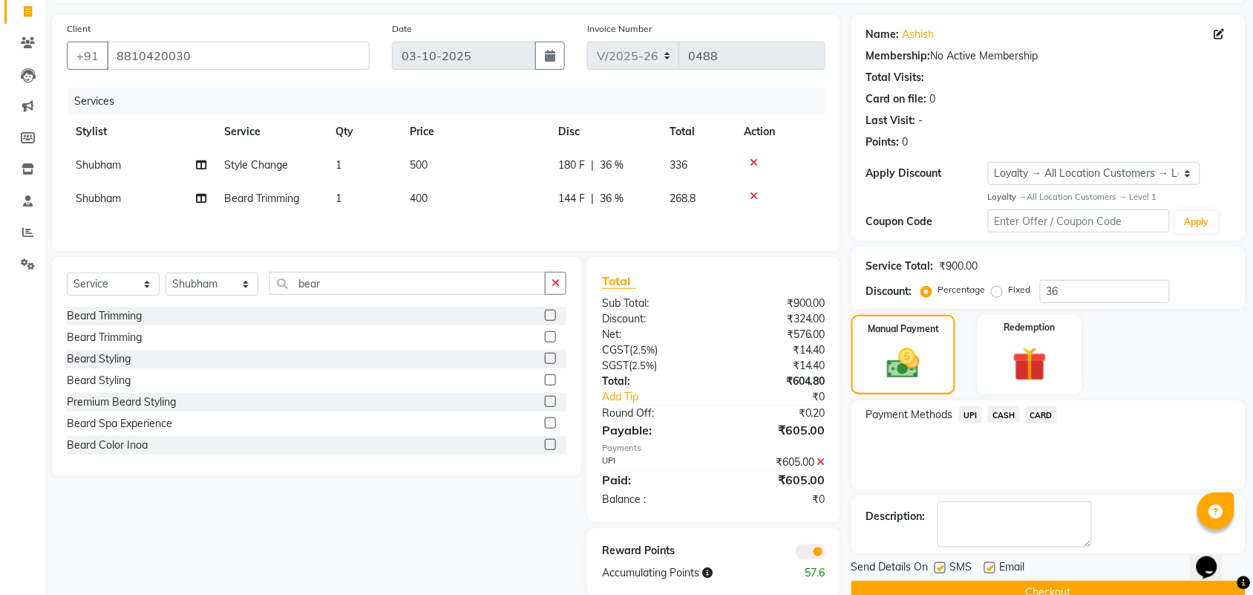
scroll to position [128, 0]
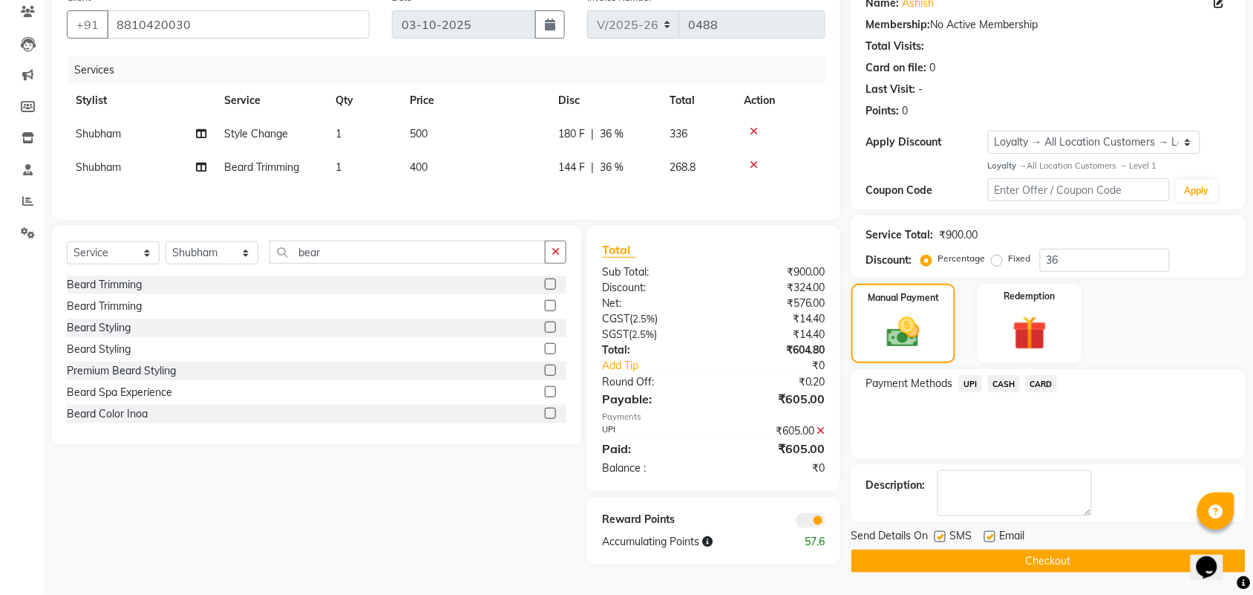
click at [1033, 563] on button "Checkout" at bounding box center [1048, 560] width 394 height 23
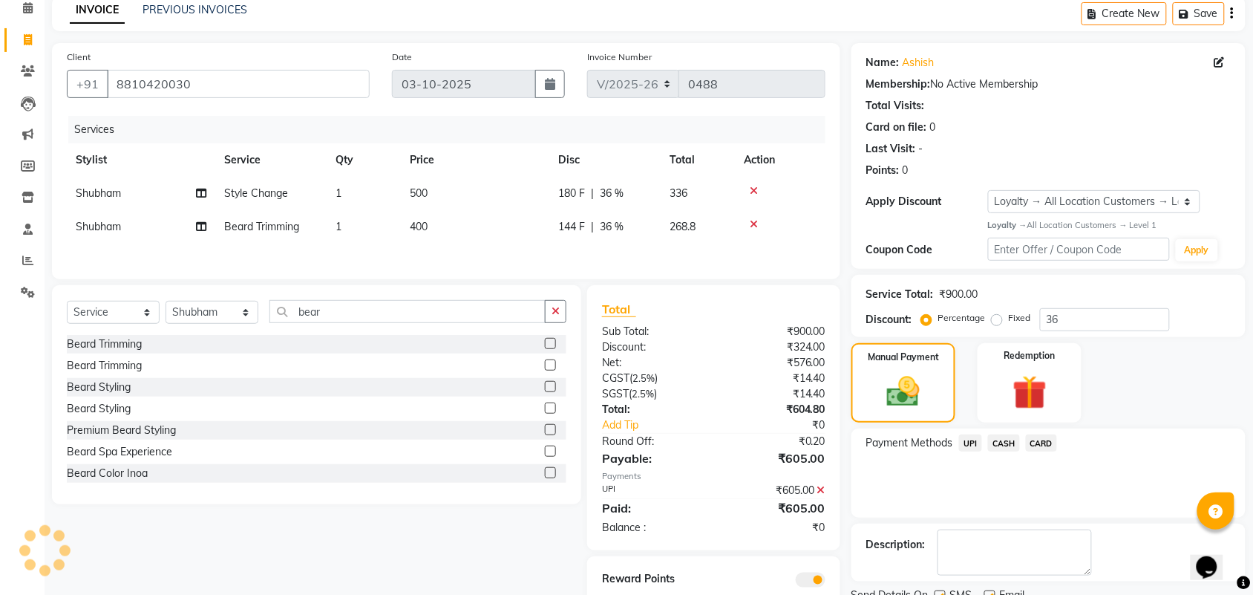
scroll to position [35, 0]
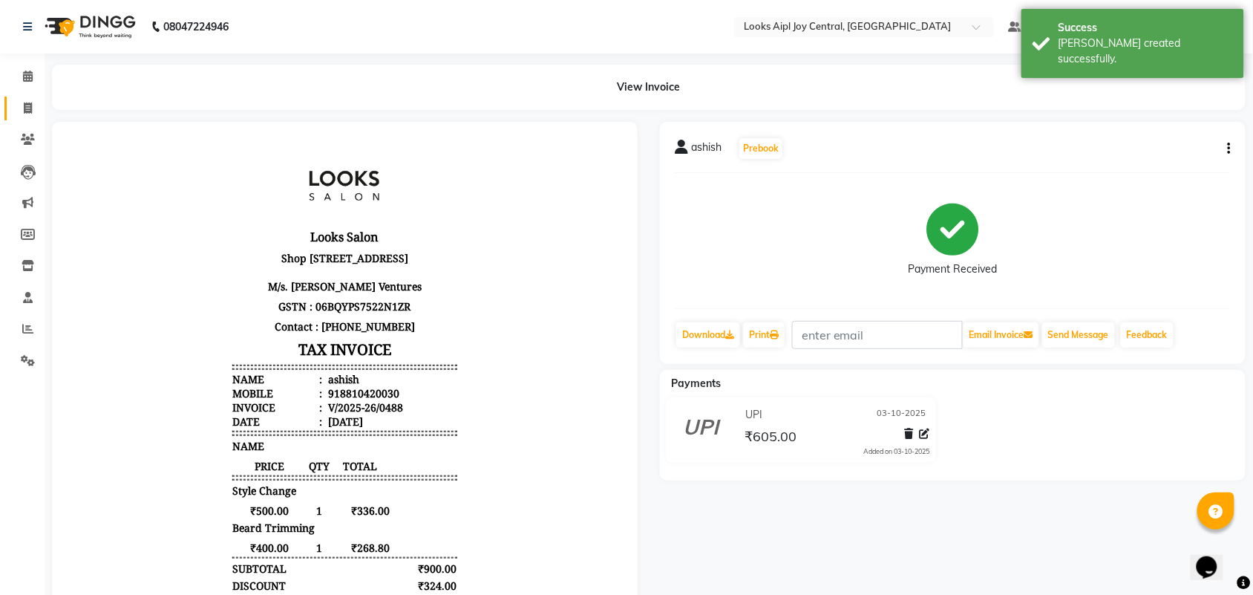
click at [24, 97] on link "Invoice" at bounding box center [22, 108] width 36 height 24
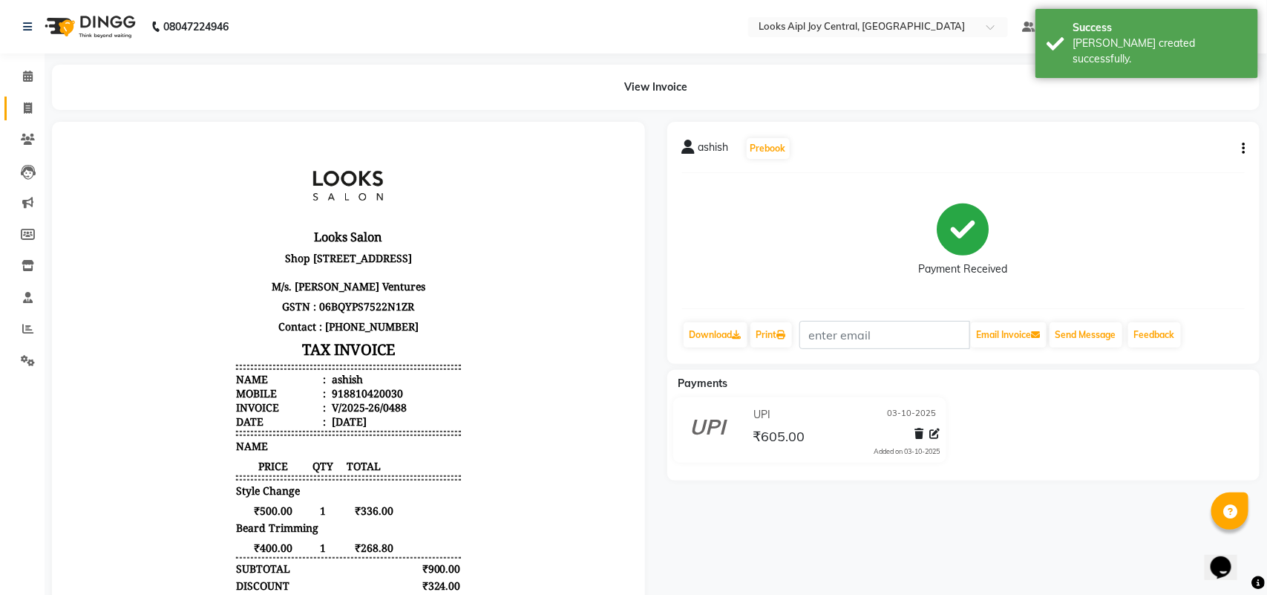
select select "6032"
select select "service"
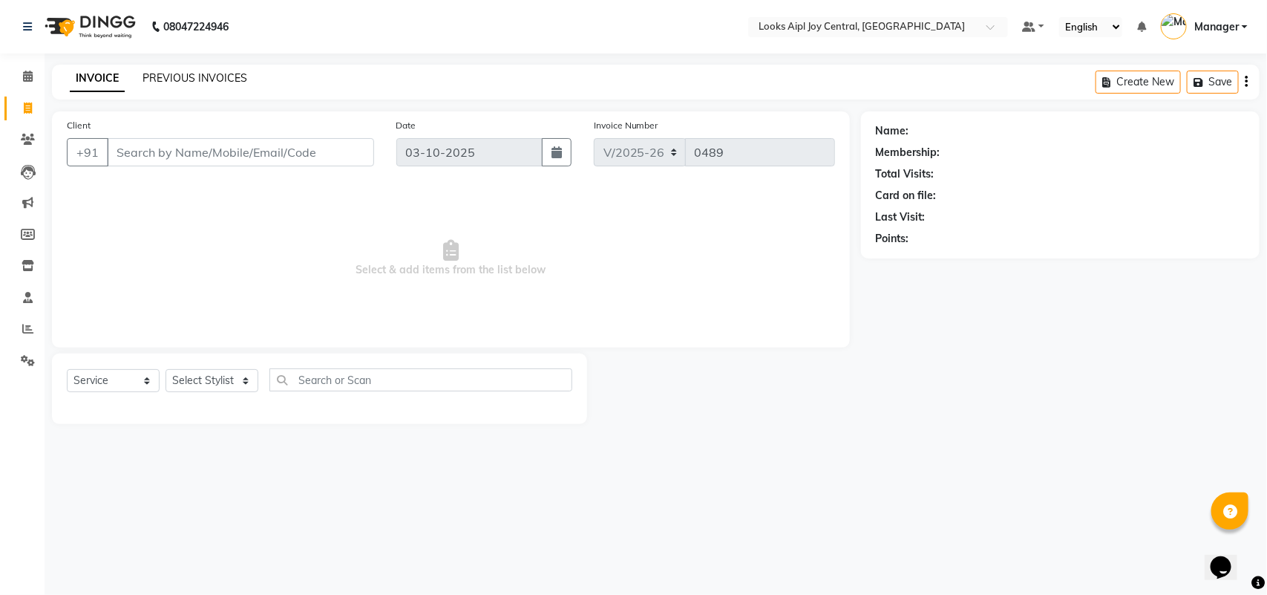
click at [220, 76] on link "PREVIOUS INVOICES" at bounding box center [195, 77] width 105 height 13
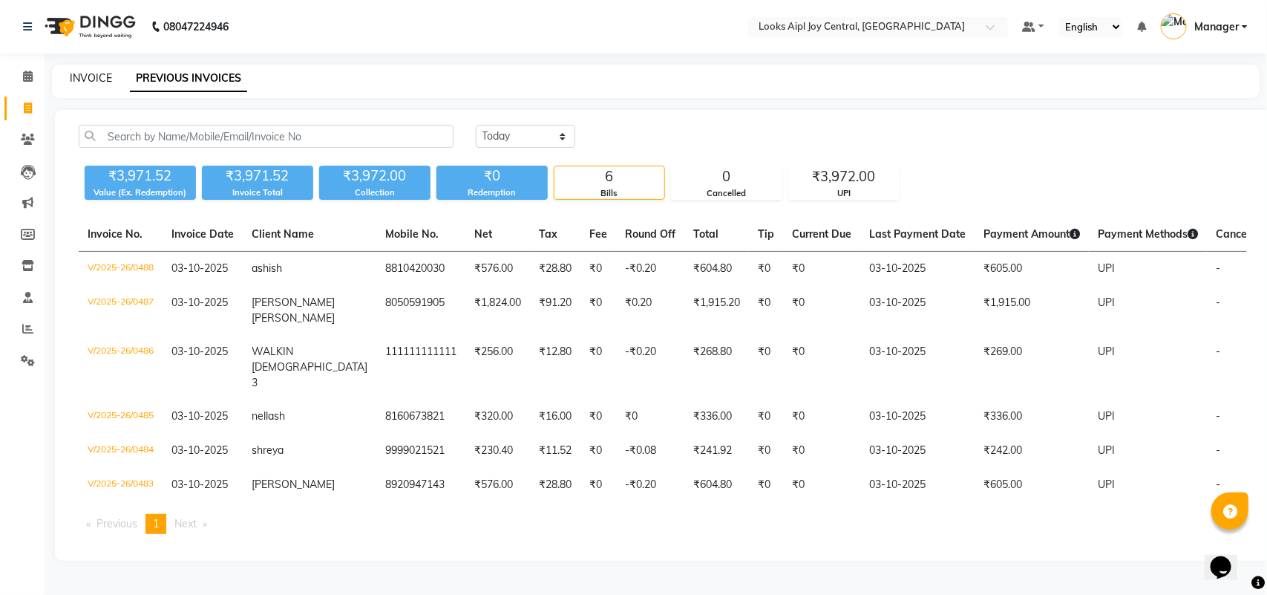
click at [82, 76] on link "INVOICE" at bounding box center [91, 77] width 42 height 13
select select "service"
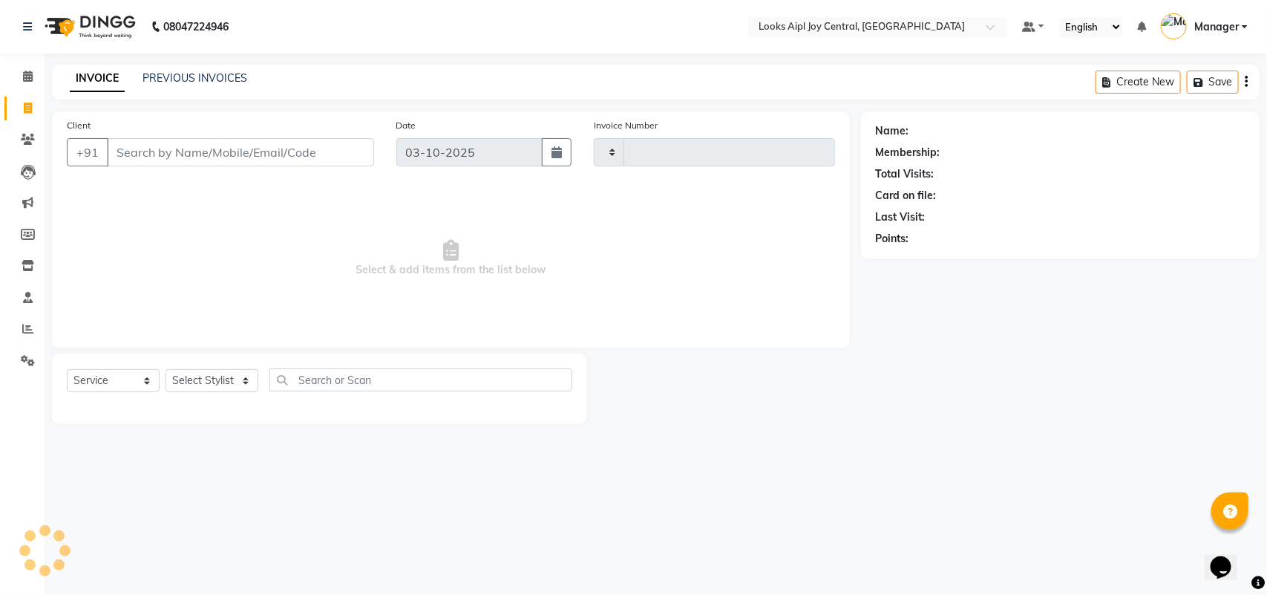
type input "0489"
select select "6032"
click at [198, 84] on div "PREVIOUS INVOICES" at bounding box center [195, 79] width 105 height 16
click at [190, 74] on link "PREVIOUS INVOICES" at bounding box center [195, 77] width 105 height 13
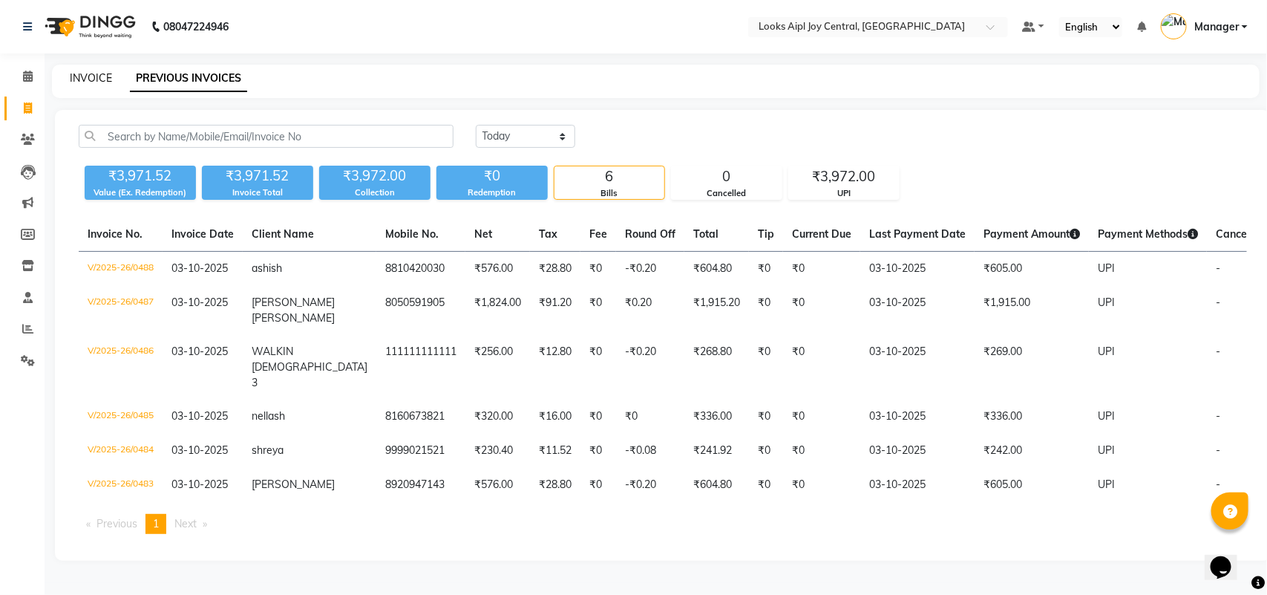
click at [71, 80] on link "INVOICE" at bounding box center [91, 77] width 42 height 13
select select "service"
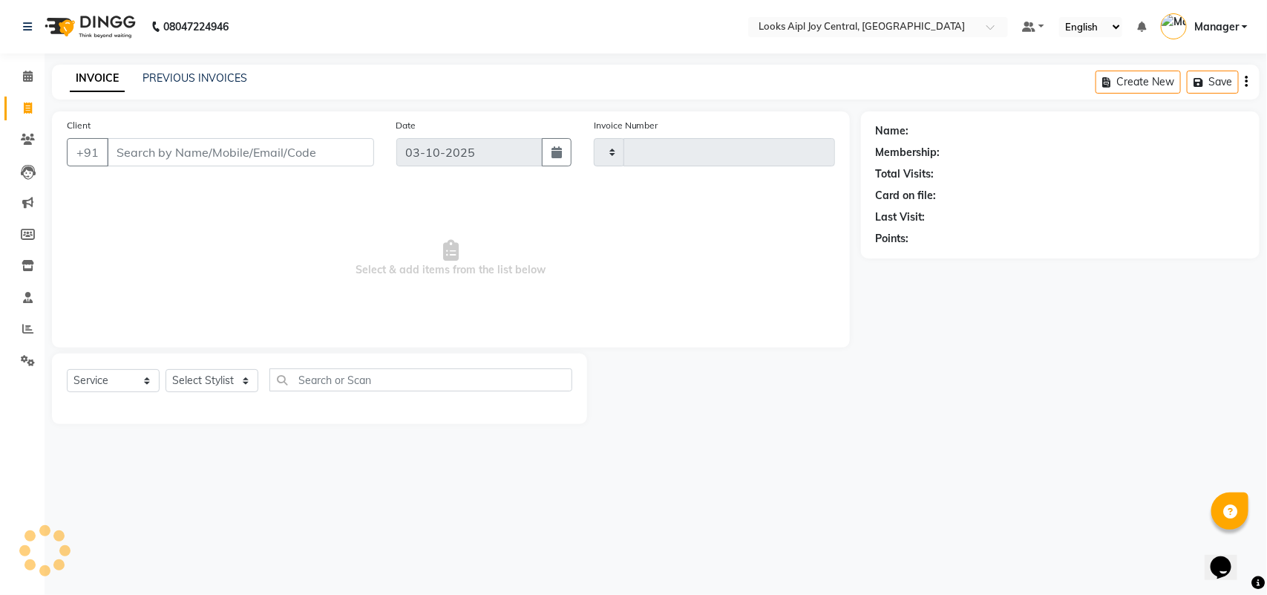
type input "0489"
select select "6032"
